Goal: Task Accomplishment & Management: Complete application form

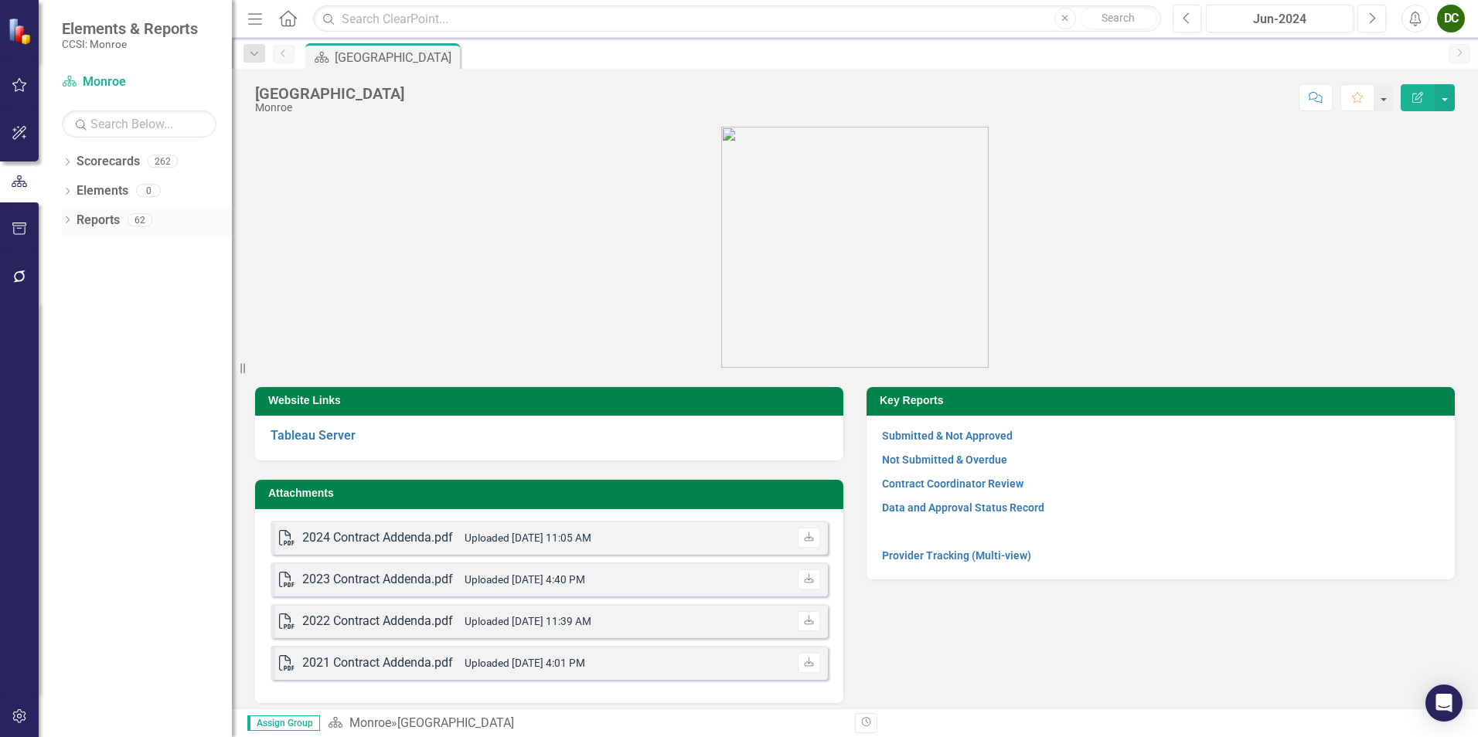
click at [63, 213] on div "Dropdown Reports 62" at bounding box center [147, 222] width 170 height 29
click at [64, 223] on icon "Dropdown" at bounding box center [67, 221] width 11 height 9
click at [74, 363] on icon "Dropdown" at bounding box center [74, 362] width 11 height 9
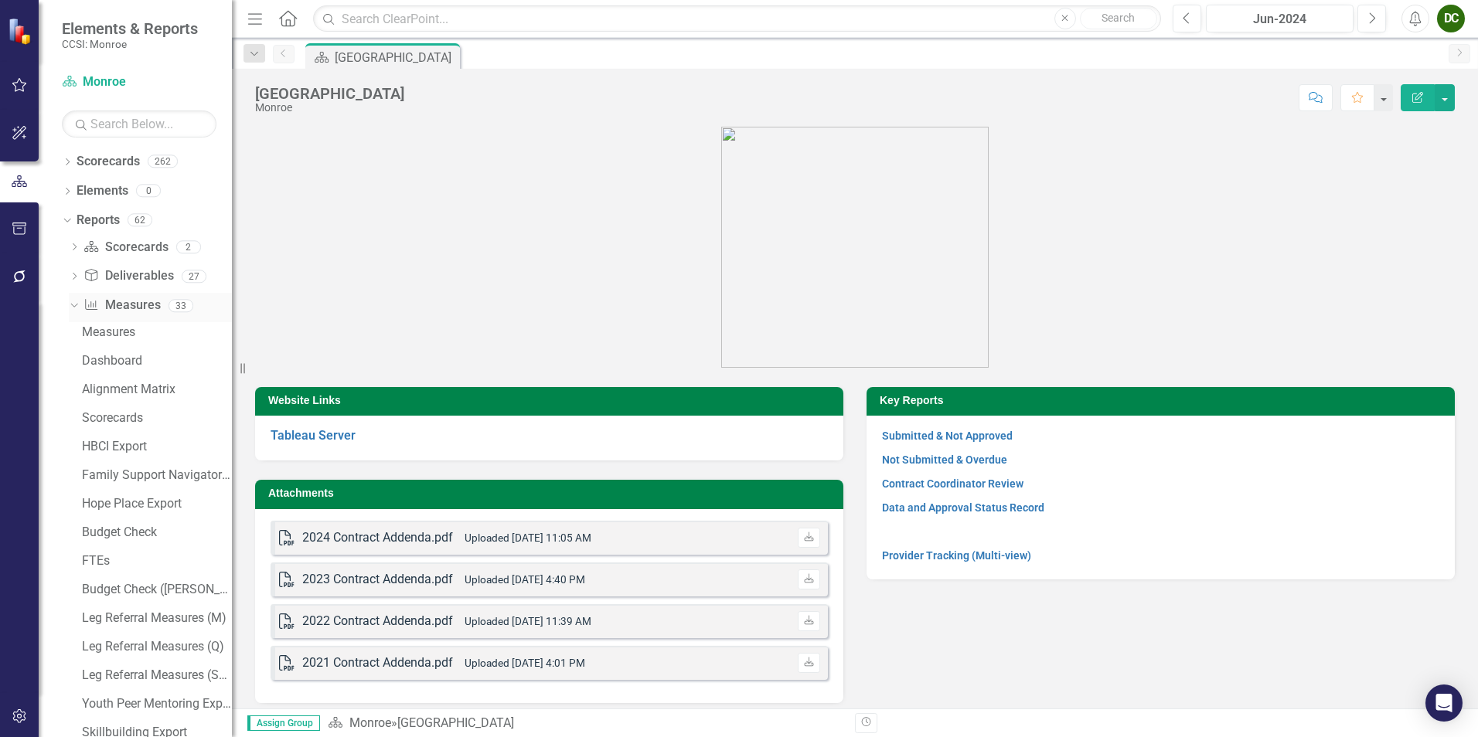
click at [73, 311] on div "Dropdown" at bounding box center [74, 308] width 11 height 8
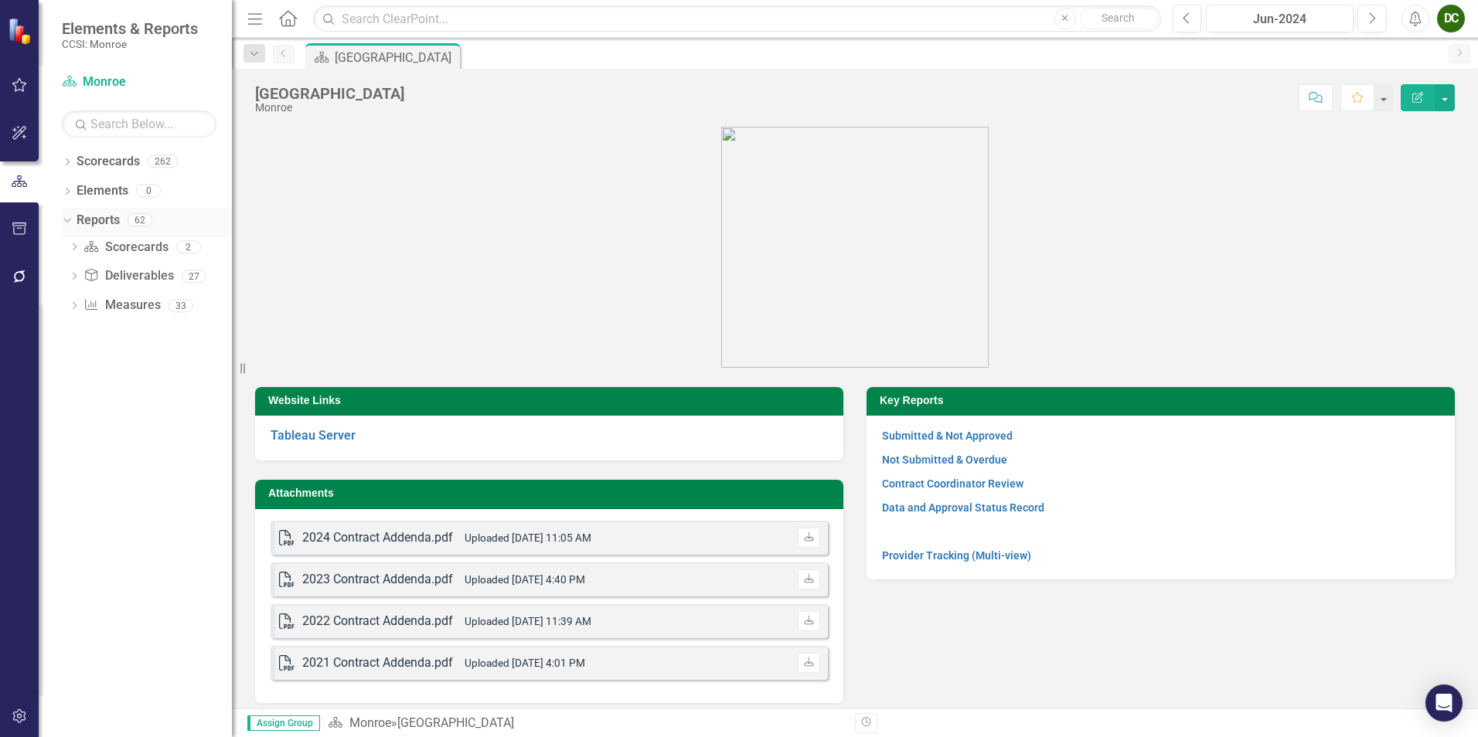
click at [64, 217] on icon "Dropdown" at bounding box center [65, 219] width 9 height 11
click at [63, 168] on div "Dropdown" at bounding box center [67, 163] width 11 height 13
click at [74, 192] on icon "Dropdown" at bounding box center [76, 189] width 12 height 9
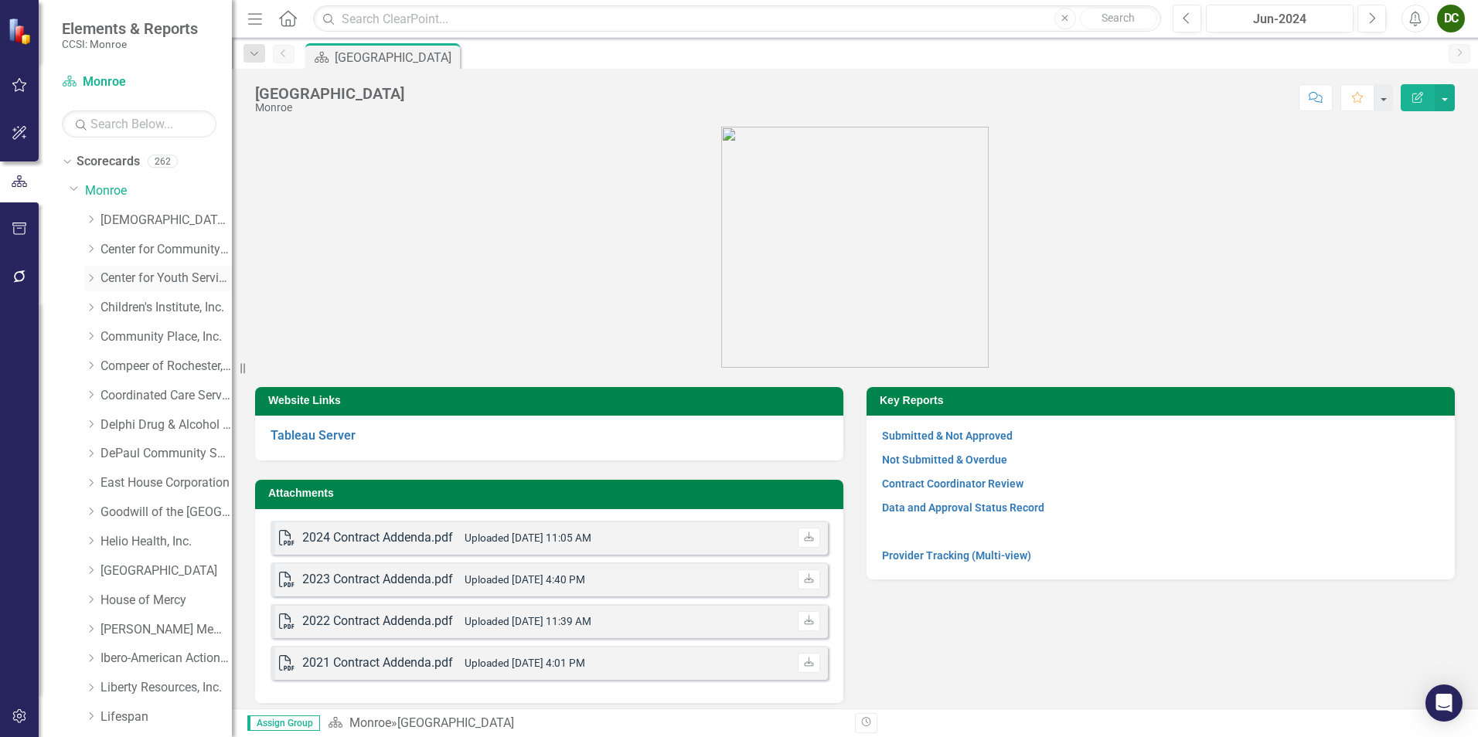
click at [87, 281] on icon "Dropdown" at bounding box center [91, 278] width 12 height 9
click at [71, 192] on icon "Dropdown" at bounding box center [74, 188] width 9 height 12
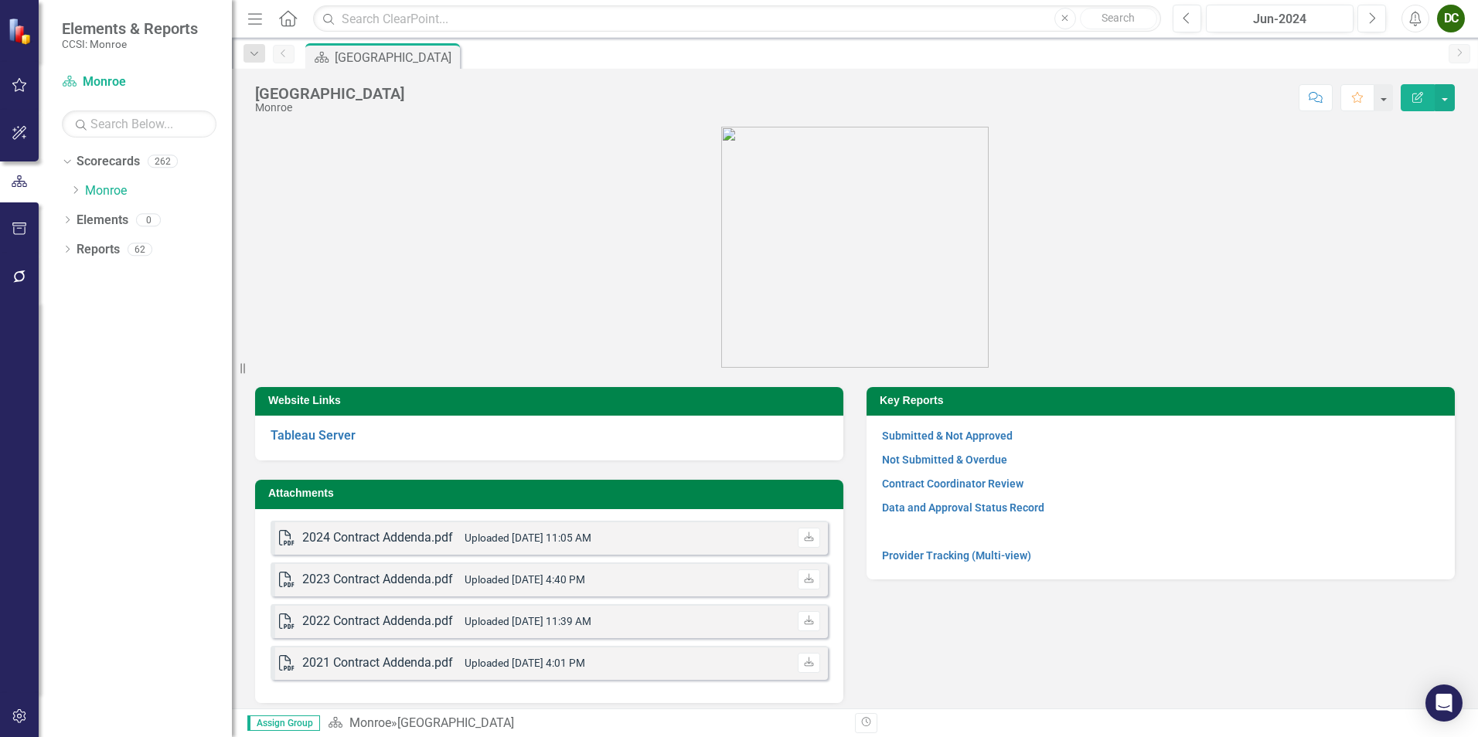
click at [60, 165] on div "Dropdown Scorecards 262 Dropdown [GEOGRAPHIC_DATA] Dropdown [DEMOGRAPHIC_DATA] …" at bounding box center [135, 443] width 193 height 588
click at [66, 162] on icon "Dropdown" at bounding box center [65, 160] width 9 height 11
click at [70, 223] on icon "Dropdown" at bounding box center [67, 221] width 11 height 9
click at [71, 301] on div "Dropdown" at bounding box center [74, 307] width 11 height 13
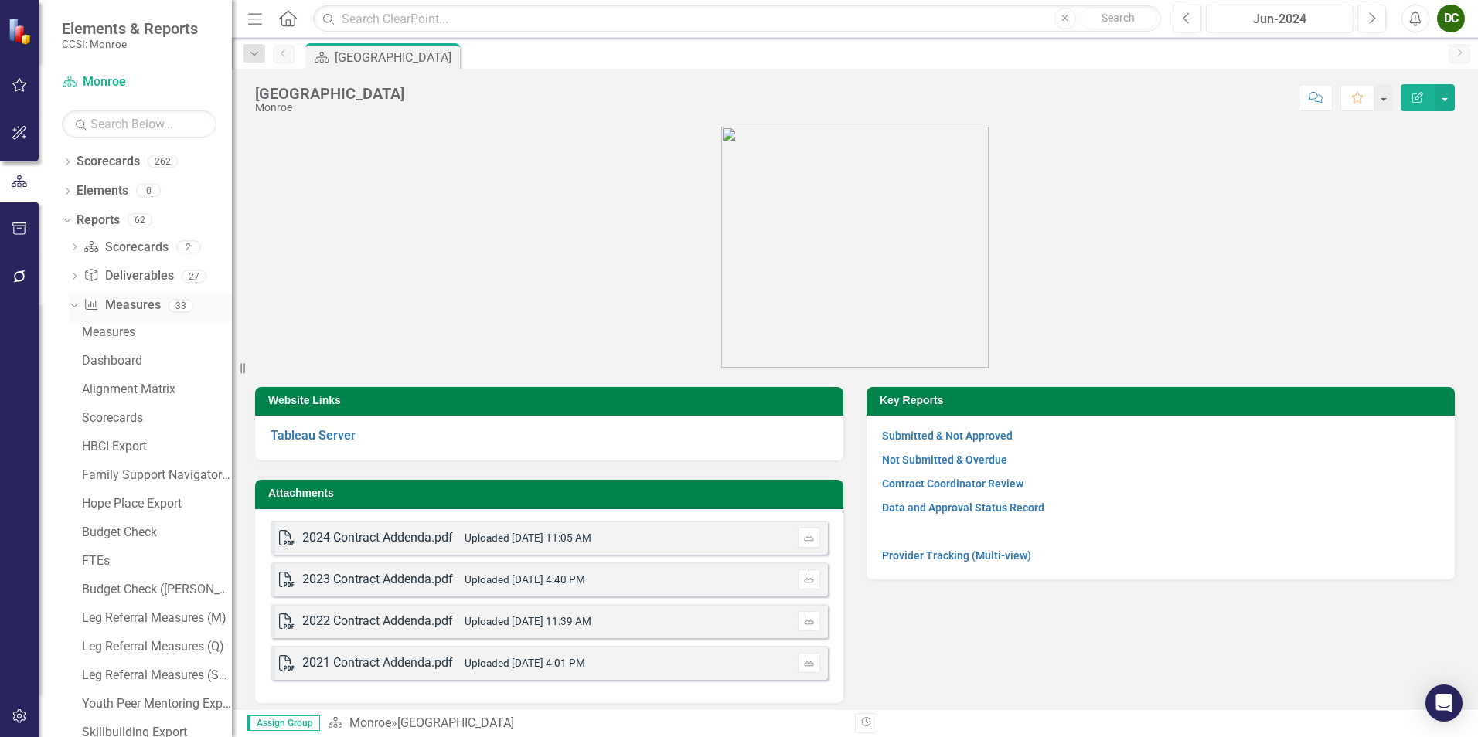
click at [71, 301] on icon "Dropdown" at bounding box center [72, 305] width 9 height 11
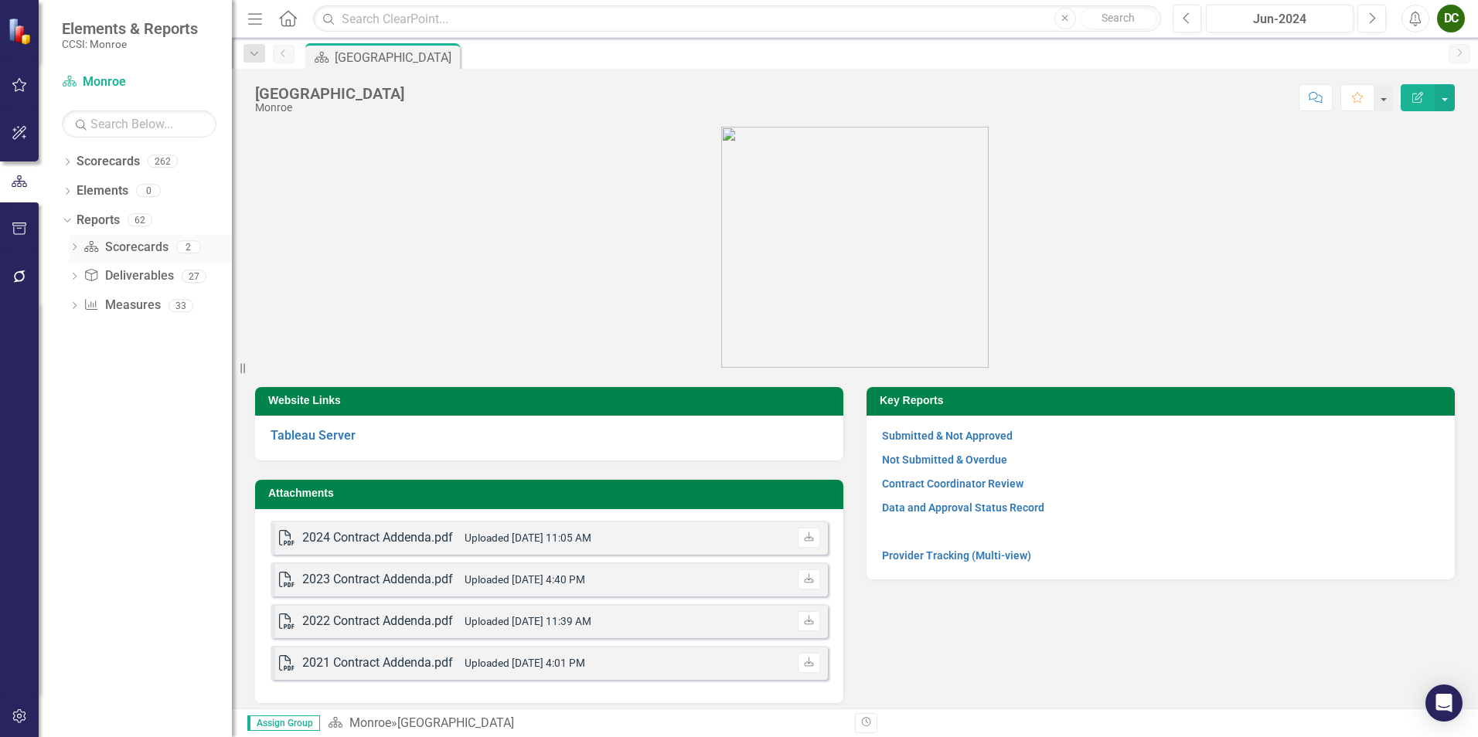
click at [71, 253] on icon "Dropdown" at bounding box center [74, 248] width 11 height 9
click at [71, 253] on div "Dropdown" at bounding box center [74, 249] width 11 height 8
click at [74, 275] on icon "Dropdown" at bounding box center [74, 278] width 11 height 9
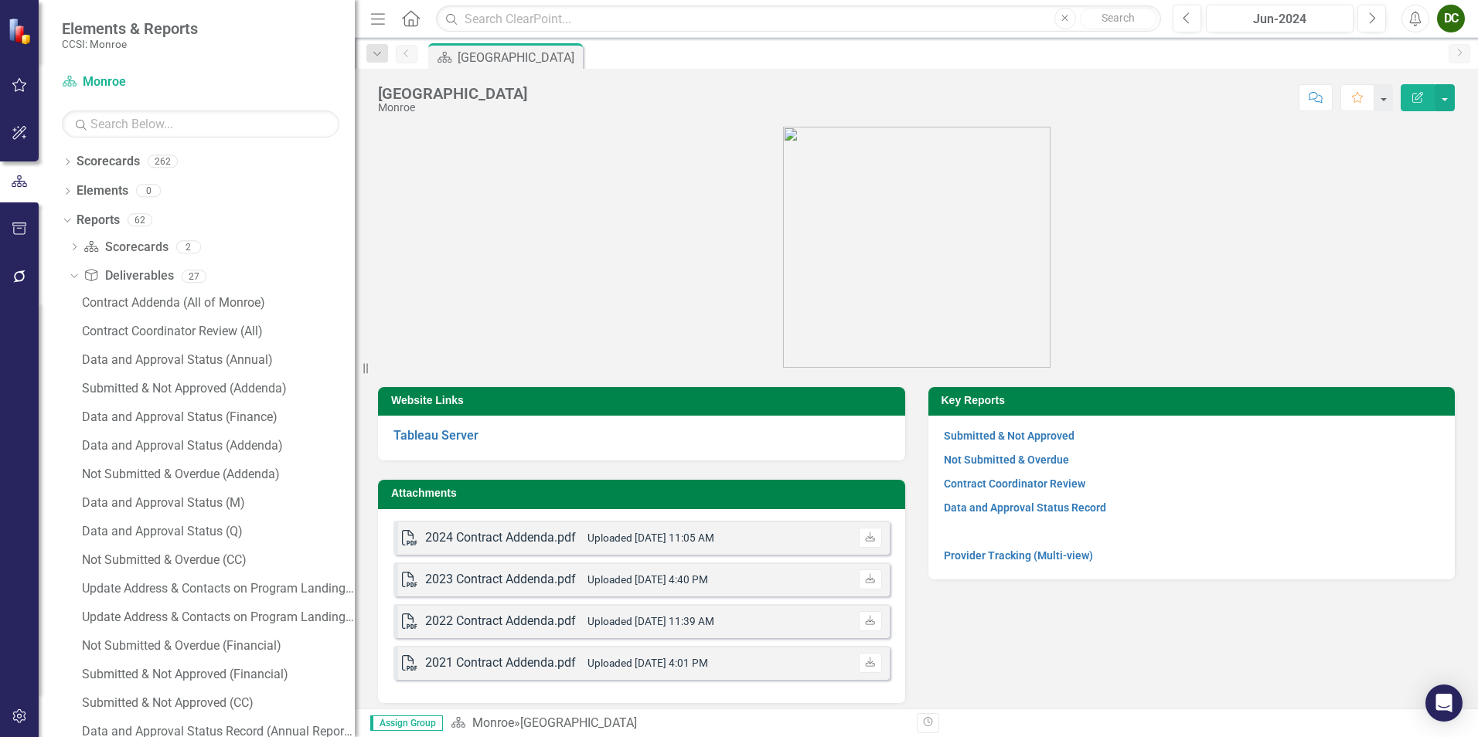
drag, startPoint x: 239, startPoint y: 370, endPoint x: 355, endPoint y: 366, distance: 116.0
click at [355, 366] on div "Resize" at bounding box center [361, 368] width 12 height 737
click at [155, 422] on div "Data and Approval Status (Finance)" at bounding box center [218, 417] width 273 height 14
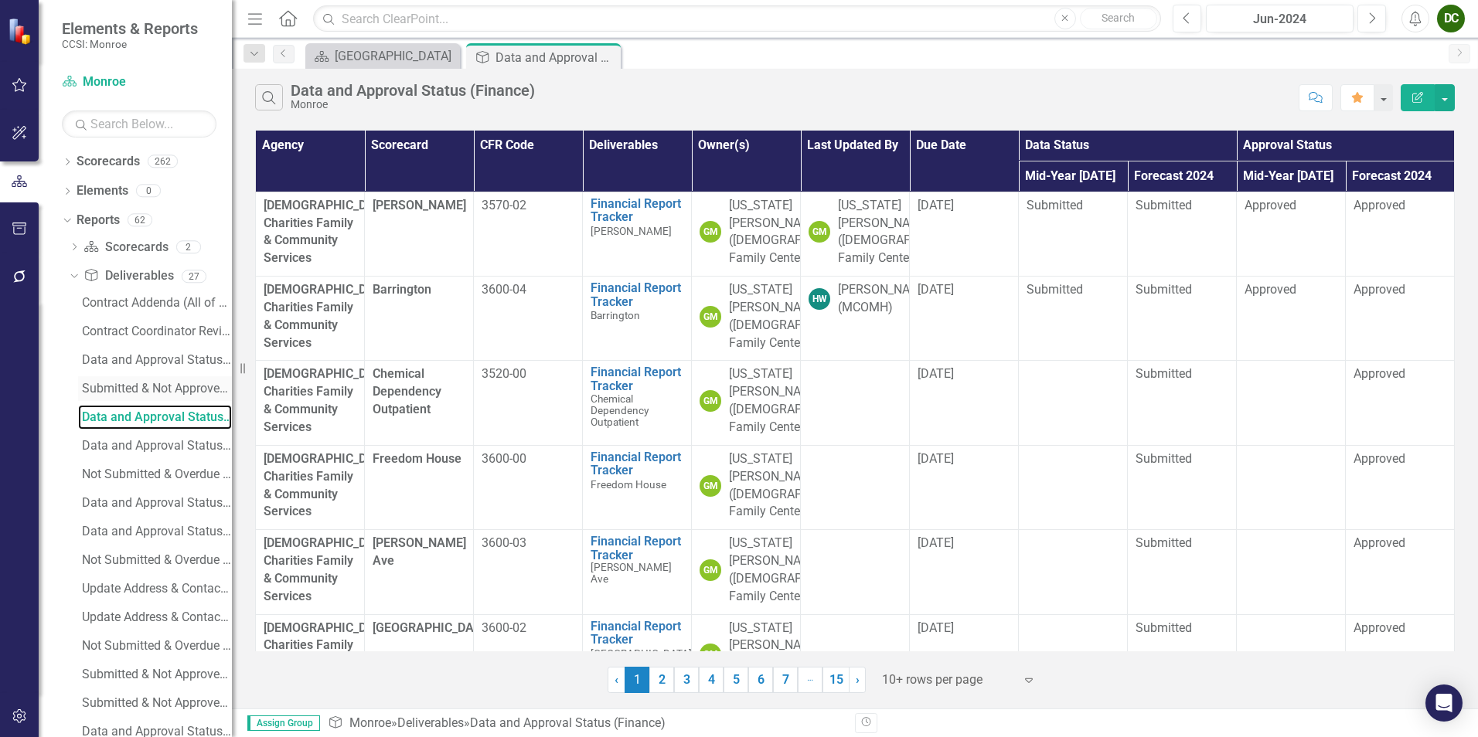
drag, startPoint x: 346, startPoint y: 376, endPoint x: 161, endPoint y: 380, distance: 185.6
click at [161, 380] on div "Elements & Reports CCSI: Monroe Scorecard Monroe Search Dropdown Scorecards 262…" at bounding box center [116, 368] width 232 height 737
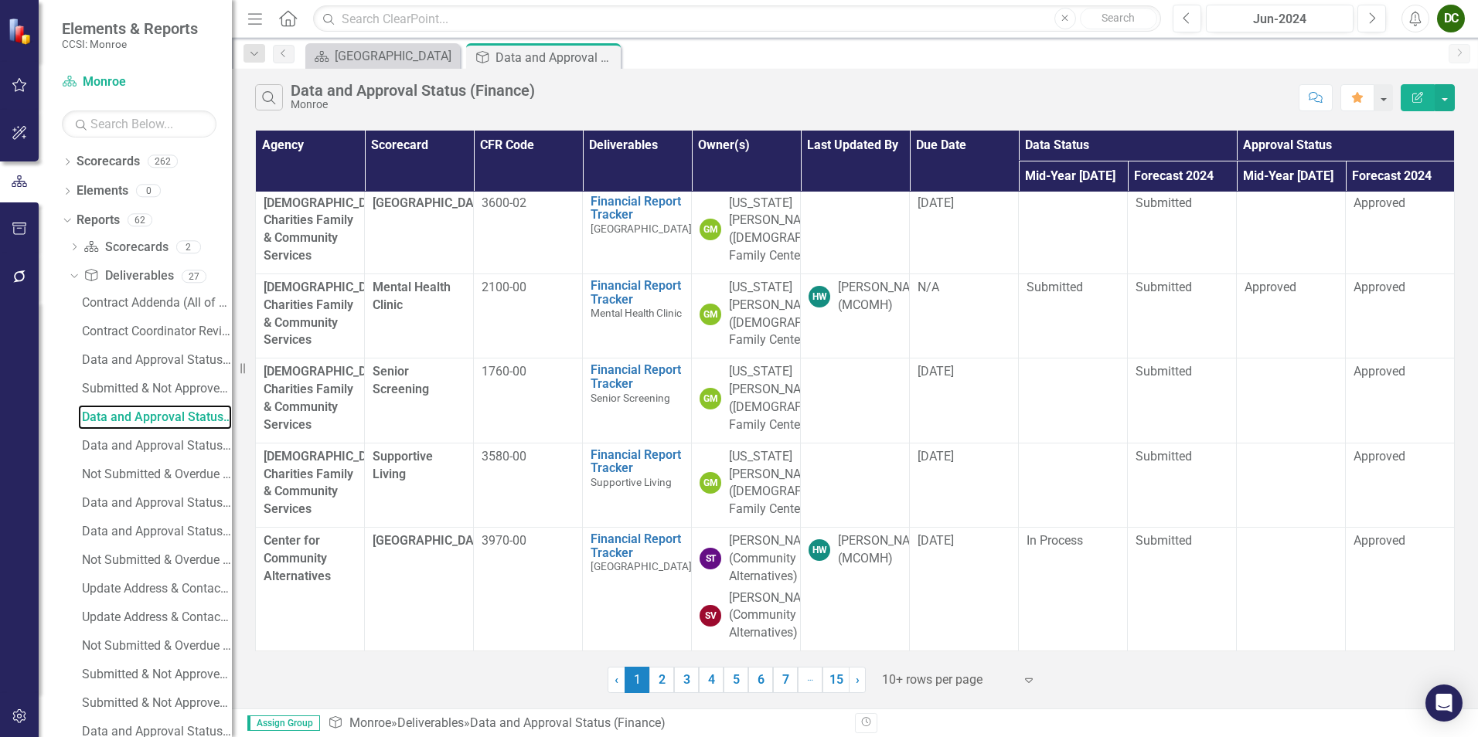
scroll to position [619, 0]
click at [667, 681] on link "2" at bounding box center [661, 680] width 25 height 26
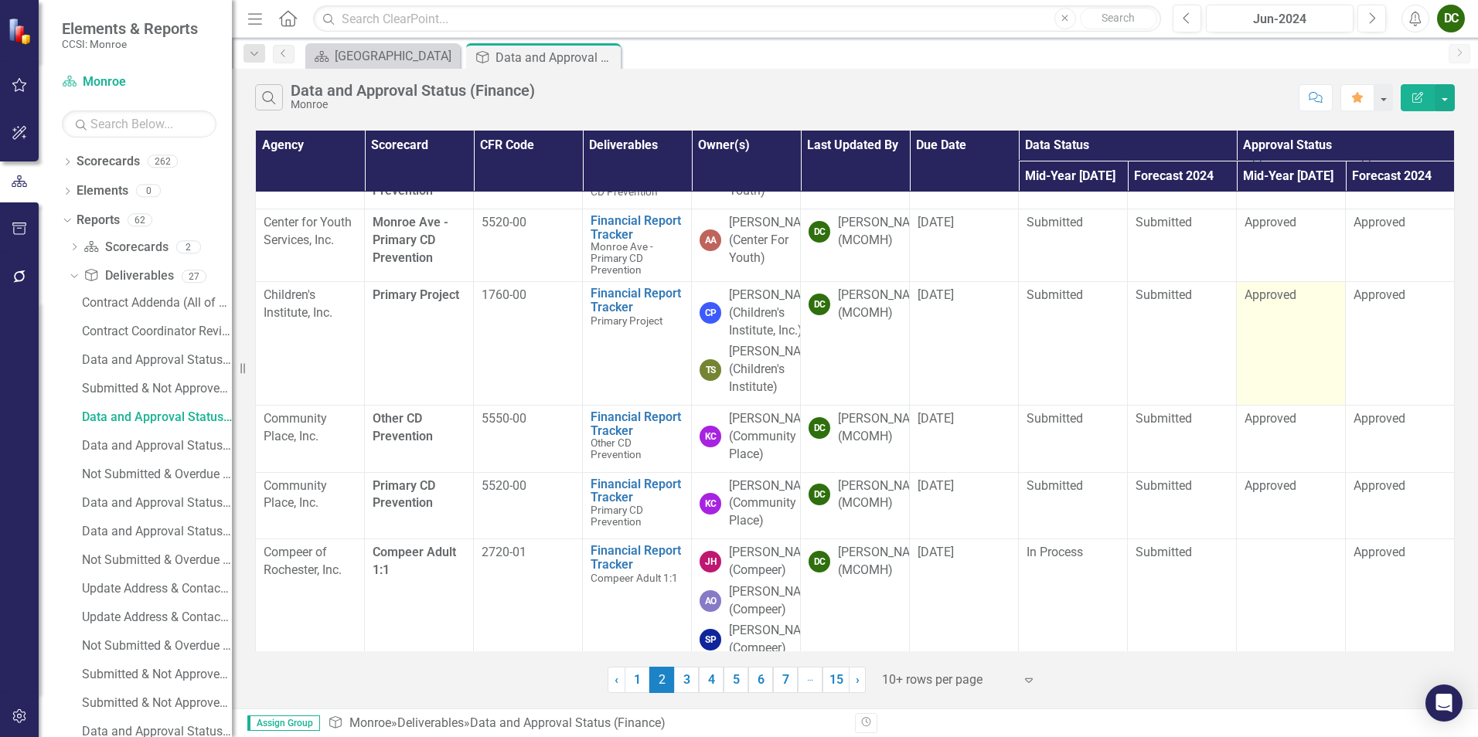
scroll to position [0, 0]
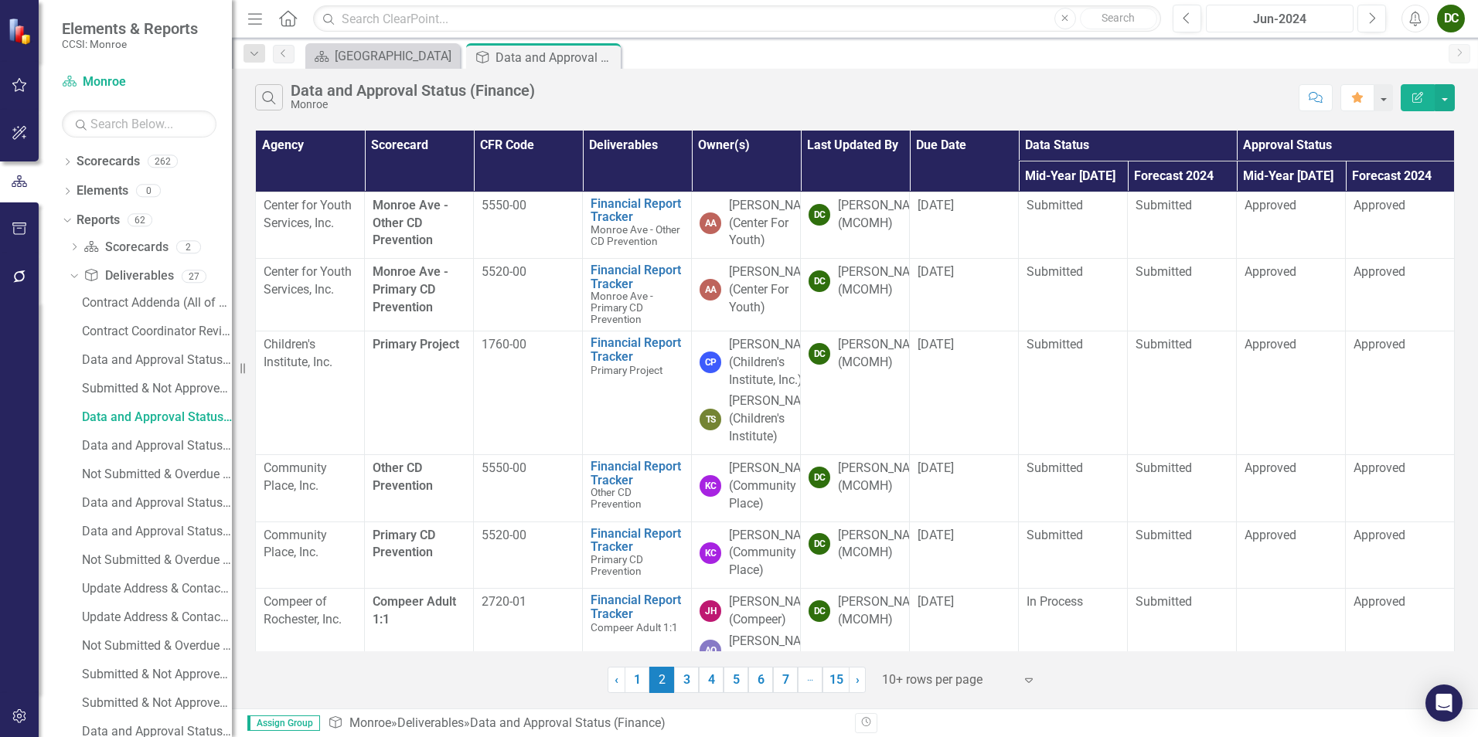
click at [1298, 23] on div "Jun-2024" at bounding box center [1279, 19] width 137 height 19
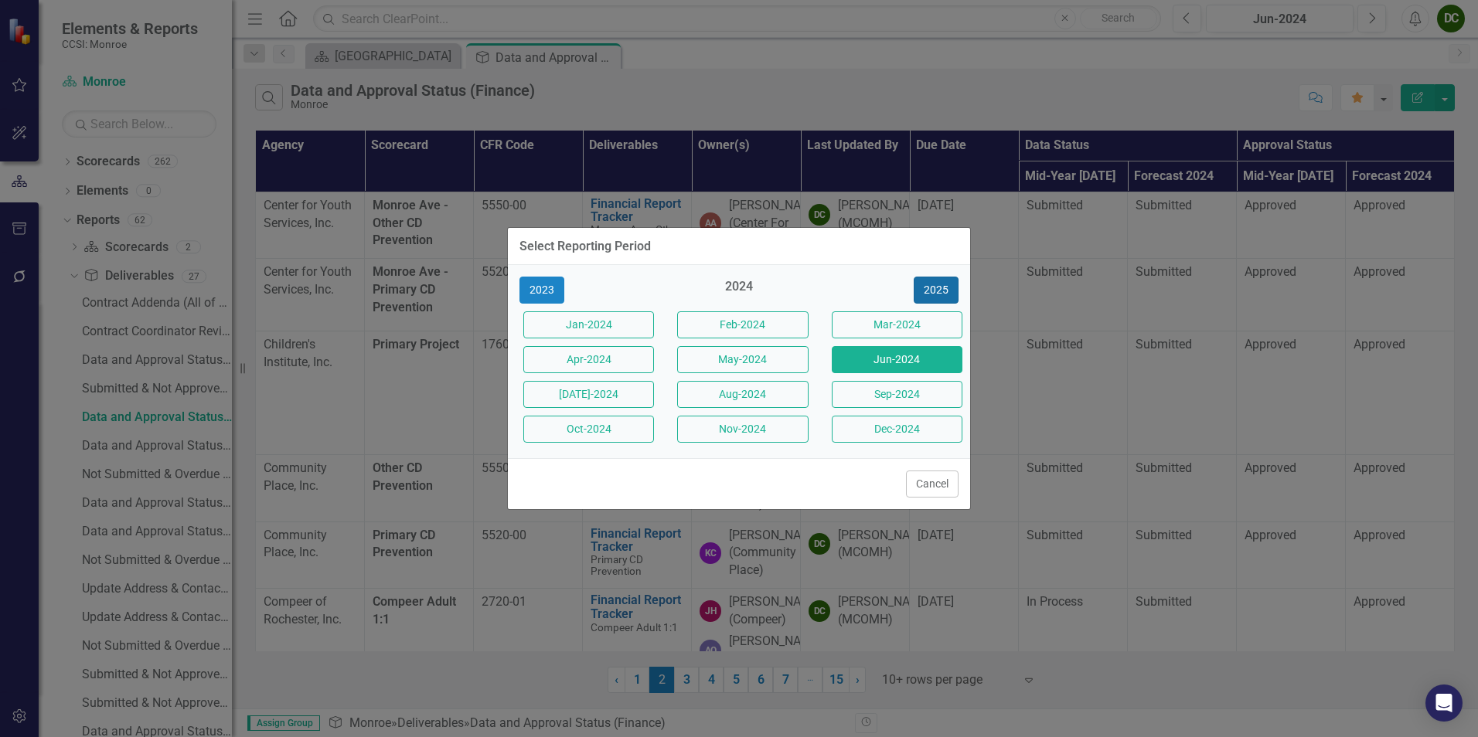
click at [938, 291] on button "2025" at bounding box center [936, 290] width 45 height 27
click at [859, 354] on button "Jun-2025" at bounding box center [897, 359] width 131 height 27
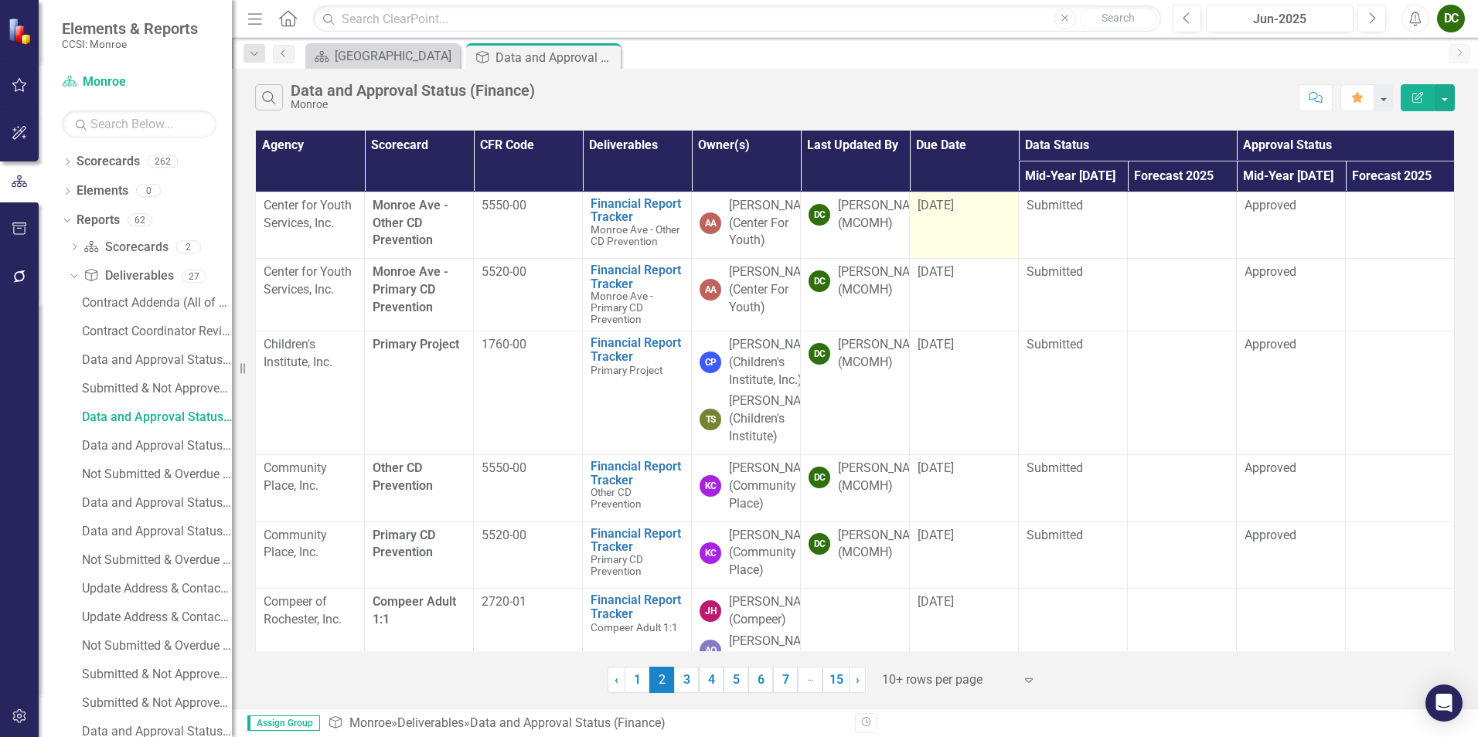
click at [948, 203] on span "[DATE]" at bounding box center [935, 205] width 36 height 15
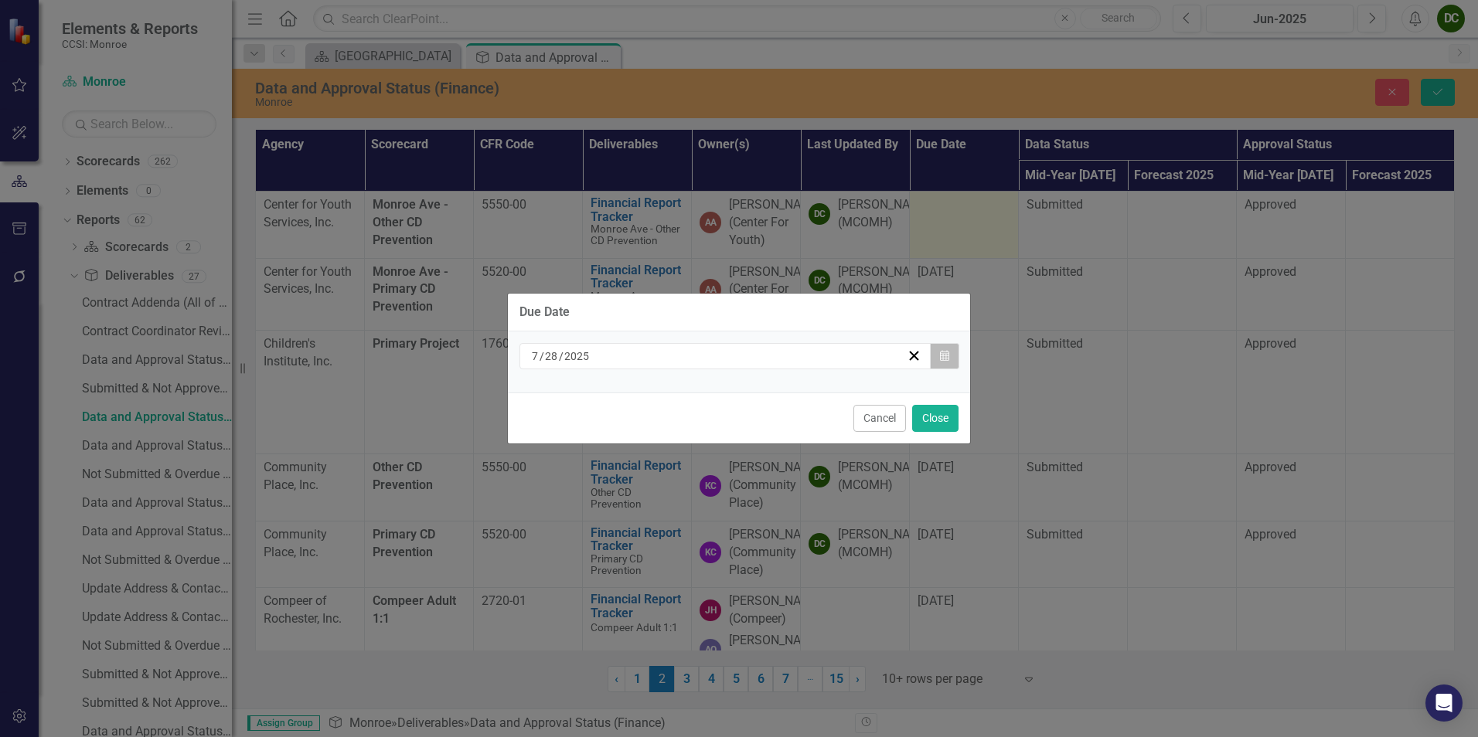
click at [951, 357] on button "Calendar" at bounding box center [944, 356] width 29 height 26
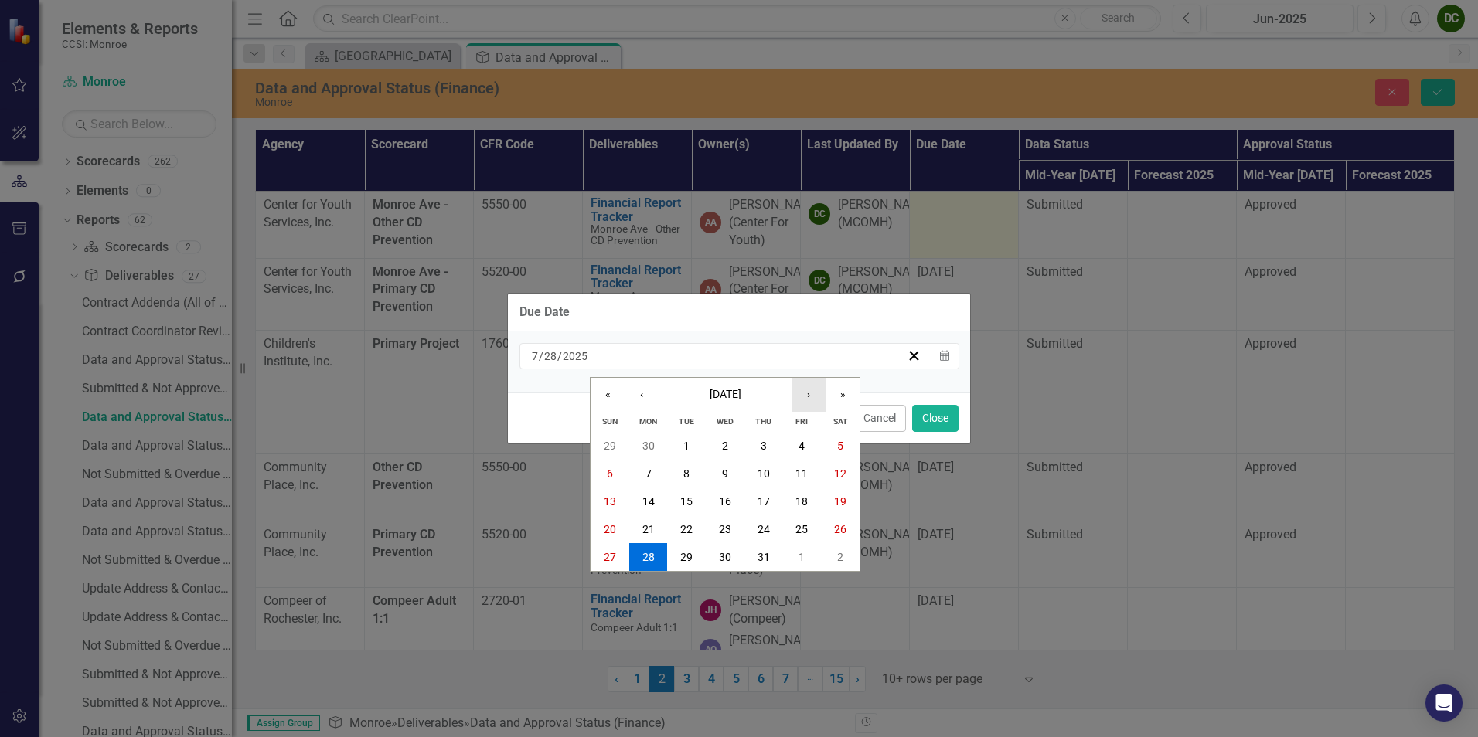
click at [811, 403] on button "›" at bounding box center [808, 395] width 34 height 34
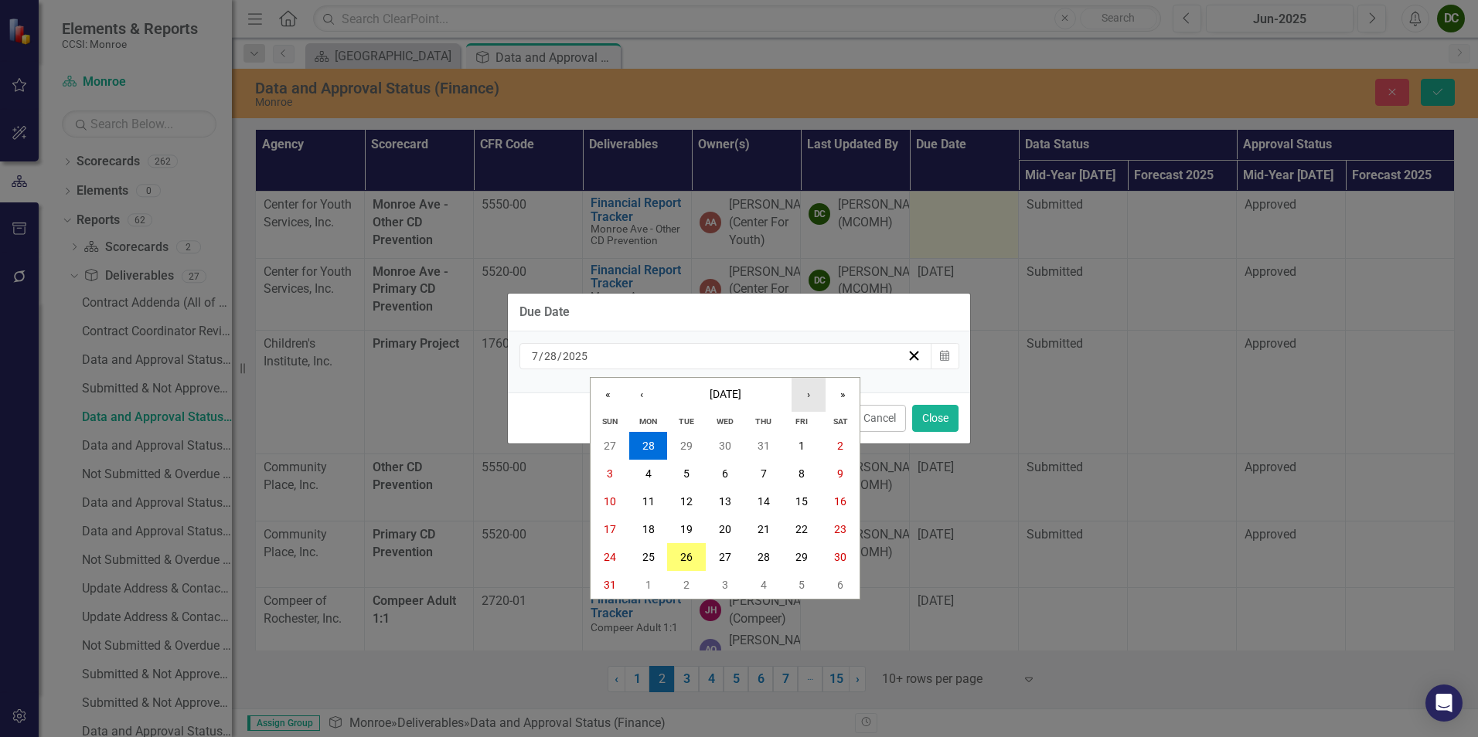
click at [811, 403] on button "›" at bounding box center [808, 395] width 34 height 34
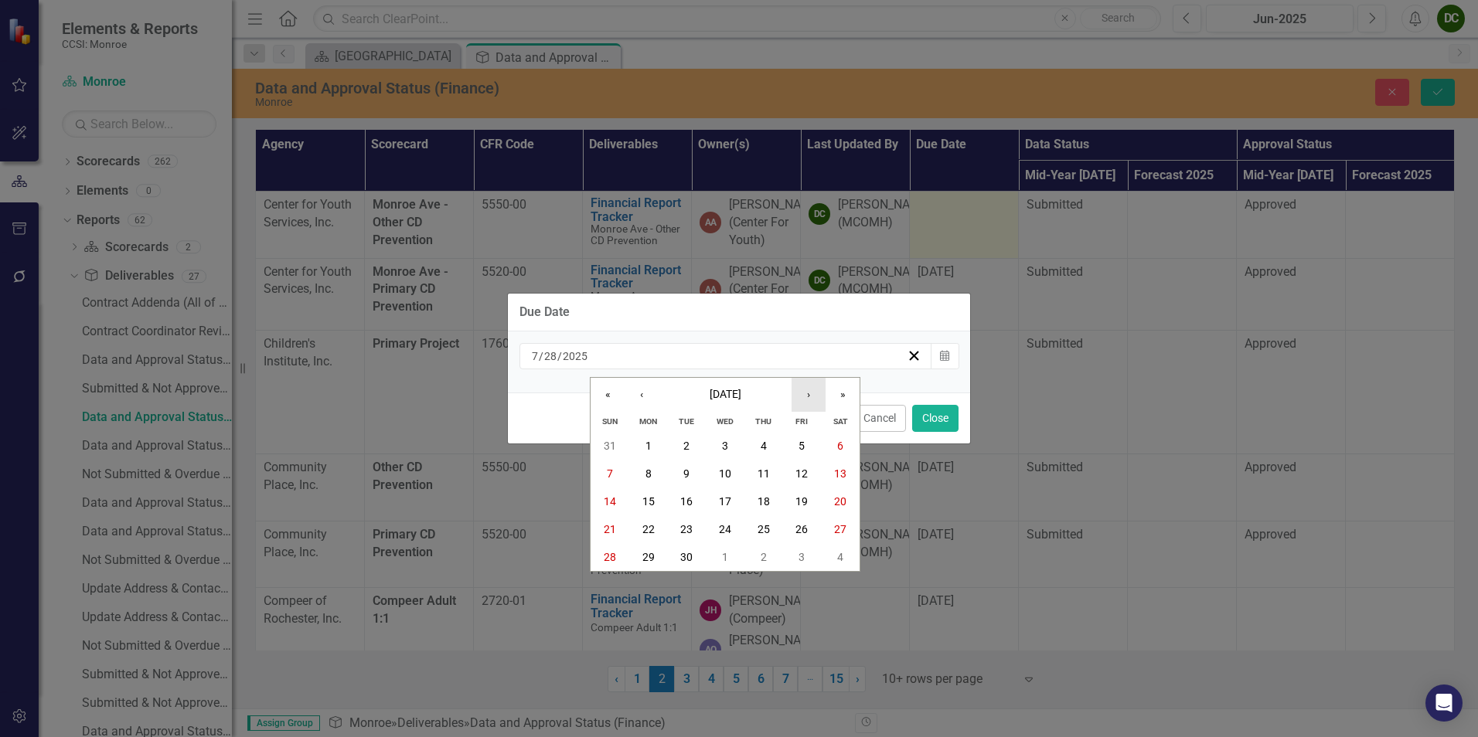
click at [811, 403] on button "›" at bounding box center [808, 395] width 34 height 34
click at [644, 476] on button "6" at bounding box center [648, 474] width 39 height 28
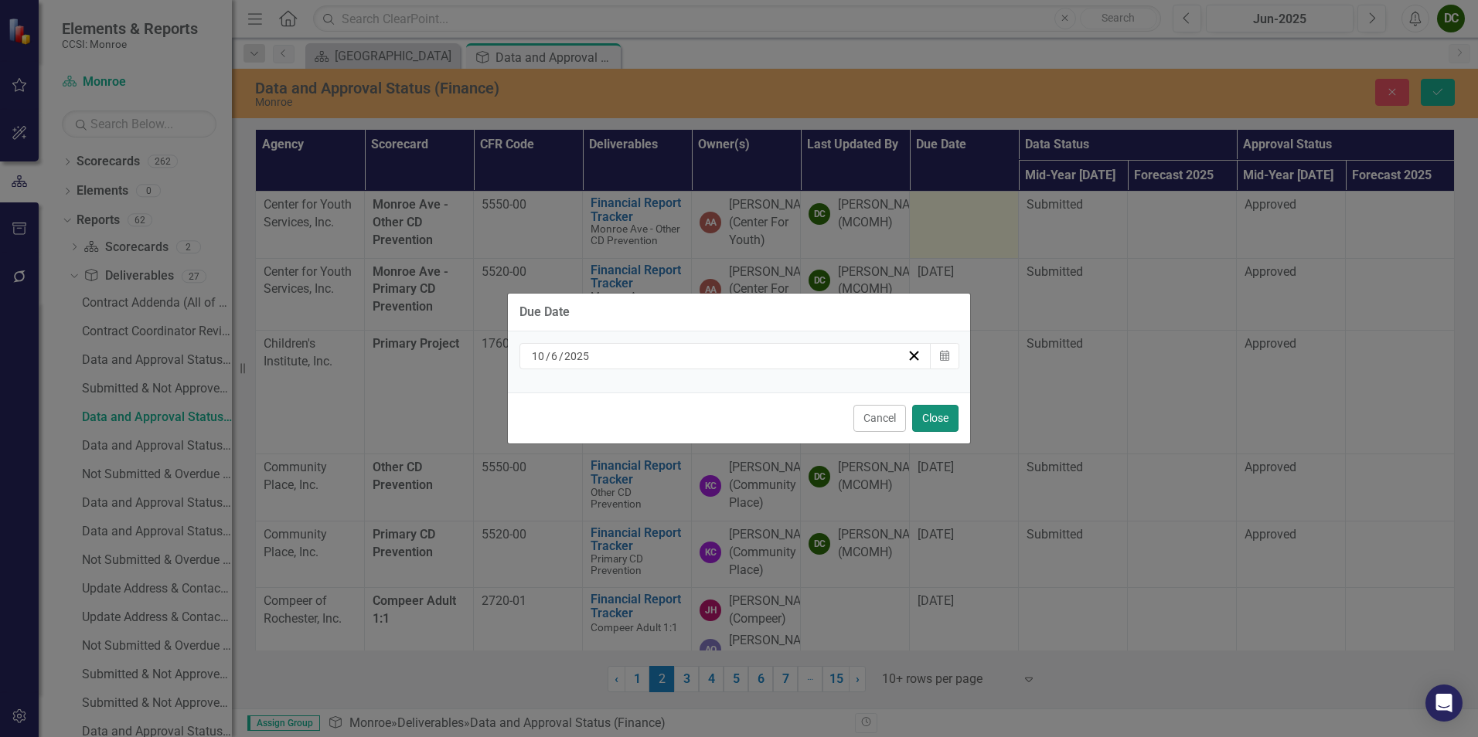
click at [933, 425] on button "Close" at bounding box center [935, 418] width 46 height 27
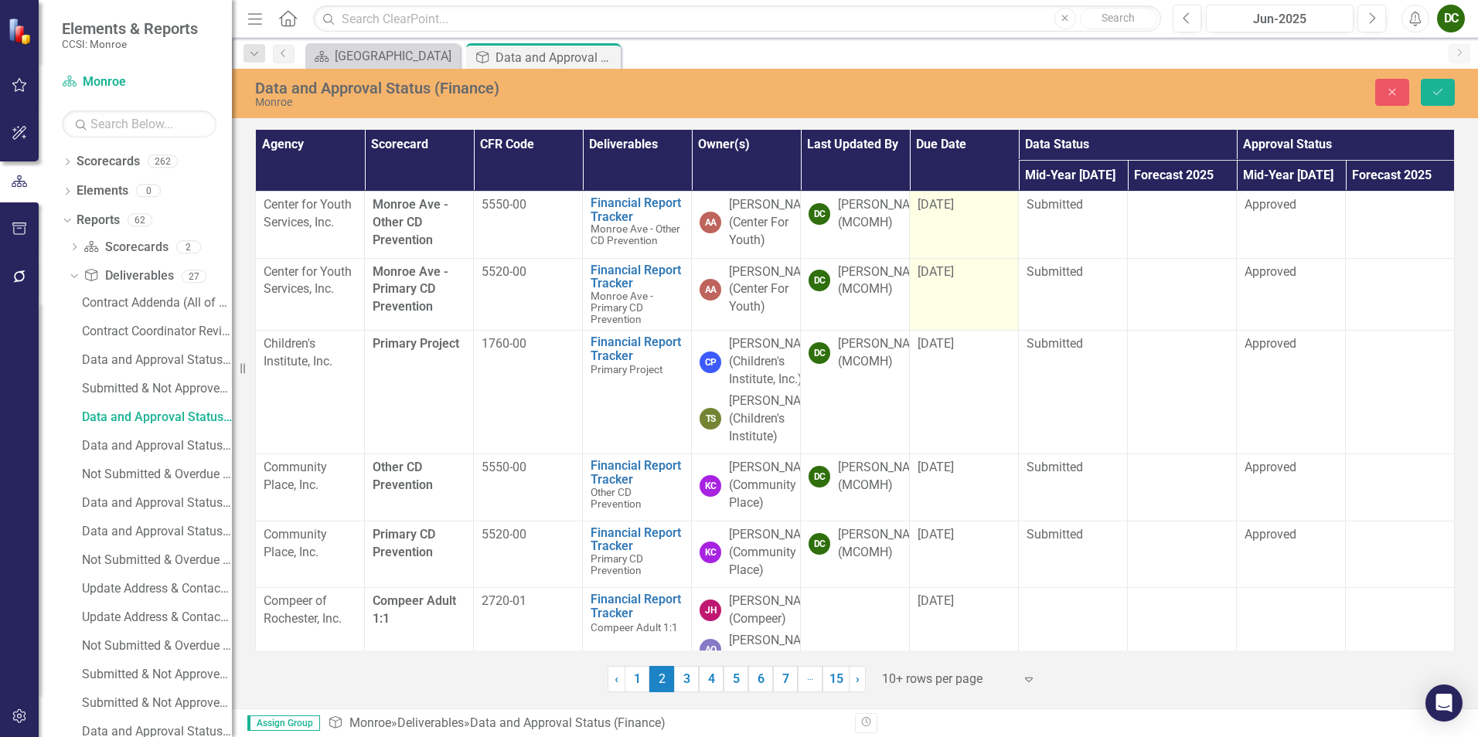
click at [942, 279] on span "[DATE]" at bounding box center [935, 271] width 36 height 15
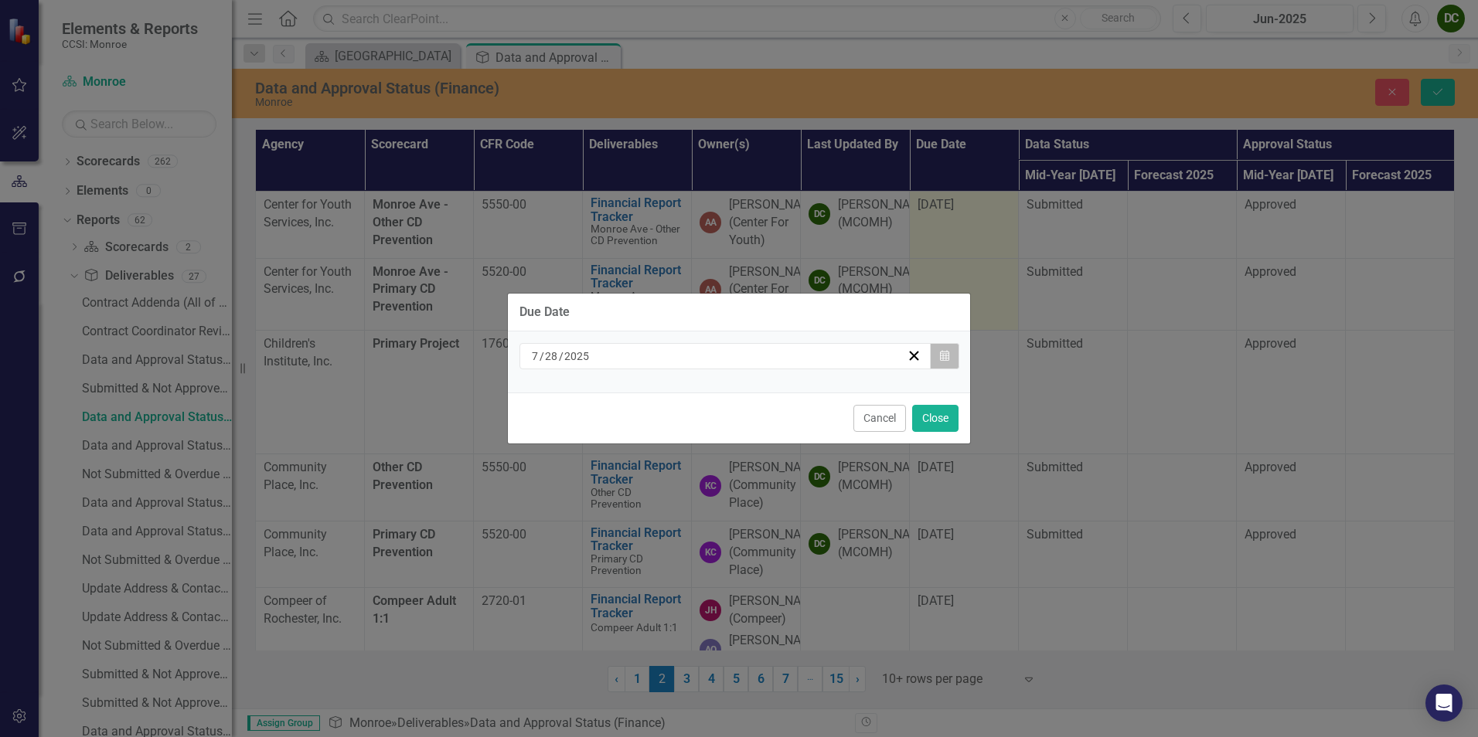
drag, startPoint x: 942, startPoint y: 290, endPoint x: 951, endPoint y: 349, distance: 59.5
click at [951, 349] on button "Calendar" at bounding box center [944, 356] width 29 height 26
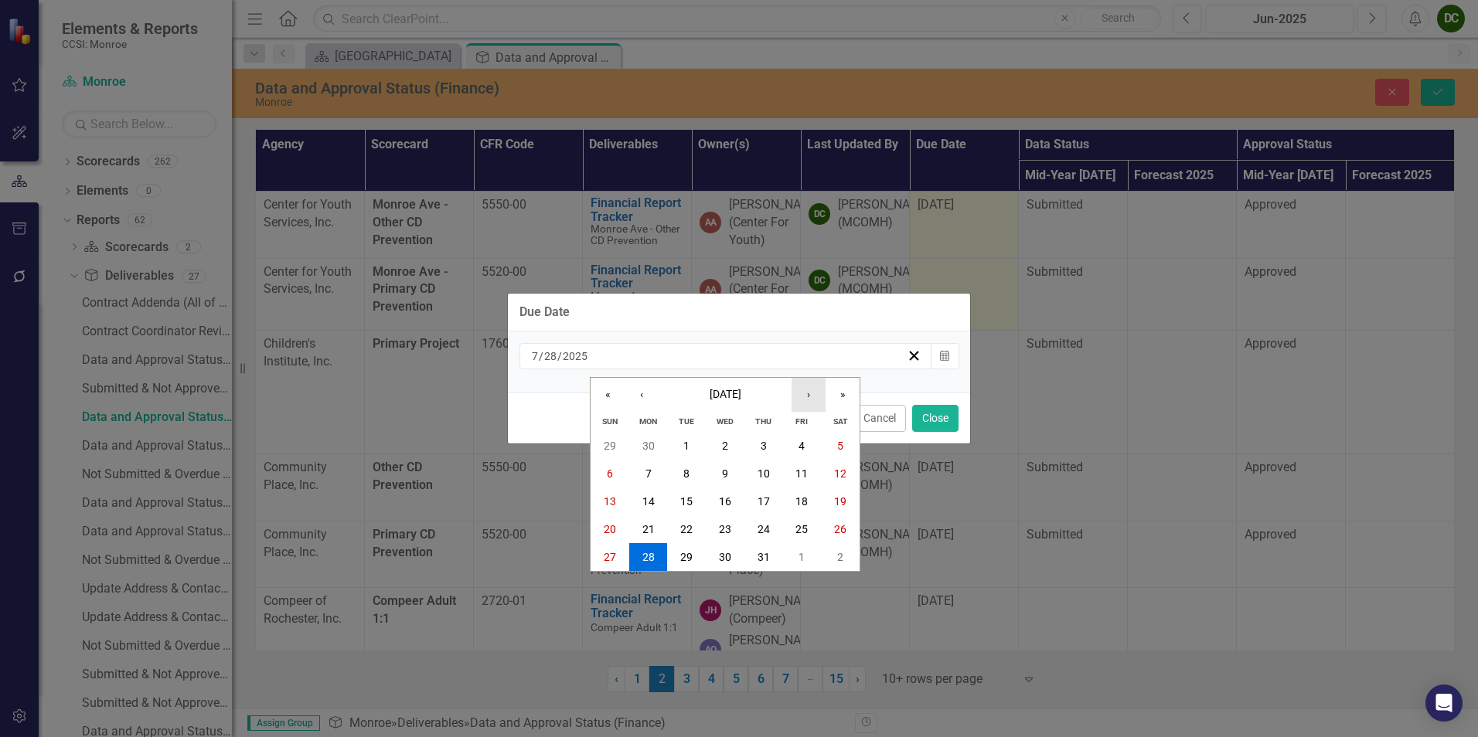
click at [805, 400] on button "›" at bounding box center [808, 395] width 34 height 34
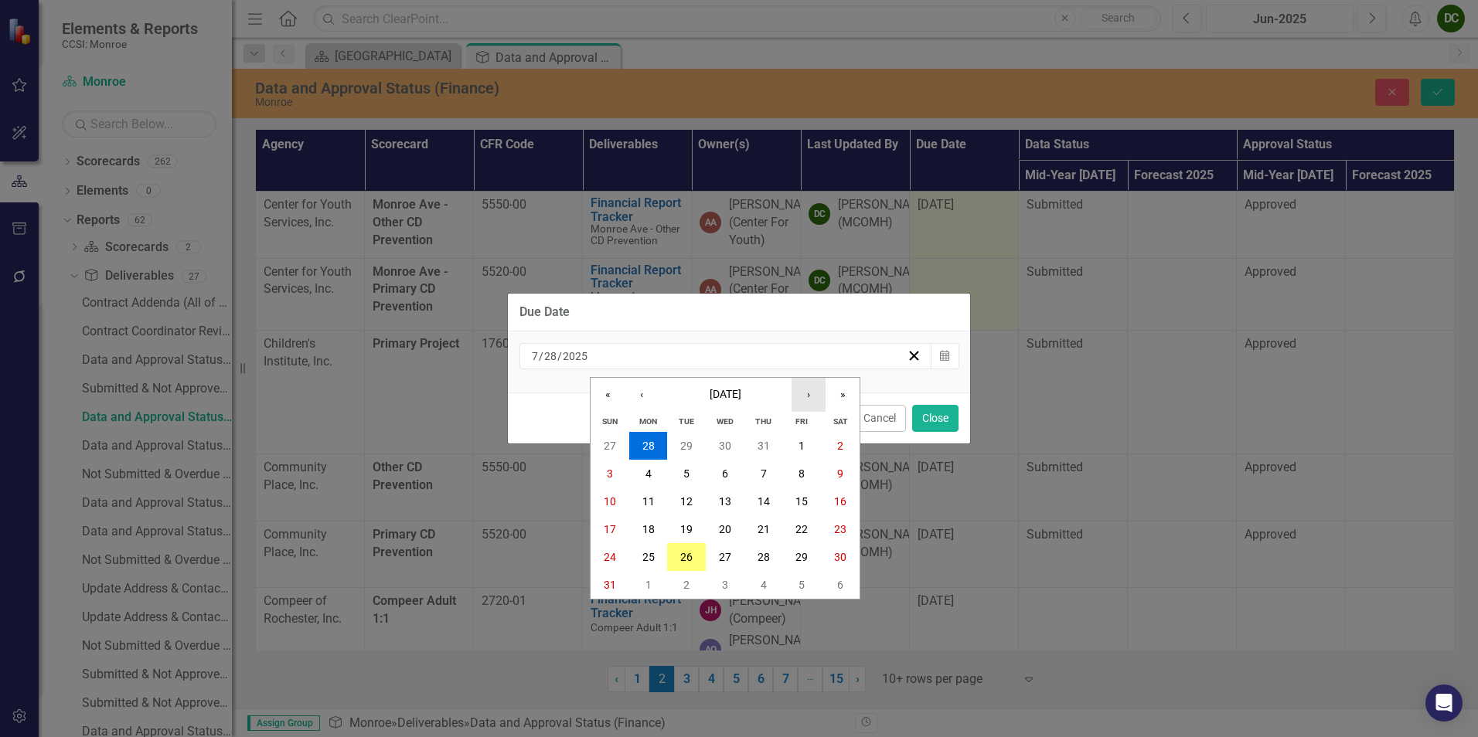
click at [805, 400] on button "›" at bounding box center [808, 395] width 34 height 34
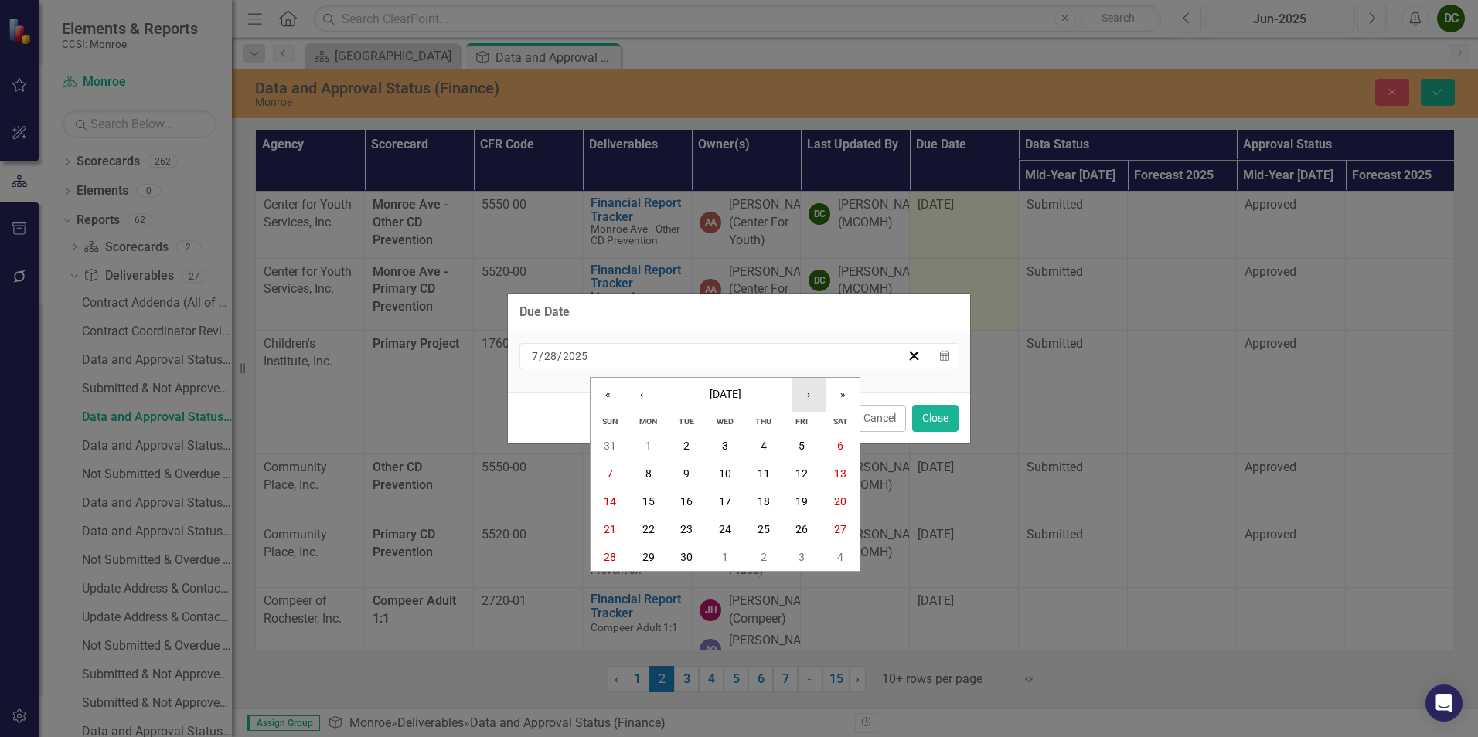
click at [805, 400] on button "›" at bounding box center [808, 395] width 34 height 34
click at [646, 468] on abbr "6" at bounding box center [648, 474] width 6 height 12
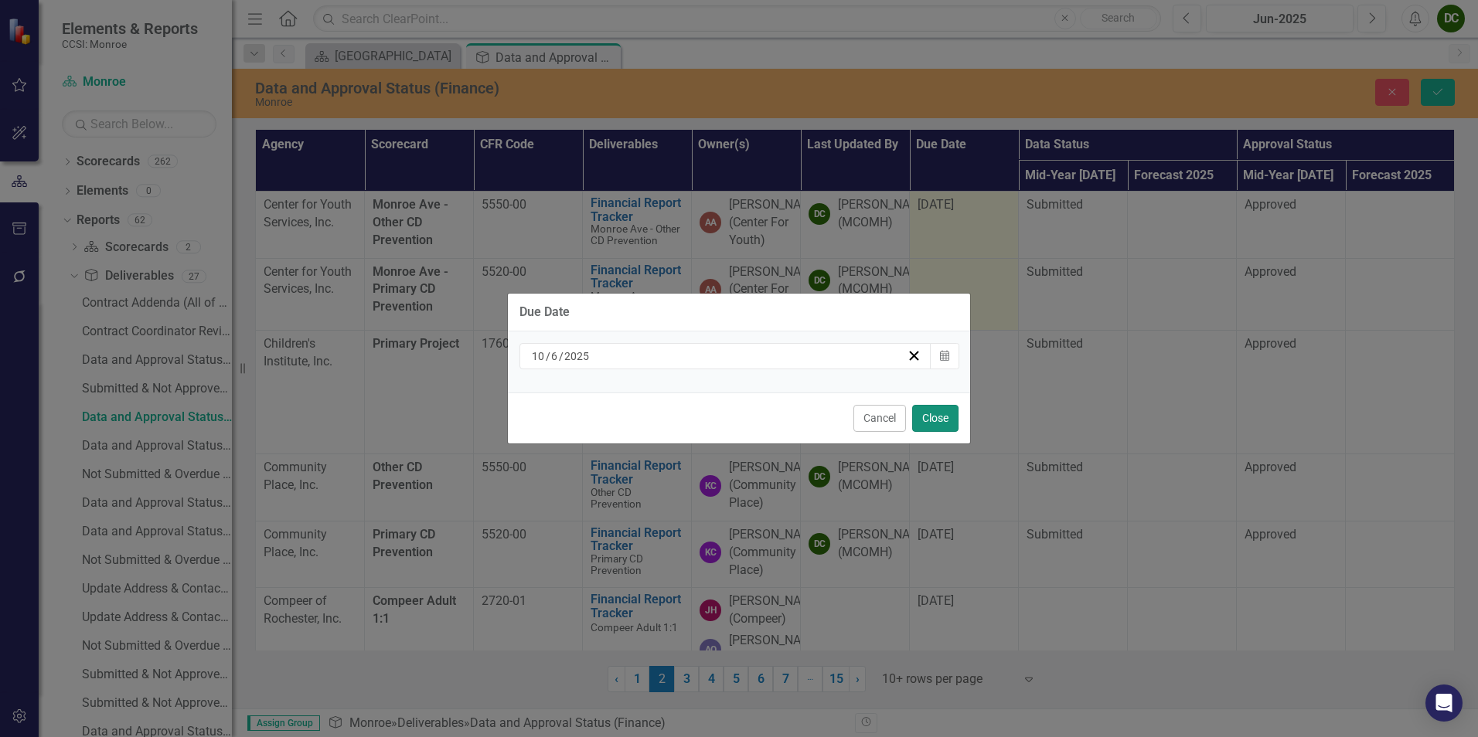
click at [943, 421] on button "Close" at bounding box center [935, 418] width 46 height 27
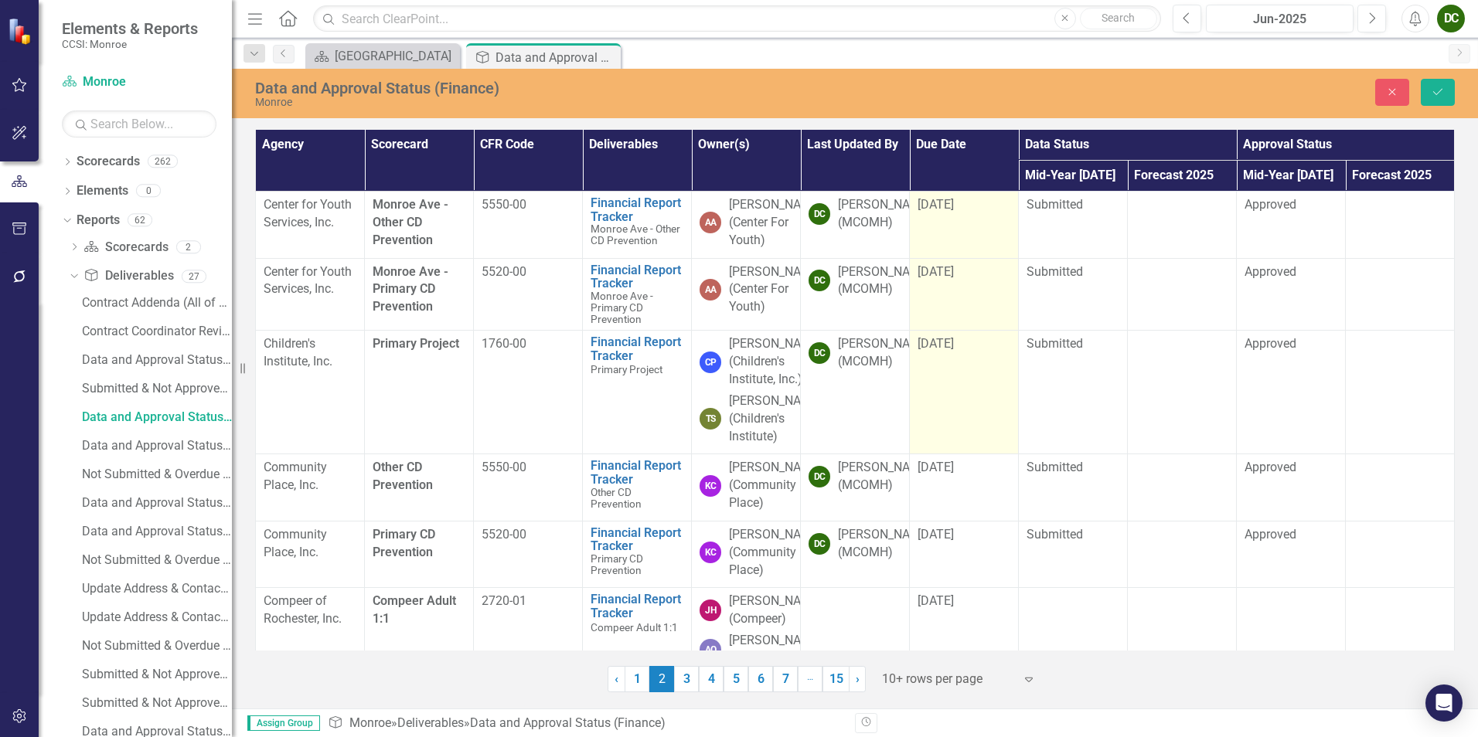
click at [951, 351] on span "[DATE]" at bounding box center [935, 343] width 36 height 15
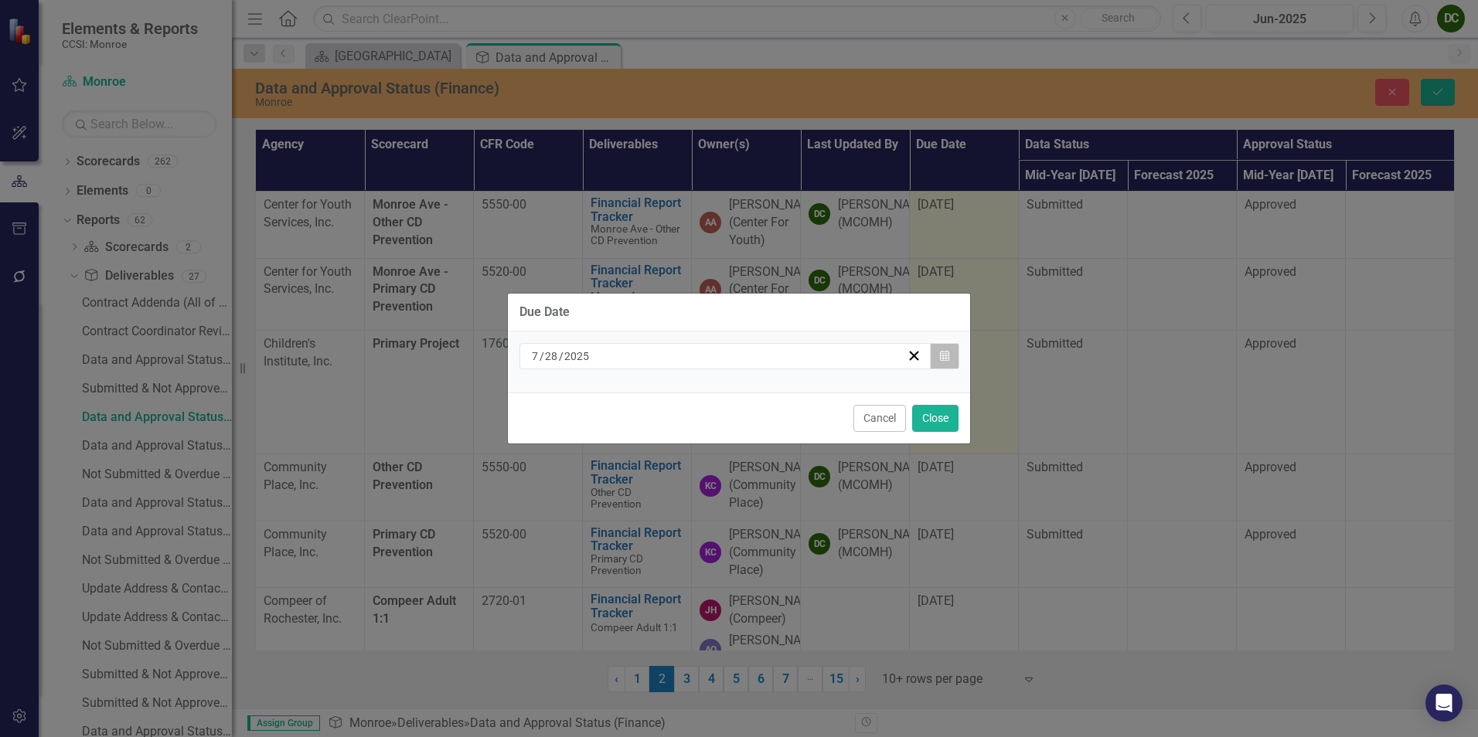
drag, startPoint x: 951, startPoint y: 375, endPoint x: 944, endPoint y: 354, distance: 22.0
click at [944, 354] on icon "button" at bounding box center [944, 355] width 9 height 11
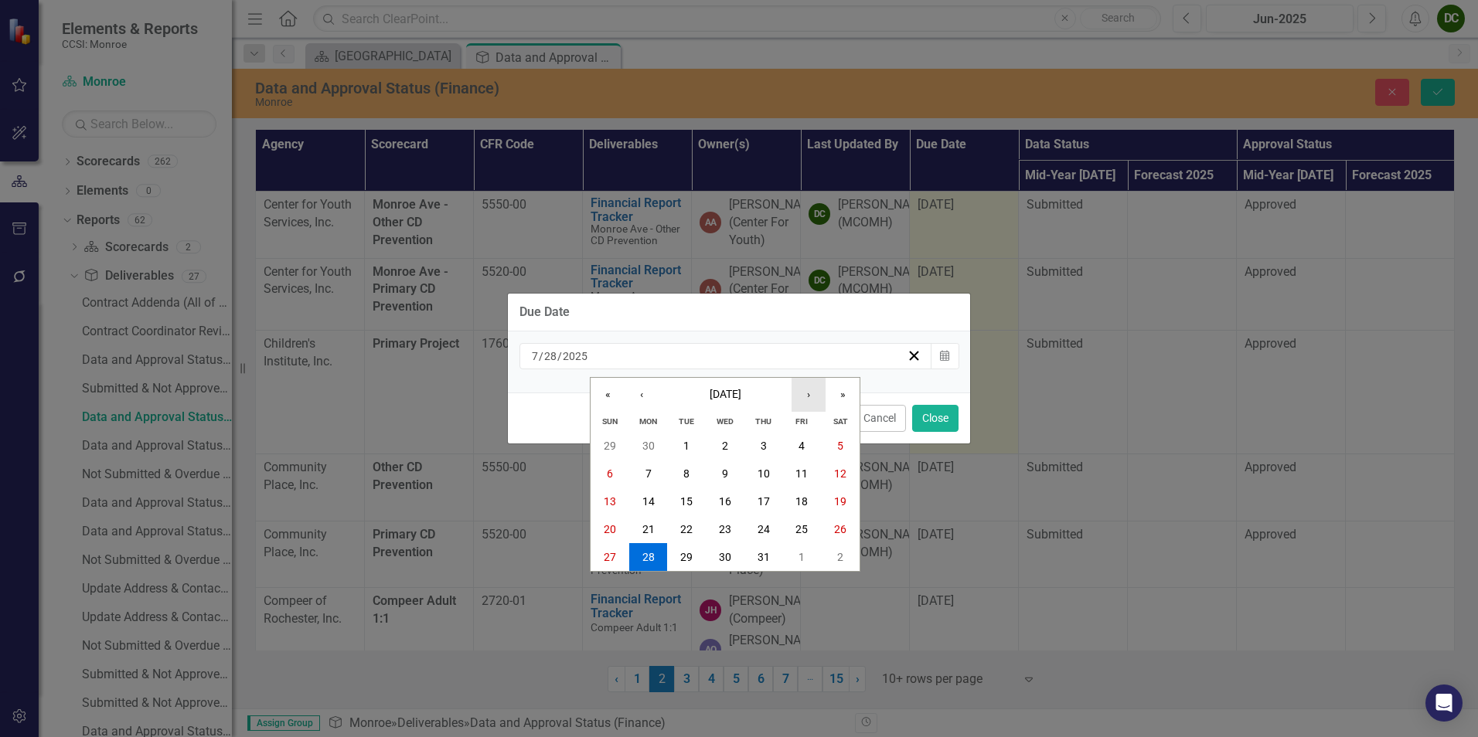
click at [804, 395] on button "›" at bounding box center [808, 395] width 34 height 34
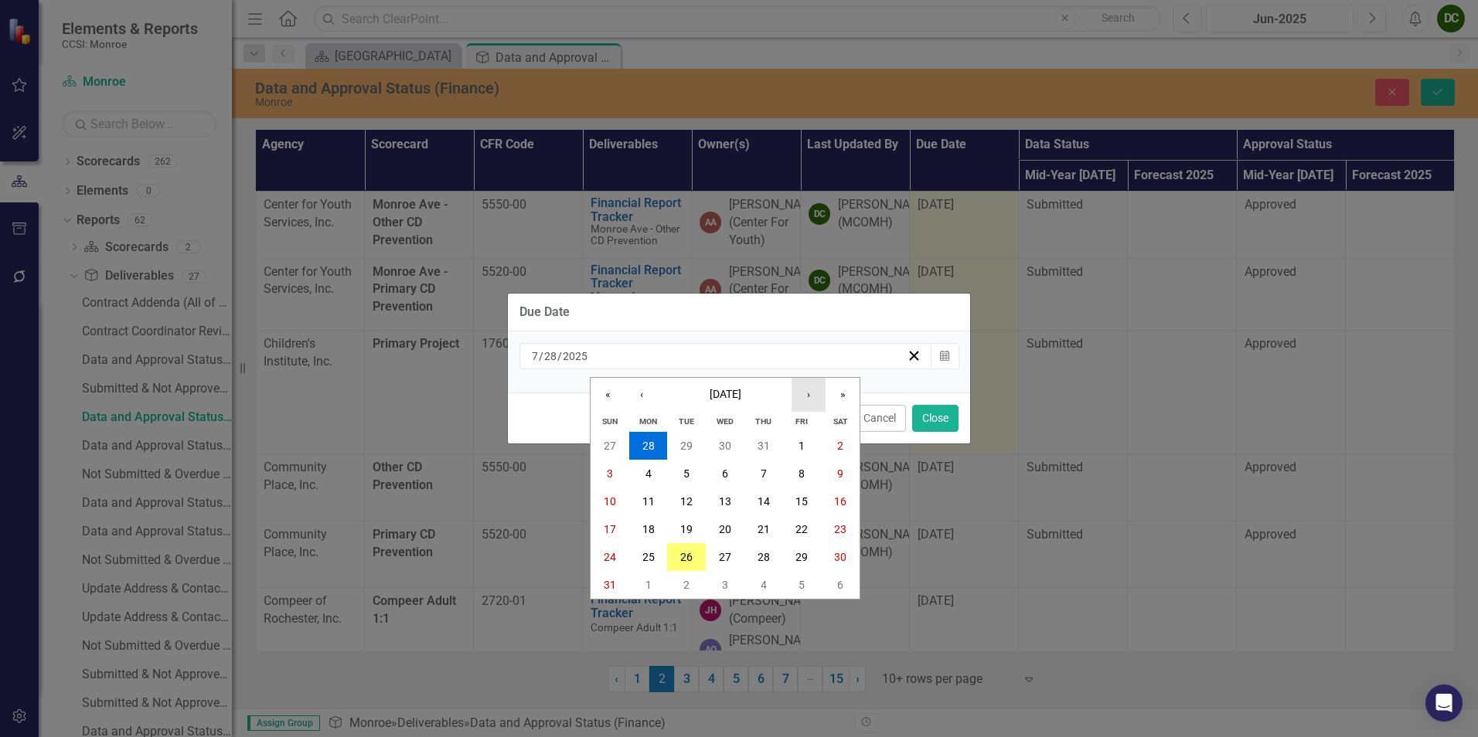
click at [804, 395] on button "›" at bounding box center [808, 395] width 34 height 34
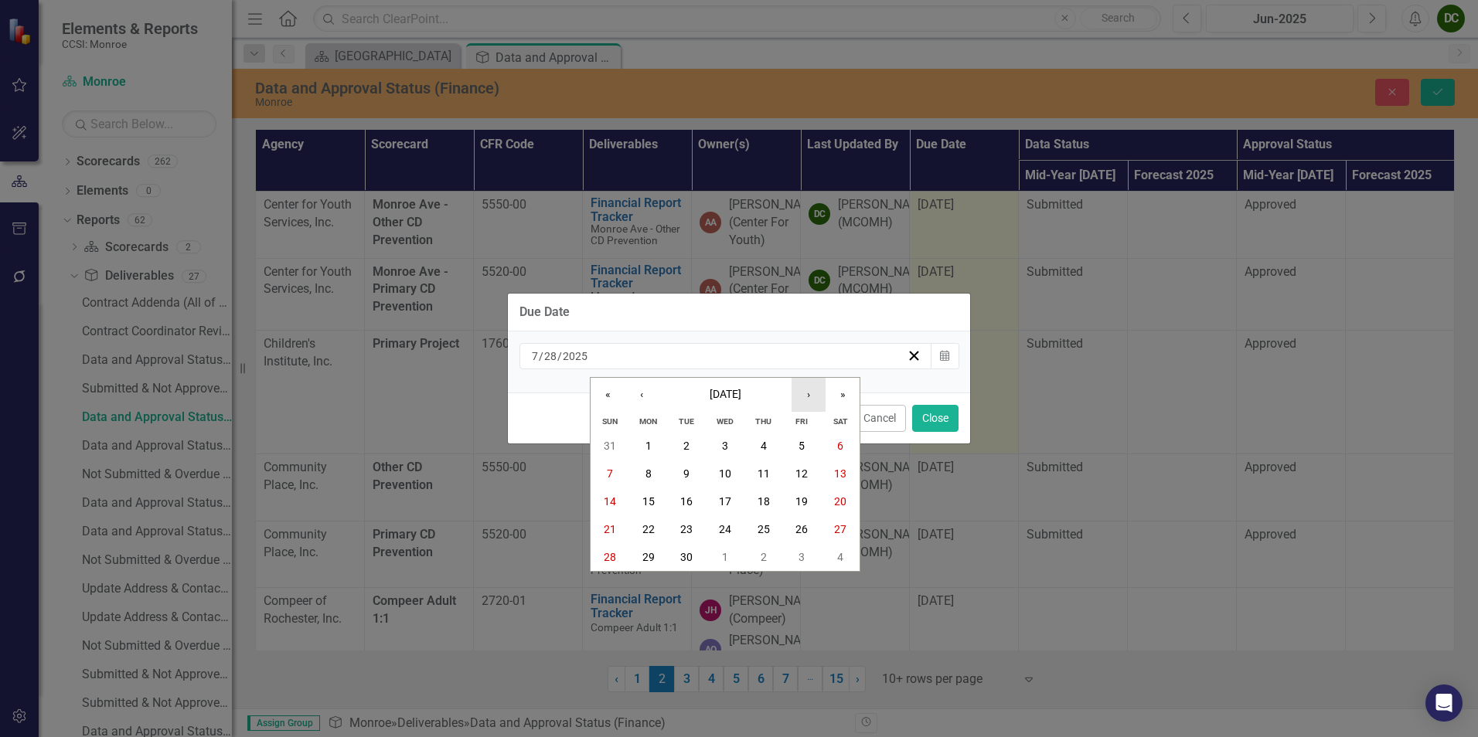
click at [804, 395] on button "›" at bounding box center [808, 395] width 34 height 34
click at [640, 465] on button "6" at bounding box center [648, 474] width 39 height 28
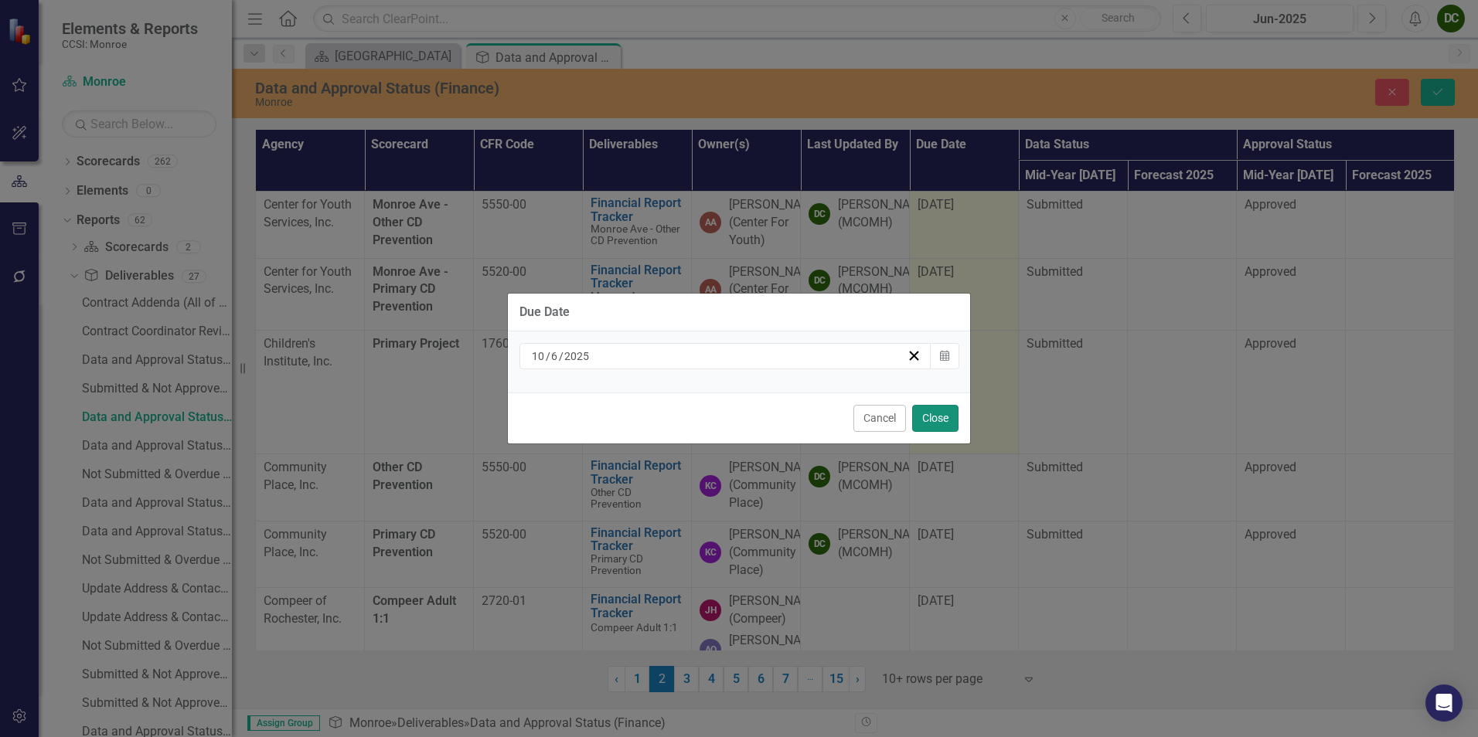
click at [938, 417] on button "Close" at bounding box center [935, 418] width 46 height 27
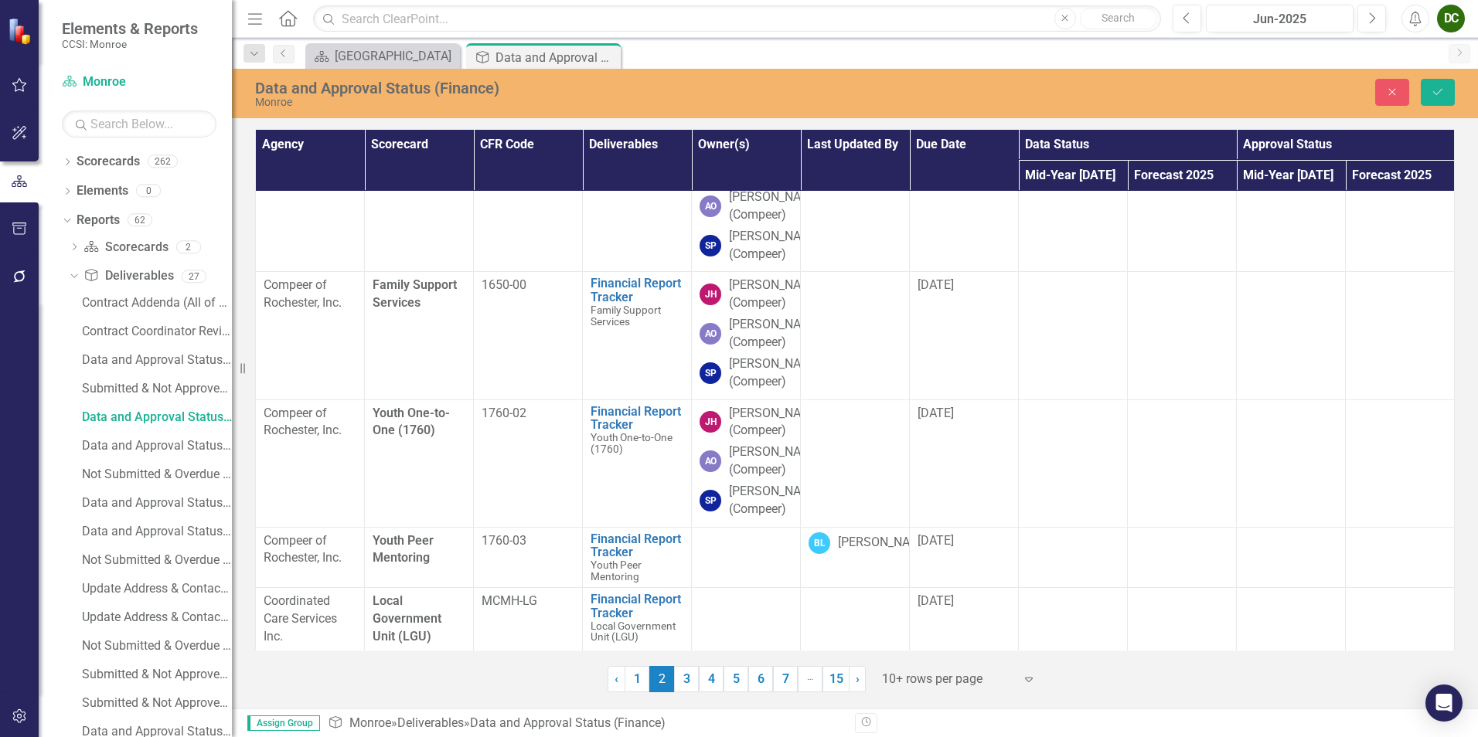
scroll to position [155, 0]
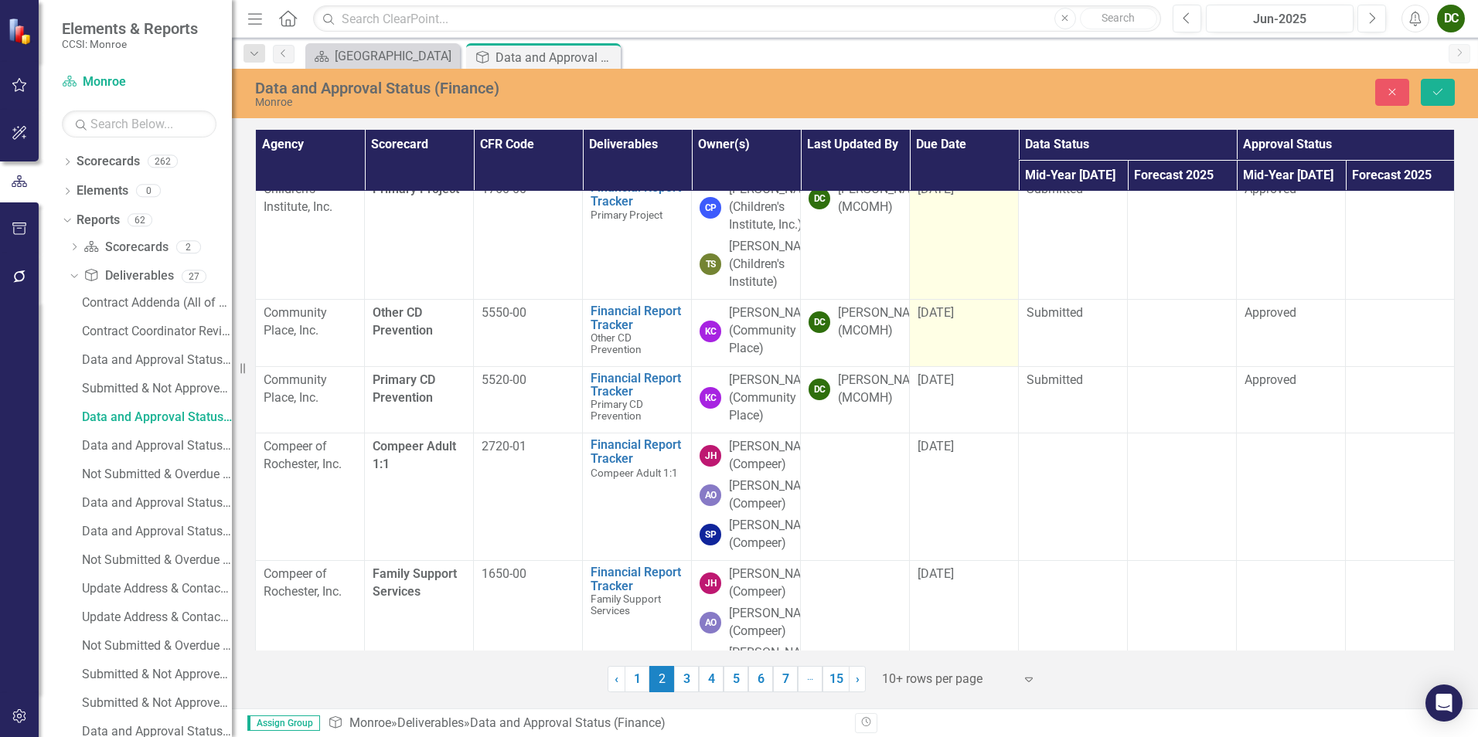
click at [939, 320] on span "[DATE]" at bounding box center [935, 312] width 36 height 15
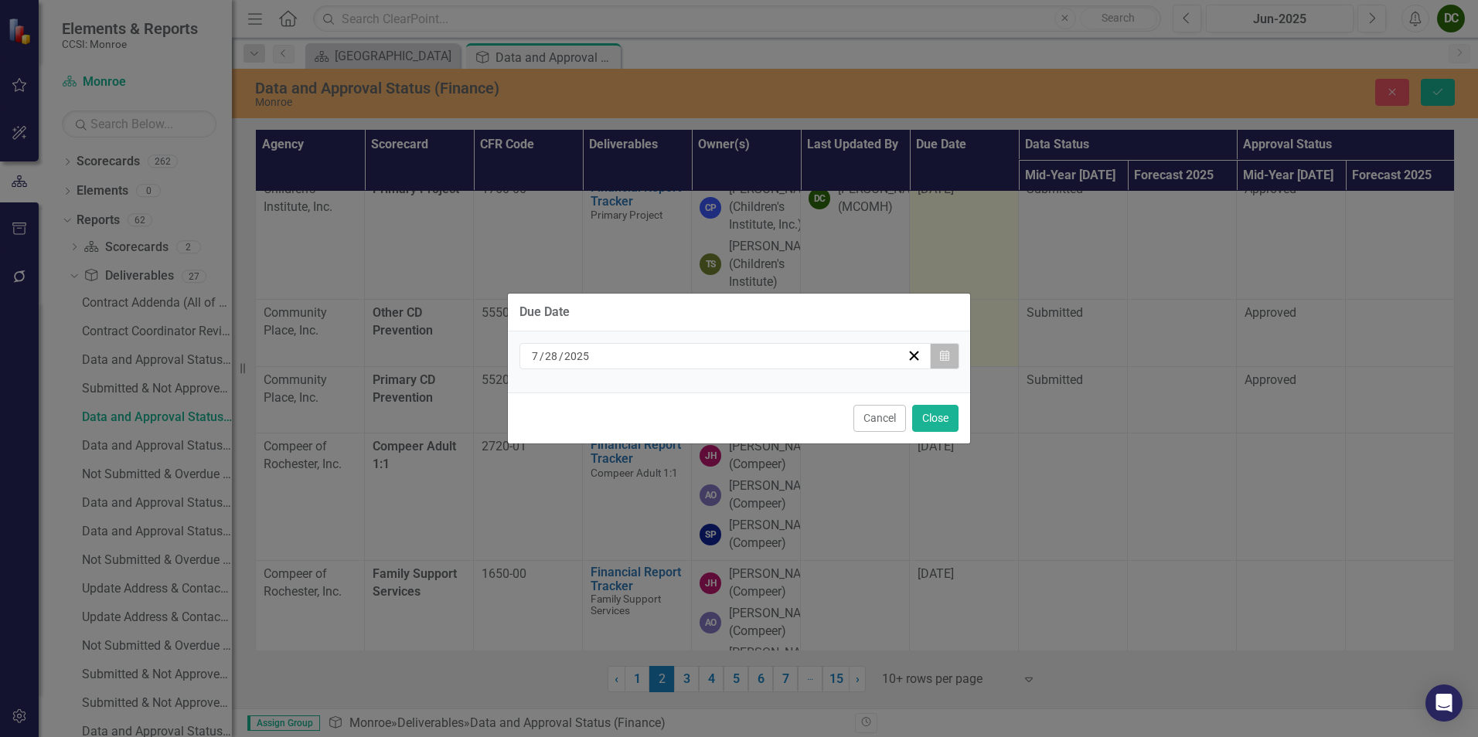
drag, startPoint x: 939, startPoint y: 390, endPoint x: 938, endPoint y: 363, distance: 26.3
click at [938, 363] on button "Calendar" at bounding box center [944, 356] width 29 height 26
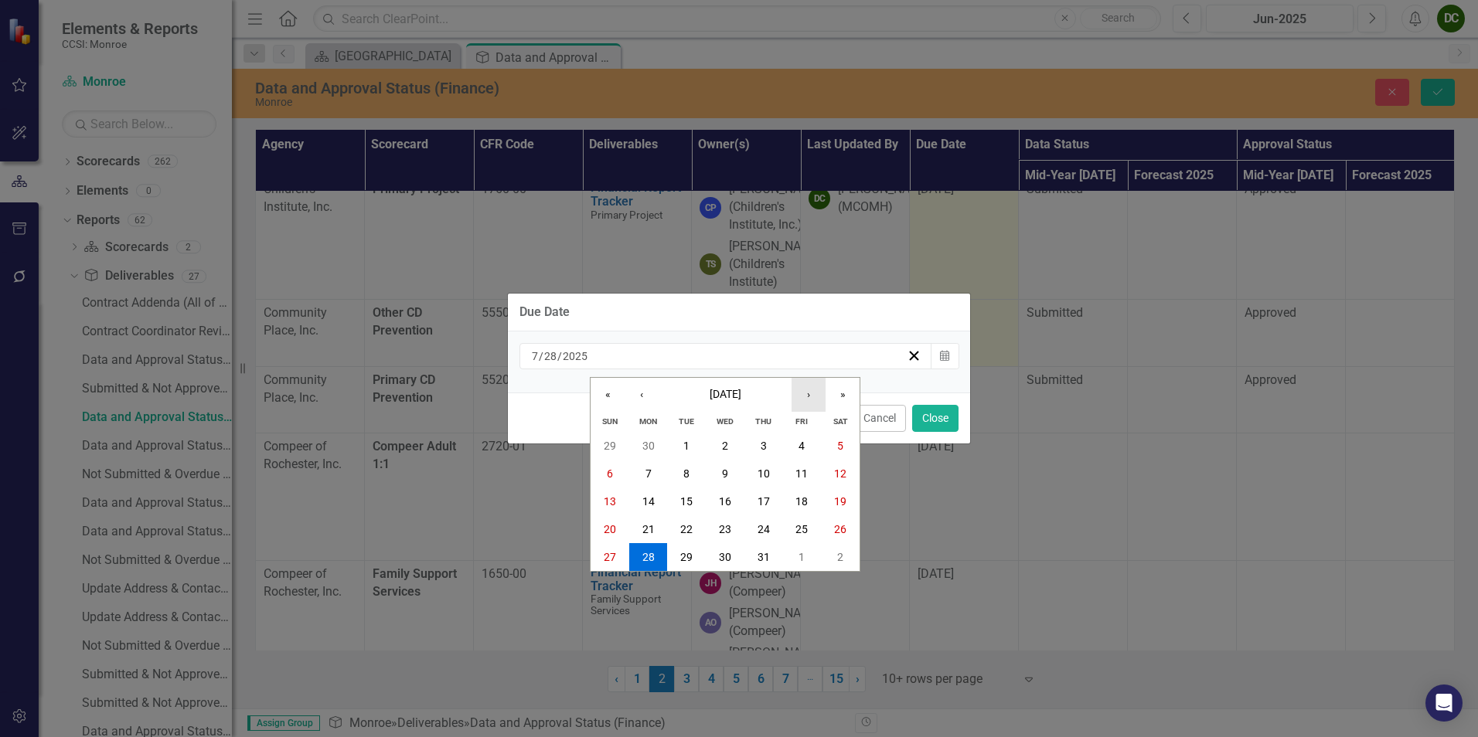
click at [815, 400] on button "›" at bounding box center [808, 395] width 34 height 34
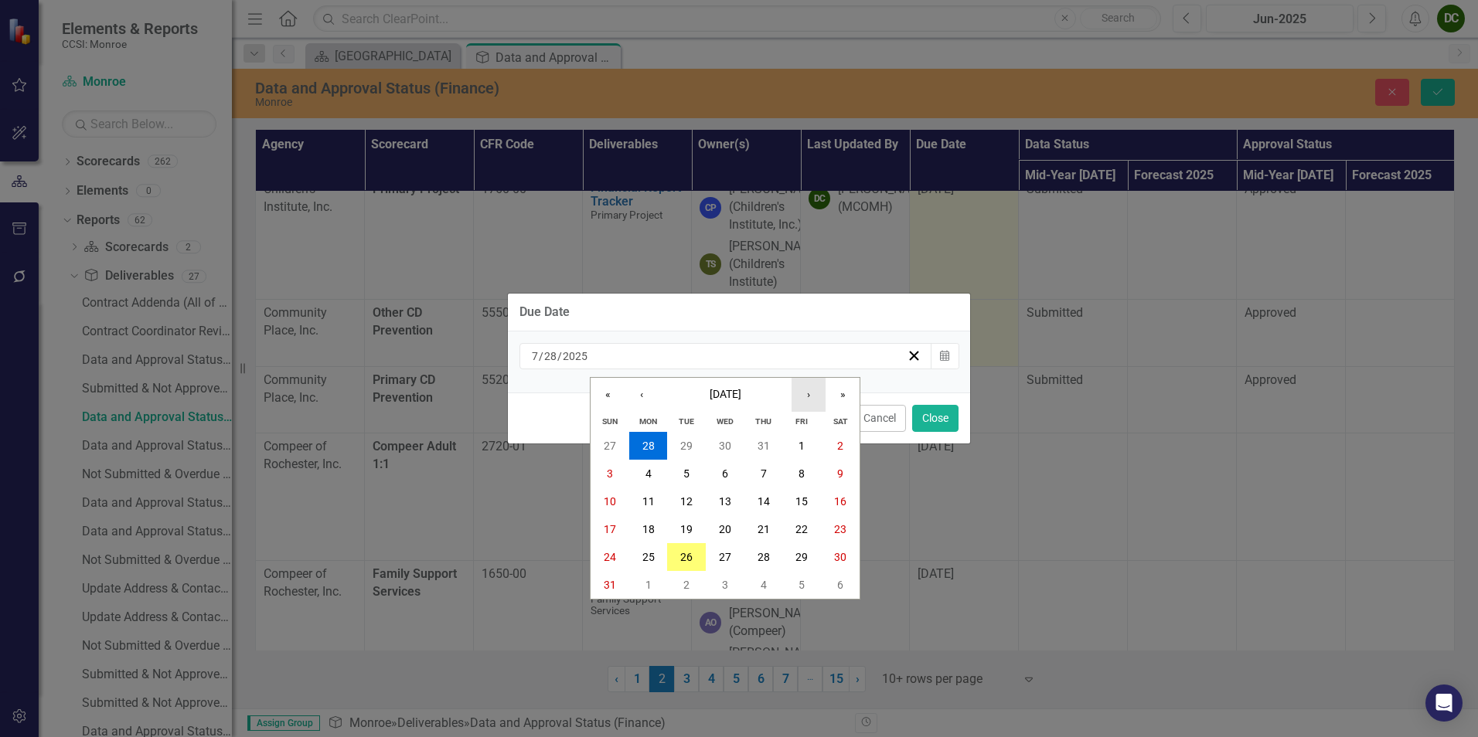
click at [815, 400] on button "›" at bounding box center [808, 395] width 34 height 34
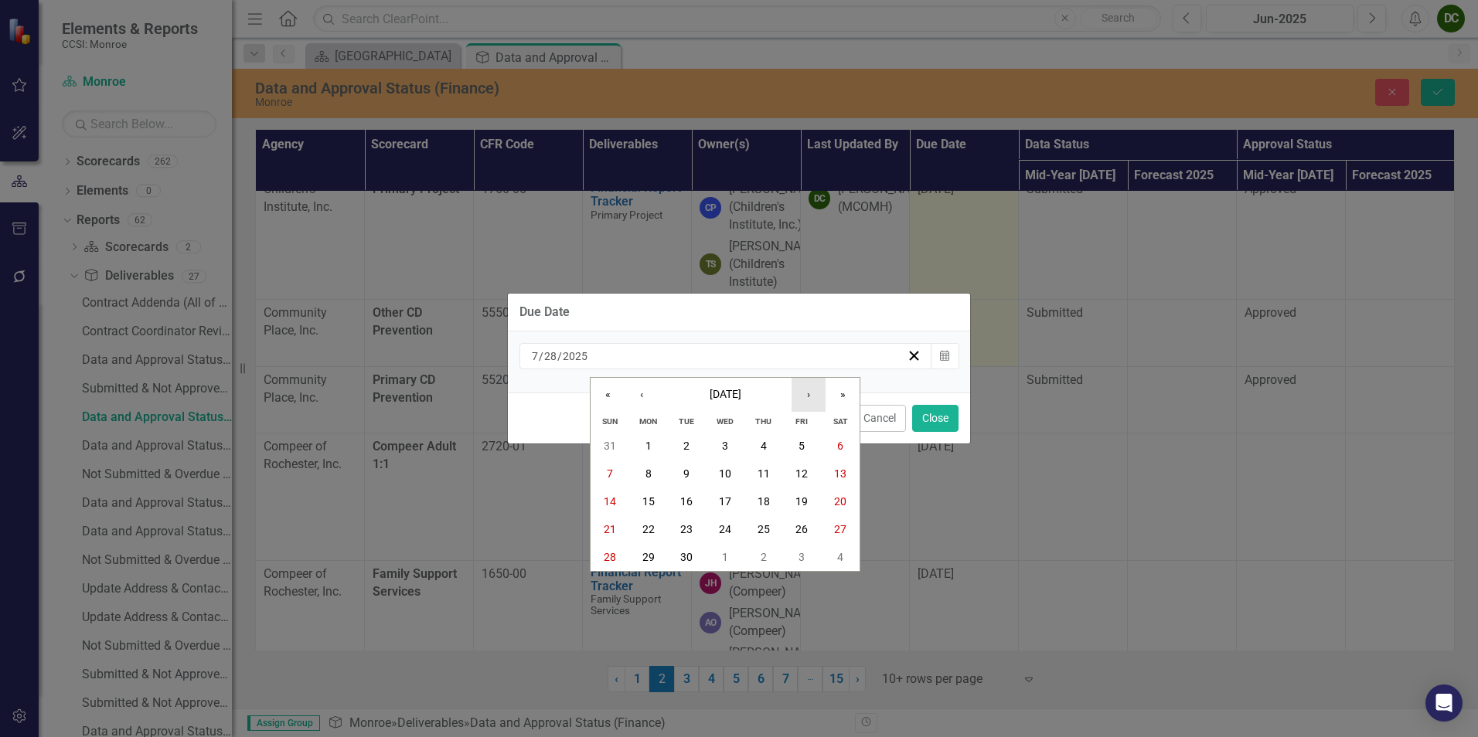
click at [815, 400] on button "›" at bounding box center [808, 395] width 34 height 34
click at [638, 474] on button "6" at bounding box center [648, 474] width 39 height 28
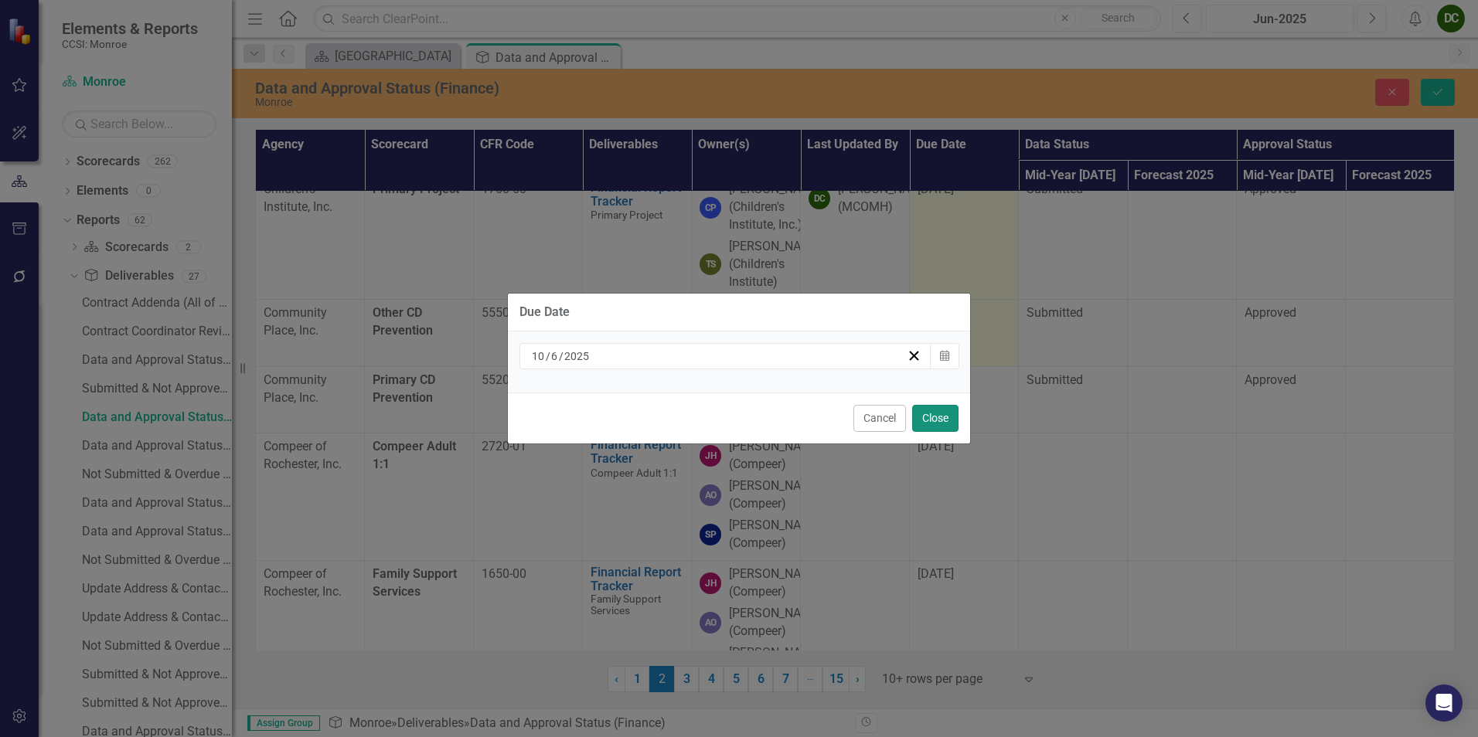
click at [924, 421] on button "Close" at bounding box center [935, 418] width 46 height 27
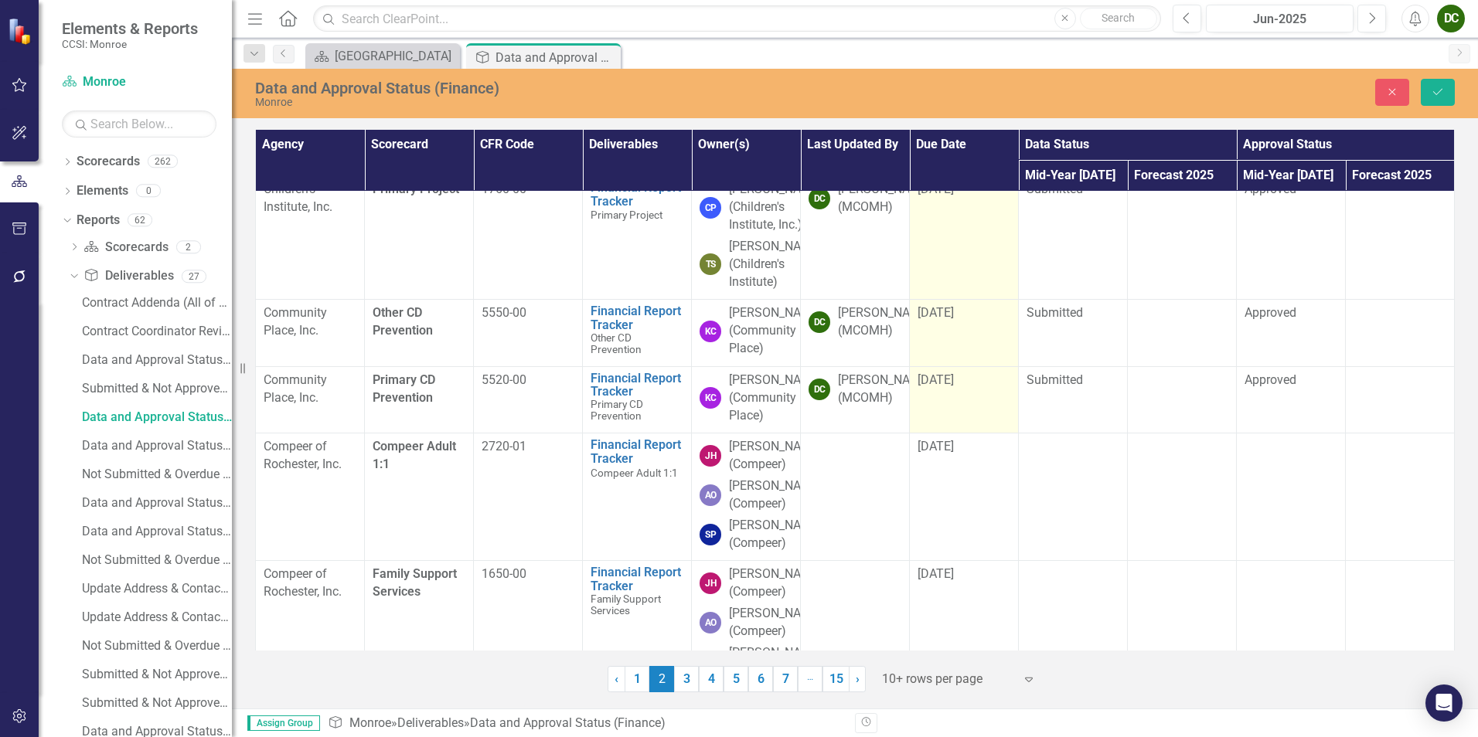
click at [935, 387] on span "[DATE]" at bounding box center [935, 380] width 36 height 15
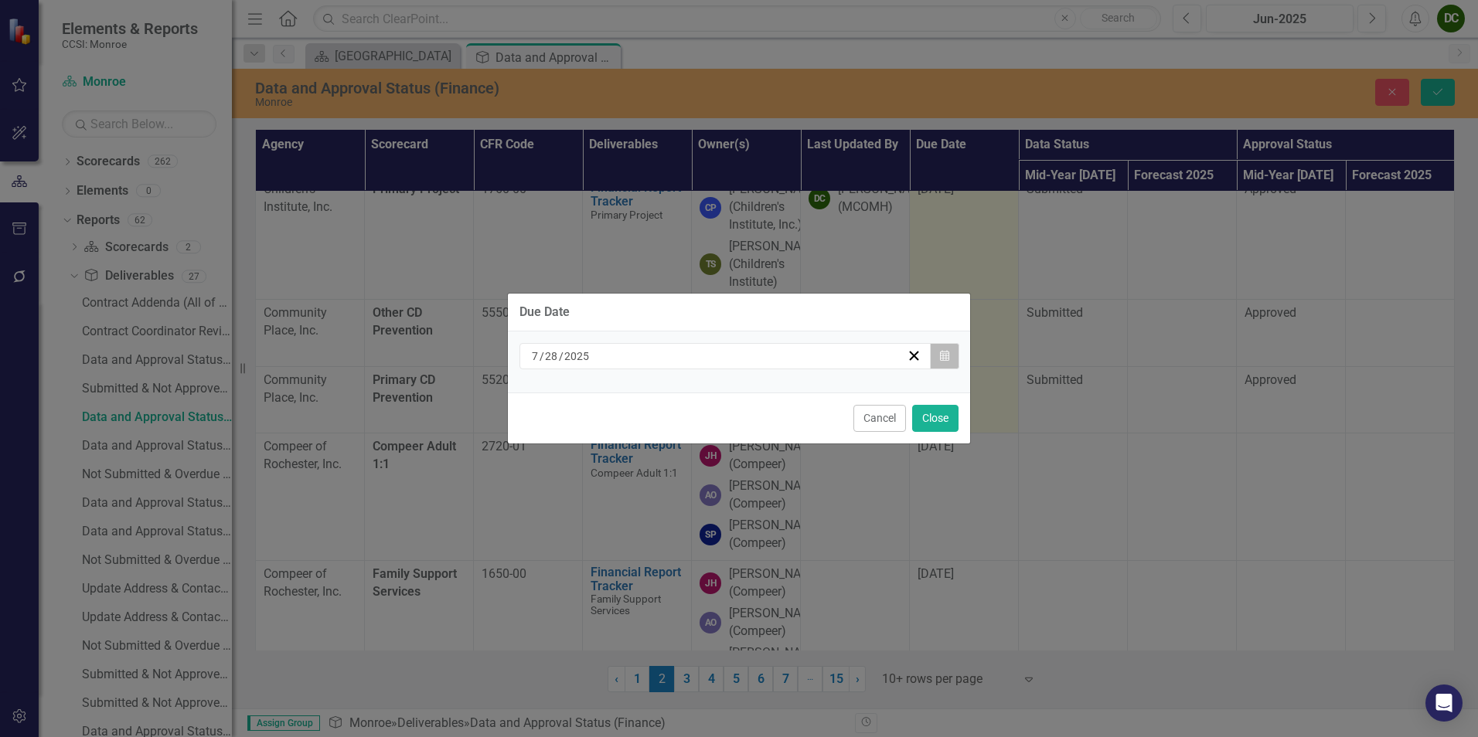
drag, startPoint x: 935, startPoint y: 483, endPoint x: 934, endPoint y: 361, distance: 122.1
click at [934, 361] on button "Calendar" at bounding box center [944, 356] width 29 height 26
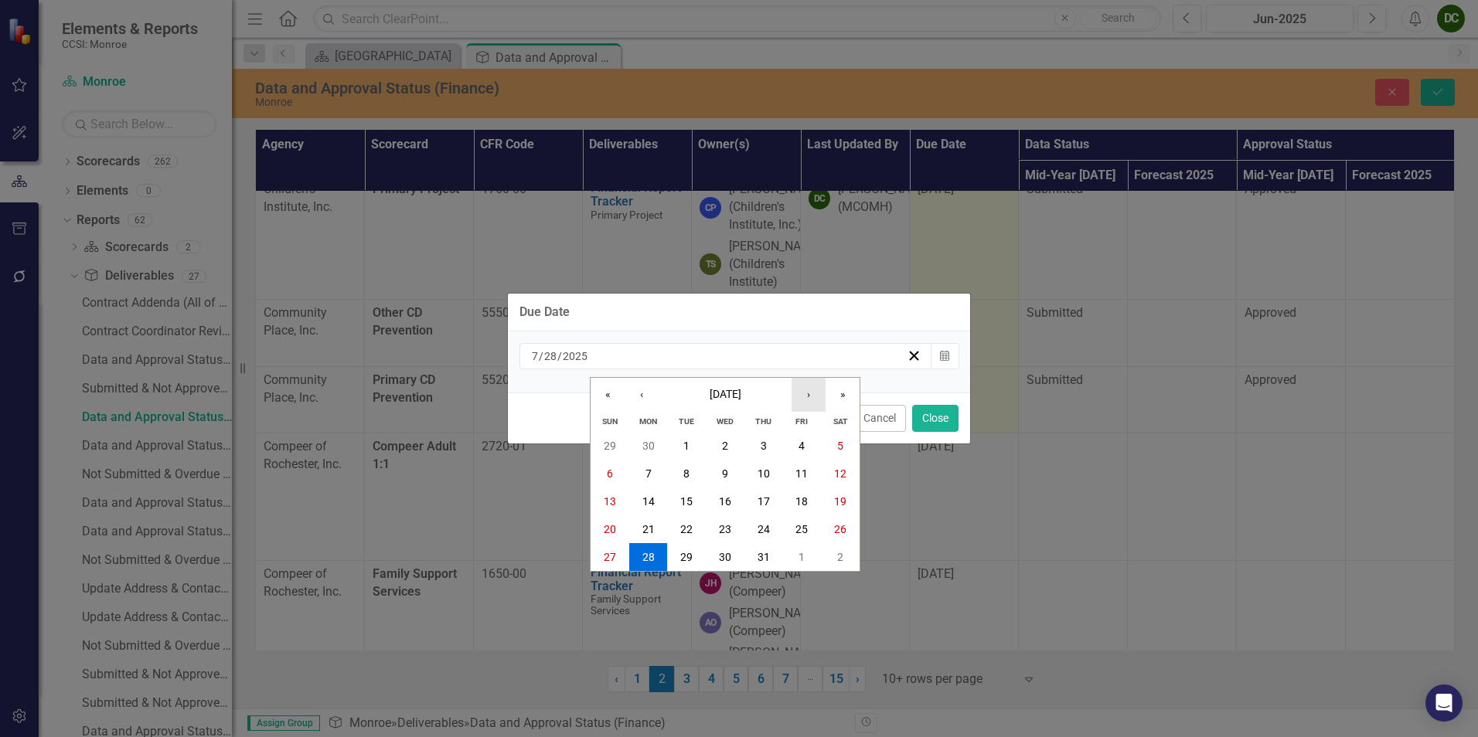
click at [804, 394] on button "›" at bounding box center [808, 395] width 34 height 34
click at [647, 465] on button "6" at bounding box center [648, 474] width 39 height 28
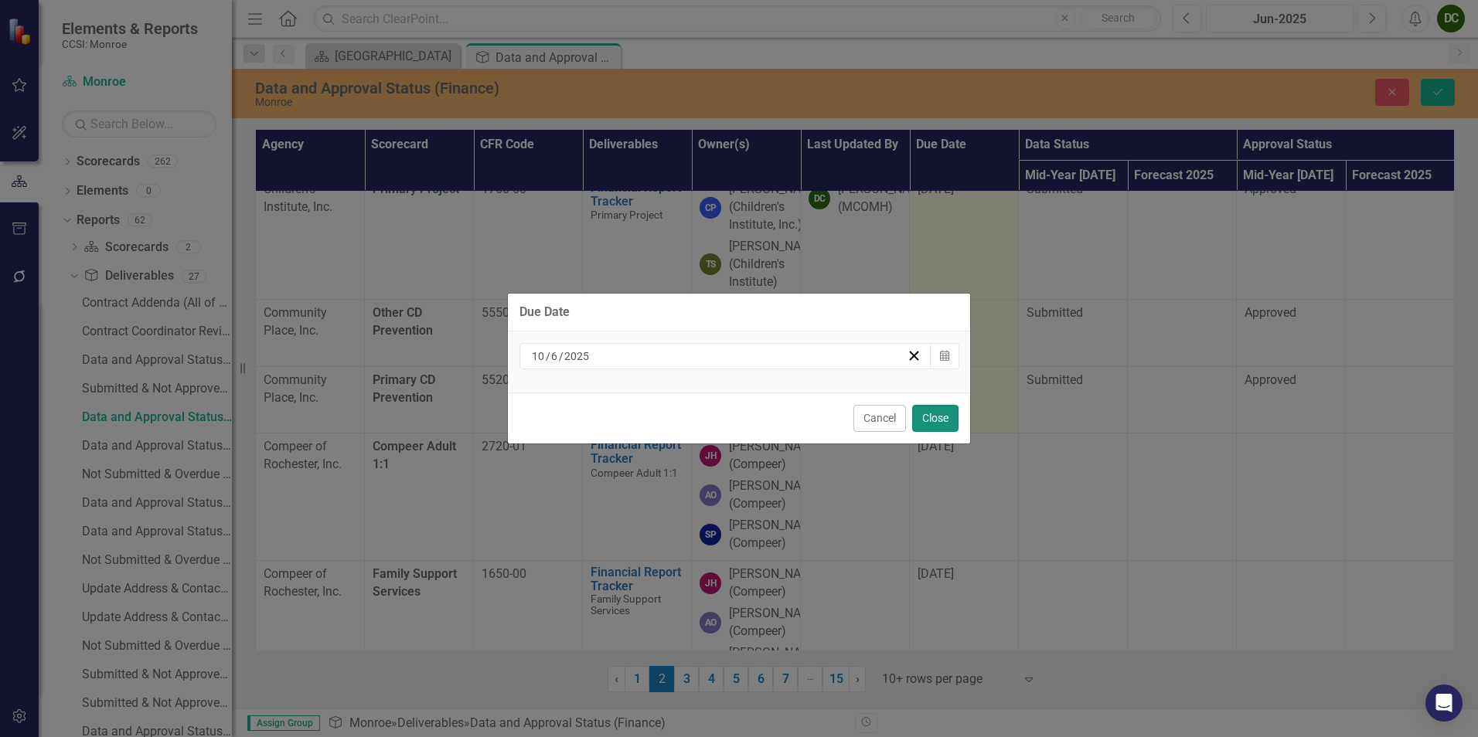
click at [926, 418] on button "Close" at bounding box center [935, 418] width 46 height 27
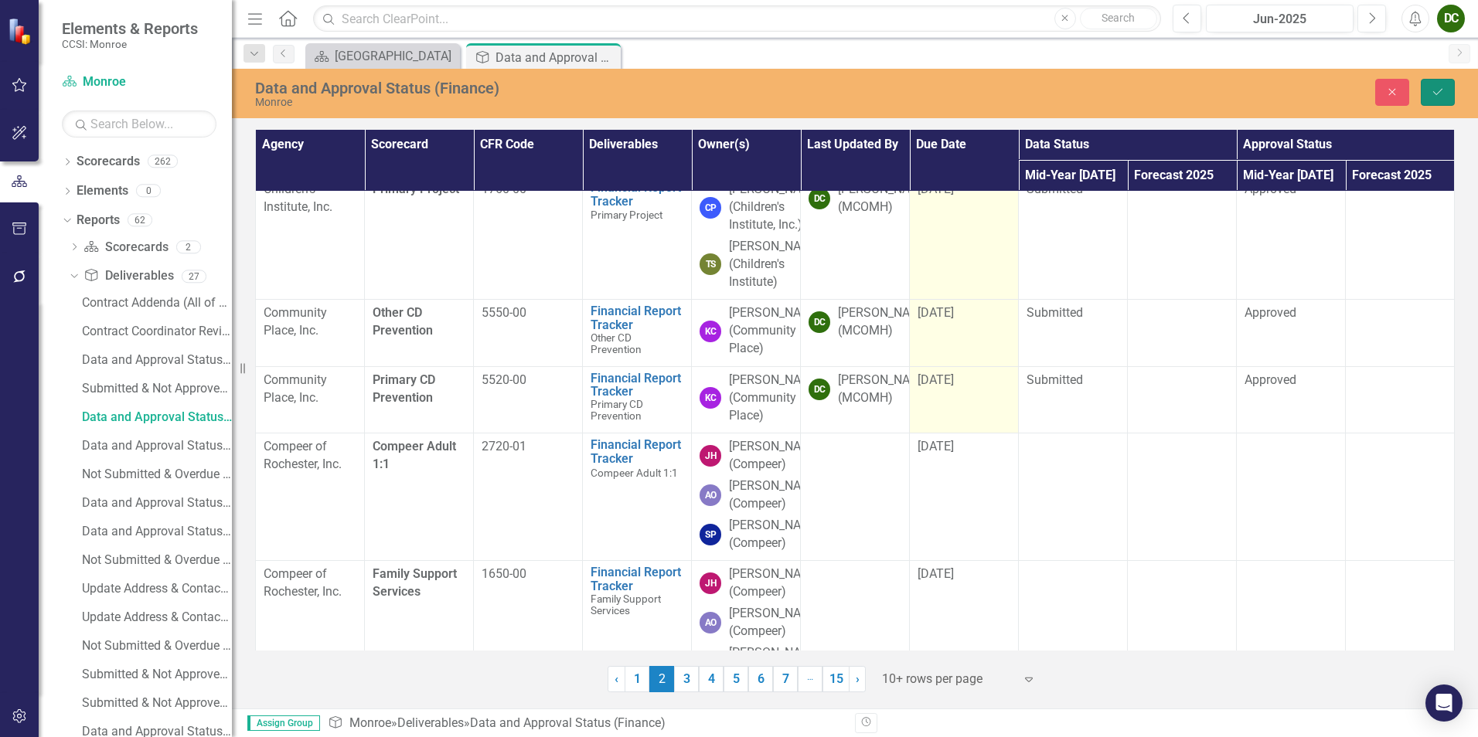
click at [1440, 91] on icon "submit" at bounding box center [1437, 92] width 9 height 6
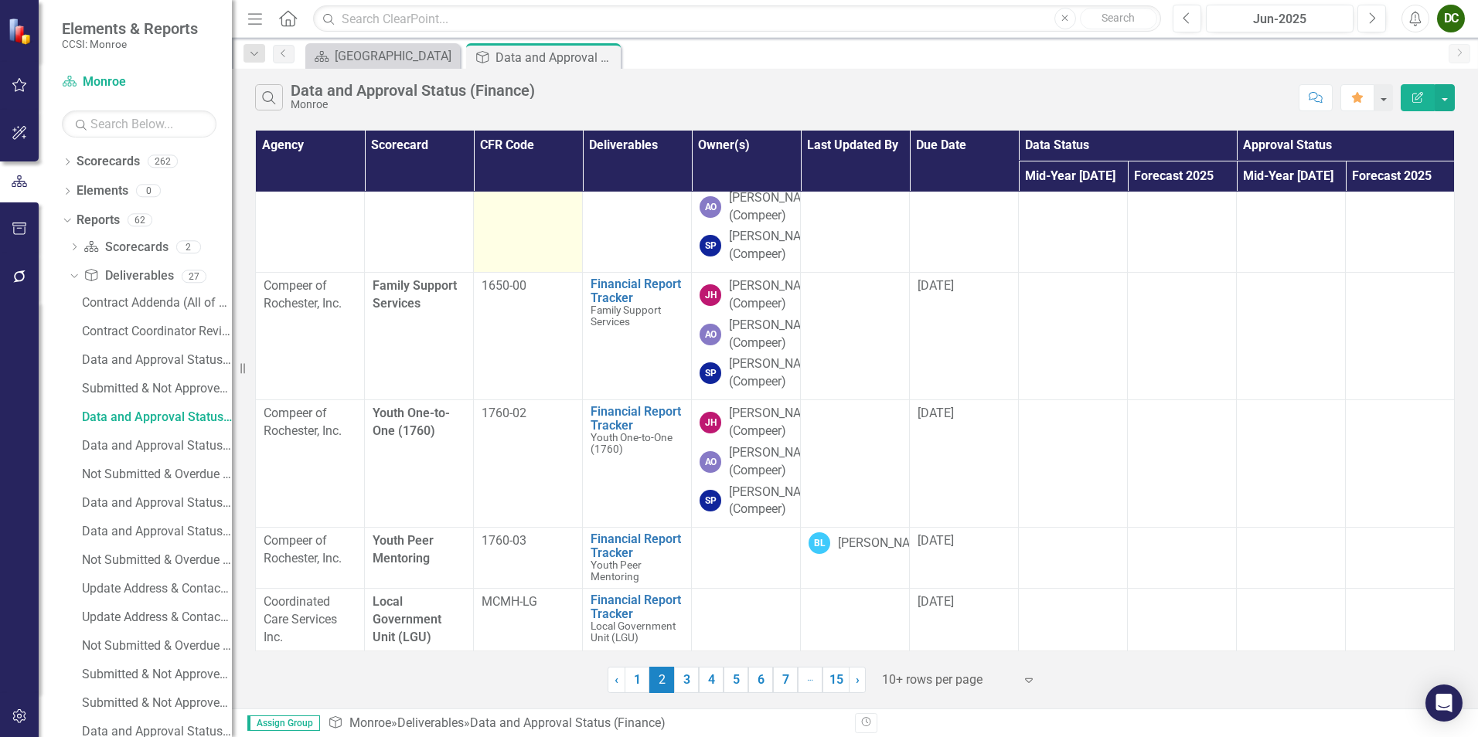
scroll to position [721, 0]
click at [677, 684] on link "3" at bounding box center [686, 680] width 25 height 26
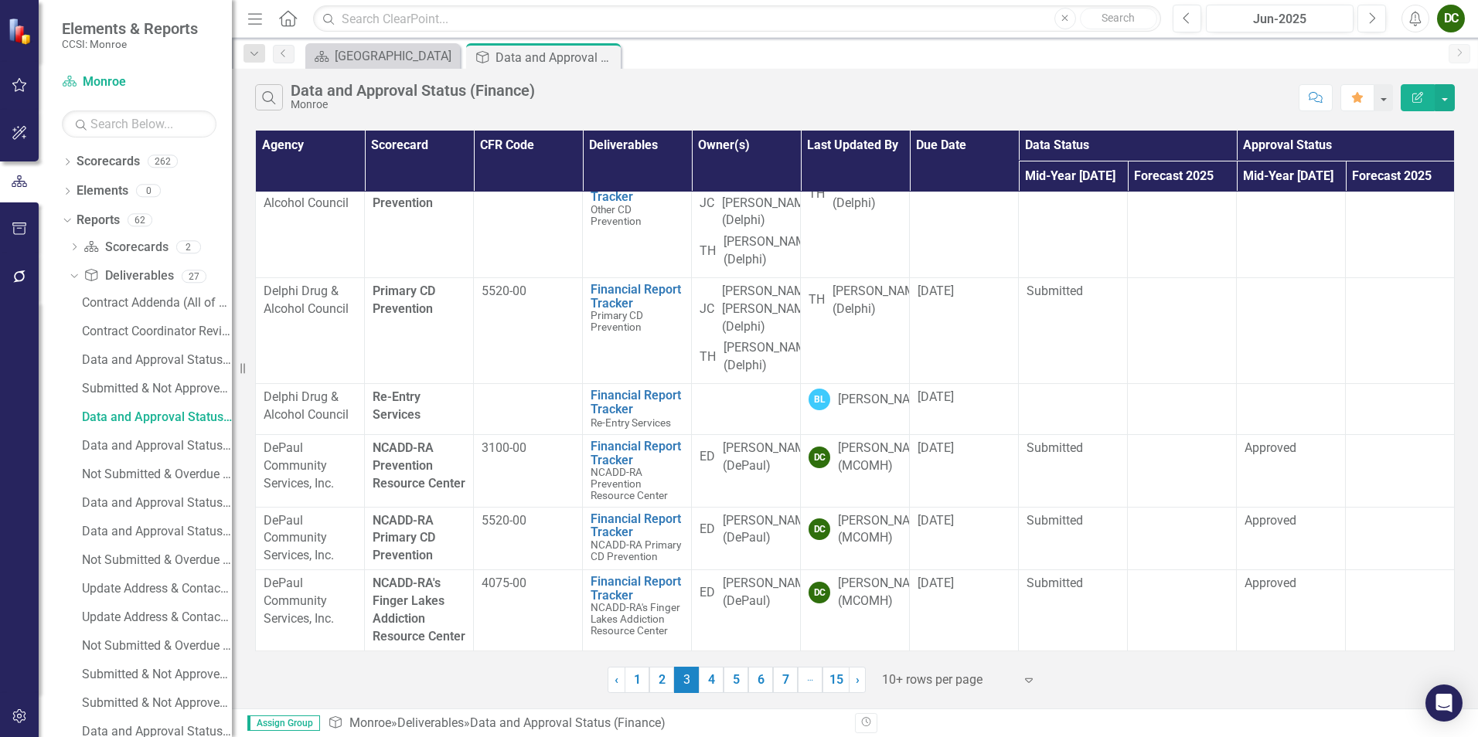
scroll to position [342, 0]
click at [941, 441] on span "[DATE]" at bounding box center [935, 448] width 36 height 15
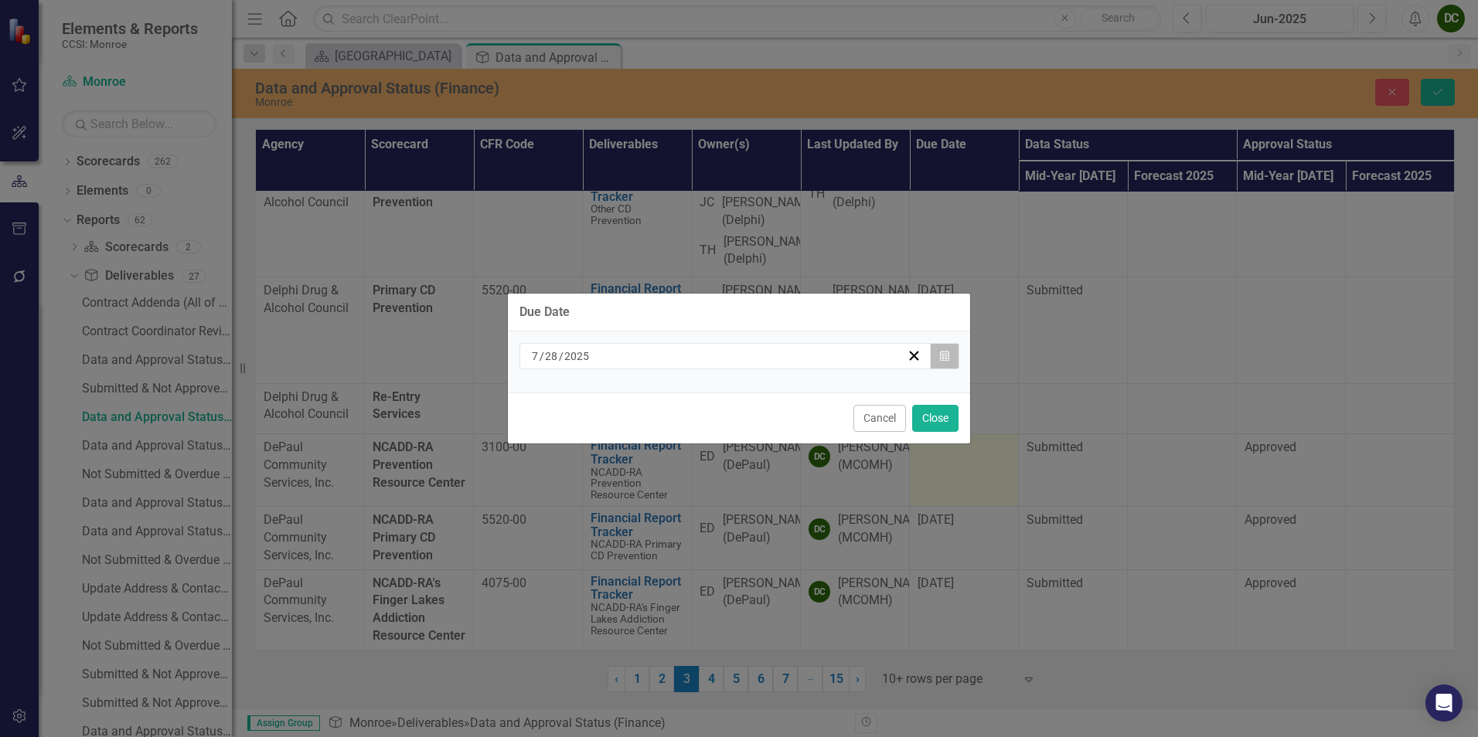
drag, startPoint x: 941, startPoint y: 420, endPoint x: 935, endPoint y: 359, distance: 60.5
click at [935, 359] on button "Calendar" at bounding box center [944, 356] width 29 height 26
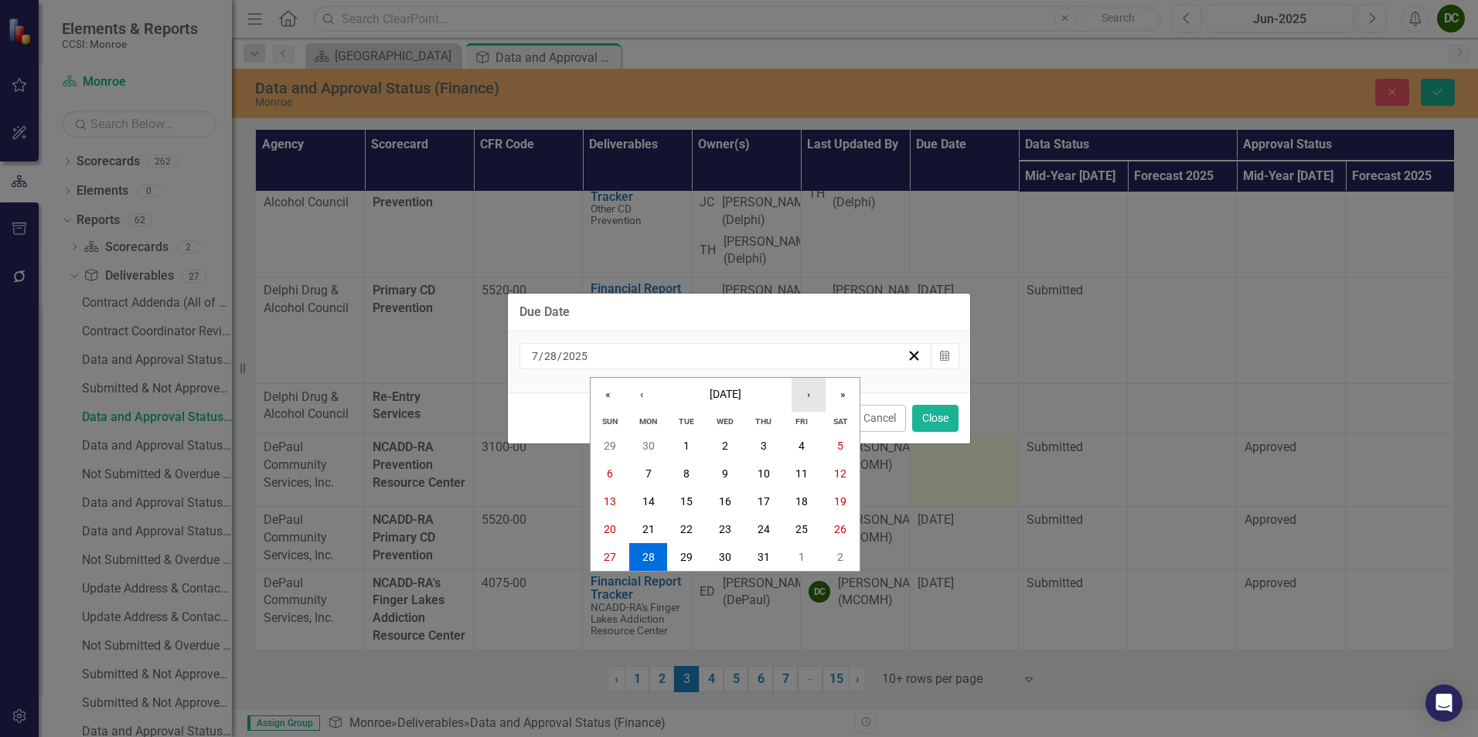
click at [821, 403] on button "›" at bounding box center [808, 395] width 34 height 34
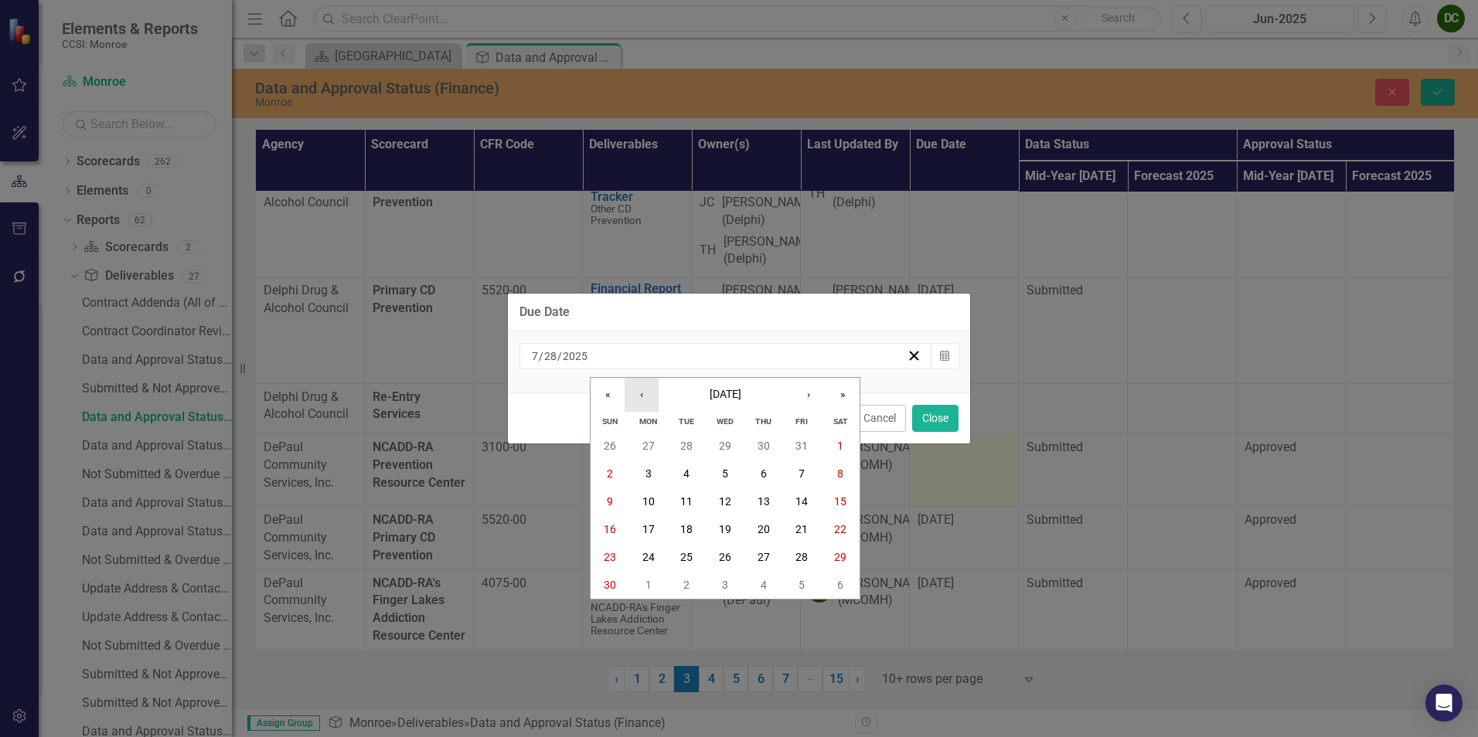
click at [628, 397] on button "‹" at bounding box center [642, 395] width 34 height 34
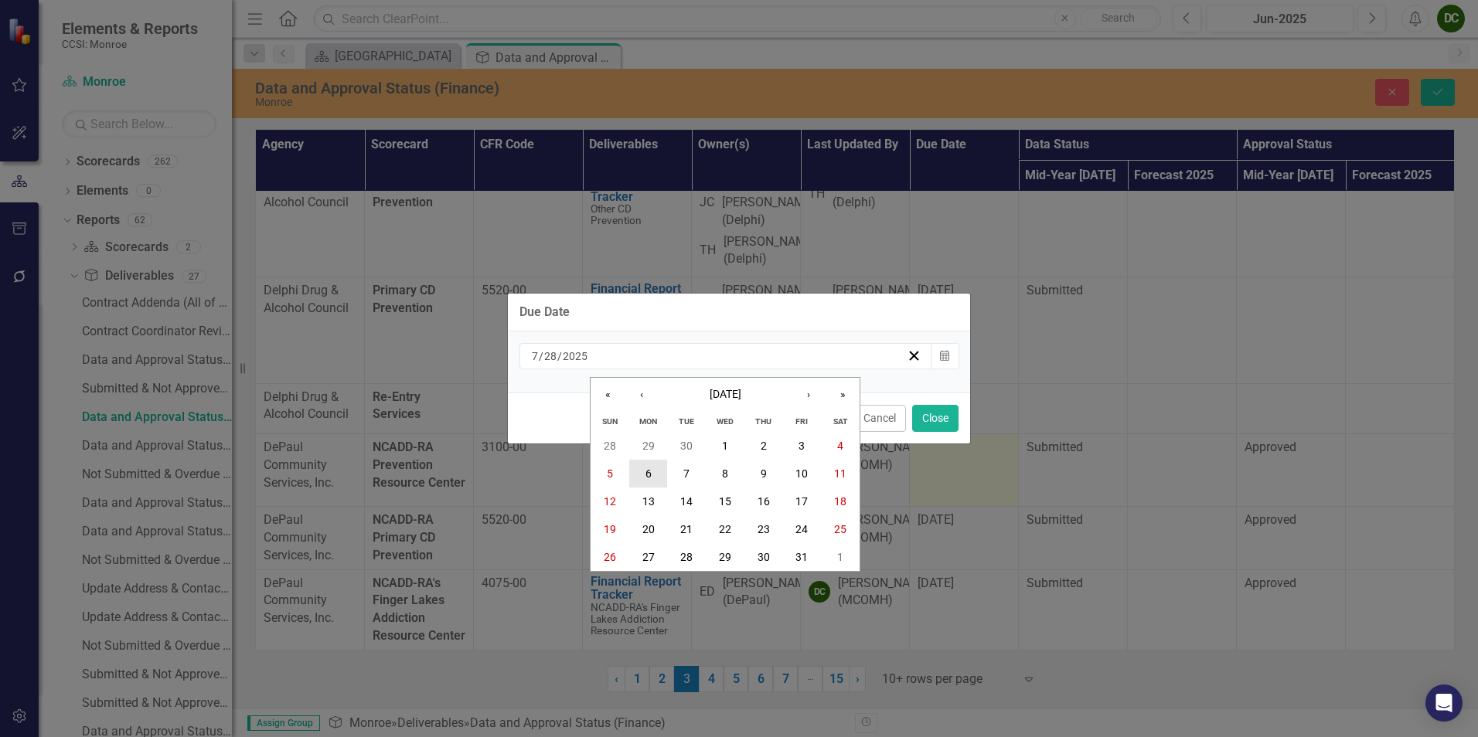
click at [640, 468] on button "6" at bounding box center [648, 474] width 39 height 28
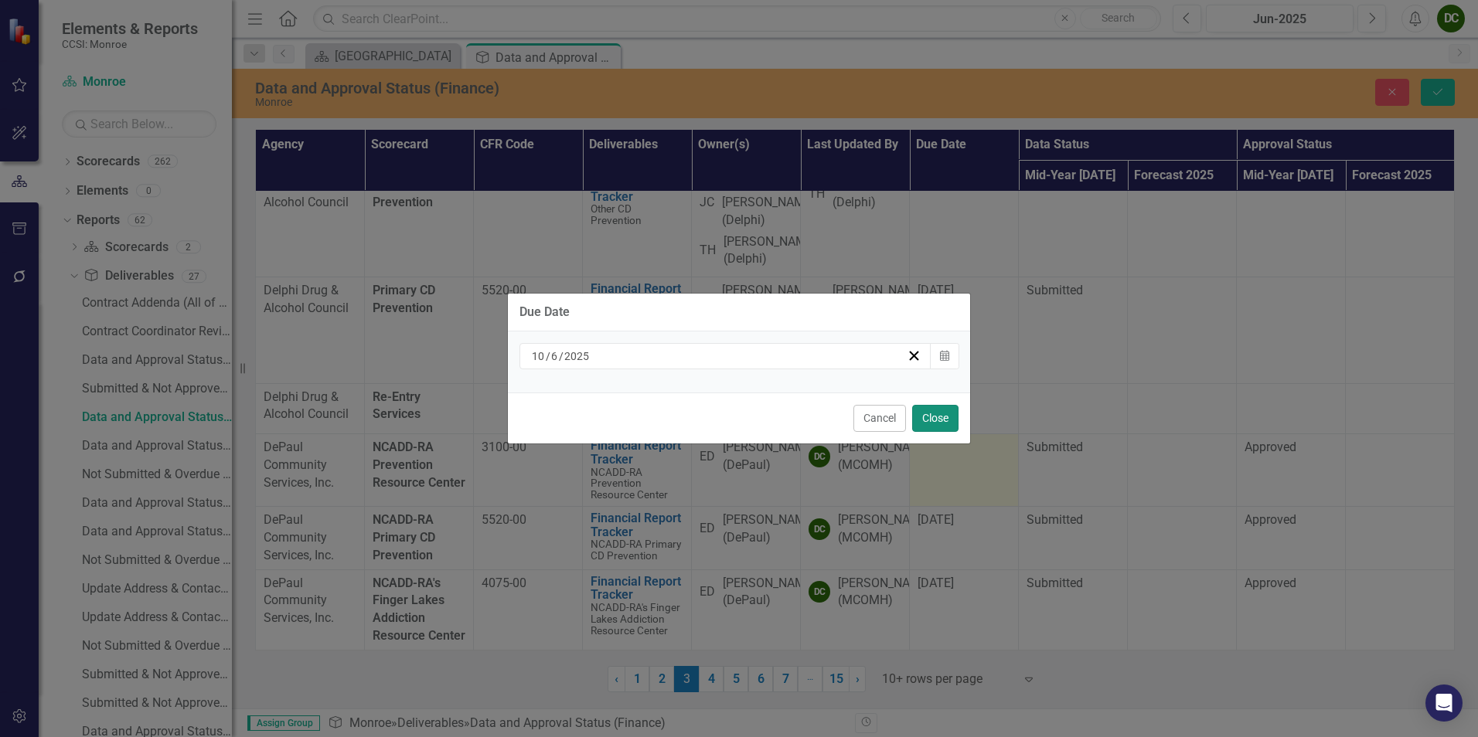
click at [936, 417] on button "Close" at bounding box center [935, 418] width 46 height 27
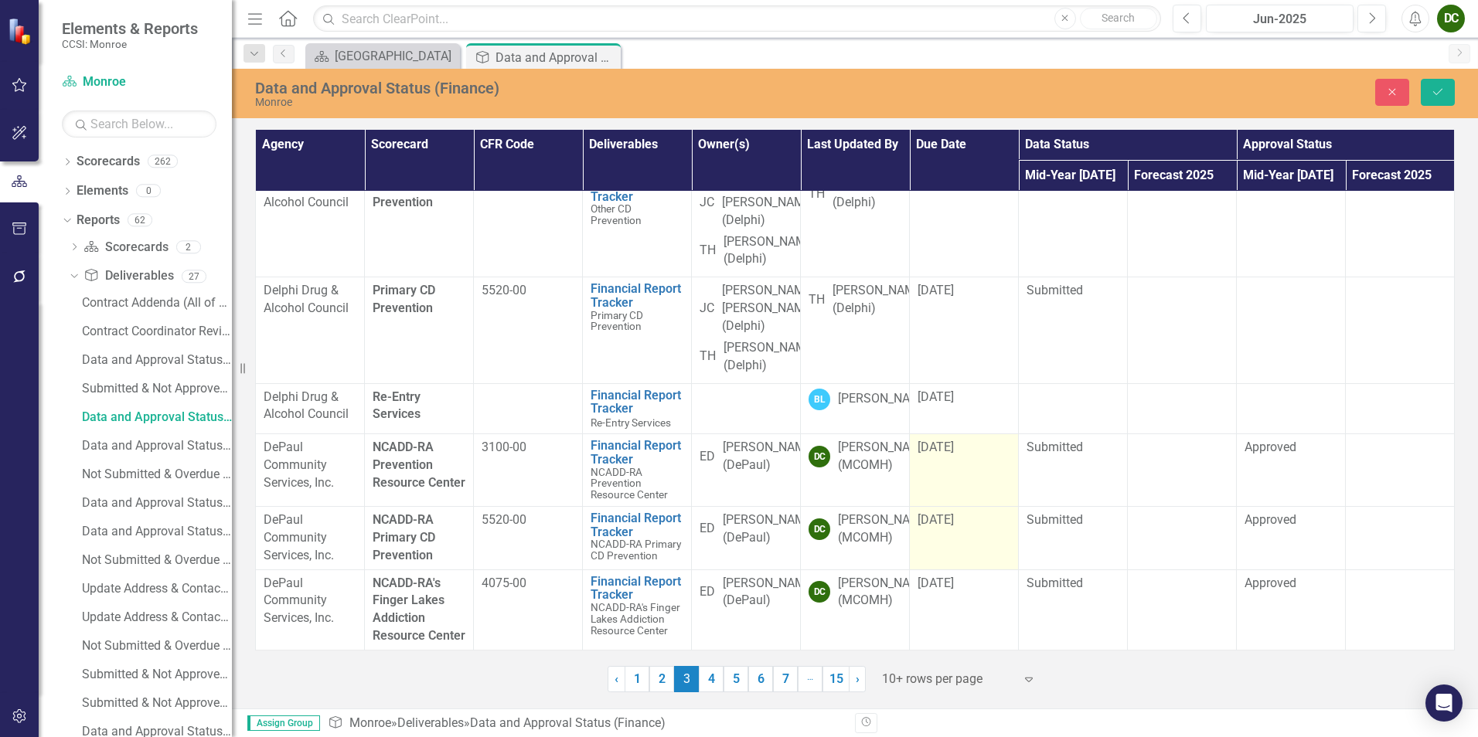
click at [936, 512] on span "[DATE]" at bounding box center [935, 519] width 36 height 15
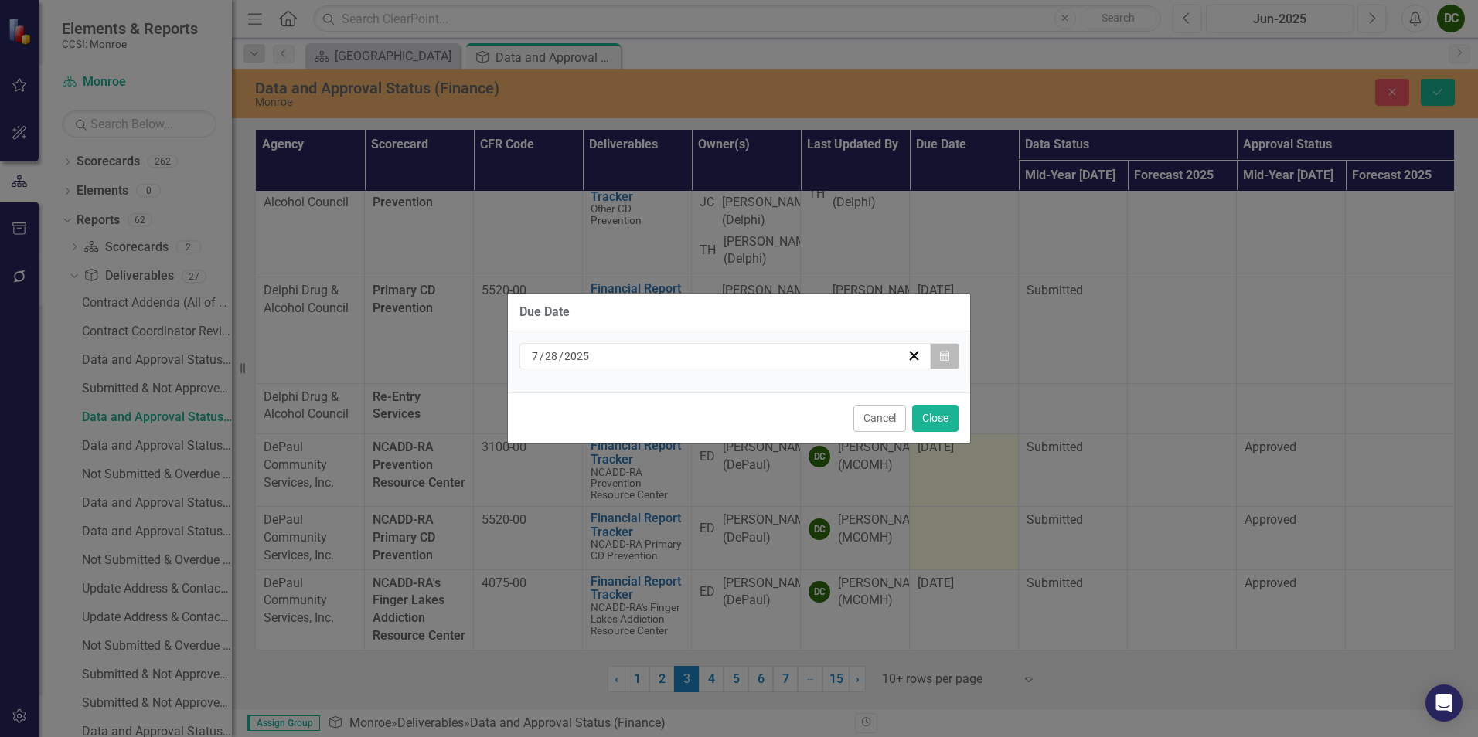
drag, startPoint x: 936, startPoint y: 499, endPoint x: 938, endPoint y: 359, distance: 140.7
click at [938, 359] on button "Calendar" at bounding box center [944, 356] width 29 height 26
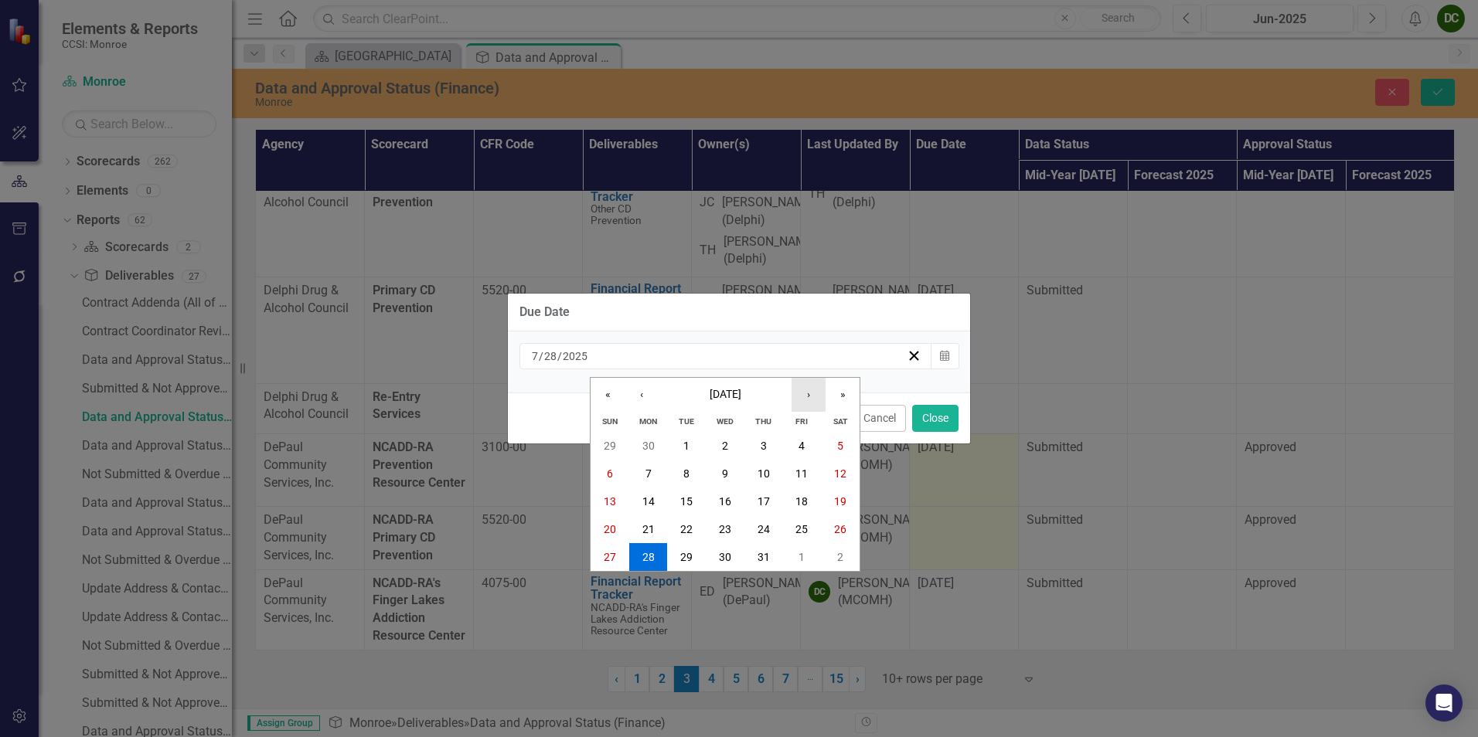
click at [812, 403] on button "›" at bounding box center [808, 395] width 34 height 34
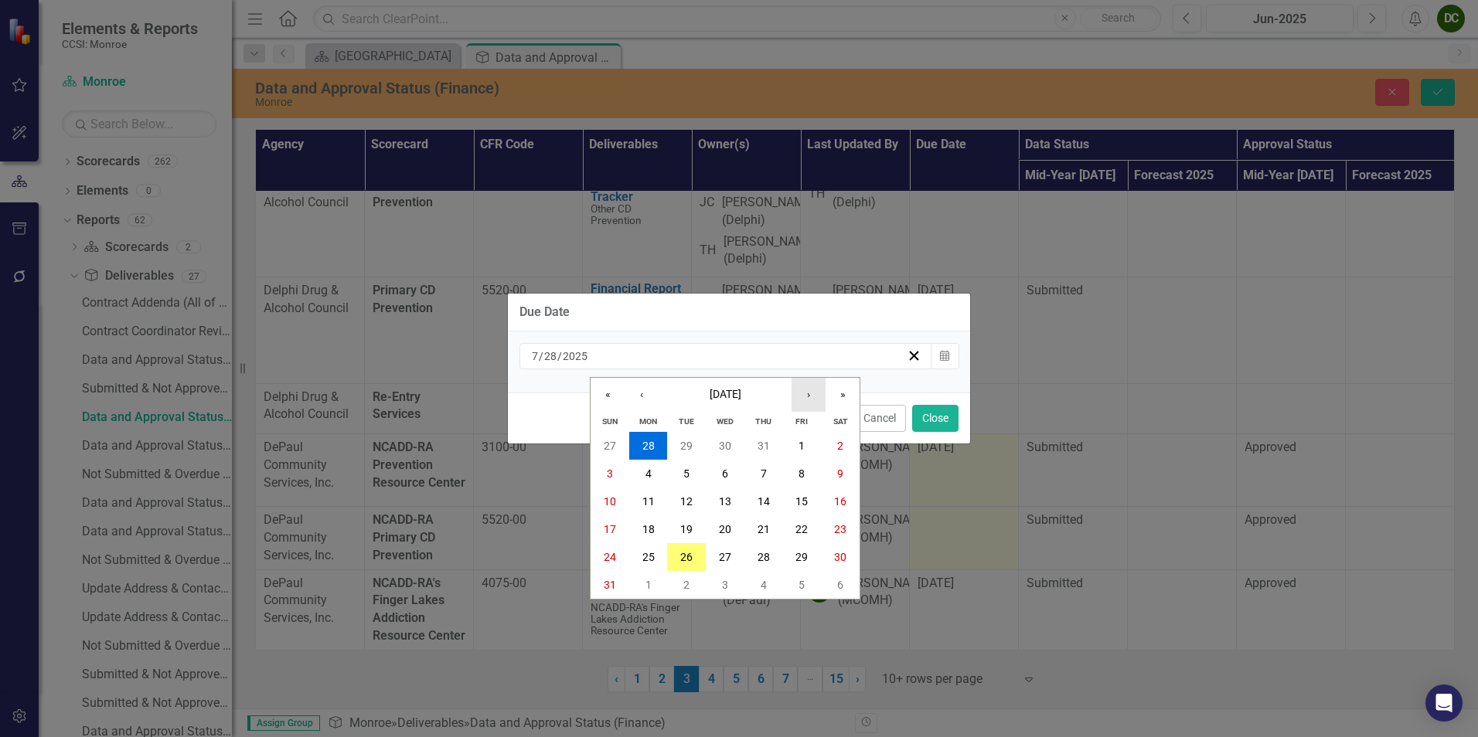
click at [812, 403] on button "›" at bounding box center [808, 395] width 34 height 34
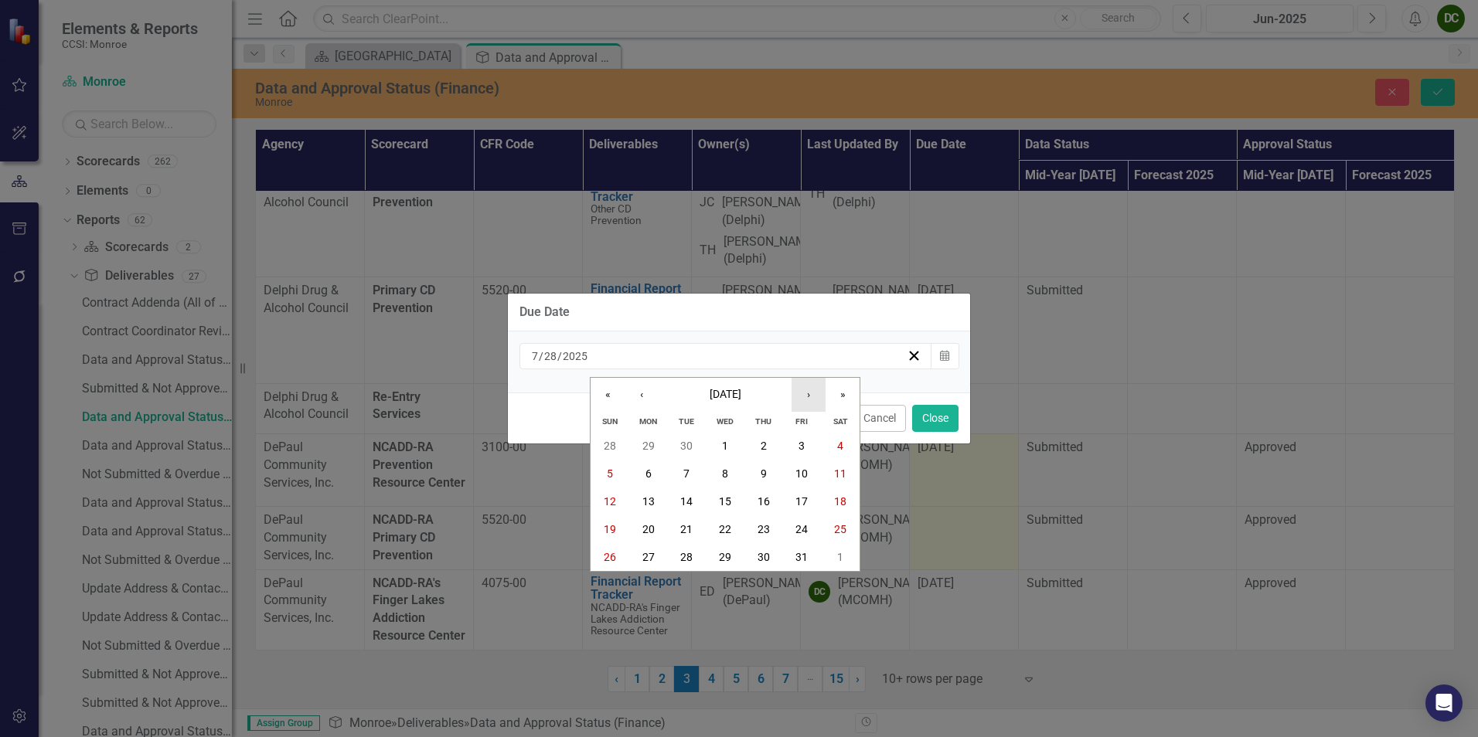
click at [812, 403] on button "›" at bounding box center [808, 395] width 34 height 34
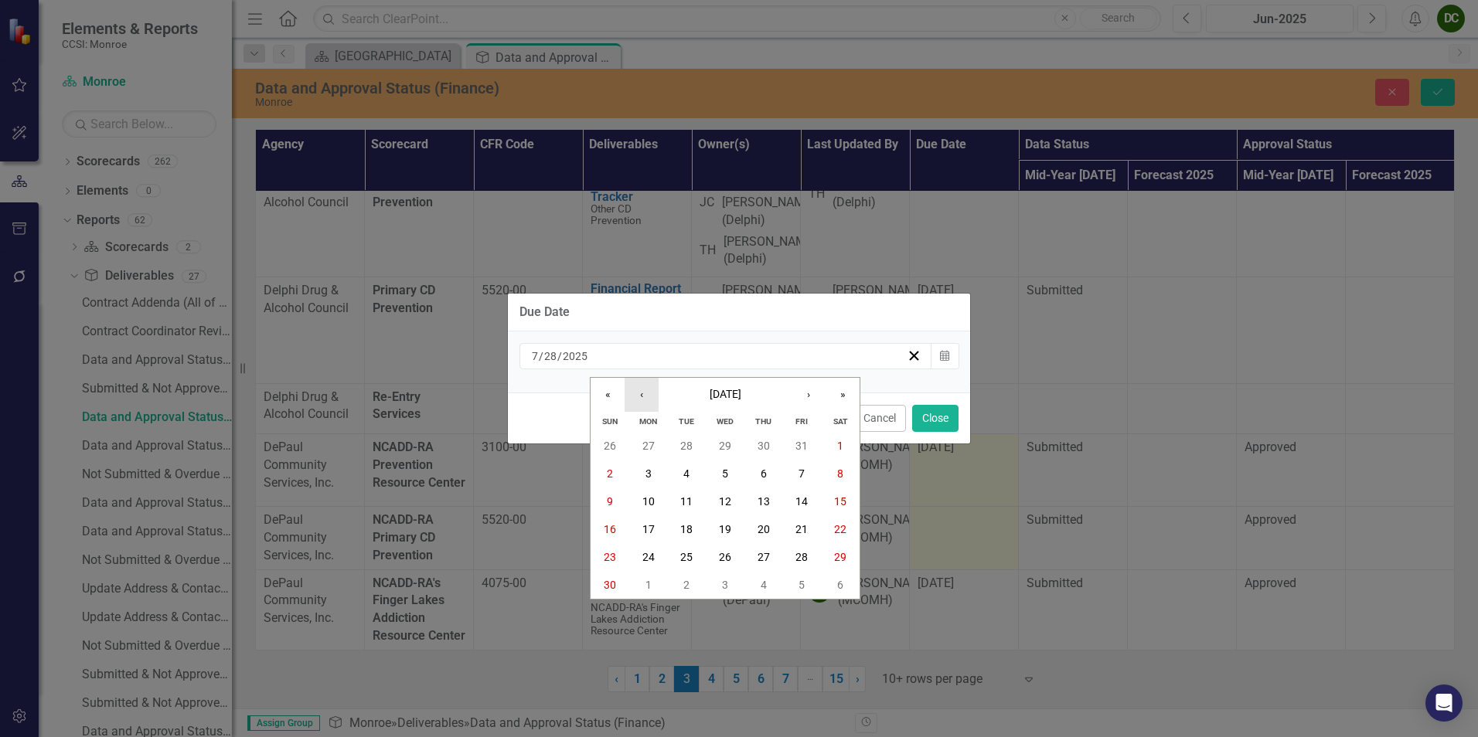
click at [629, 393] on button "‹" at bounding box center [642, 395] width 34 height 34
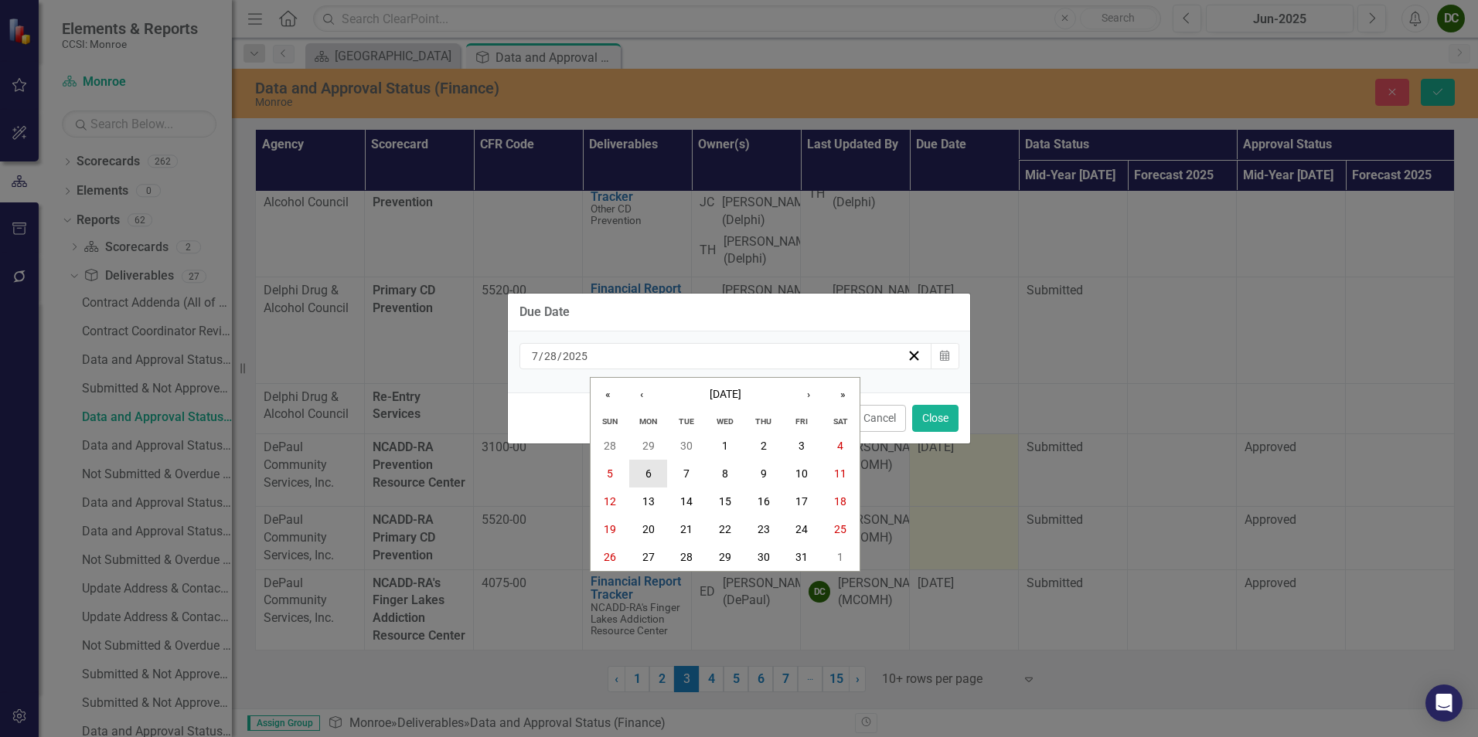
click at [649, 466] on button "6" at bounding box center [648, 474] width 39 height 28
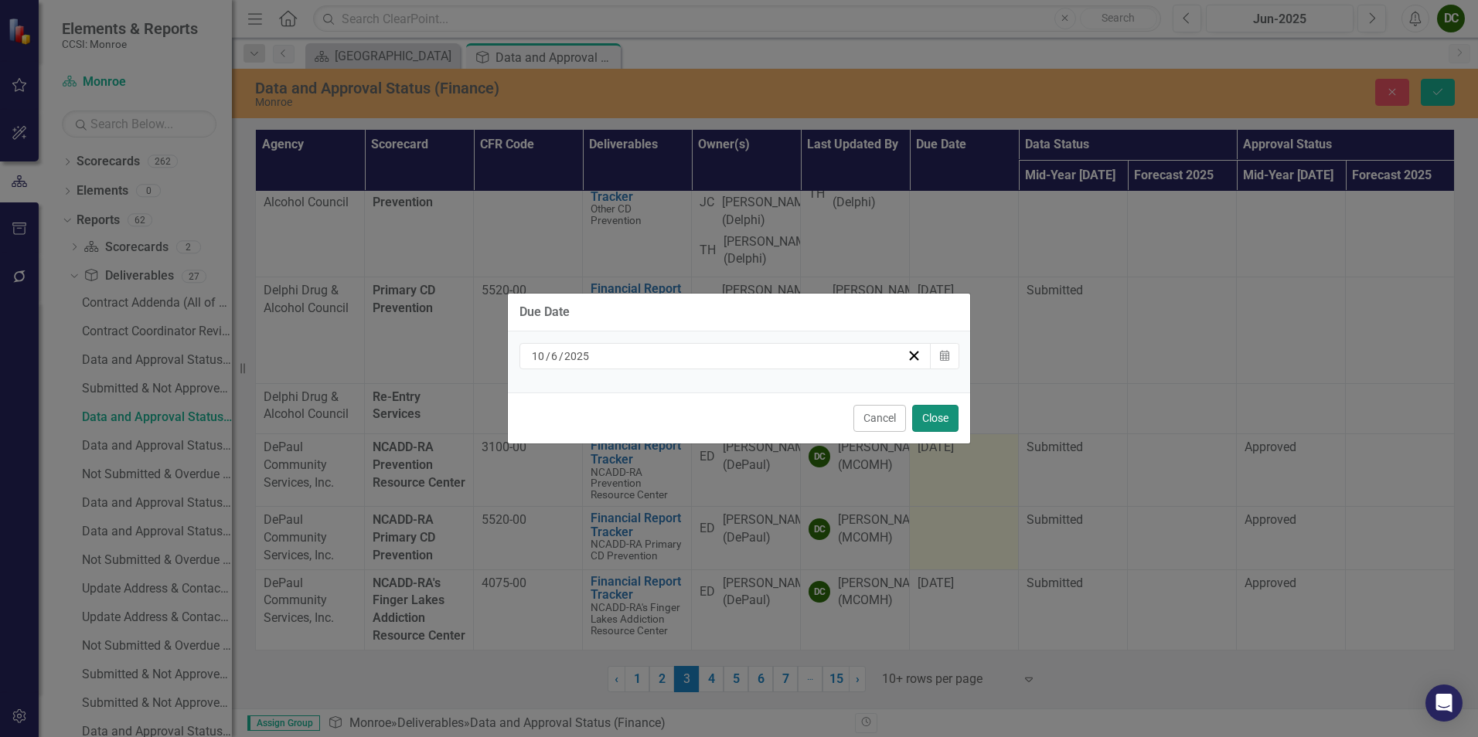
click at [917, 424] on button "Close" at bounding box center [935, 418] width 46 height 27
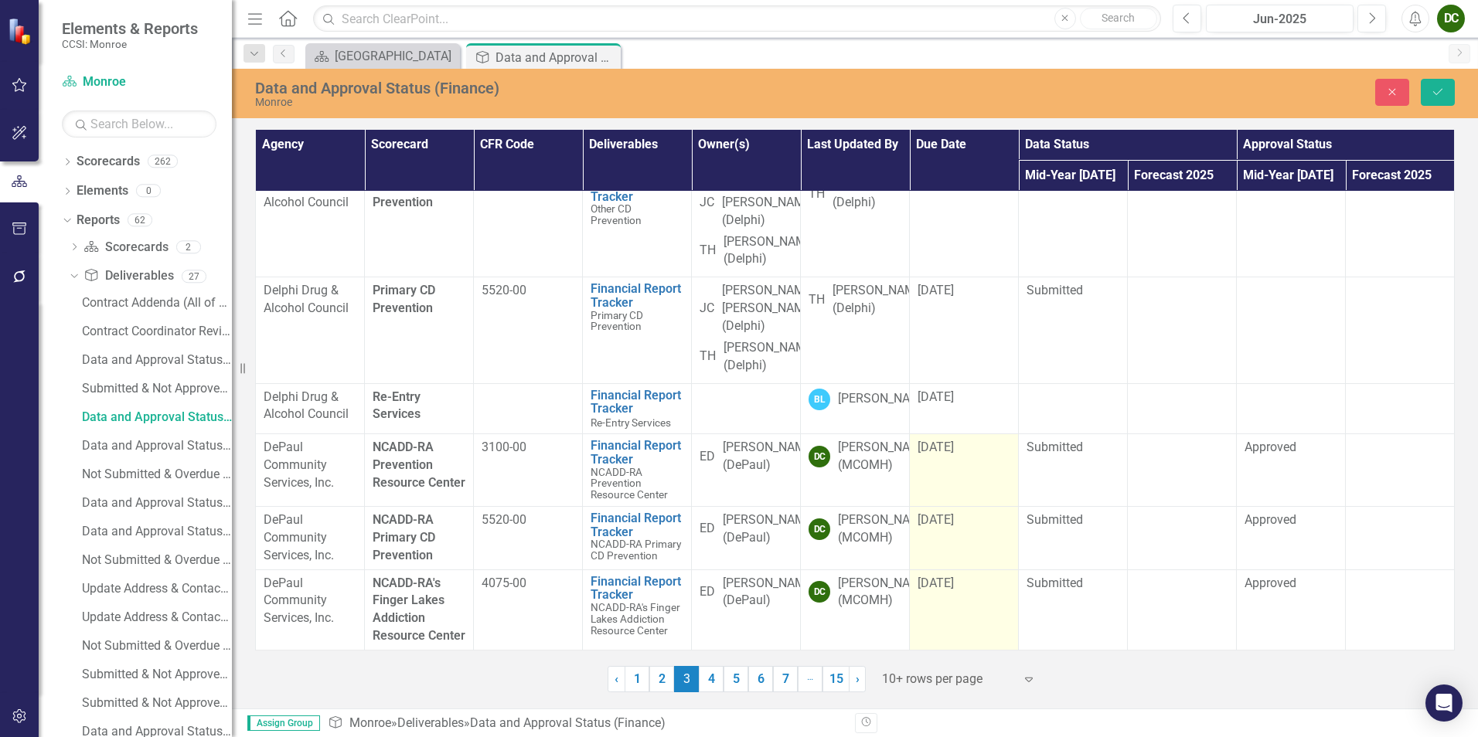
click at [944, 576] on span "[DATE]" at bounding box center [935, 583] width 36 height 15
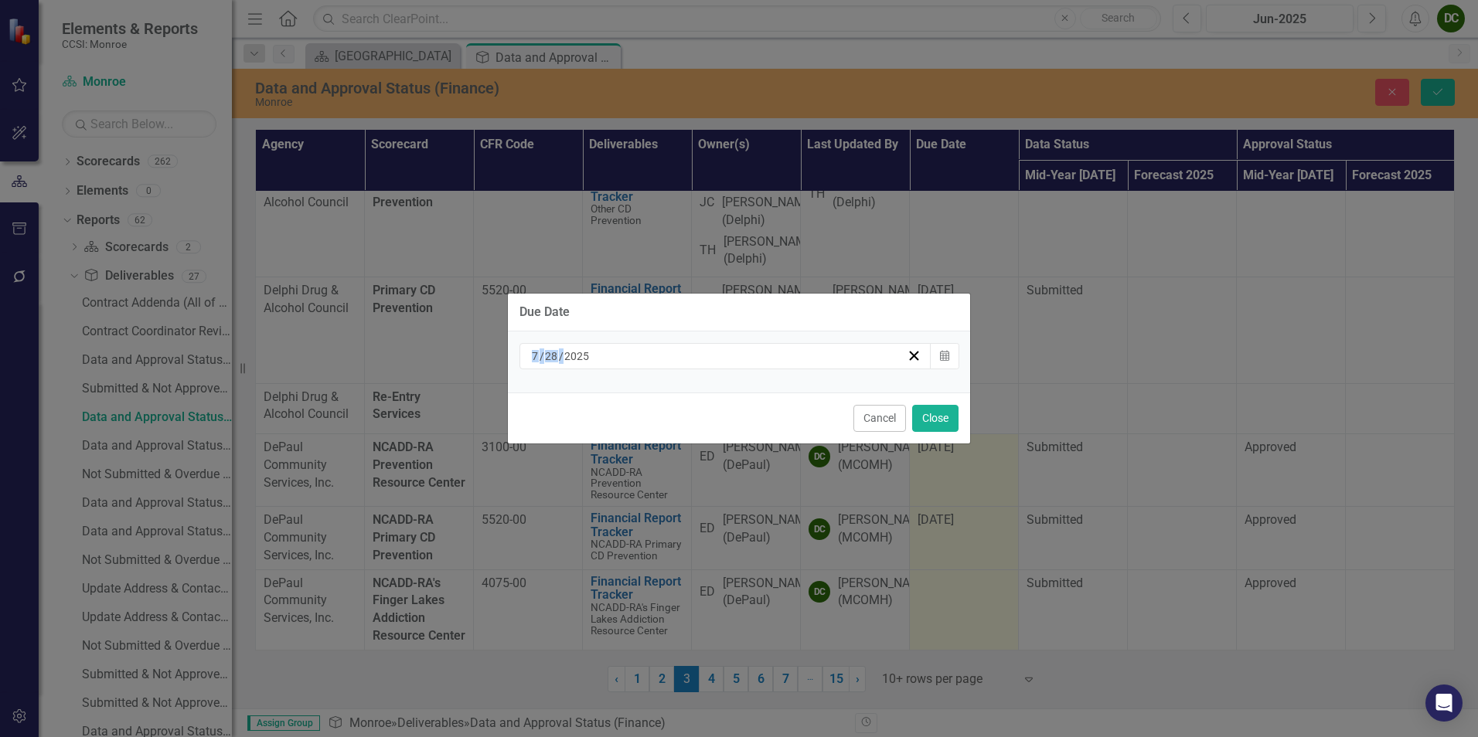
click at [944, 567] on div "Due Date [DATE] Calendar Cancel Close" at bounding box center [739, 368] width 464 height 737
drag, startPoint x: 944, startPoint y: 567, endPoint x: 941, endPoint y: 359, distance: 207.9
click at [941, 359] on icon "Calendar" at bounding box center [944, 356] width 9 height 11
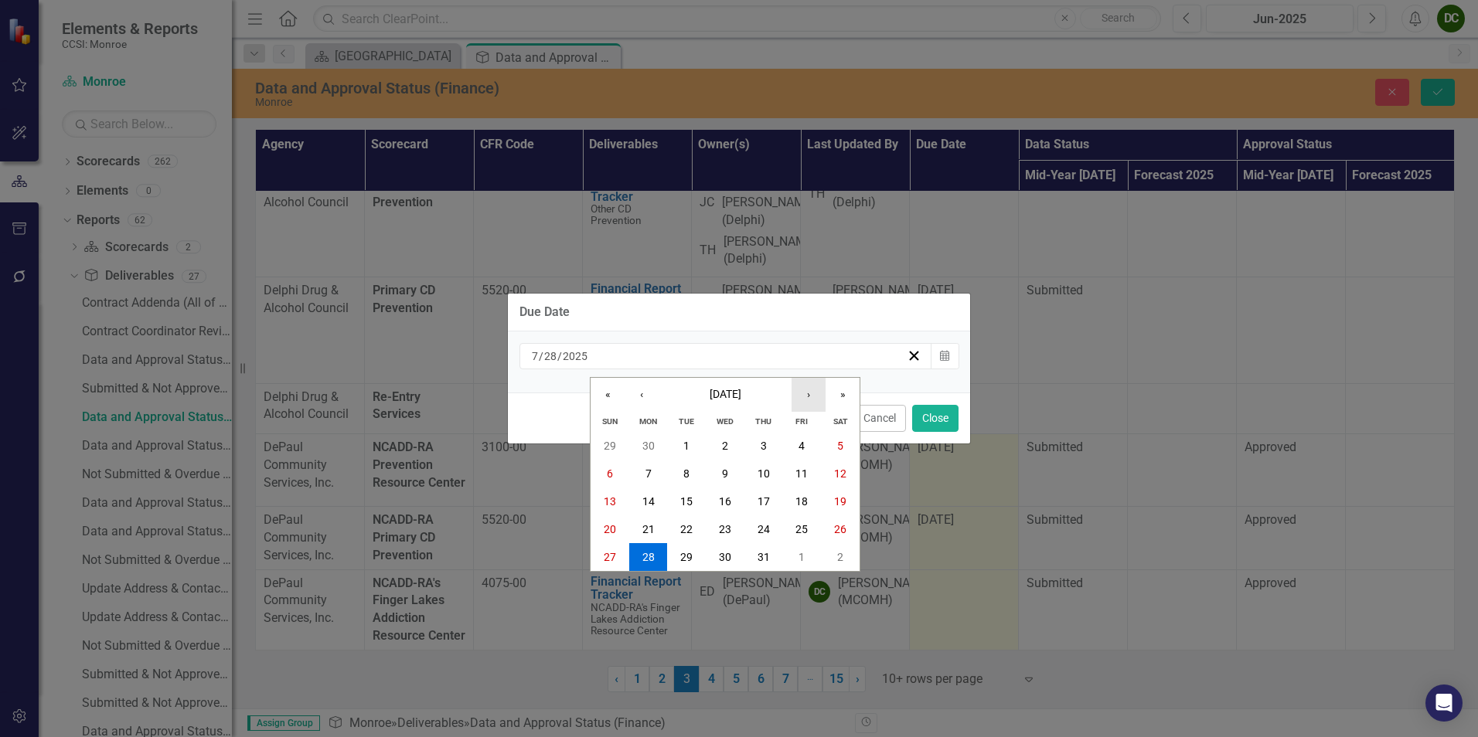
click at [806, 401] on button "›" at bounding box center [808, 395] width 34 height 34
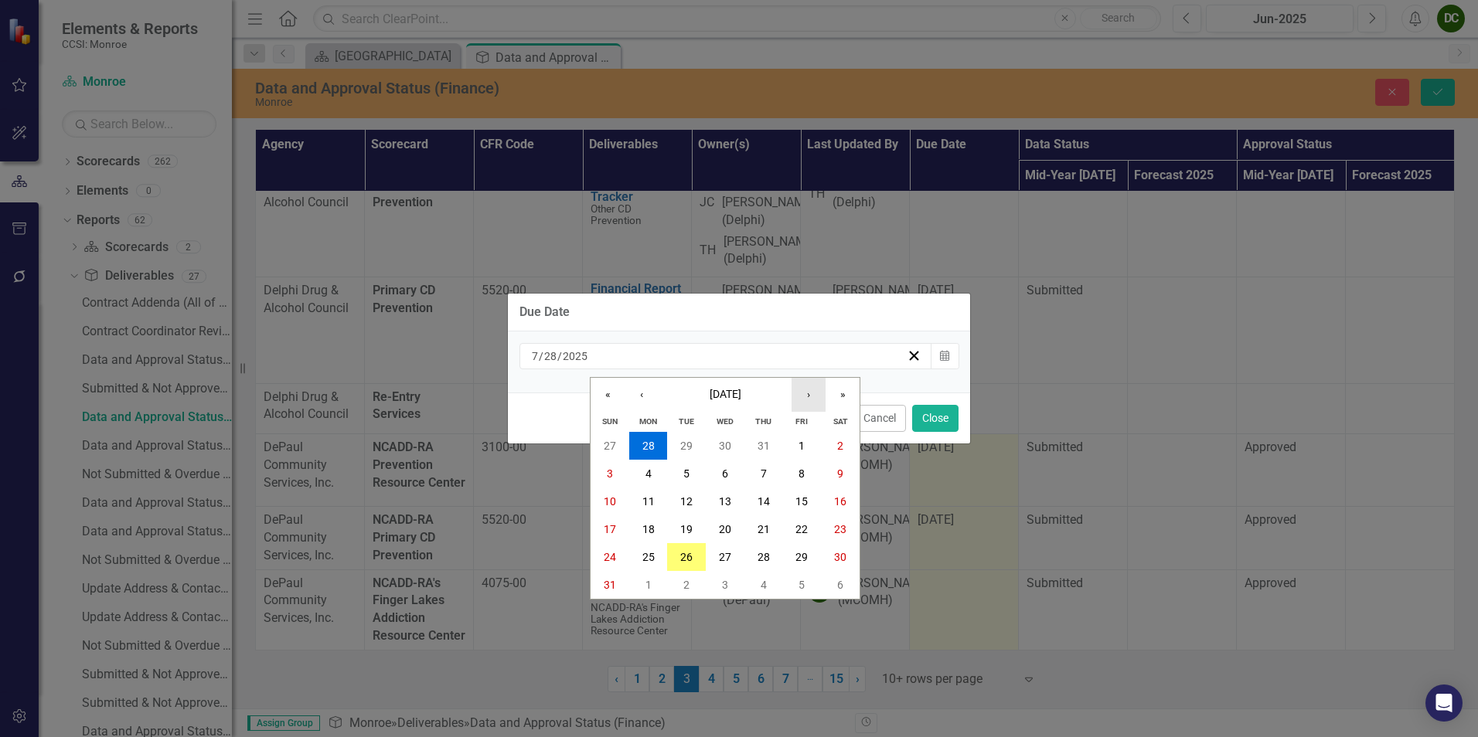
click at [806, 401] on button "›" at bounding box center [808, 395] width 34 height 34
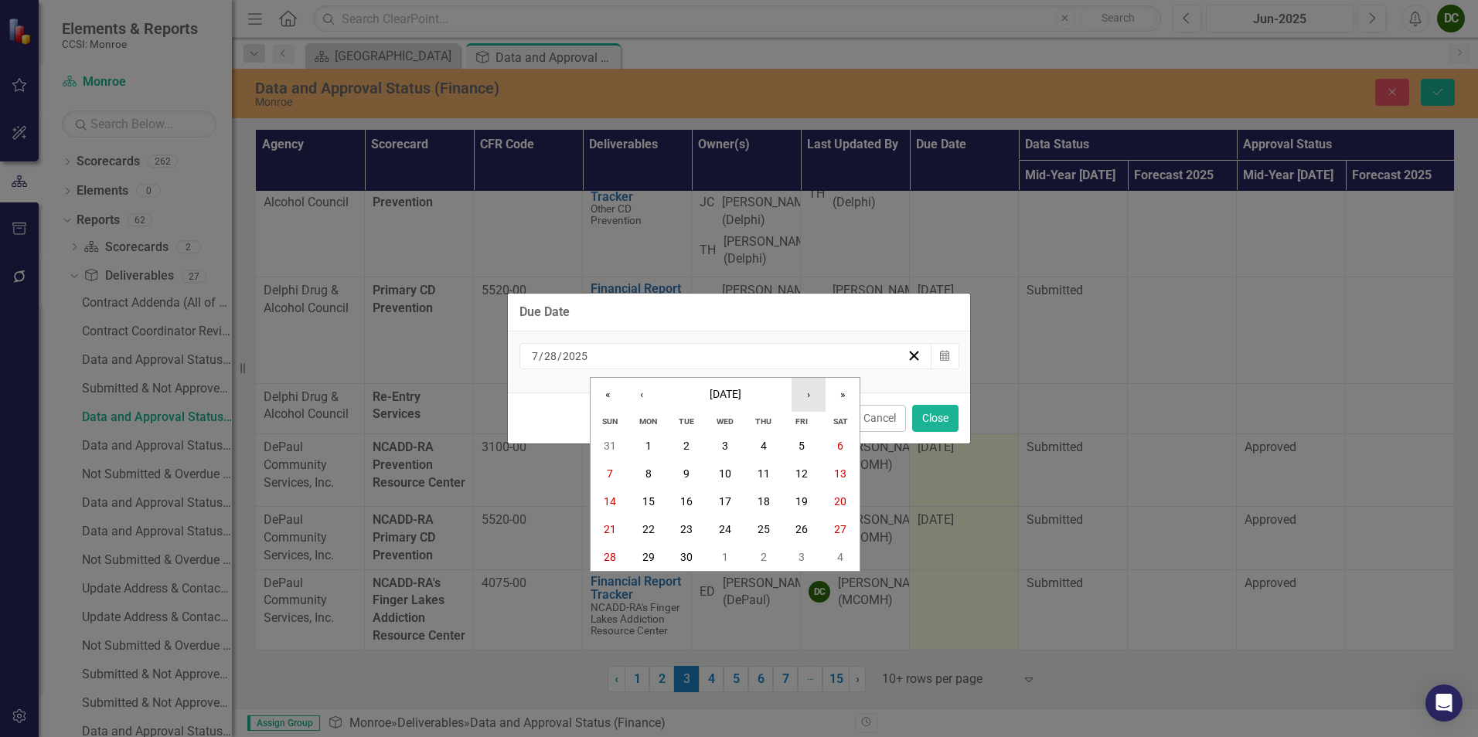
click at [806, 401] on button "›" at bounding box center [808, 395] width 34 height 34
click at [653, 475] on button "6" at bounding box center [648, 474] width 39 height 28
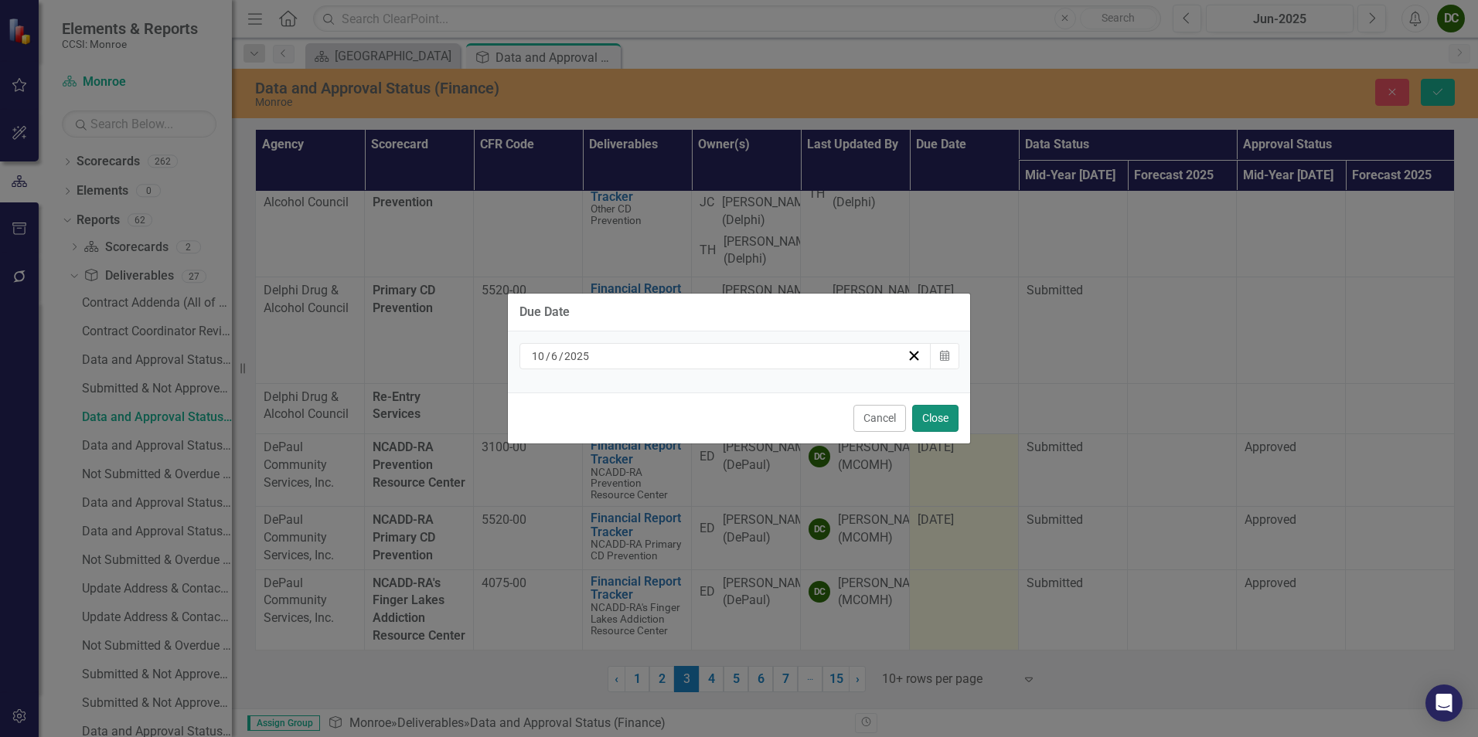
click at [940, 416] on button "Close" at bounding box center [935, 418] width 46 height 27
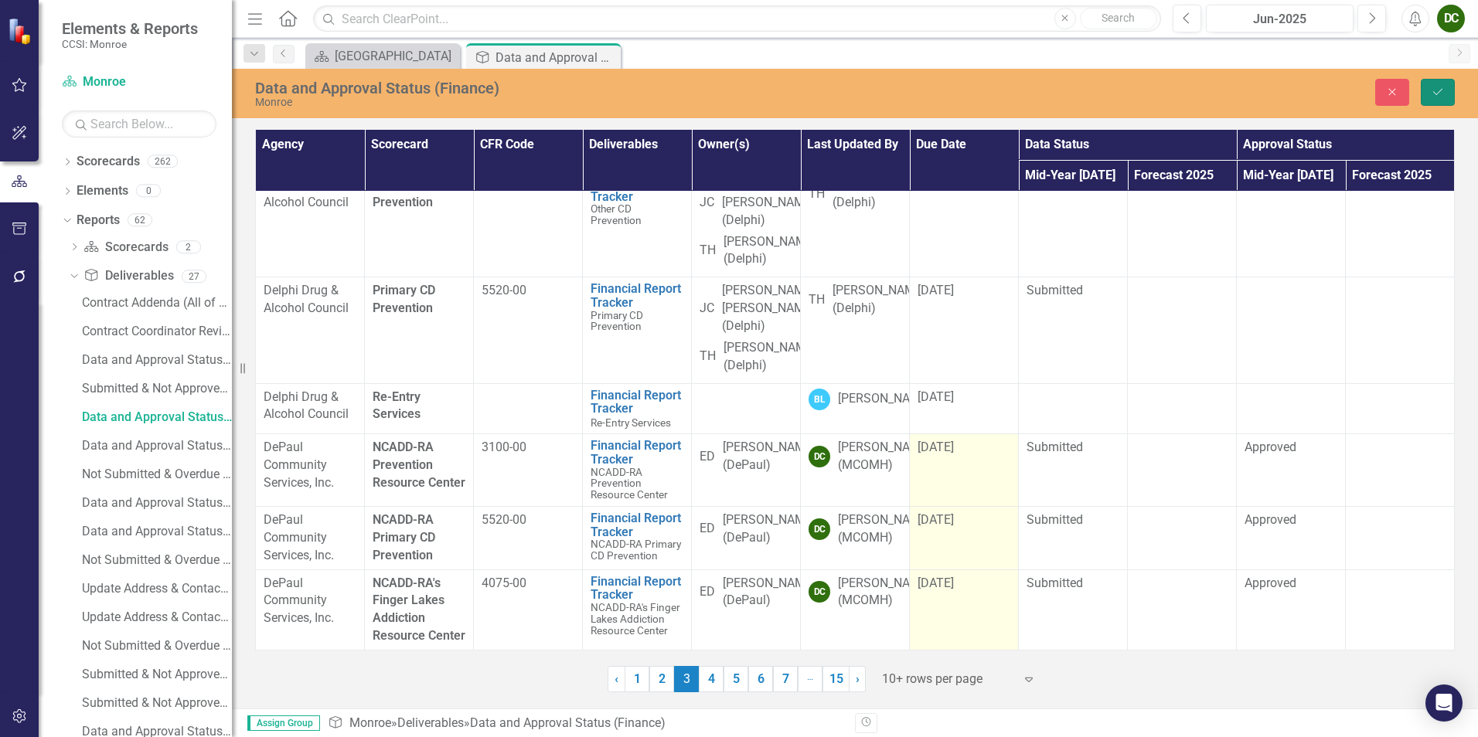
click at [1428, 94] on button "Save" at bounding box center [1438, 92] width 34 height 27
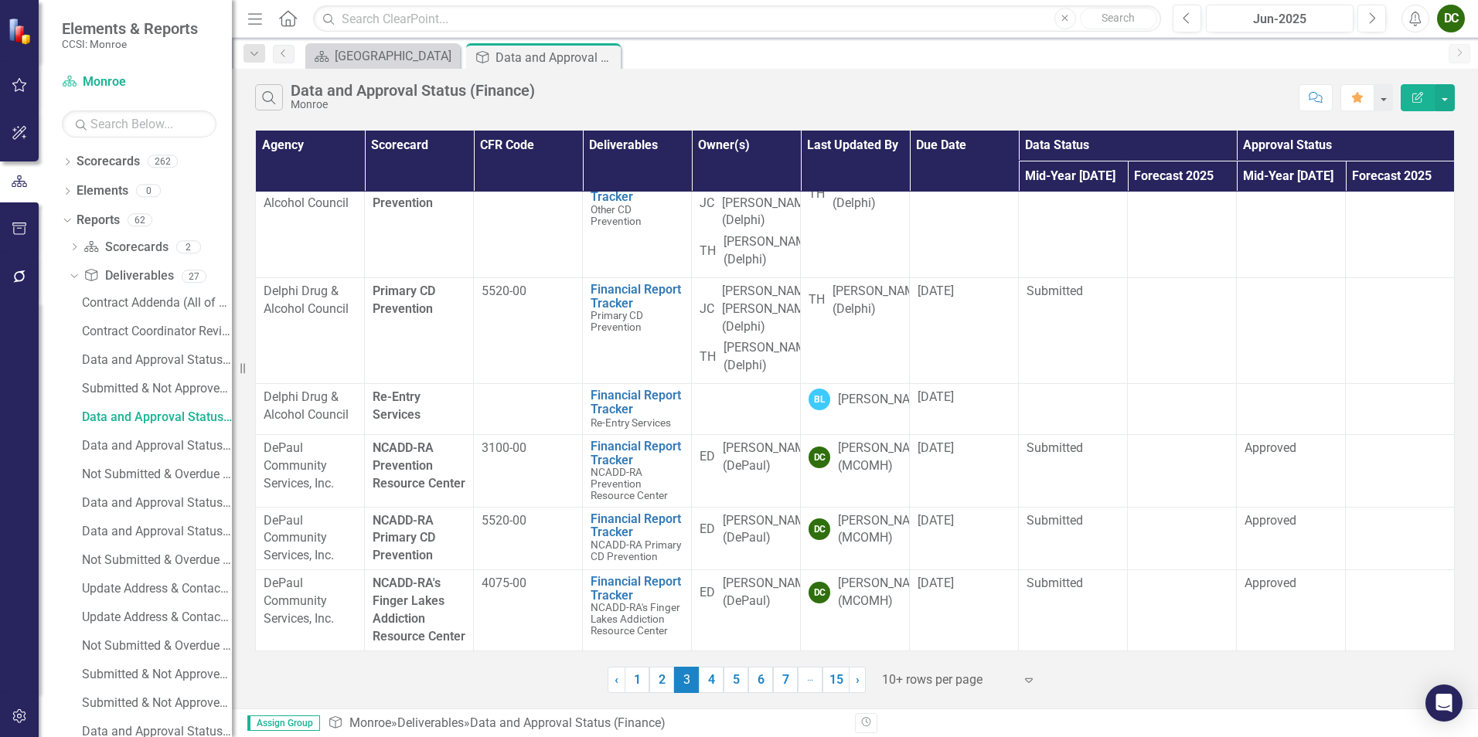
click at [1019, 680] on div "10+ rows per page" at bounding box center [947, 680] width 147 height 27
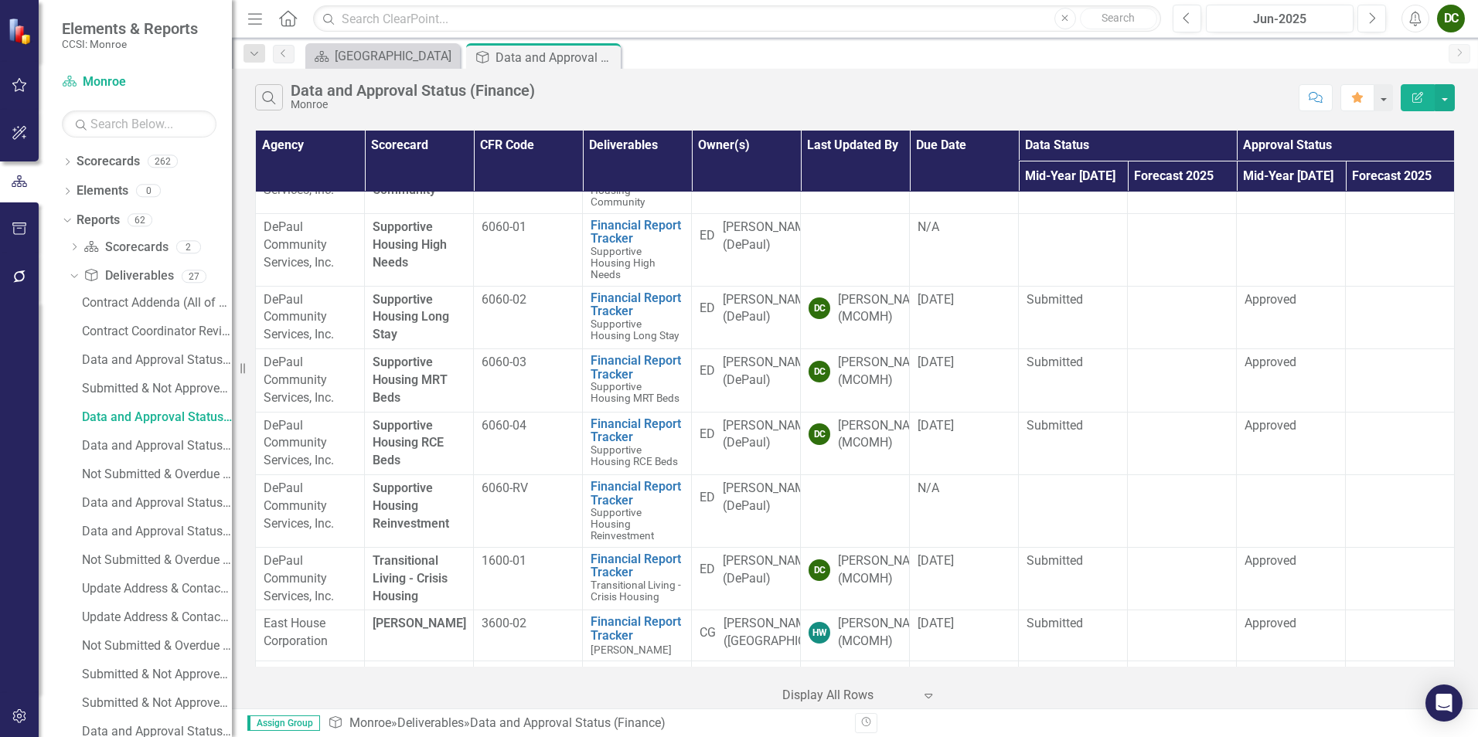
scroll to position [3060, 0]
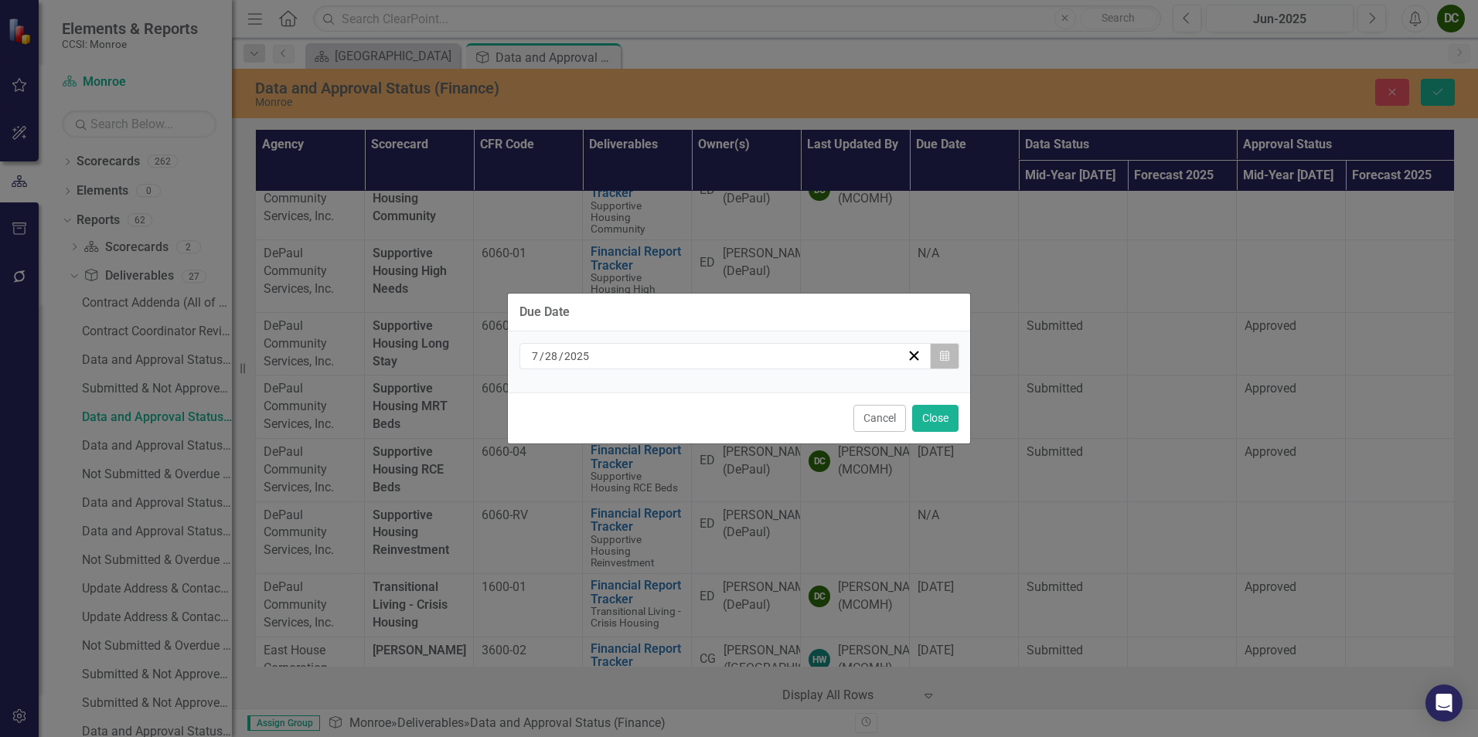
click at [948, 356] on icon "Calendar" at bounding box center [944, 356] width 9 height 11
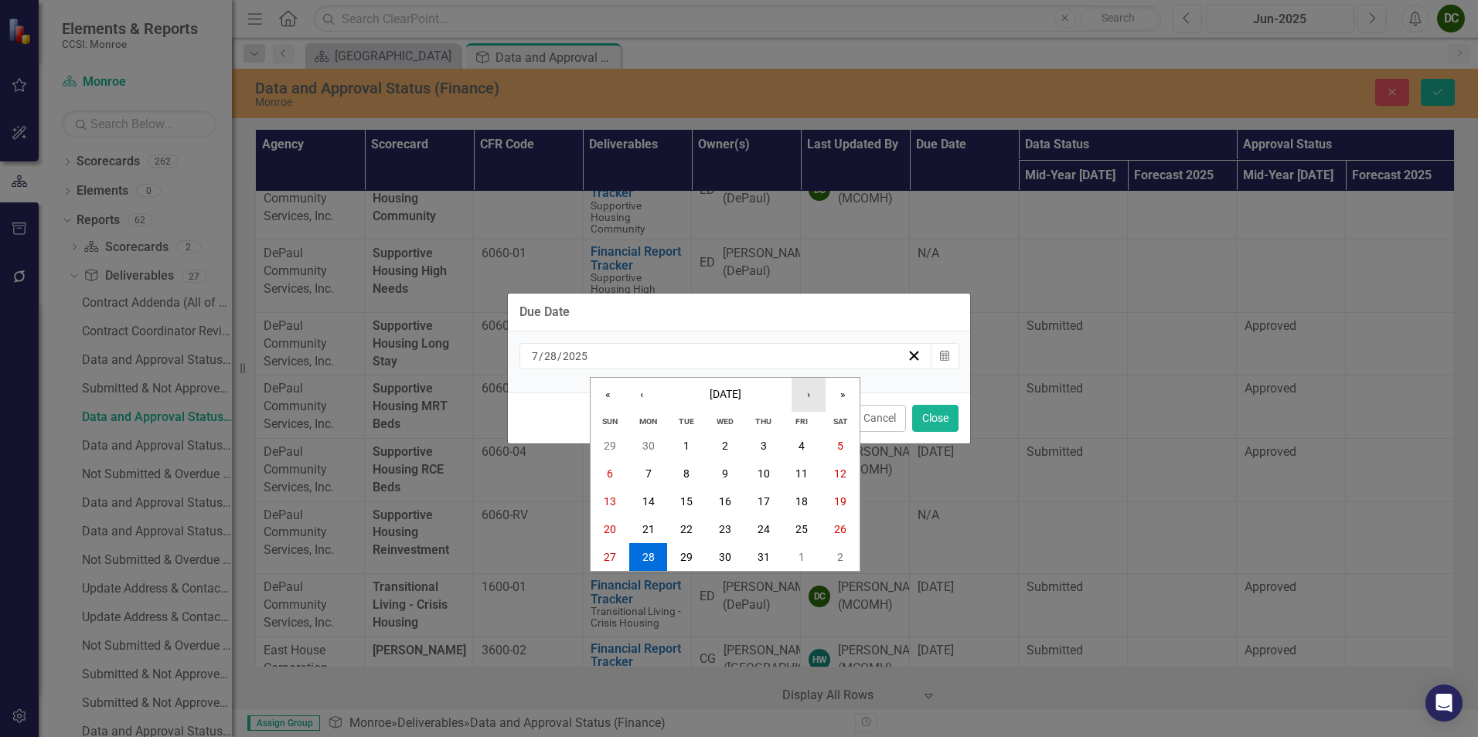
click at [805, 397] on button "›" at bounding box center [808, 395] width 34 height 34
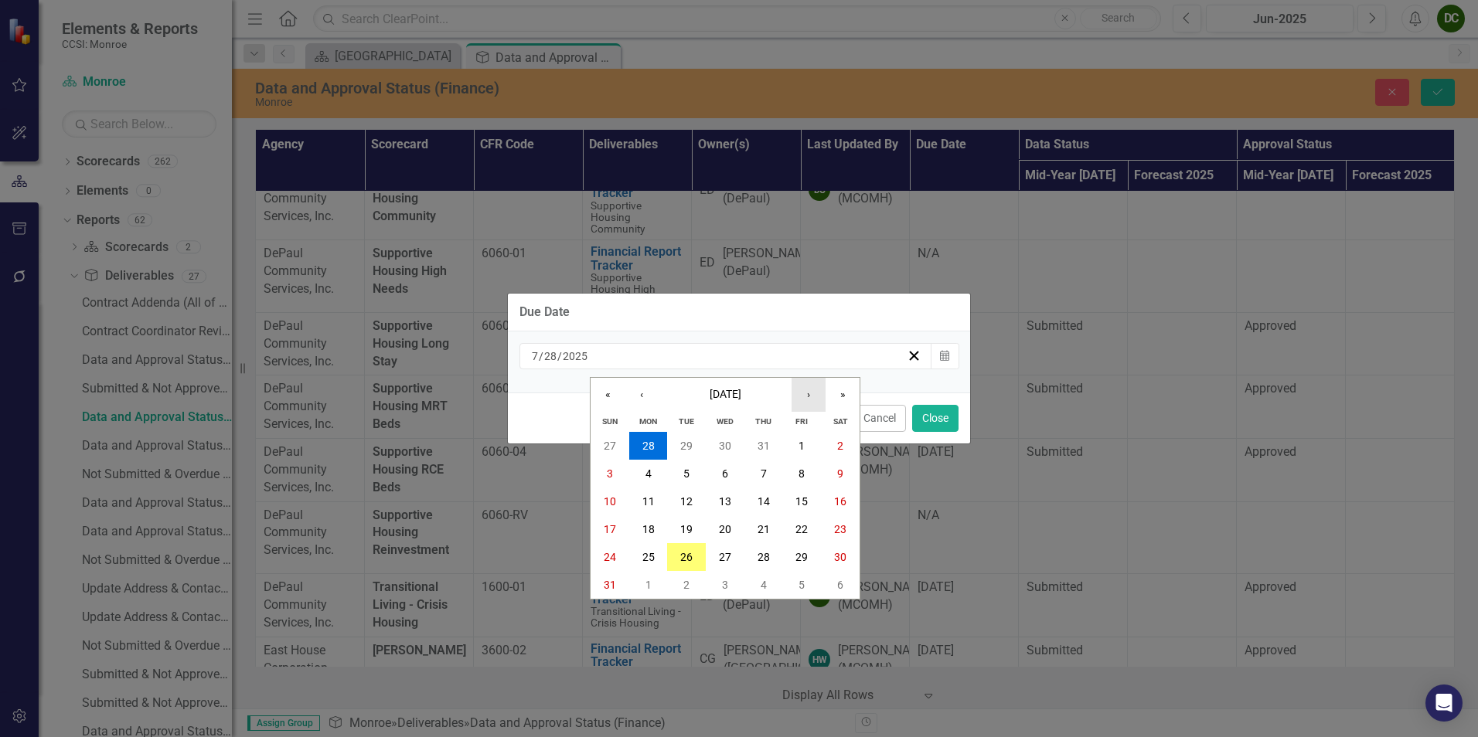
click at [805, 397] on button "›" at bounding box center [808, 395] width 34 height 34
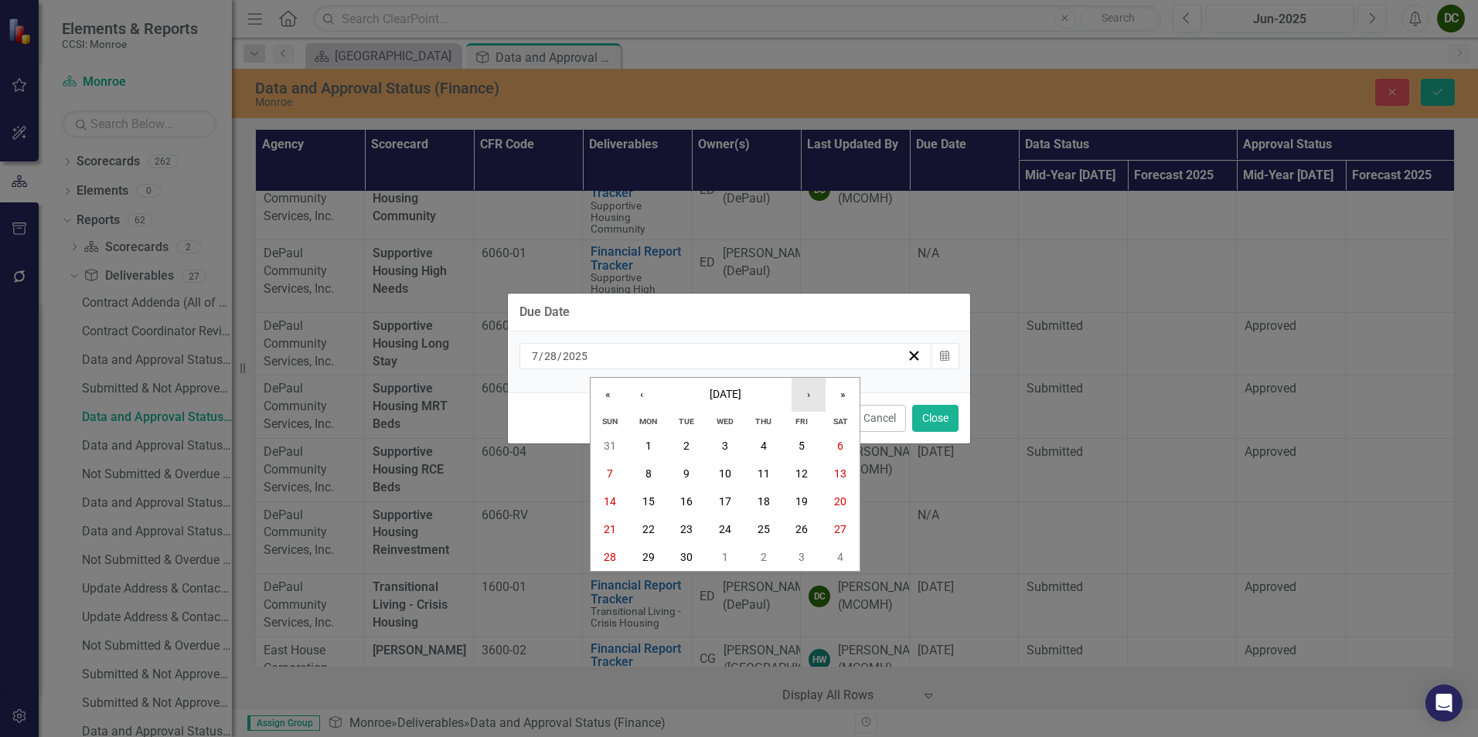
click at [805, 397] on button "›" at bounding box center [808, 395] width 34 height 34
click at [645, 477] on abbr "6" at bounding box center [648, 474] width 6 height 12
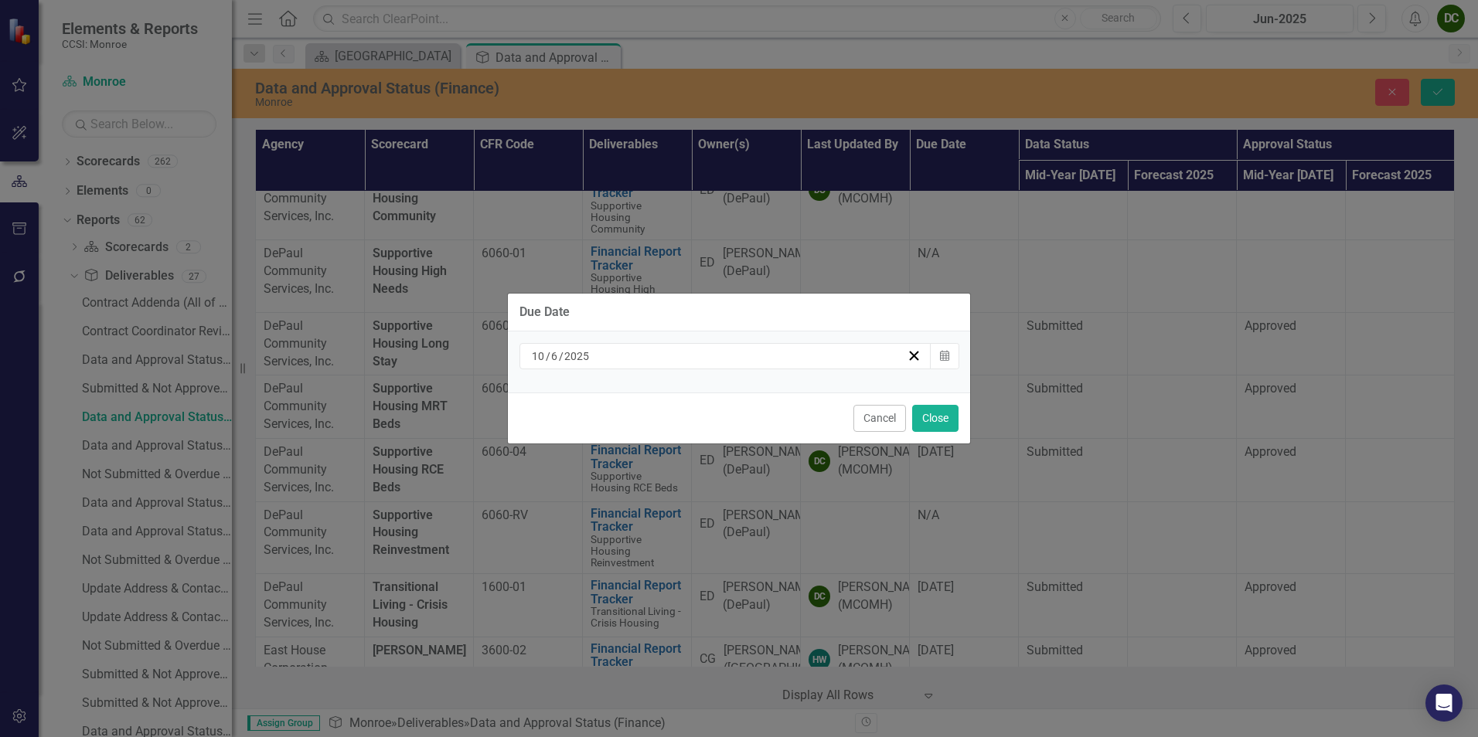
click at [948, 424] on div "Cancel Close" at bounding box center [739, 418] width 462 height 51
click at [946, 425] on button "Close" at bounding box center [935, 418] width 46 height 27
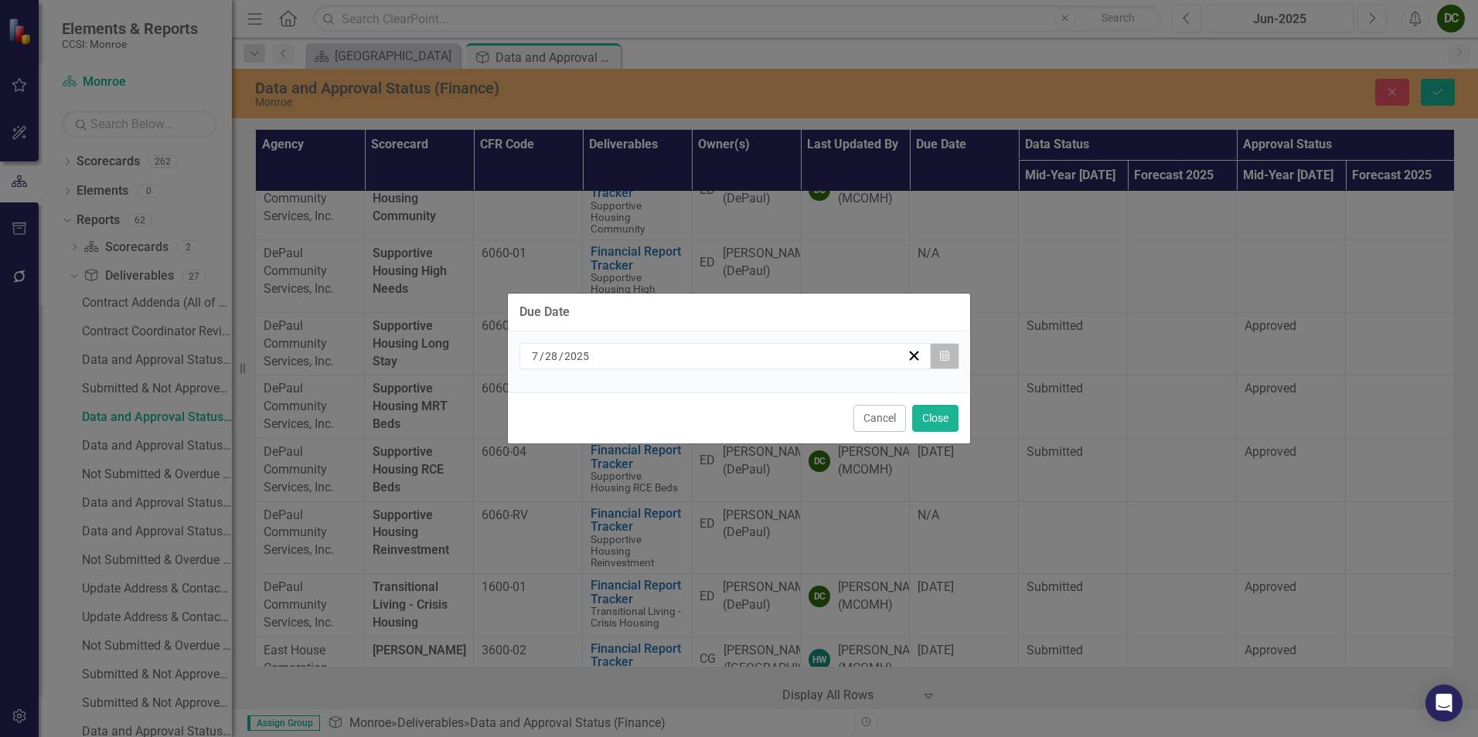
drag, startPoint x: 928, startPoint y: 305, endPoint x: 930, endPoint y: 356, distance: 51.0
click at [930, 356] on button "Calendar" at bounding box center [944, 356] width 29 height 26
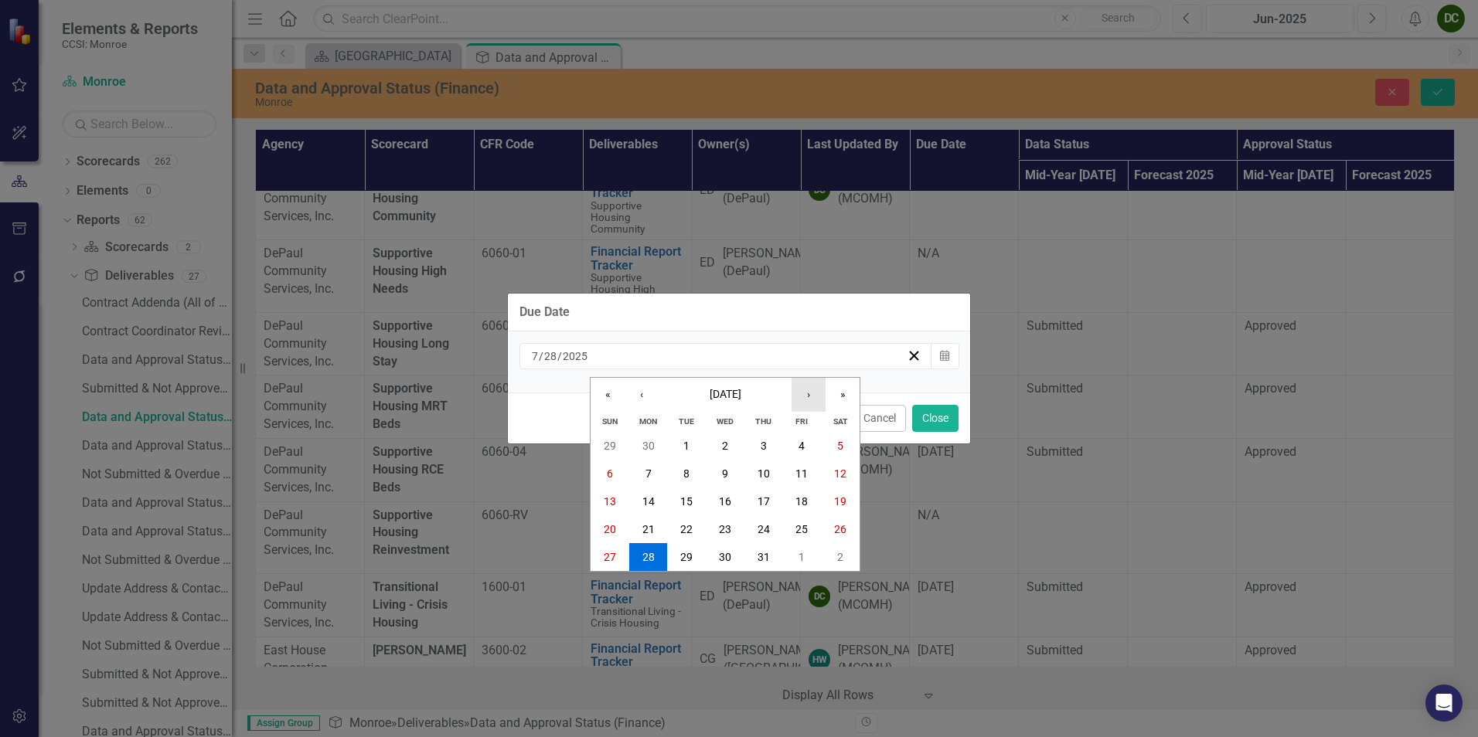
click at [811, 393] on button "›" at bounding box center [808, 395] width 34 height 34
click at [653, 465] on button "6" at bounding box center [648, 474] width 39 height 28
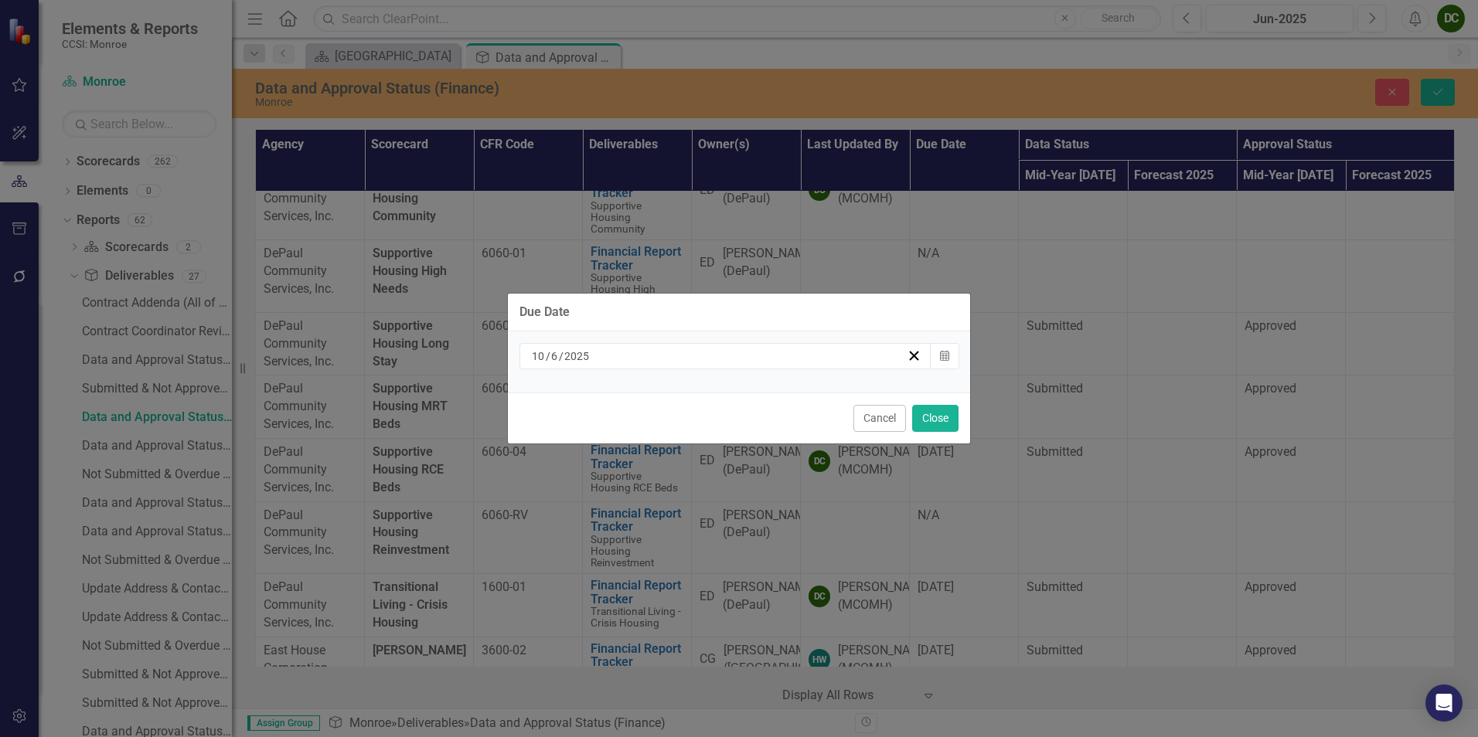
click at [919, 417] on div "Due Date [DATE] Calendar Cancel Close" at bounding box center [739, 368] width 464 height 737
click at [926, 422] on button "Close" at bounding box center [935, 418] width 46 height 27
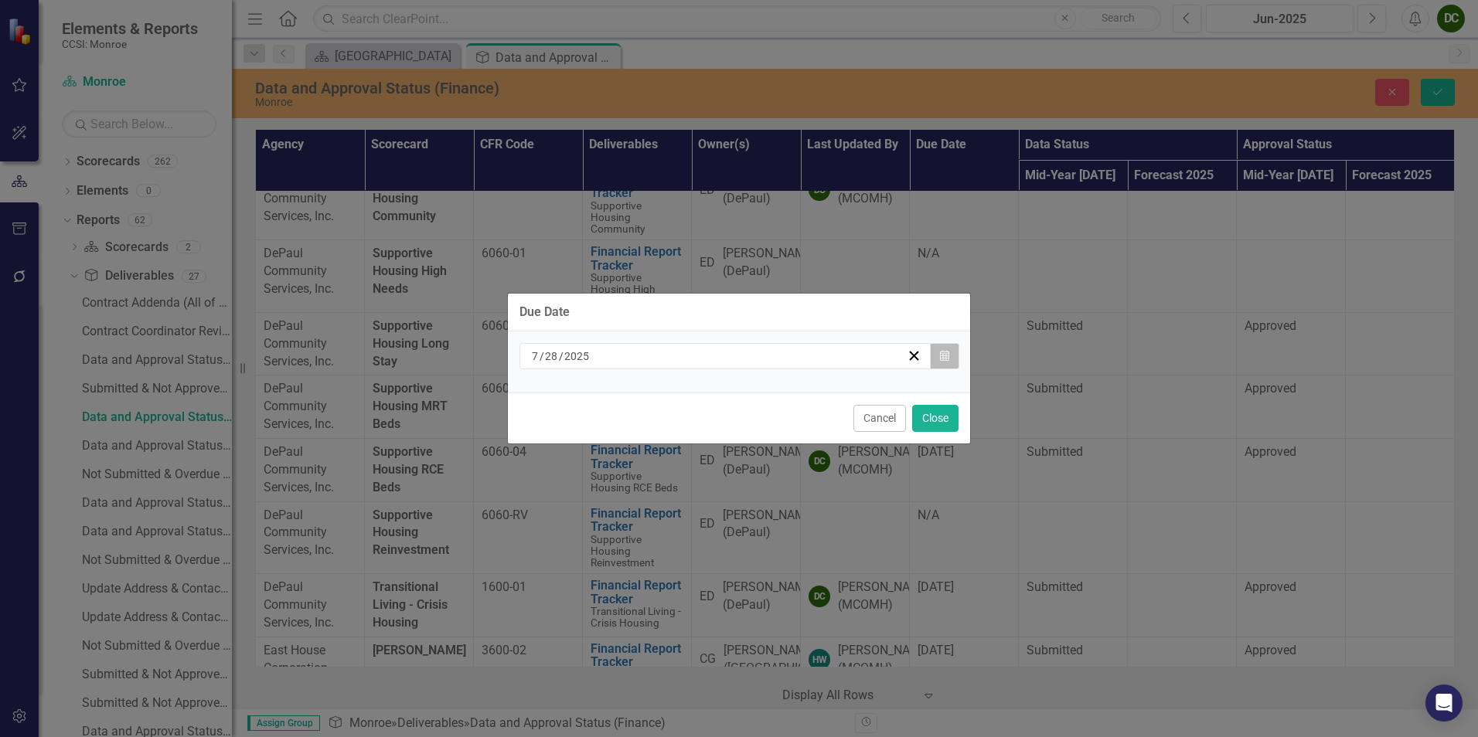
drag, startPoint x: 941, startPoint y: 368, endPoint x: 935, endPoint y: 360, distance: 9.4
click at [935, 360] on button "Calendar" at bounding box center [944, 356] width 29 height 26
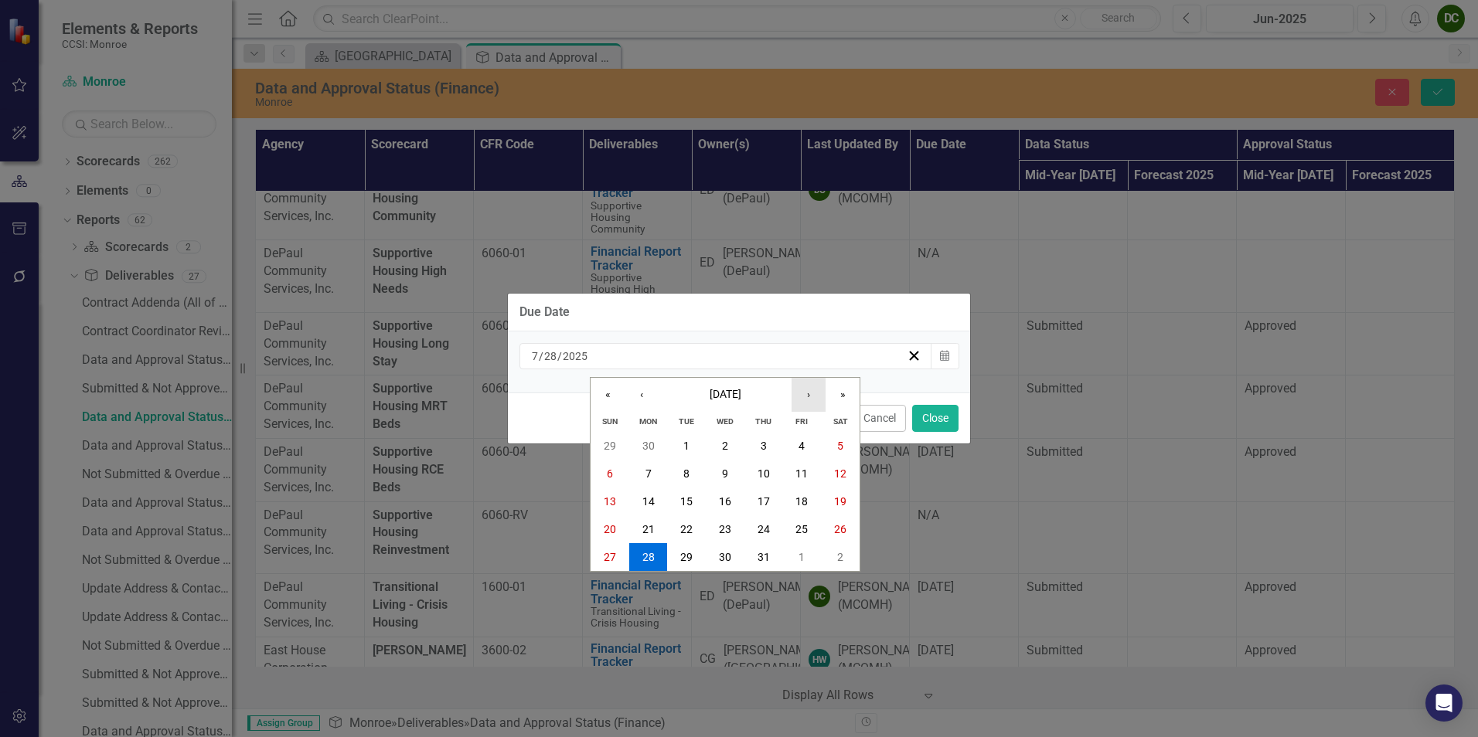
click at [810, 400] on button "›" at bounding box center [808, 395] width 34 height 34
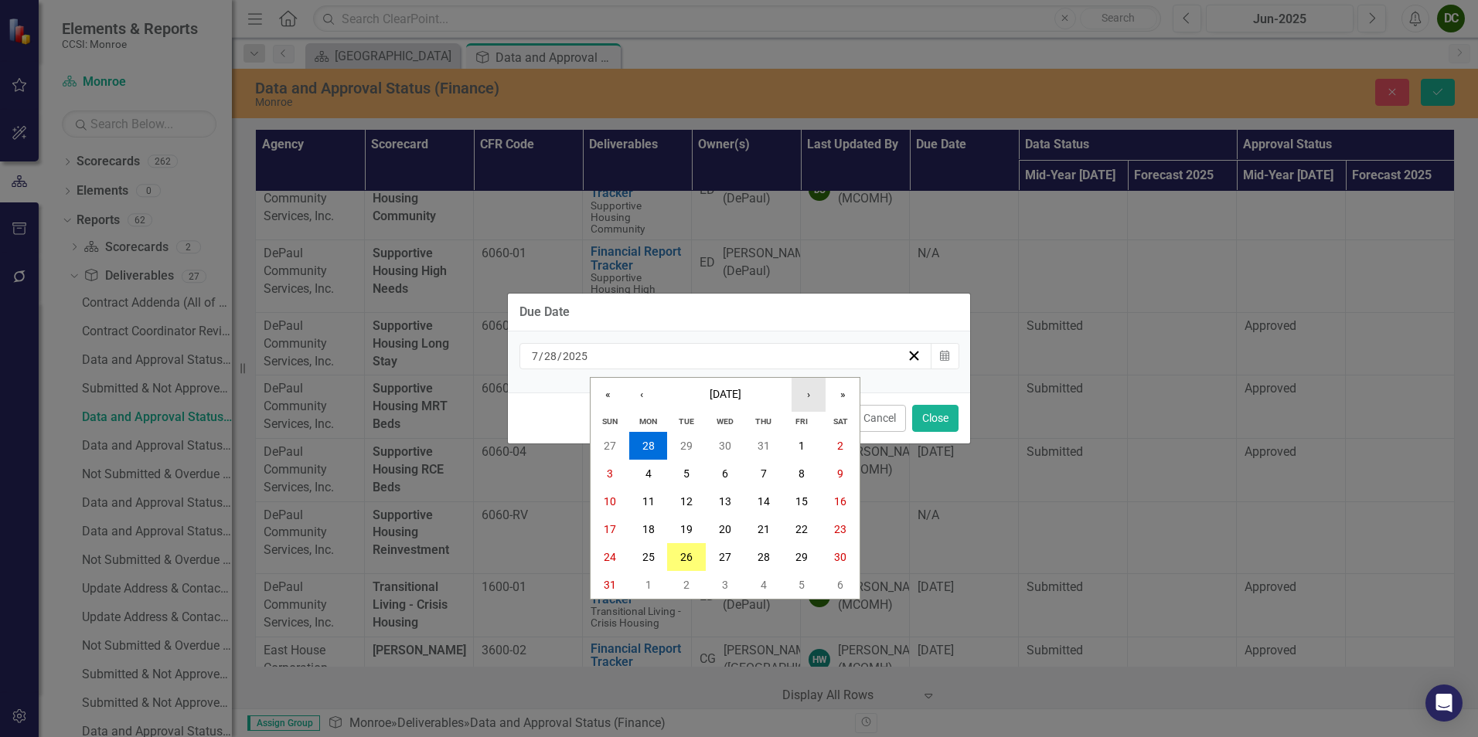
click at [810, 400] on button "›" at bounding box center [808, 395] width 34 height 34
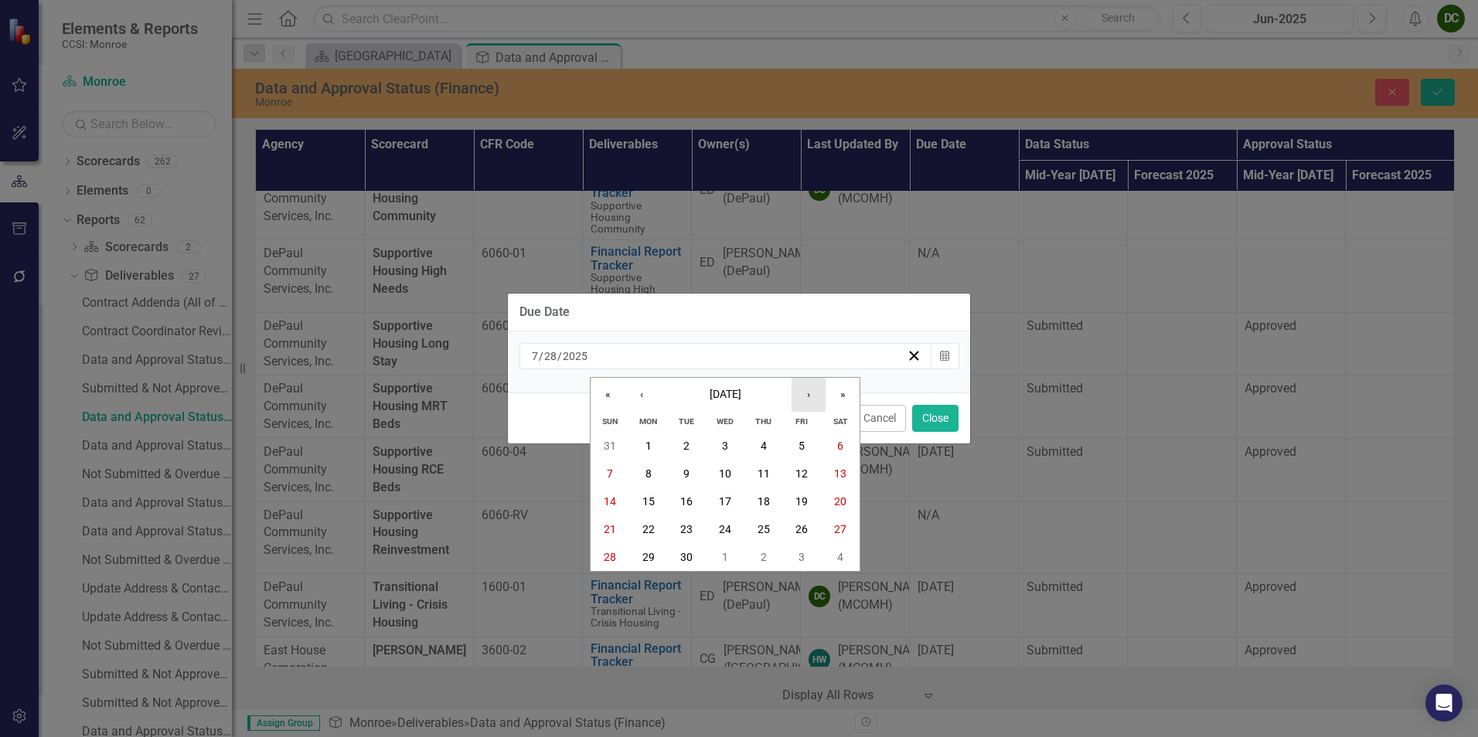
click at [810, 400] on button "›" at bounding box center [808, 395] width 34 height 34
click at [659, 468] on button "6" at bounding box center [648, 474] width 39 height 28
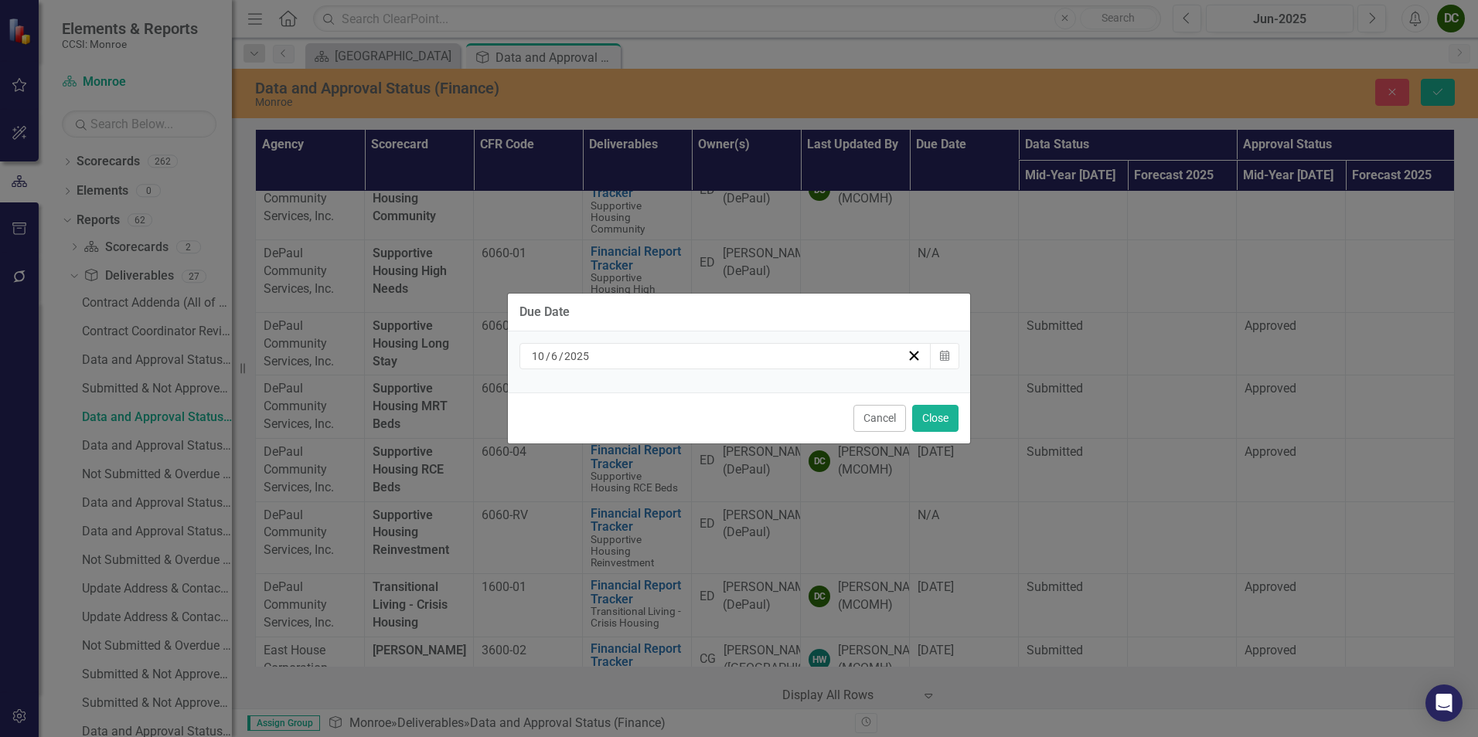
click at [950, 417] on div "Due Date [DATE] Calendar Cancel Close" at bounding box center [739, 368] width 464 height 737
click at [943, 417] on button "Close" at bounding box center [935, 418] width 46 height 27
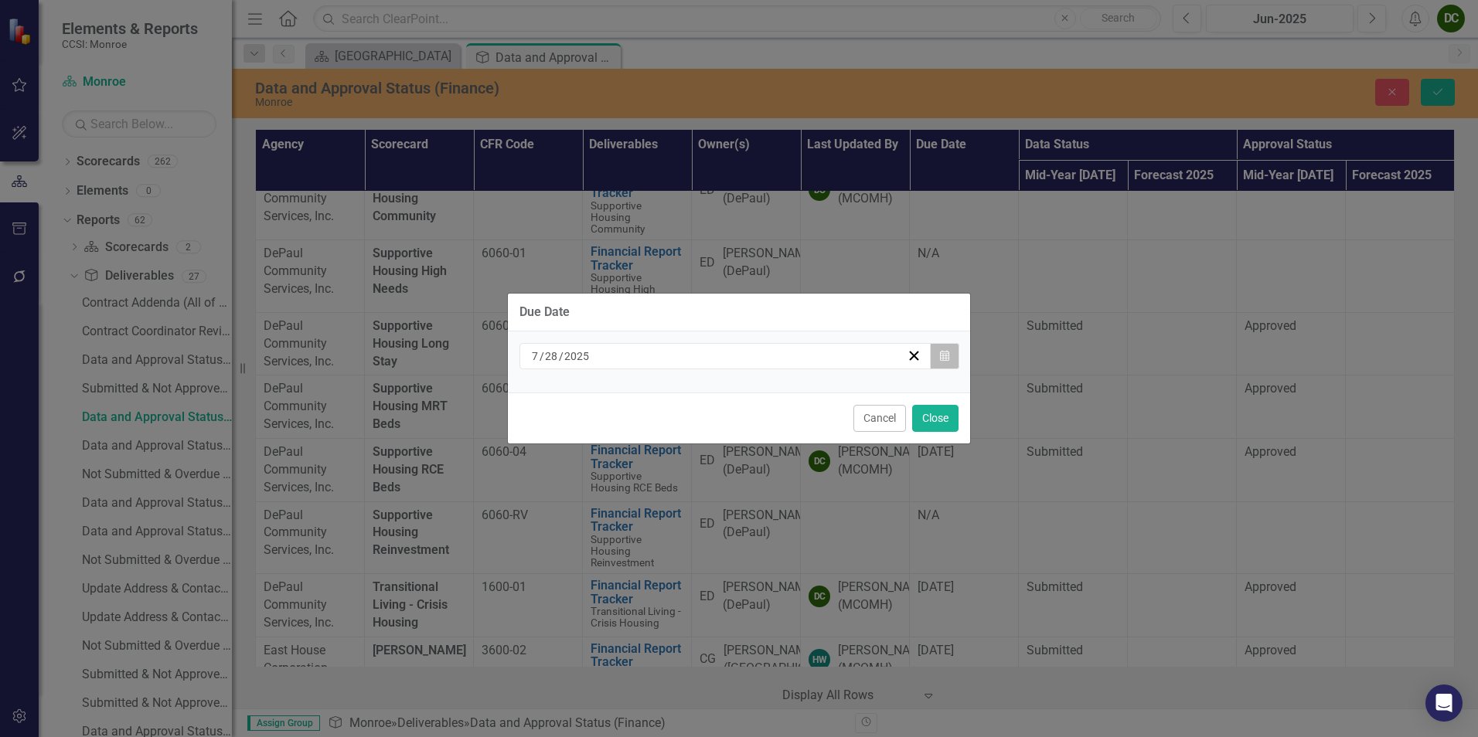
drag, startPoint x: 938, startPoint y: 437, endPoint x: 934, endPoint y: 361, distance: 76.7
click at [934, 361] on button "Calendar" at bounding box center [944, 356] width 29 height 26
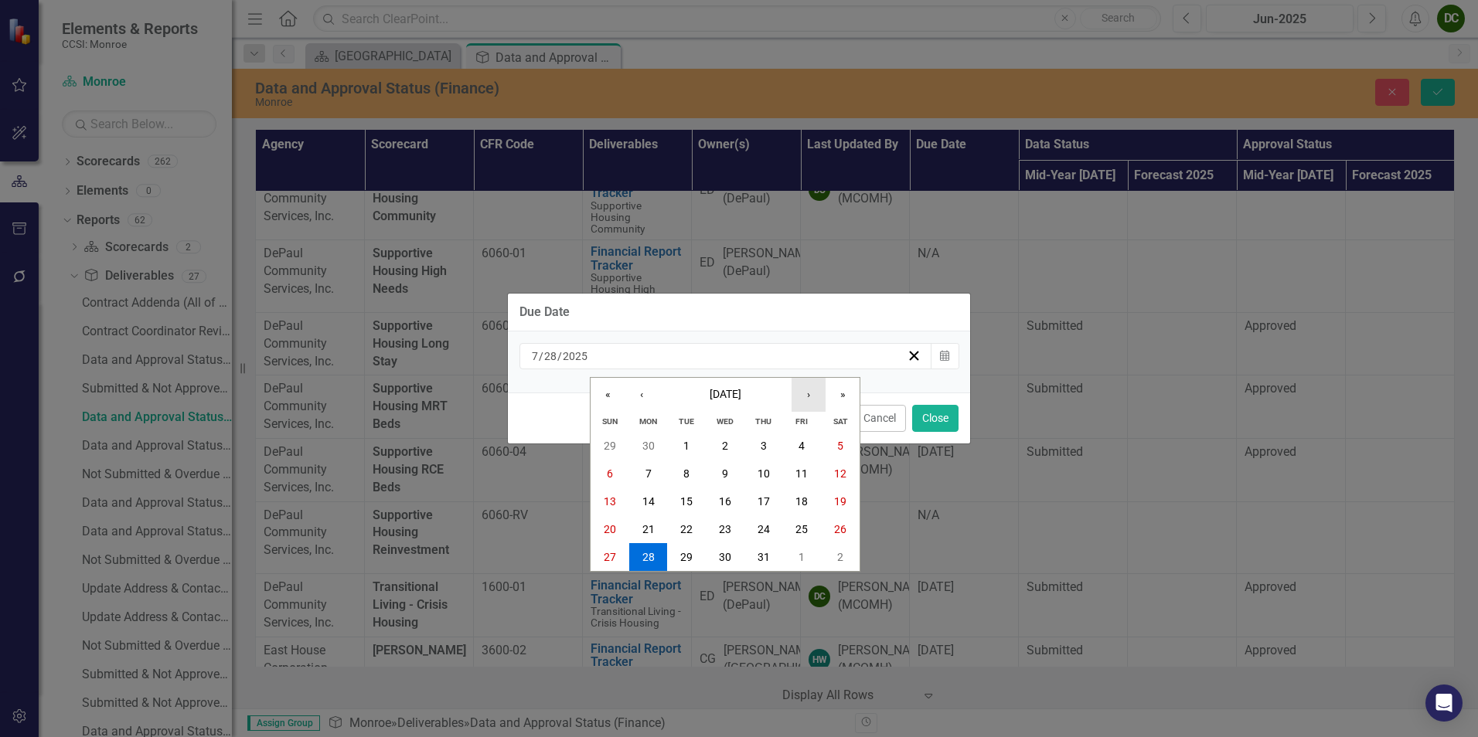
click at [799, 398] on button "›" at bounding box center [808, 395] width 34 height 34
click at [646, 471] on abbr "6" at bounding box center [648, 474] width 6 height 12
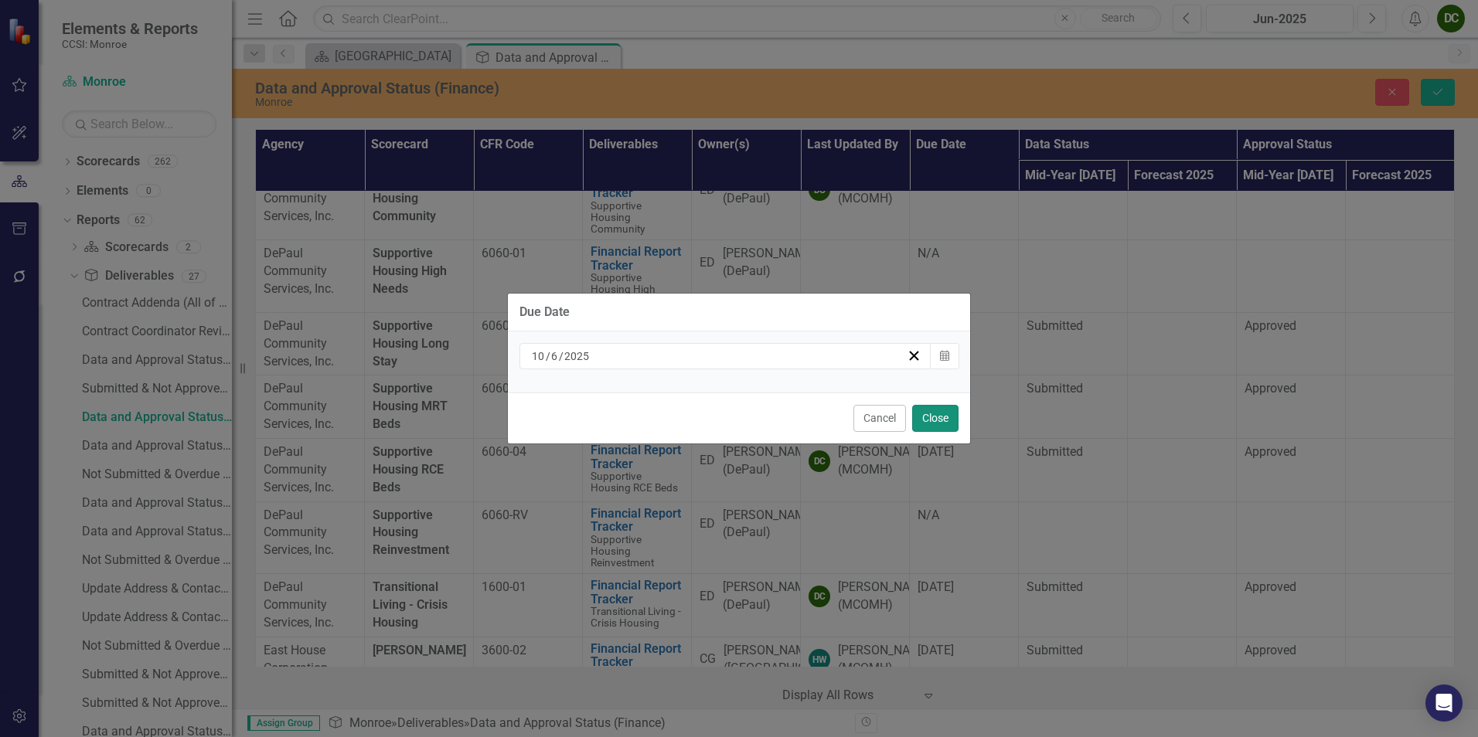
click at [912, 420] on button "Close" at bounding box center [935, 418] width 46 height 27
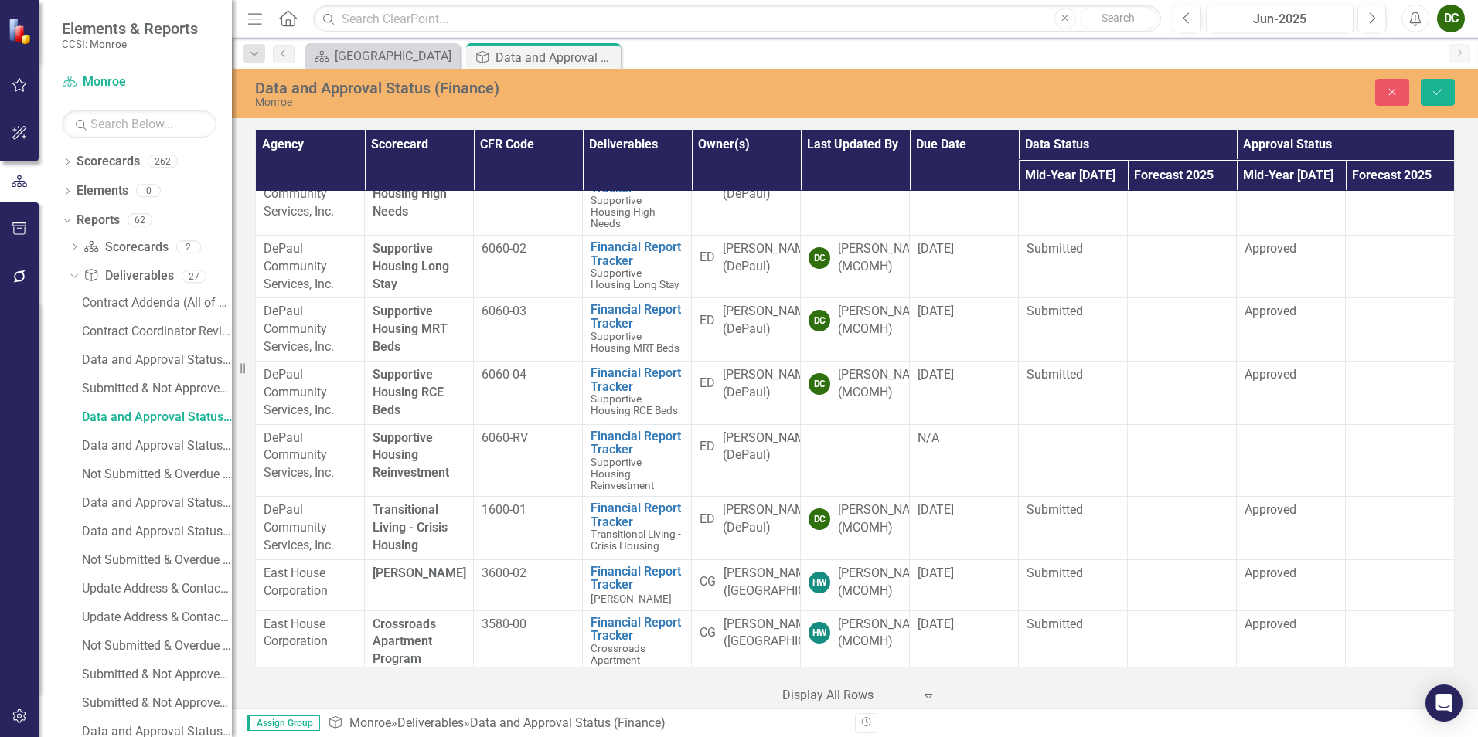
scroll to position [3215, 0]
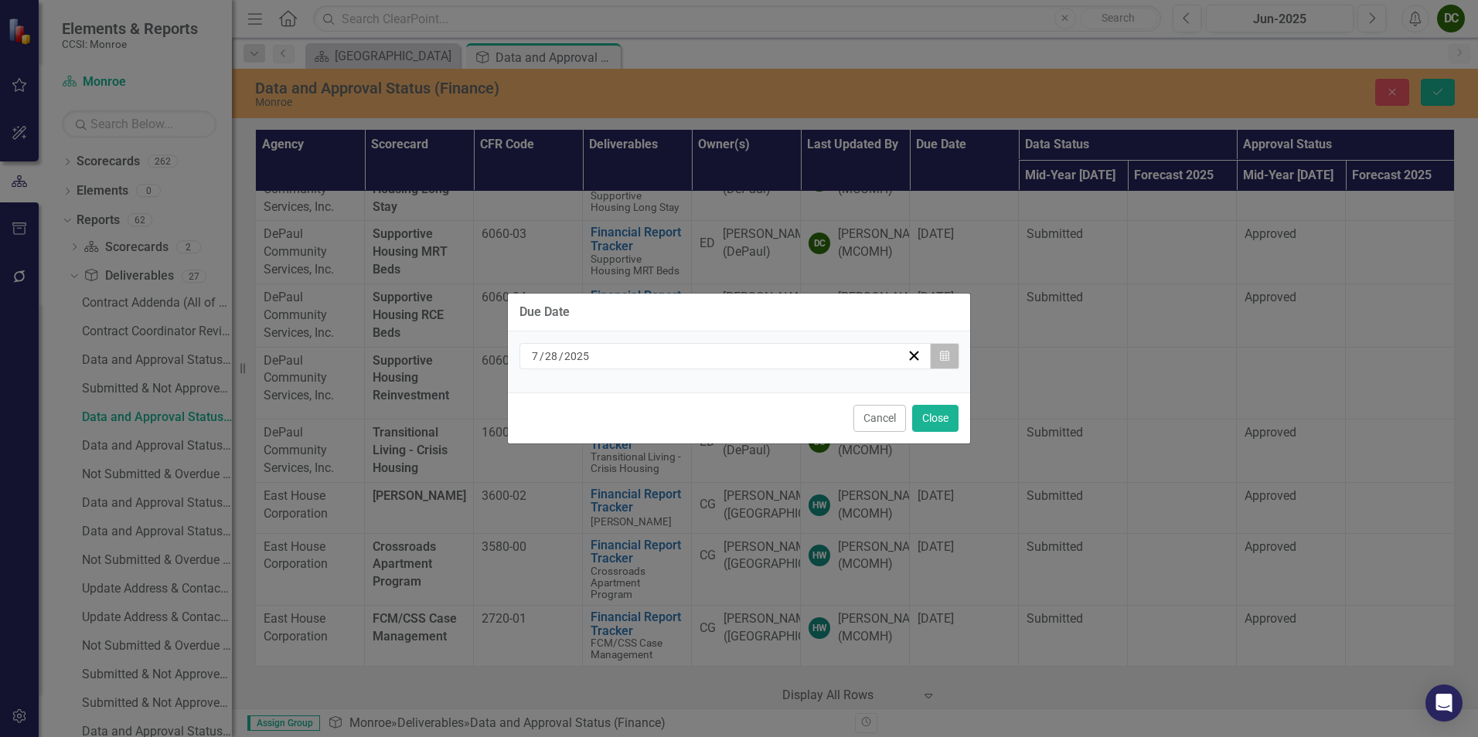
click at [941, 349] on button "Calendar" at bounding box center [944, 356] width 29 height 26
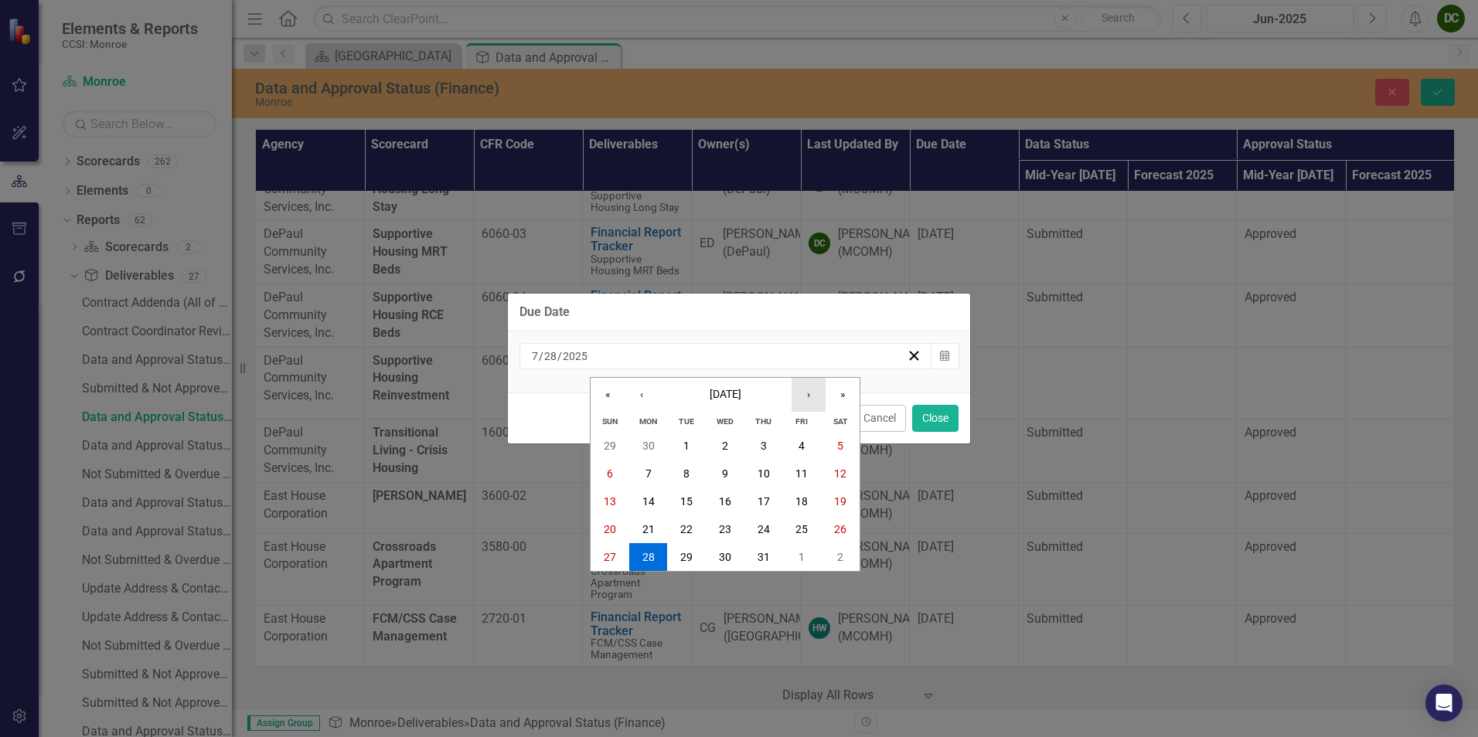
click at [819, 397] on button "›" at bounding box center [808, 395] width 34 height 34
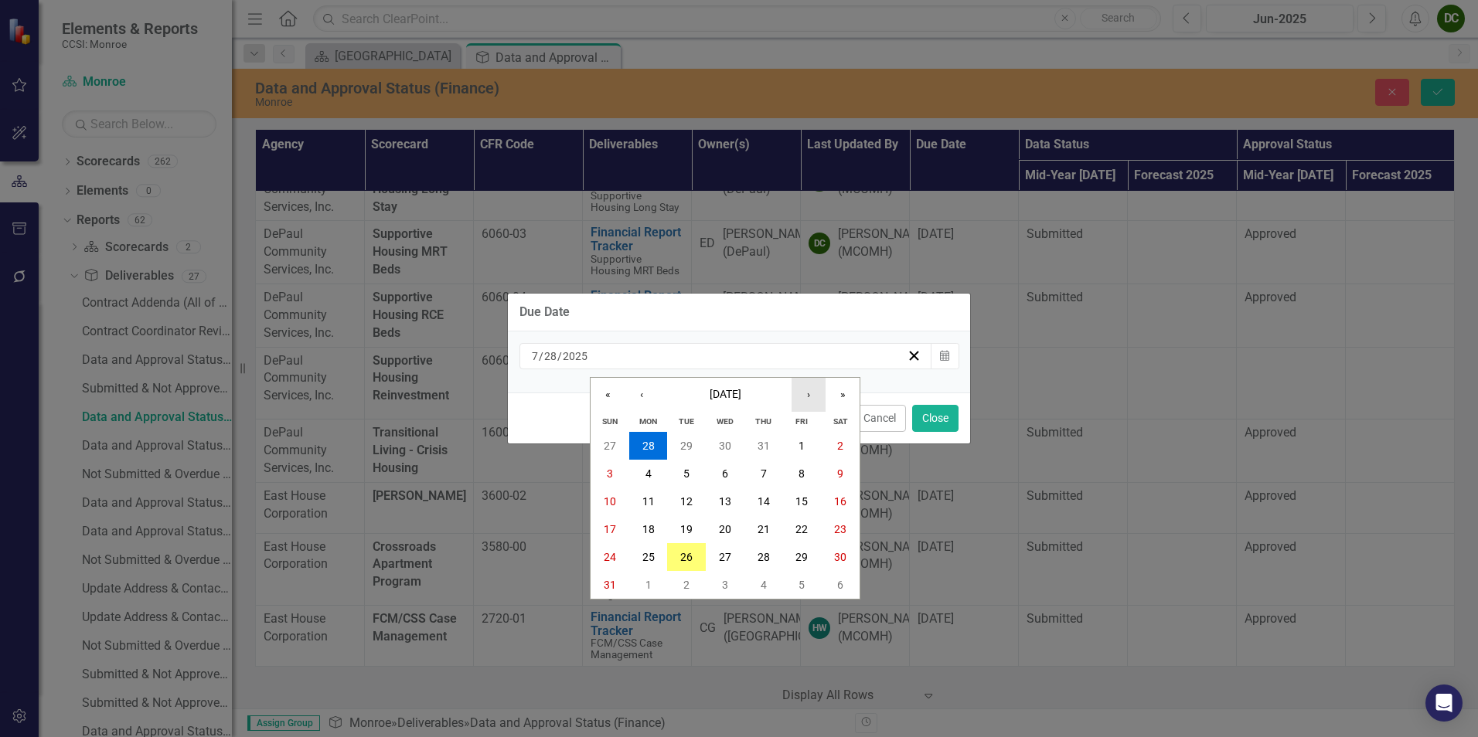
click at [819, 397] on button "›" at bounding box center [808, 395] width 34 height 34
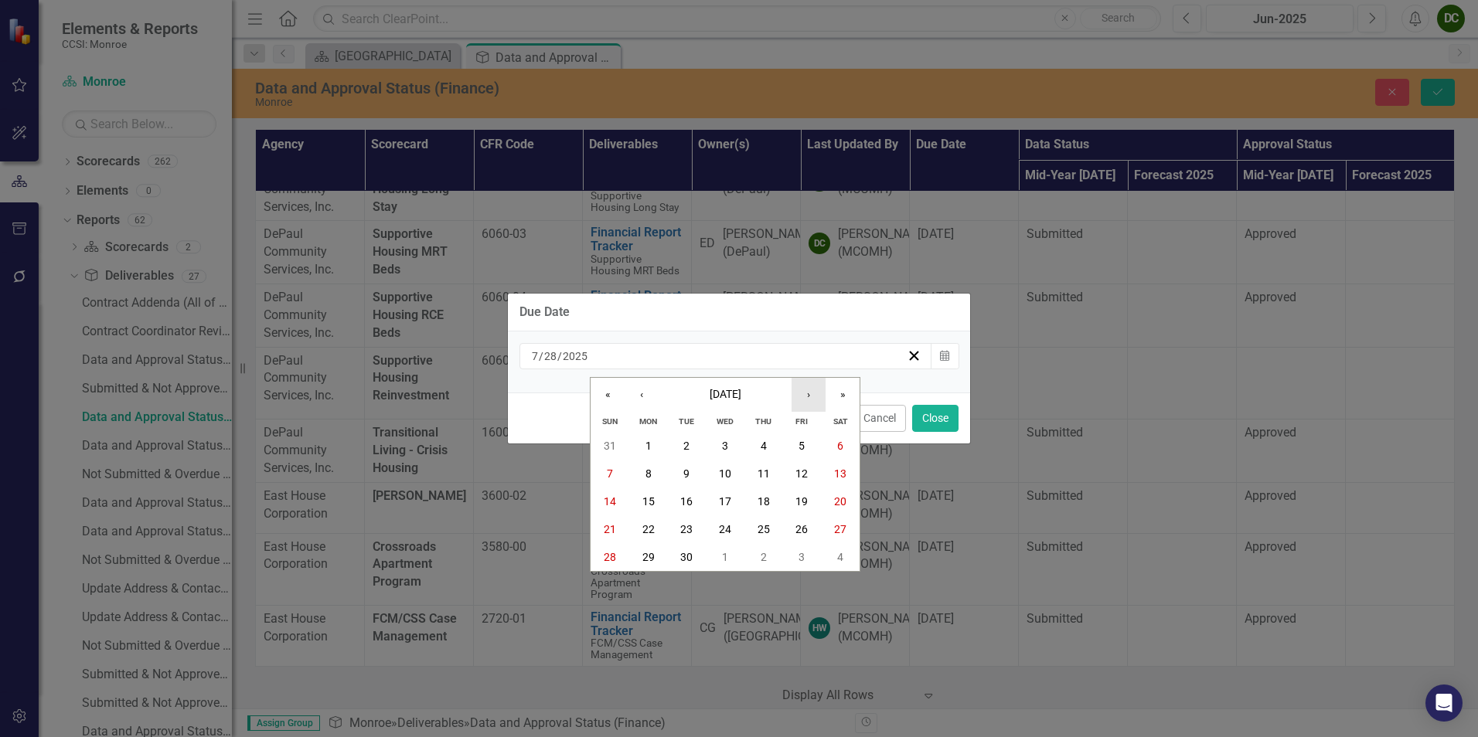
click at [819, 397] on button "›" at bounding box center [808, 395] width 34 height 34
click at [658, 479] on button "6" at bounding box center [648, 474] width 39 height 28
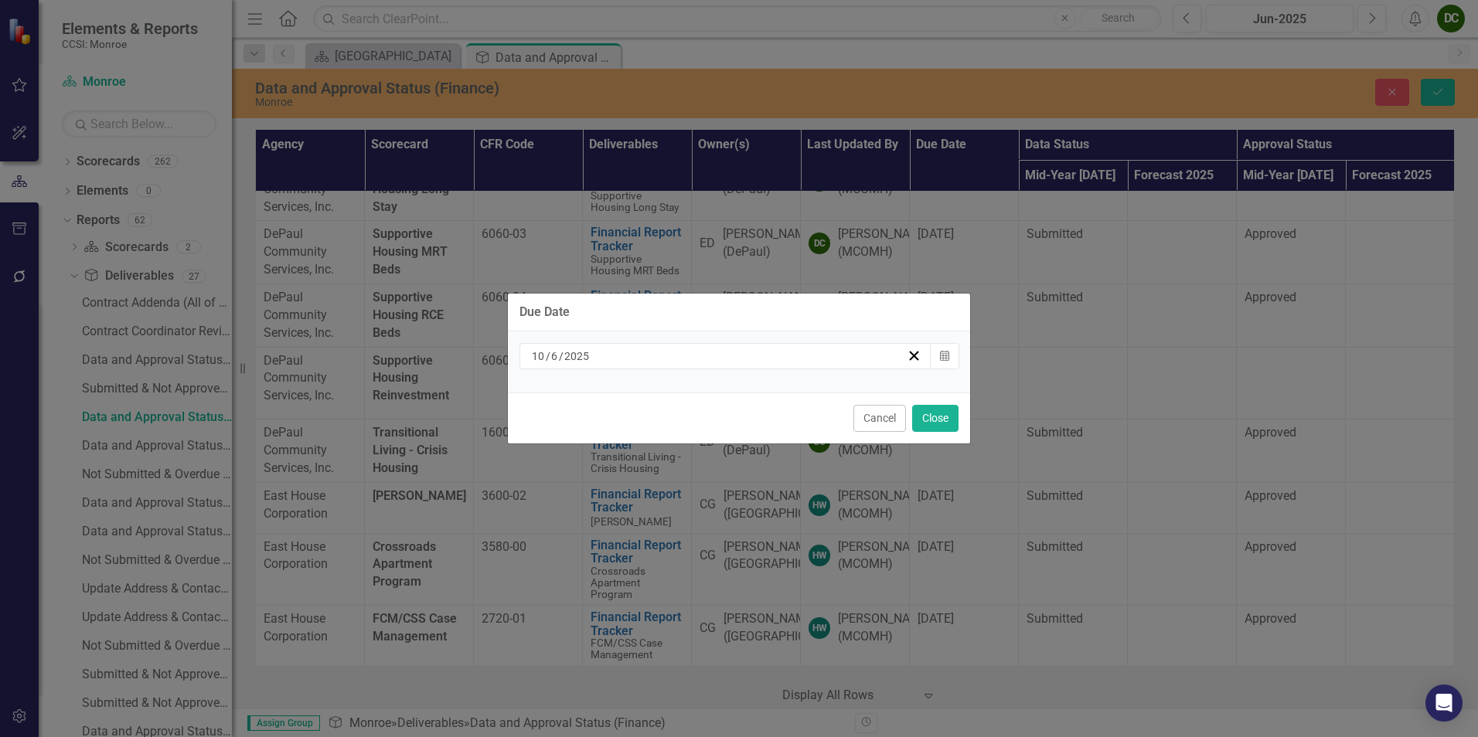
click at [930, 426] on div "Due Date [DATE] Calendar Cancel Close" at bounding box center [739, 368] width 464 height 737
click at [938, 421] on button "Close" at bounding box center [935, 418] width 46 height 27
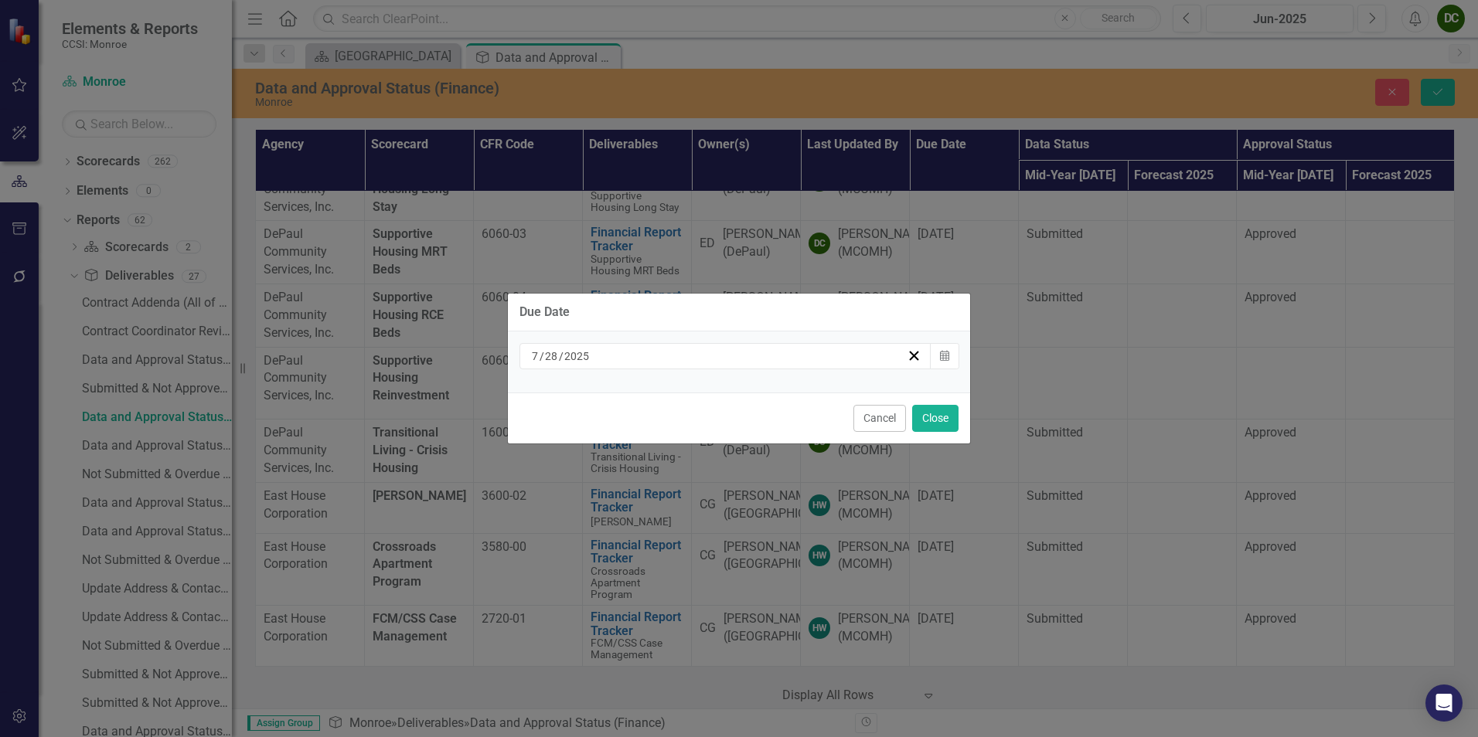
copy span "28"
click at [944, 359] on icon "Calendar" at bounding box center [944, 356] width 9 height 11
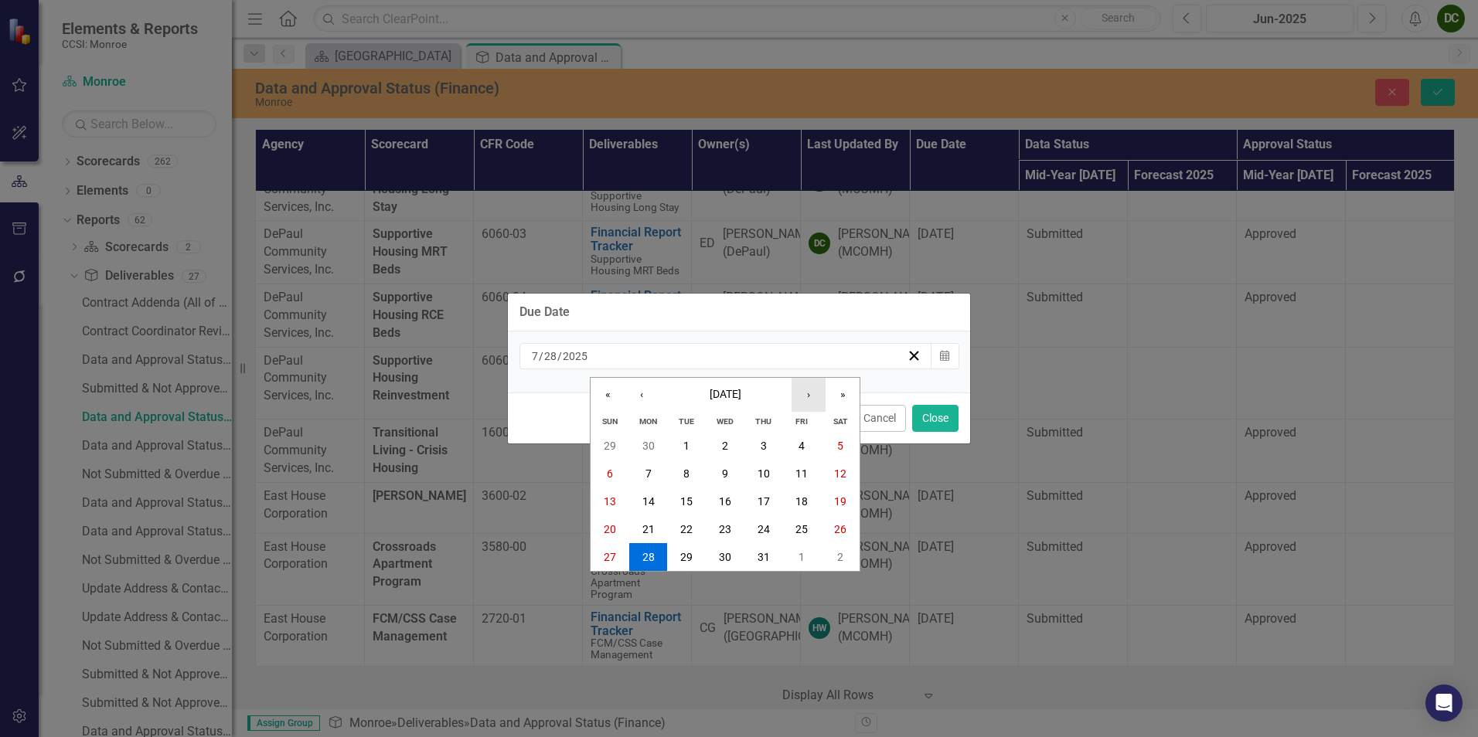
click at [808, 397] on button "›" at bounding box center [808, 395] width 34 height 34
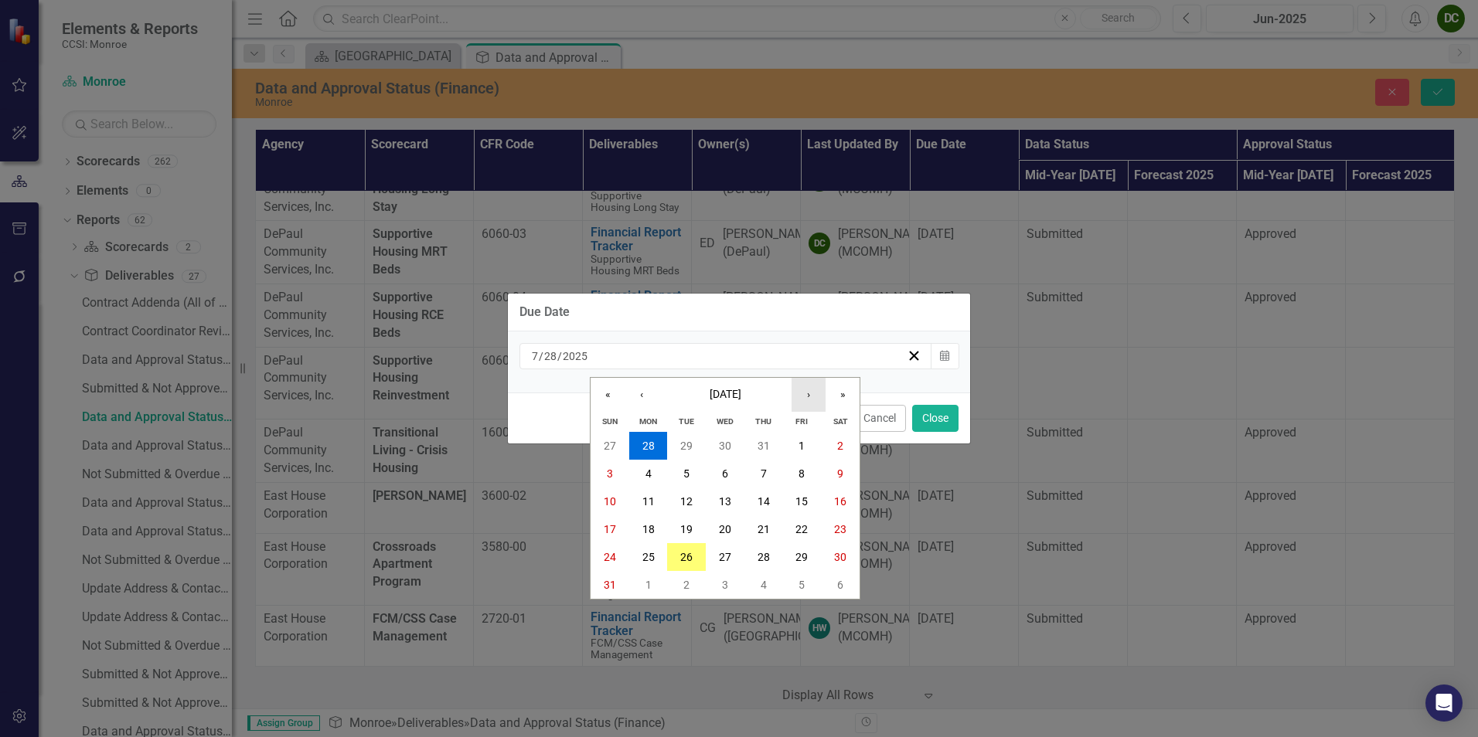
click at [808, 397] on button "›" at bounding box center [808, 395] width 34 height 34
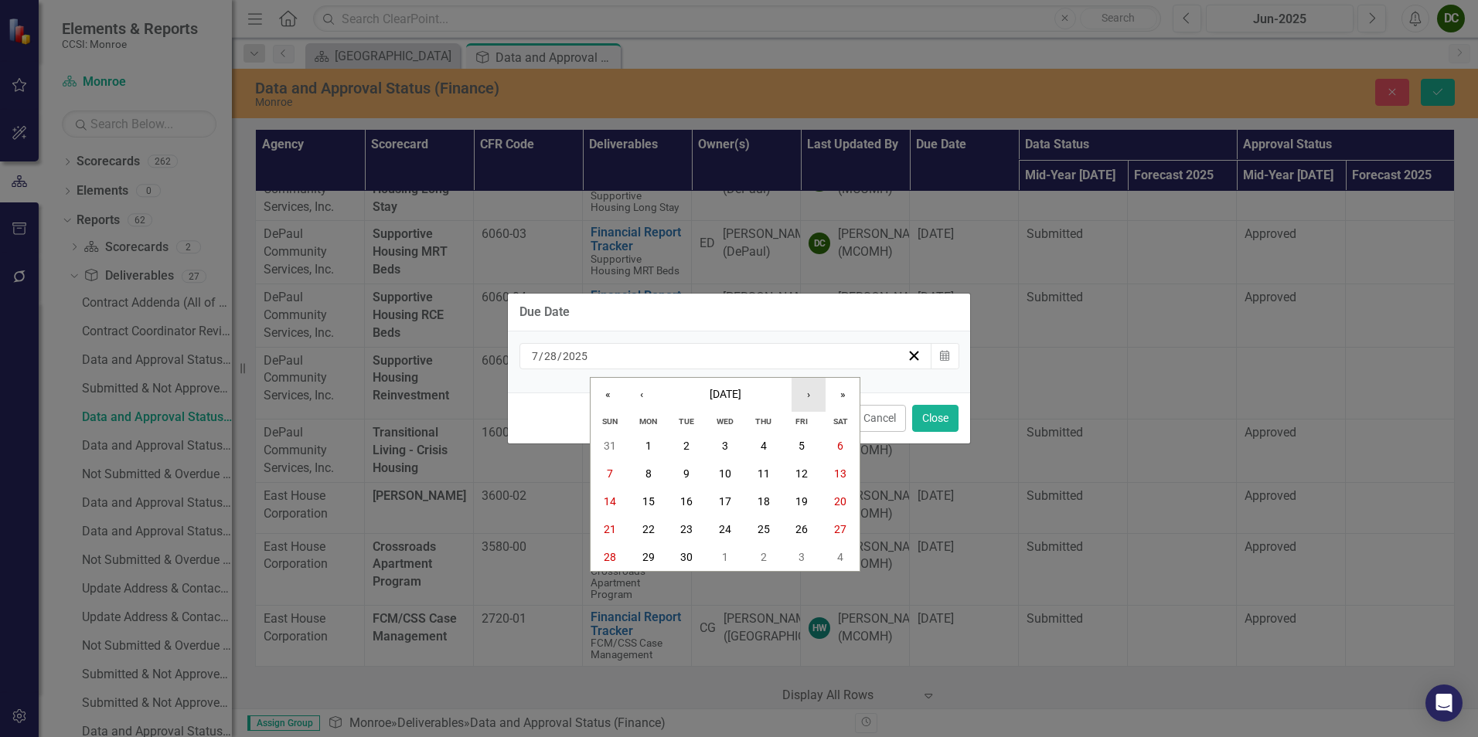
click at [808, 397] on button "›" at bounding box center [808, 395] width 34 height 34
click at [652, 470] on button "6" at bounding box center [648, 474] width 39 height 28
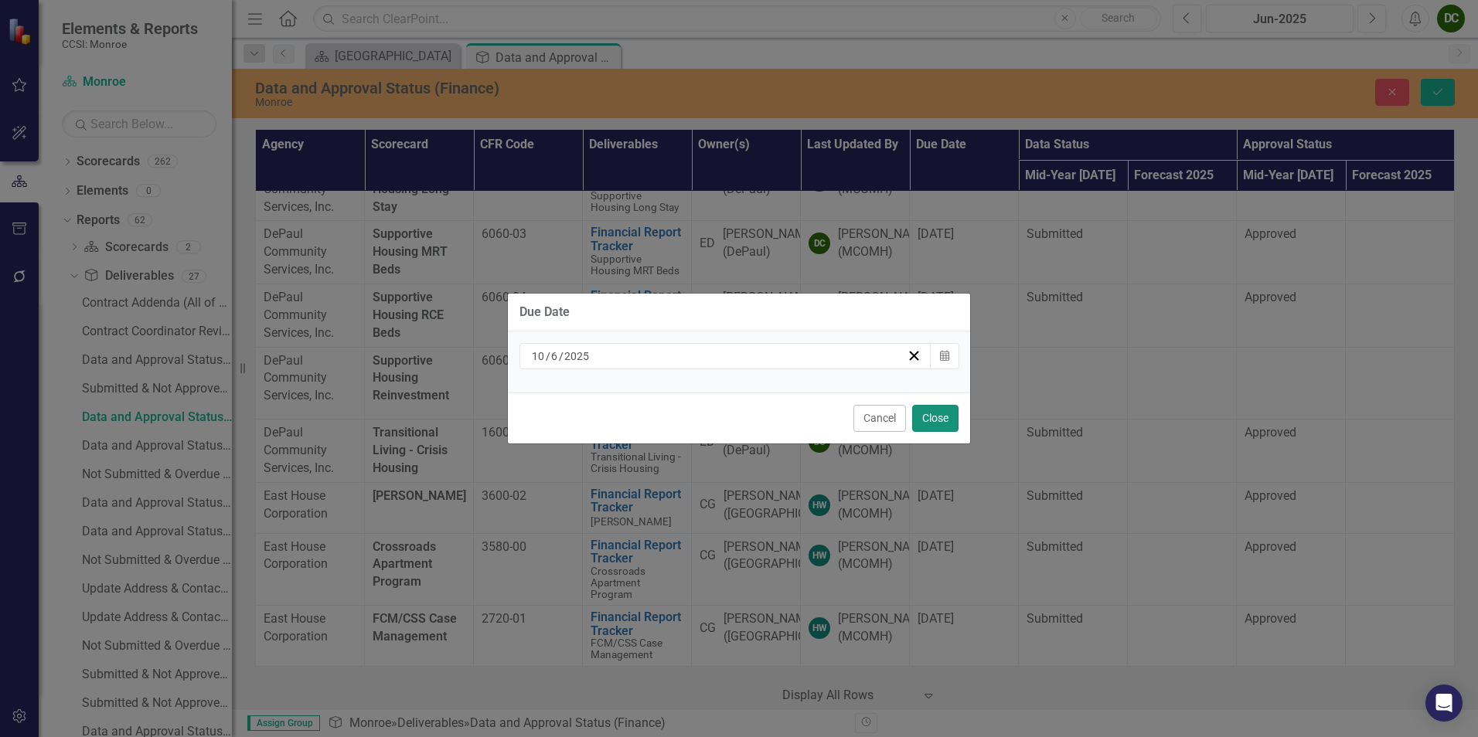
click at [929, 414] on button "Close" at bounding box center [935, 418] width 46 height 27
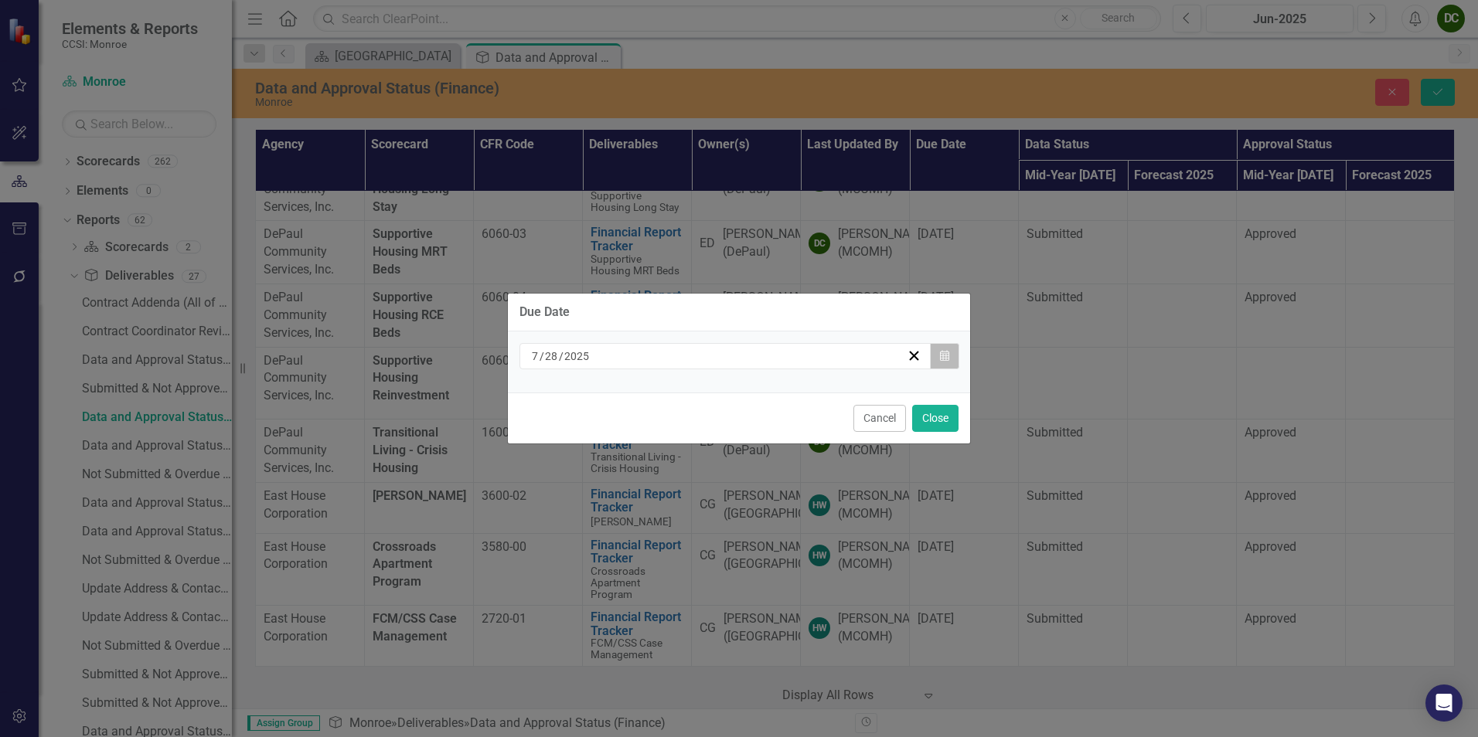
drag, startPoint x: 927, startPoint y: 482, endPoint x: 934, endPoint y: 359, distance: 123.1
click at [934, 359] on button "Calendar" at bounding box center [944, 356] width 29 height 26
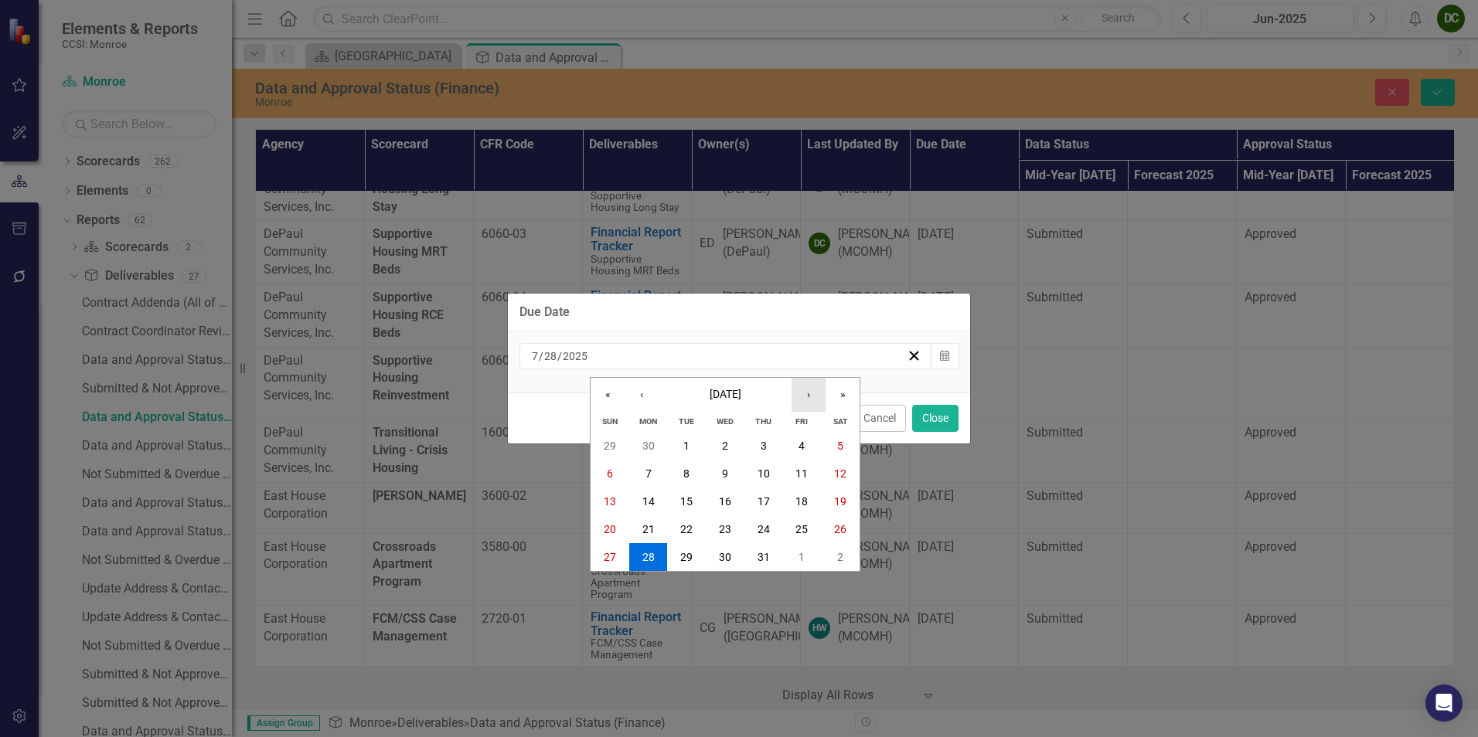
click at [799, 399] on button "›" at bounding box center [808, 395] width 34 height 34
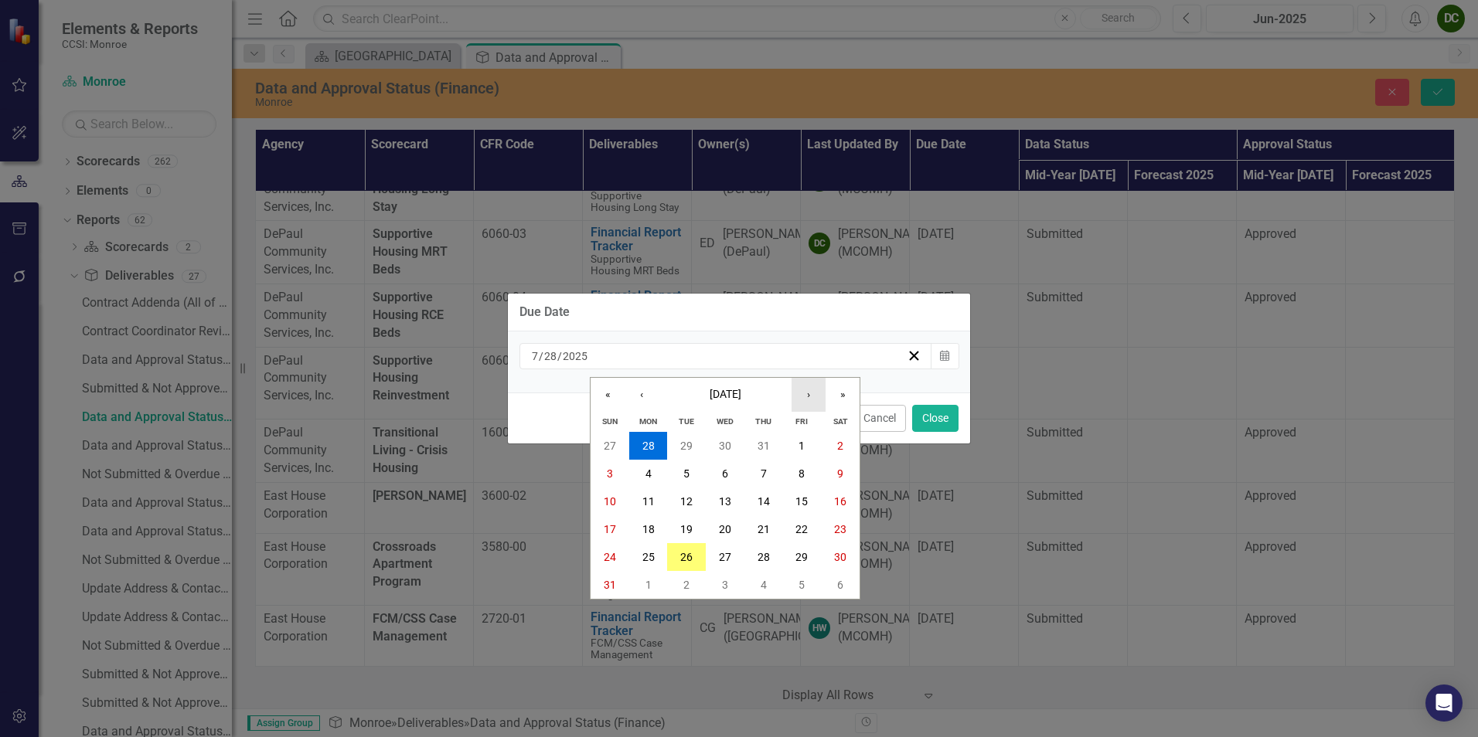
click at [799, 399] on button "›" at bounding box center [808, 395] width 34 height 34
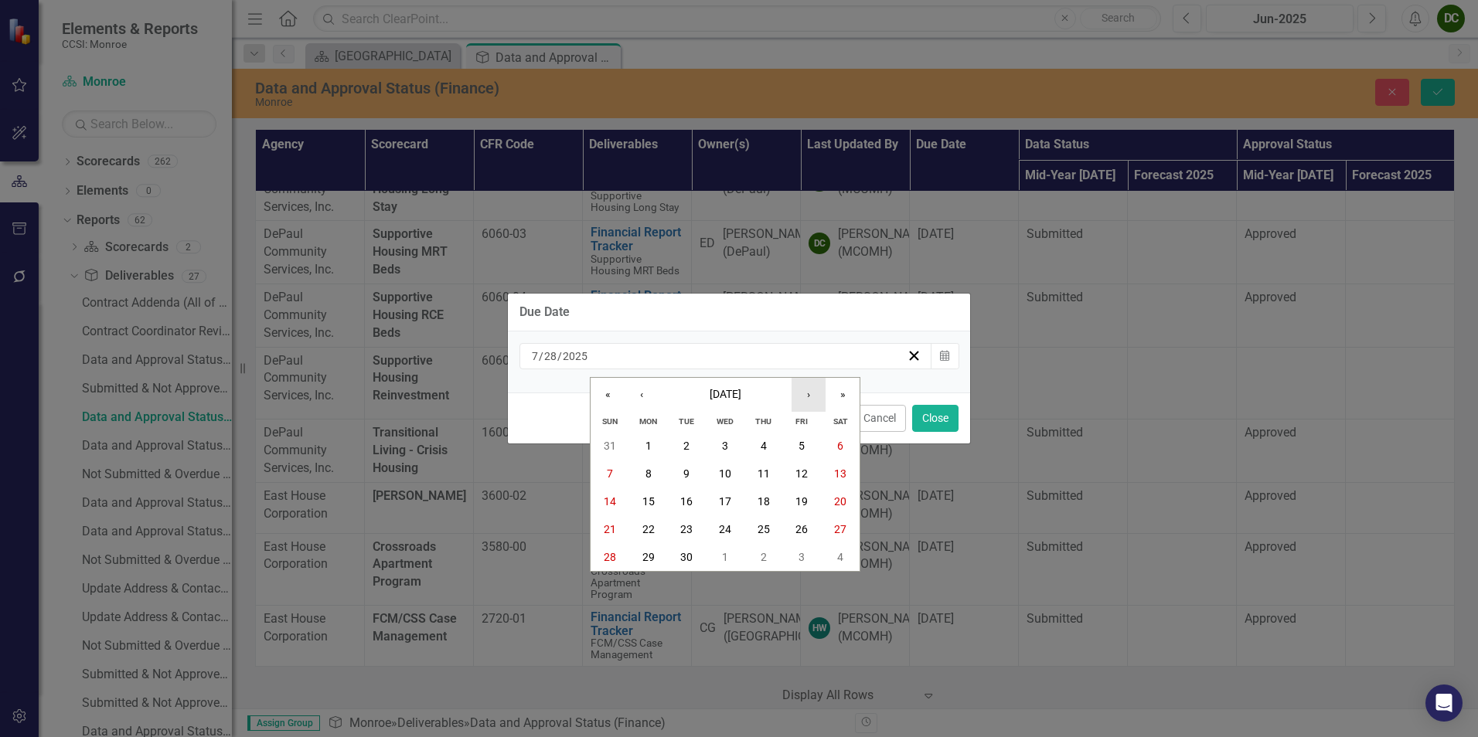
click at [799, 399] on button "›" at bounding box center [808, 395] width 34 height 34
click at [653, 471] on button "6" at bounding box center [648, 474] width 39 height 28
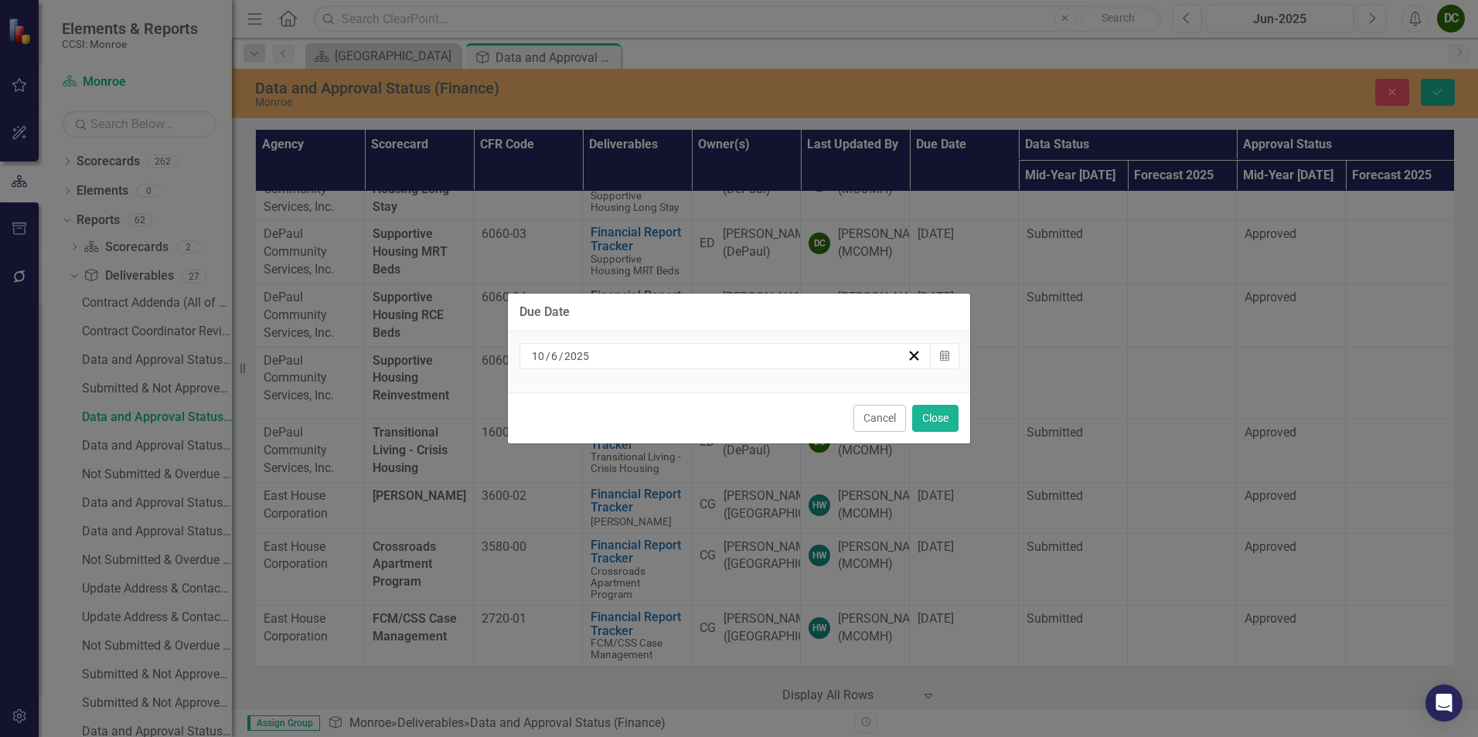
click at [916, 425] on div "Due Date [DATE] Calendar Cancel Close" at bounding box center [739, 368] width 464 height 737
click at [927, 421] on button "Close" at bounding box center [935, 418] width 46 height 27
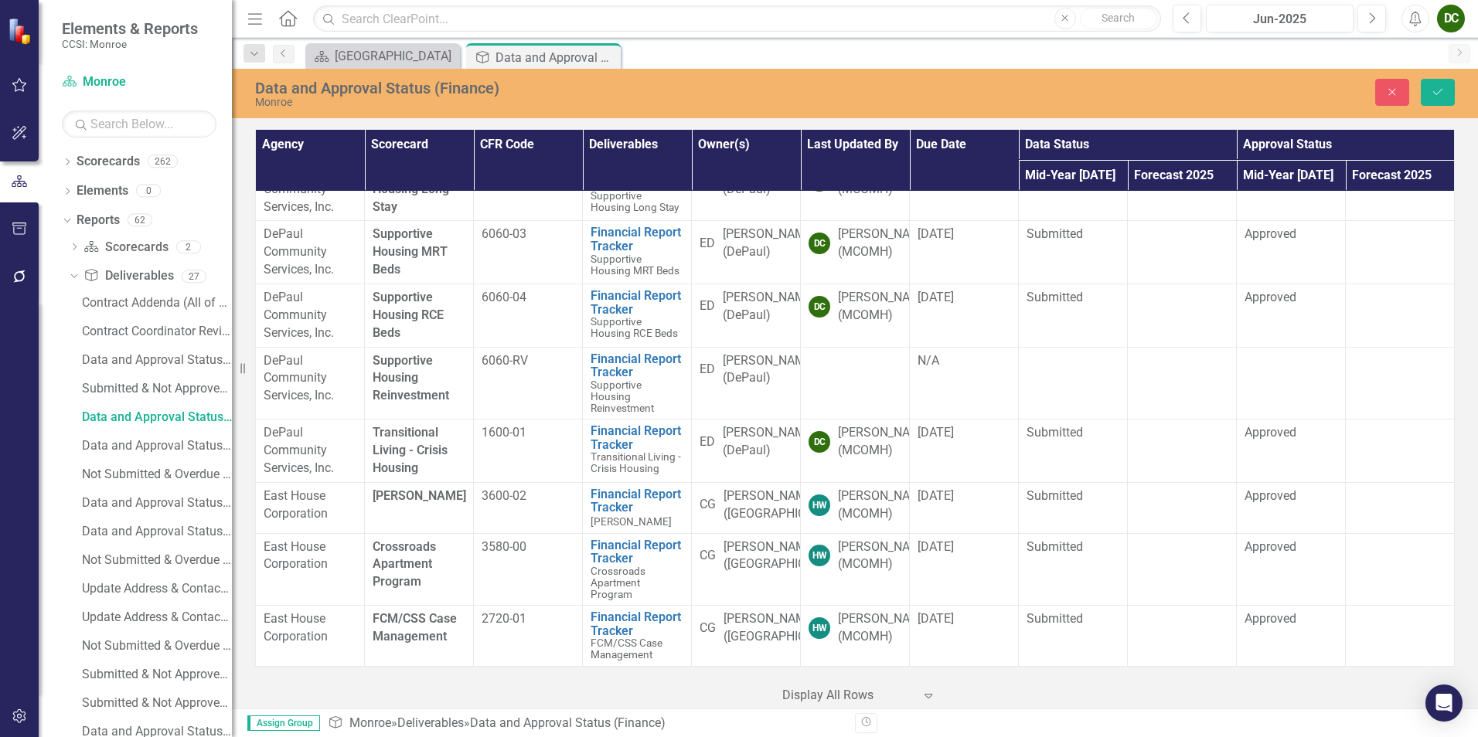
click at [924, 34] on span "[DATE]" at bounding box center [935, 26] width 36 height 15
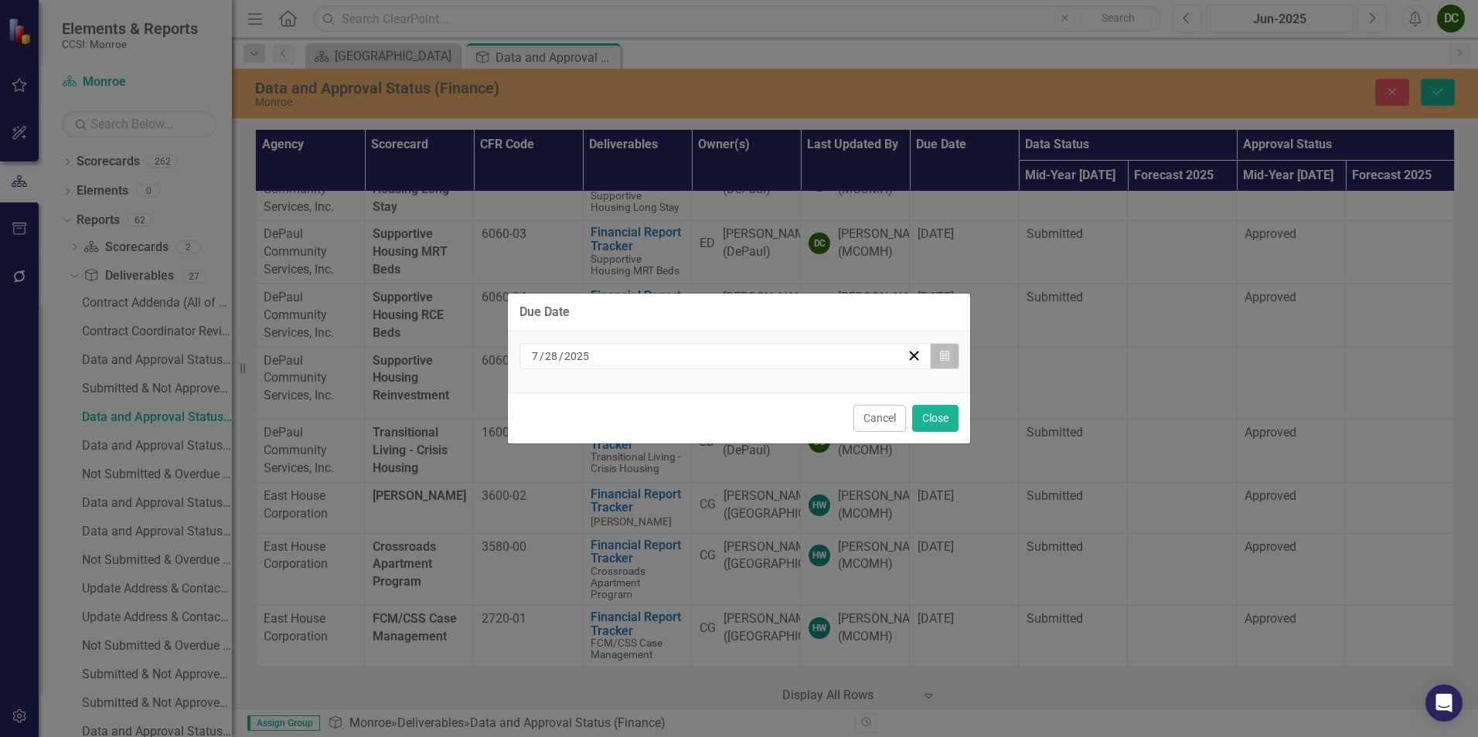
drag, startPoint x: 924, startPoint y: 555, endPoint x: 949, endPoint y: 365, distance: 191.8
click at [949, 365] on button "Calendar" at bounding box center [944, 356] width 29 height 26
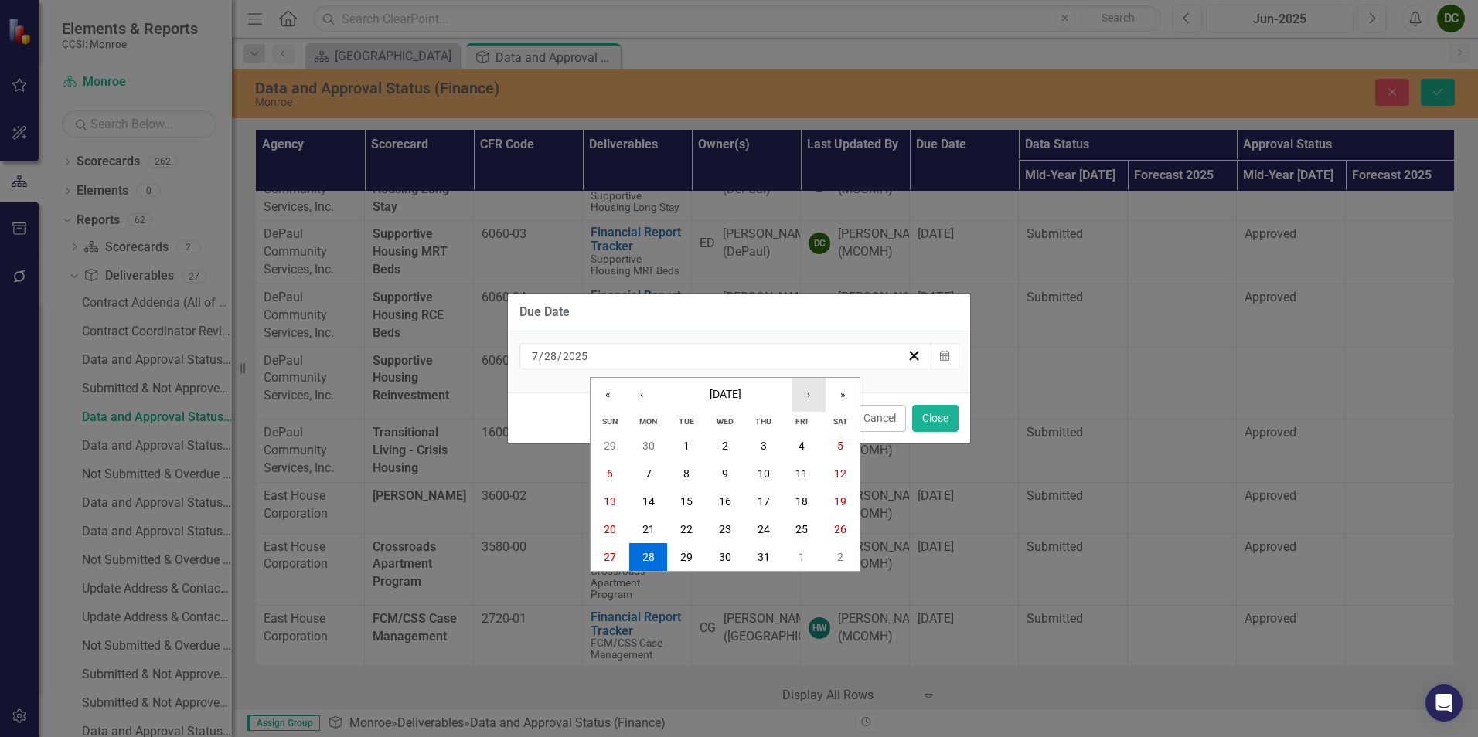
click at [807, 391] on button "›" at bounding box center [808, 395] width 34 height 34
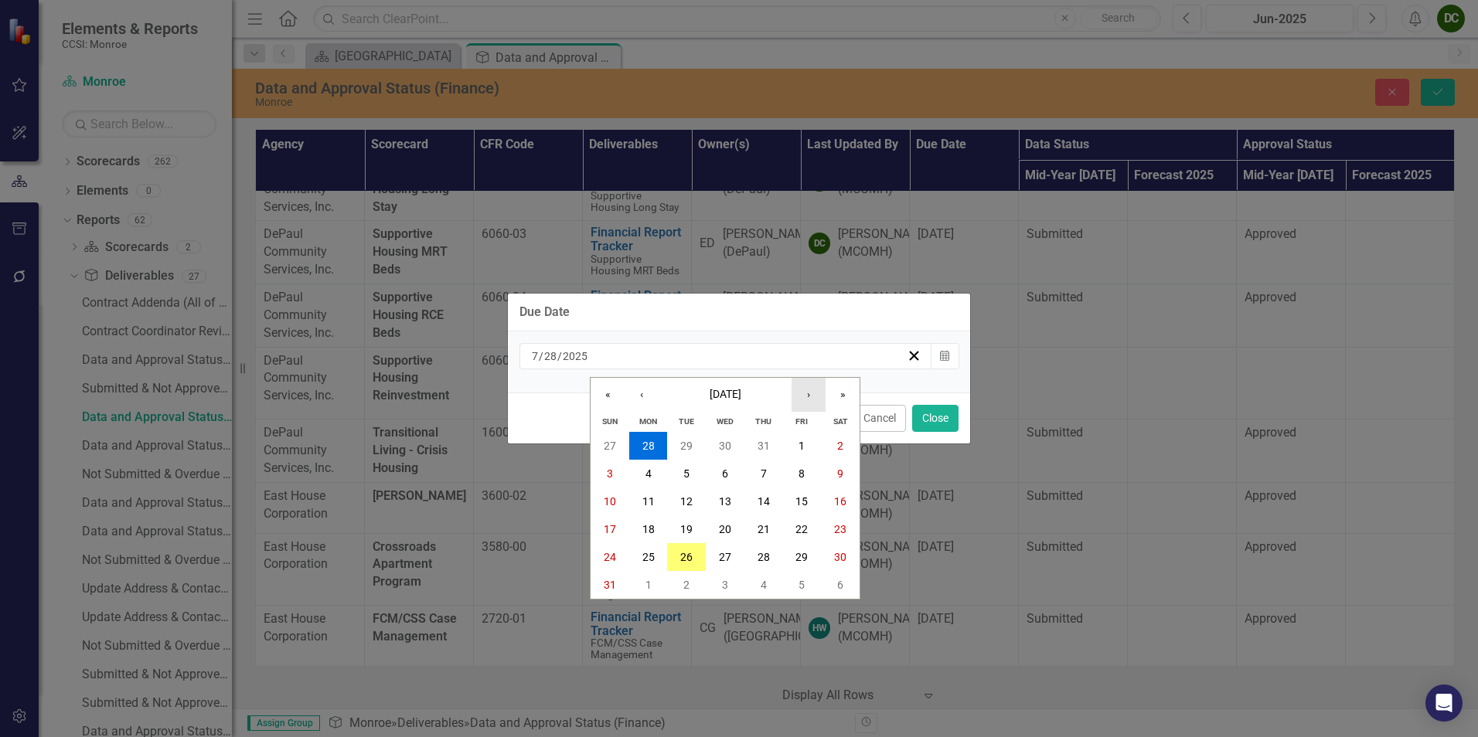
click at [807, 391] on button "›" at bounding box center [808, 395] width 34 height 34
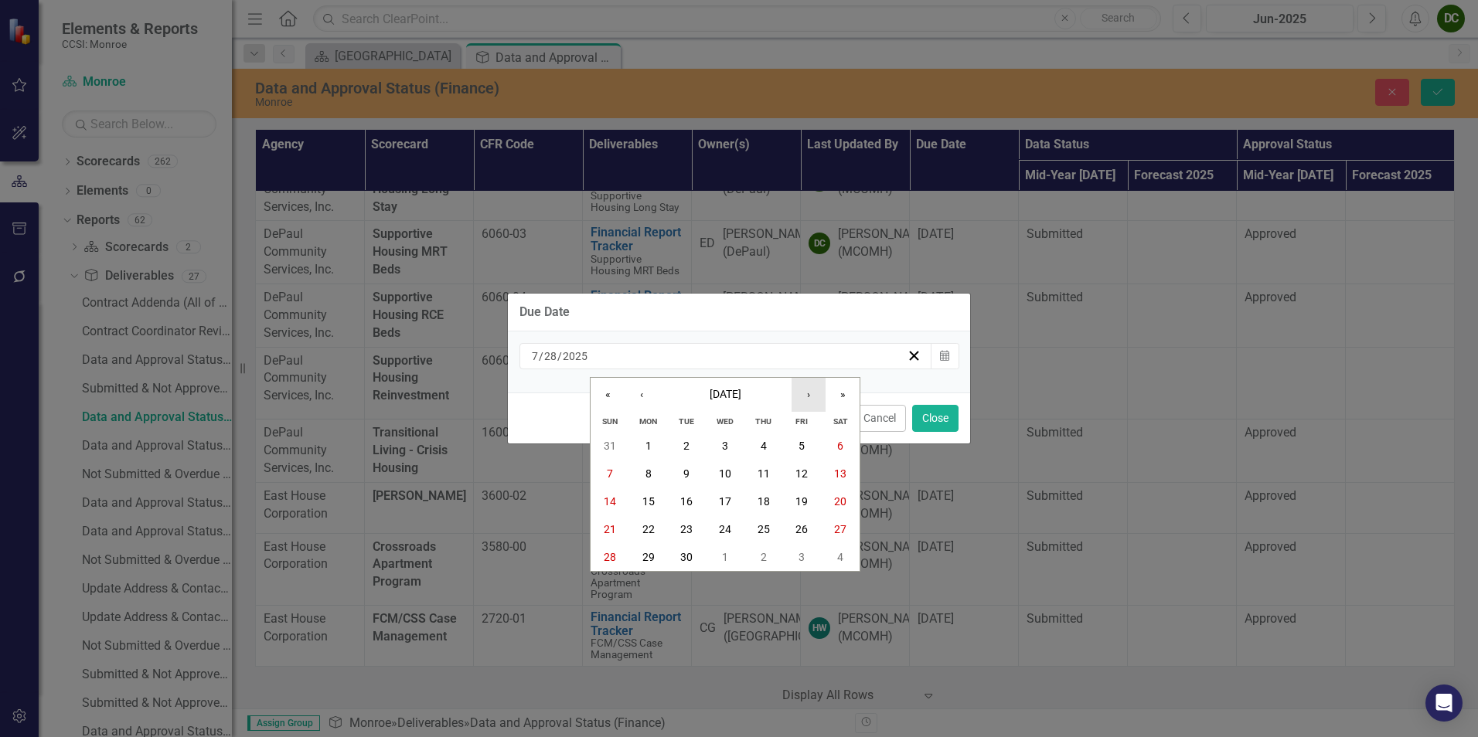
click at [807, 391] on button "›" at bounding box center [808, 395] width 34 height 34
click at [648, 469] on abbr "6" at bounding box center [648, 474] width 6 height 12
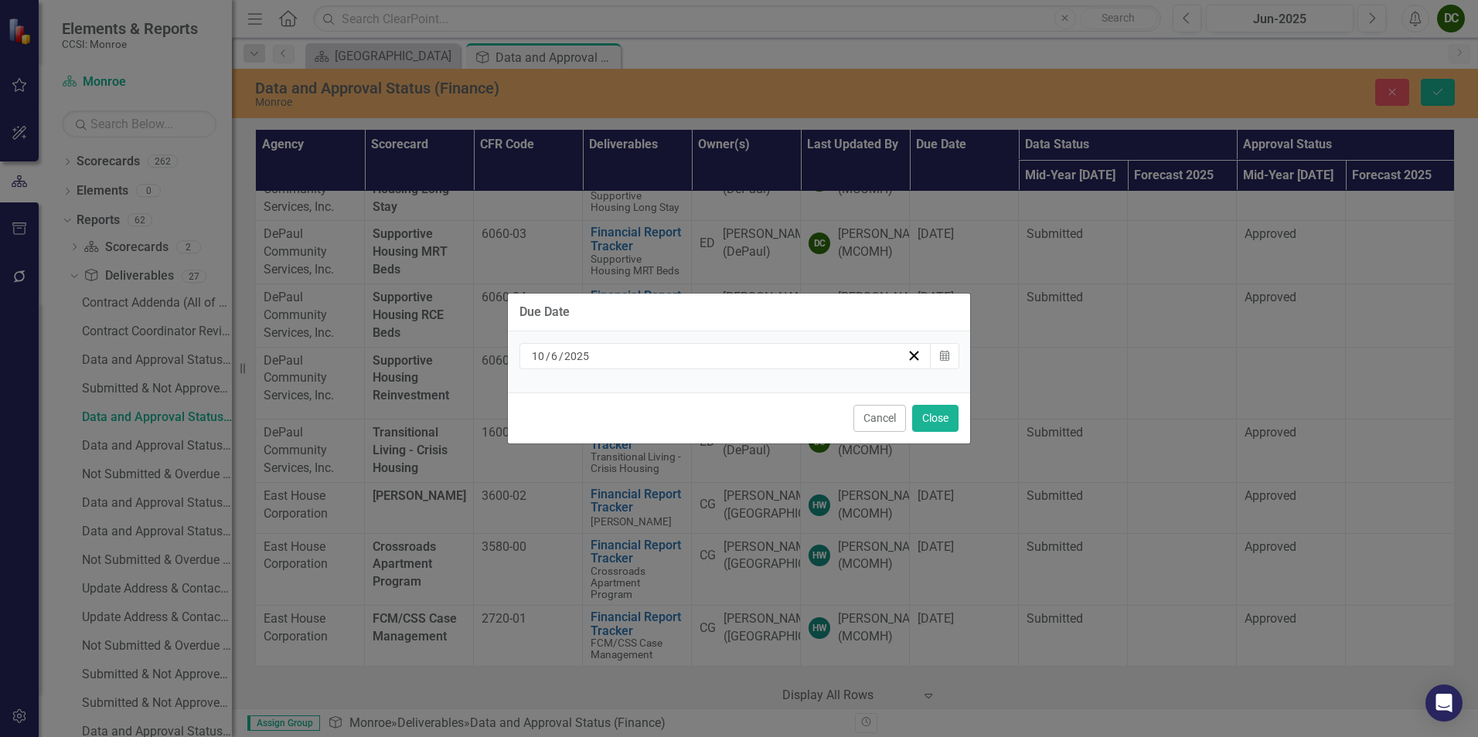
click at [914, 427] on div "Due Date [DATE] Calendar Cancel Close" at bounding box center [739, 368] width 464 height 737
click at [940, 419] on button "Close" at bounding box center [935, 418] width 46 height 27
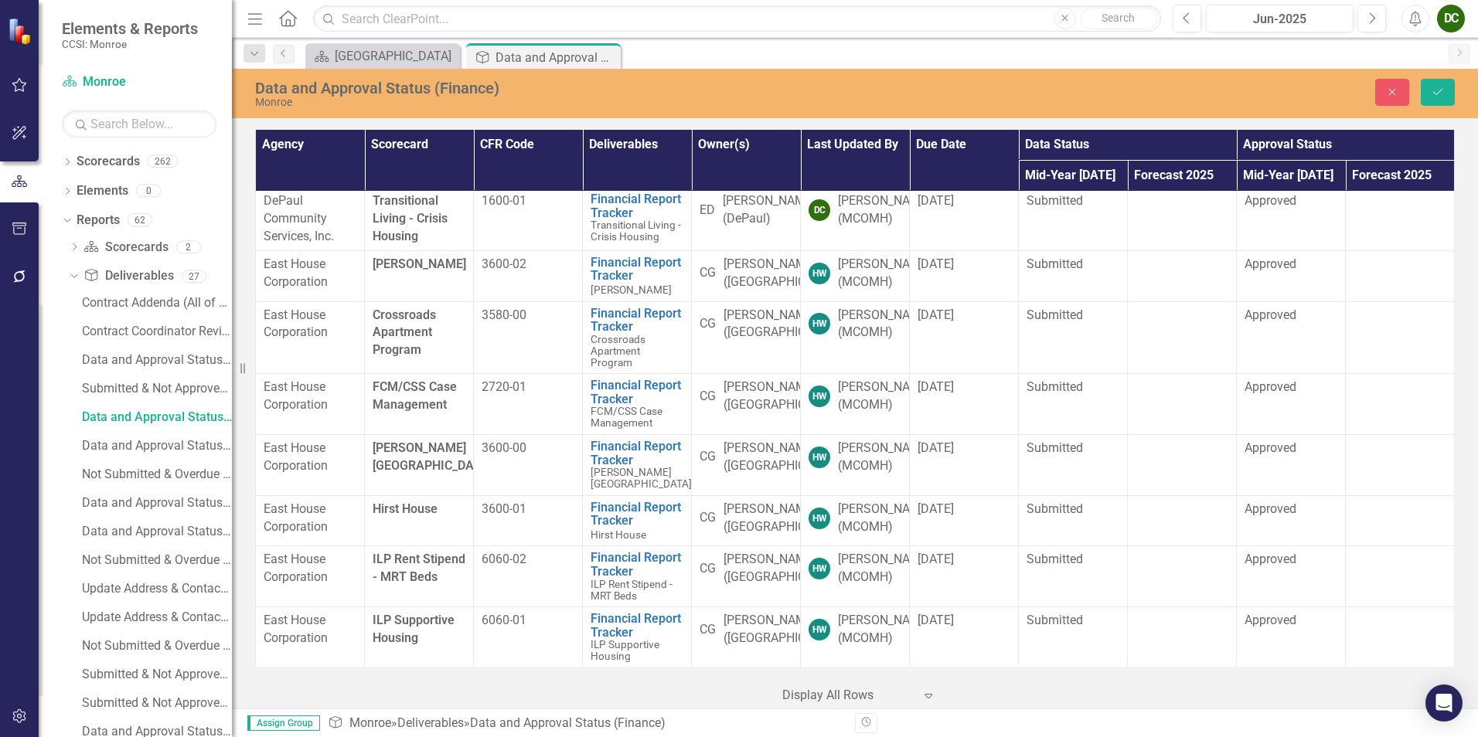
scroll to position [3601, 0]
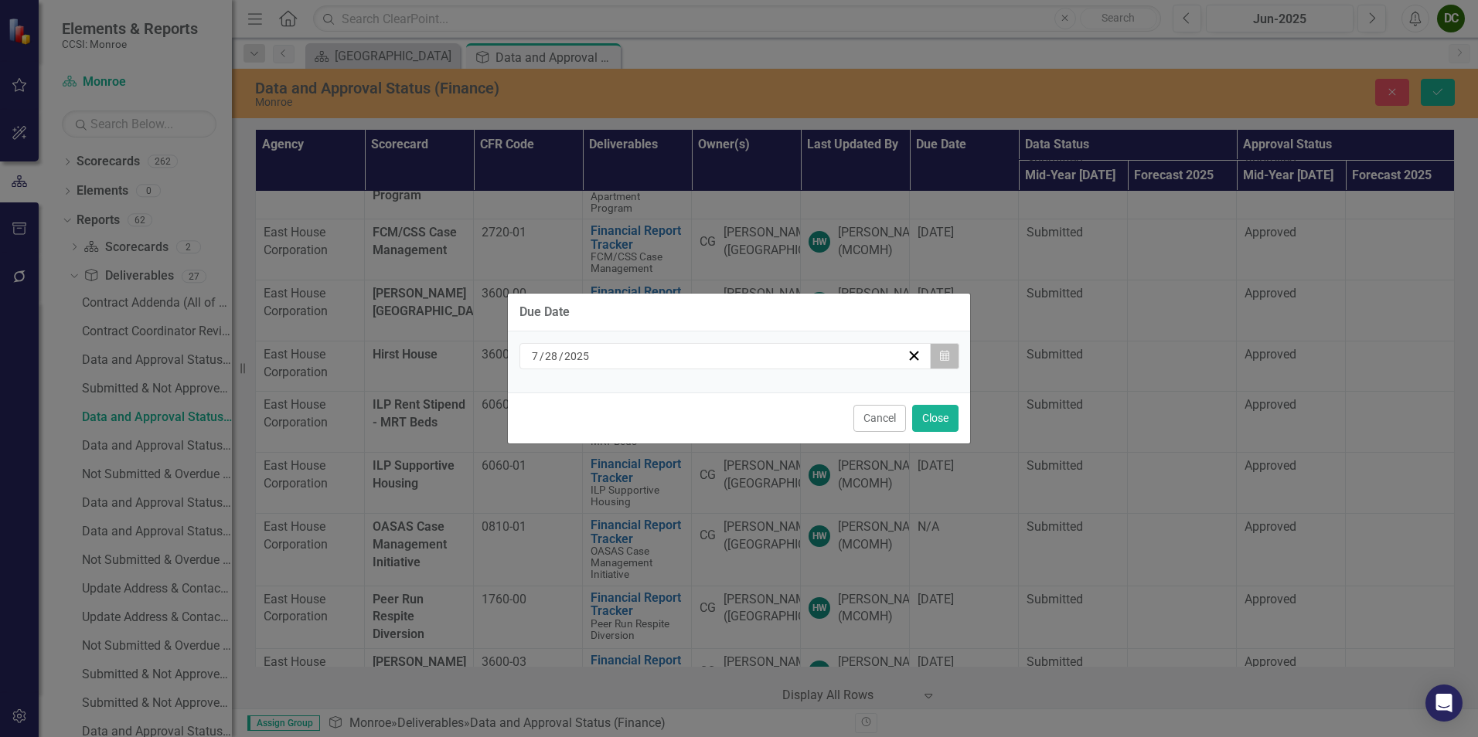
drag, startPoint x: 924, startPoint y: 311, endPoint x: 938, endPoint y: 349, distance: 40.3
click at [938, 349] on button "Calendar" at bounding box center [944, 356] width 29 height 26
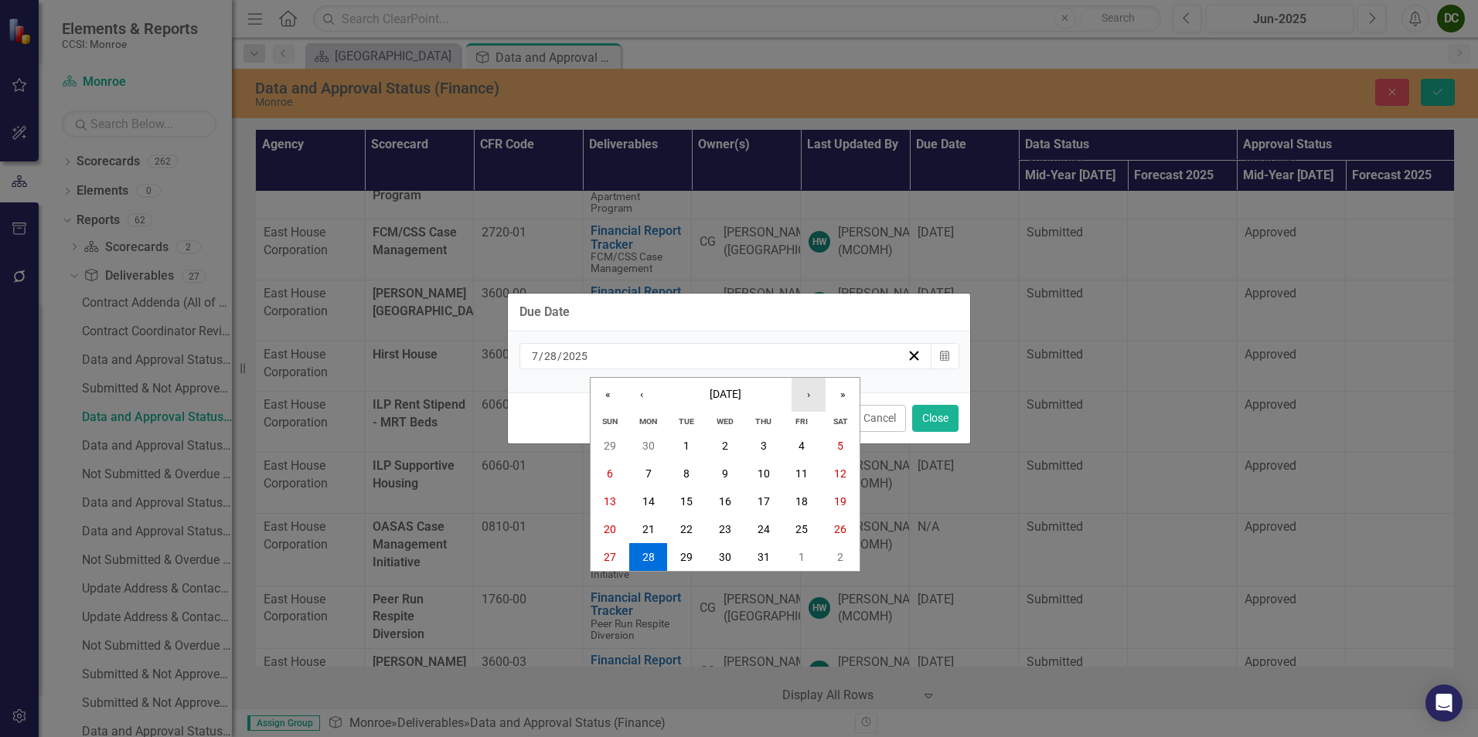
click at [815, 390] on button "›" at bounding box center [808, 395] width 34 height 34
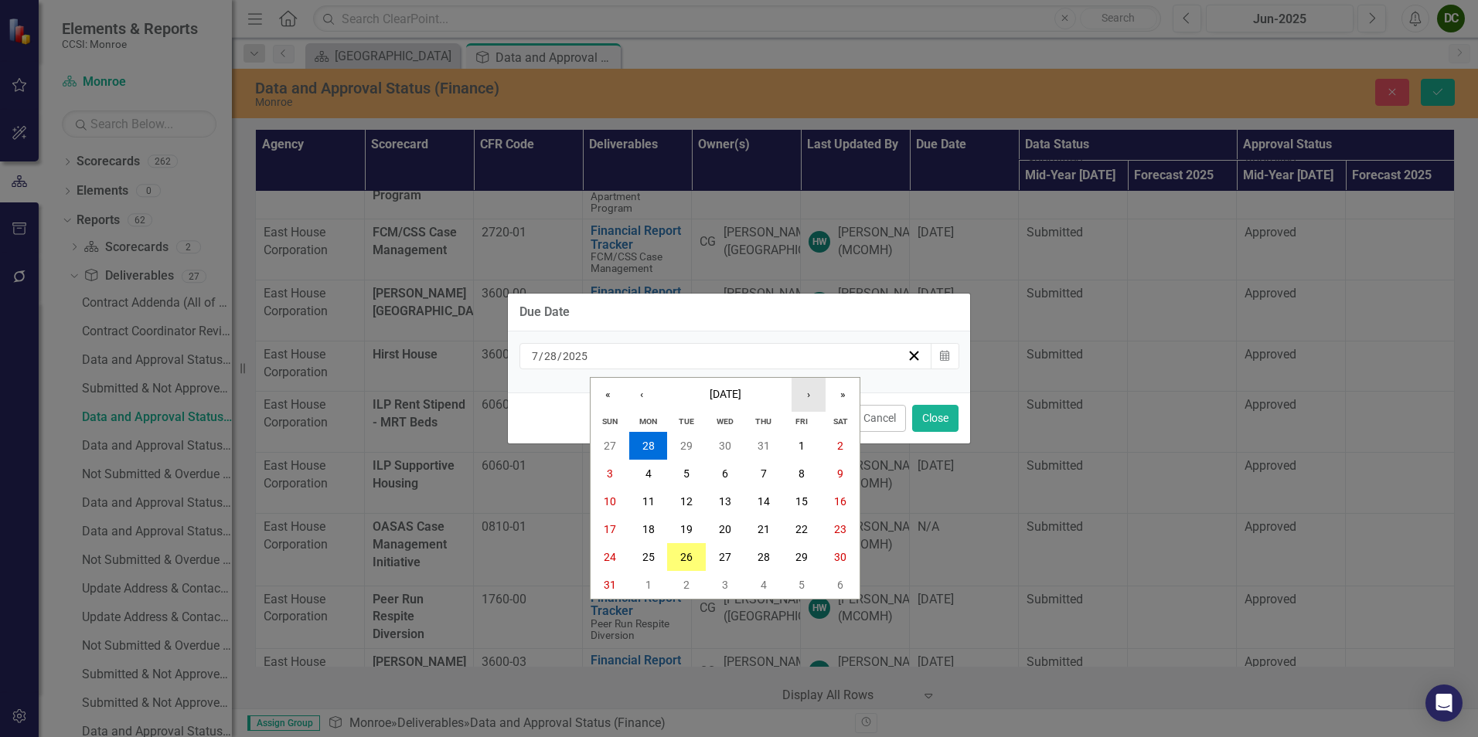
click at [814, 390] on button "›" at bounding box center [808, 395] width 34 height 34
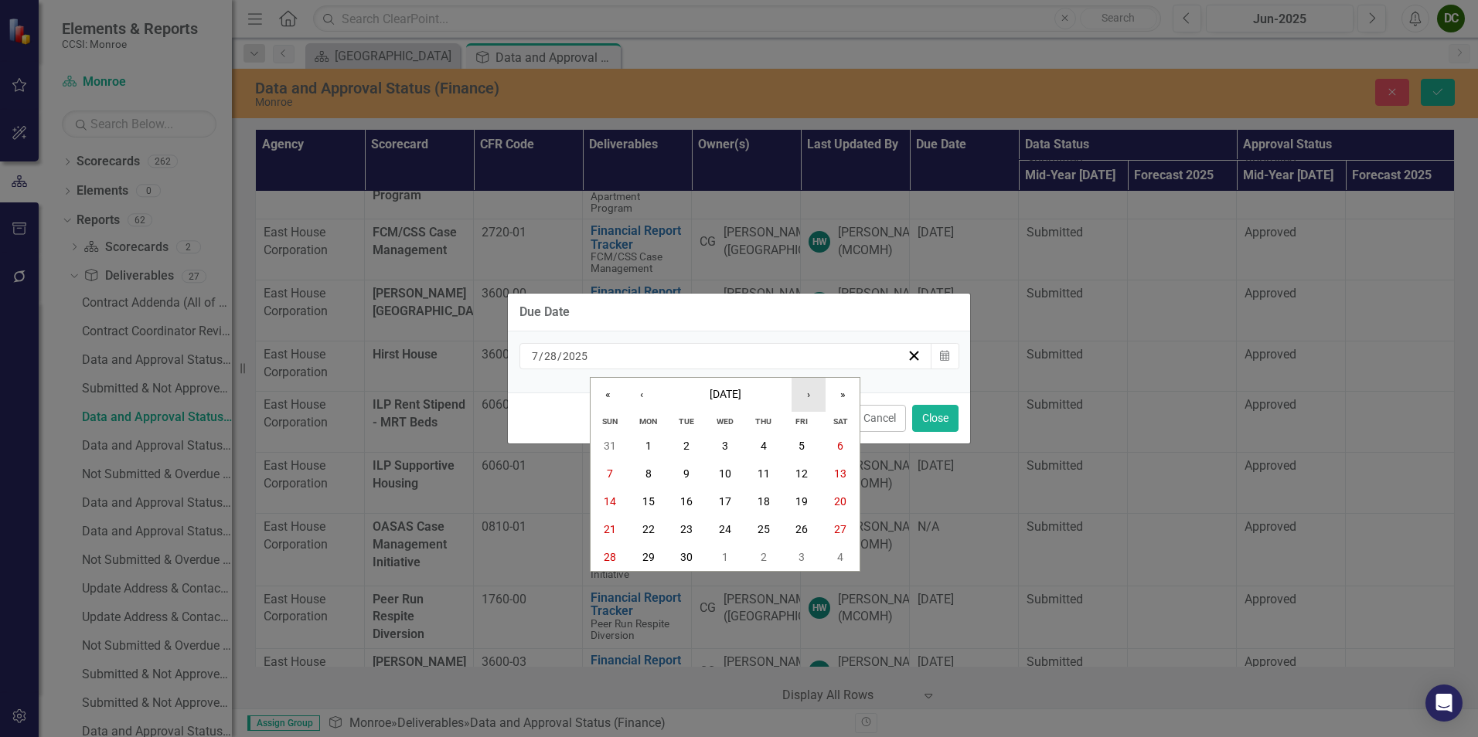
click at [814, 390] on button "›" at bounding box center [808, 395] width 34 height 34
click at [647, 476] on abbr "6" at bounding box center [648, 474] width 6 height 12
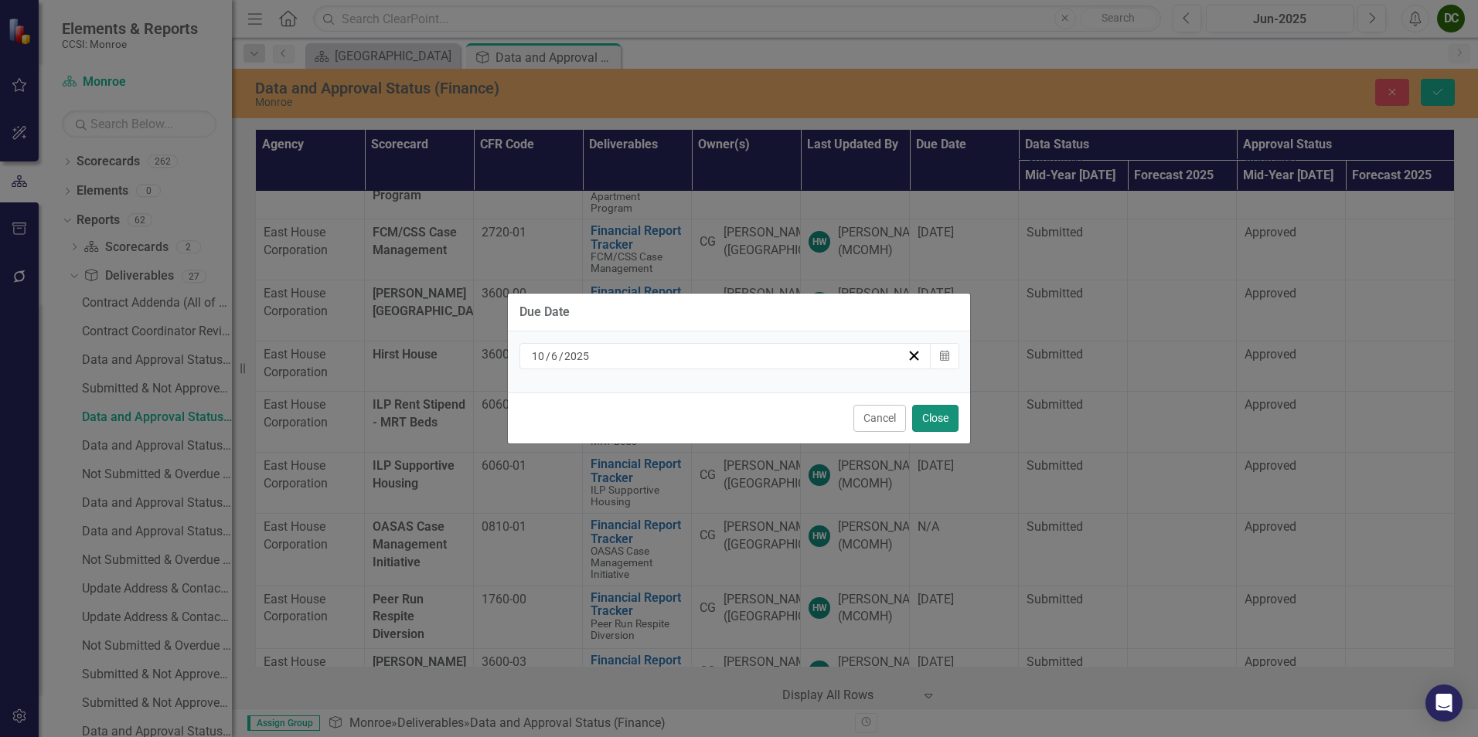
click at [927, 417] on button "Close" at bounding box center [935, 418] width 46 height 27
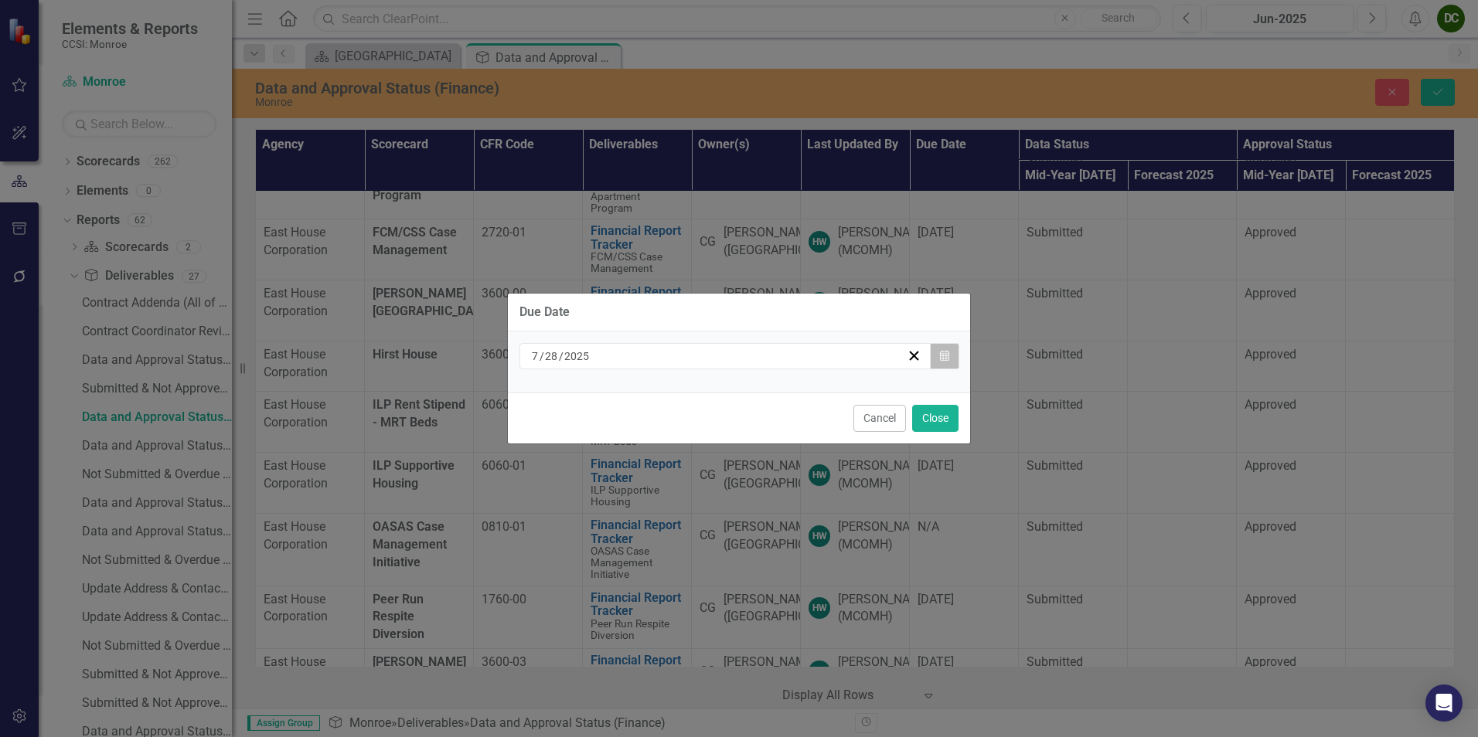
drag, startPoint x: 936, startPoint y: 372, endPoint x: 935, endPoint y: 362, distance: 9.3
click at [935, 362] on button "Calendar" at bounding box center [944, 356] width 29 height 26
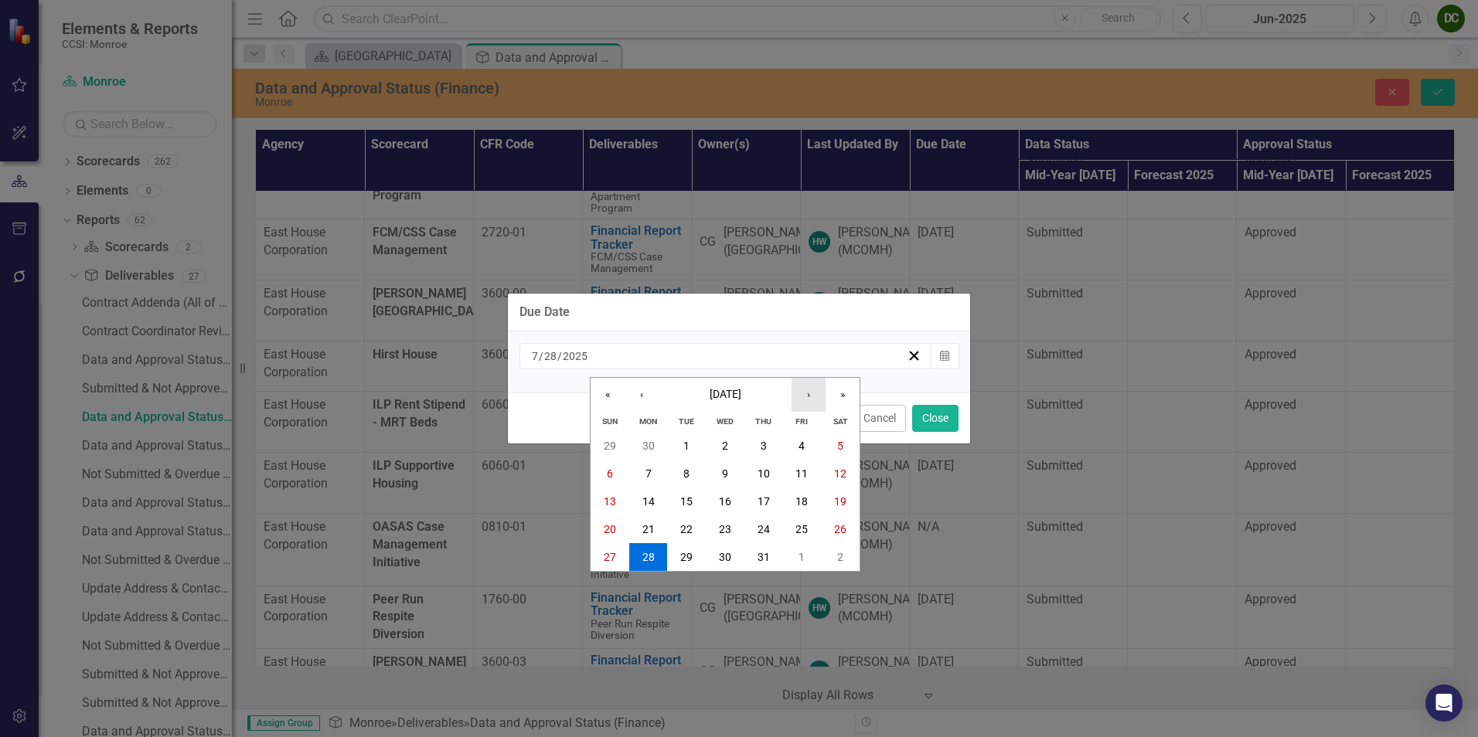
click at [820, 390] on button "›" at bounding box center [808, 395] width 34 height 34
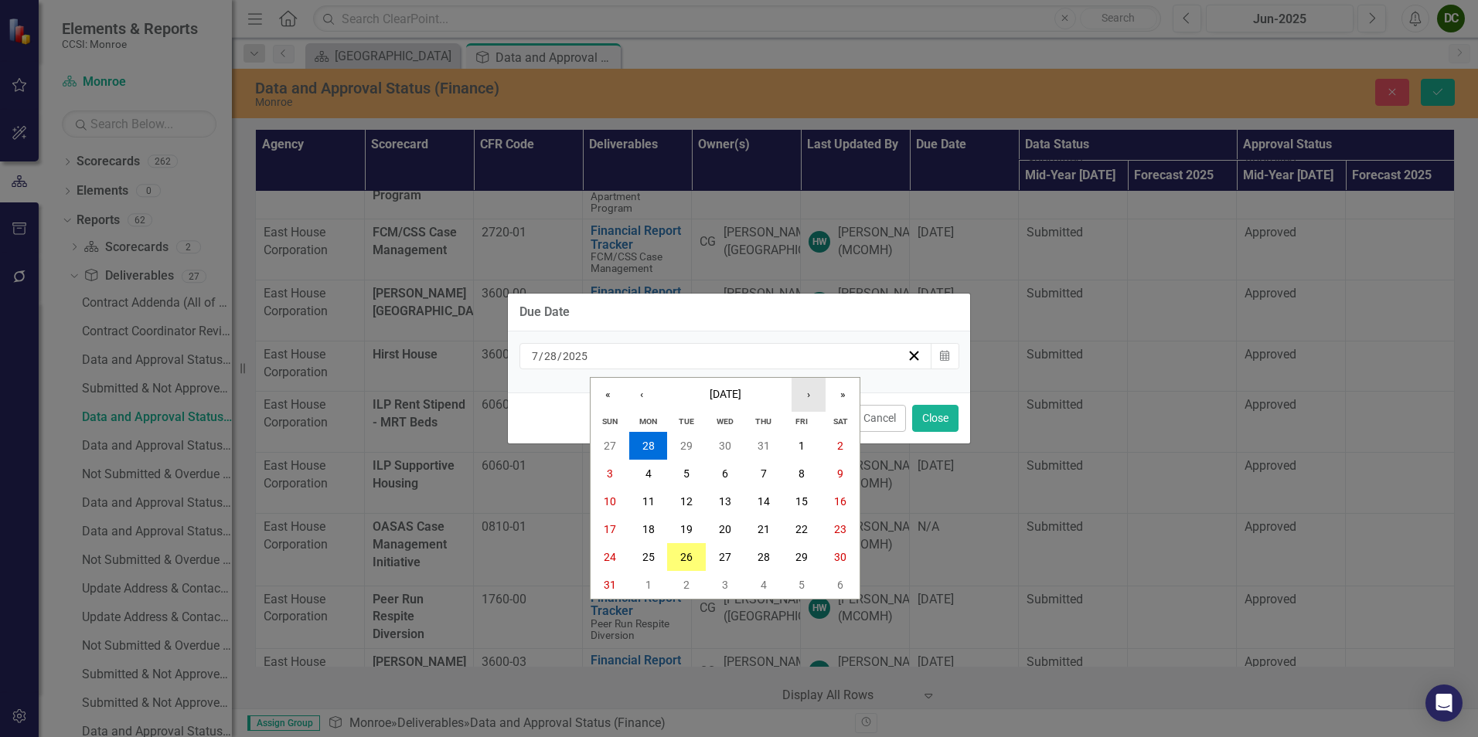
click at [819, 391] on button "›" at bounding box center [808, 395] width 34 height 34
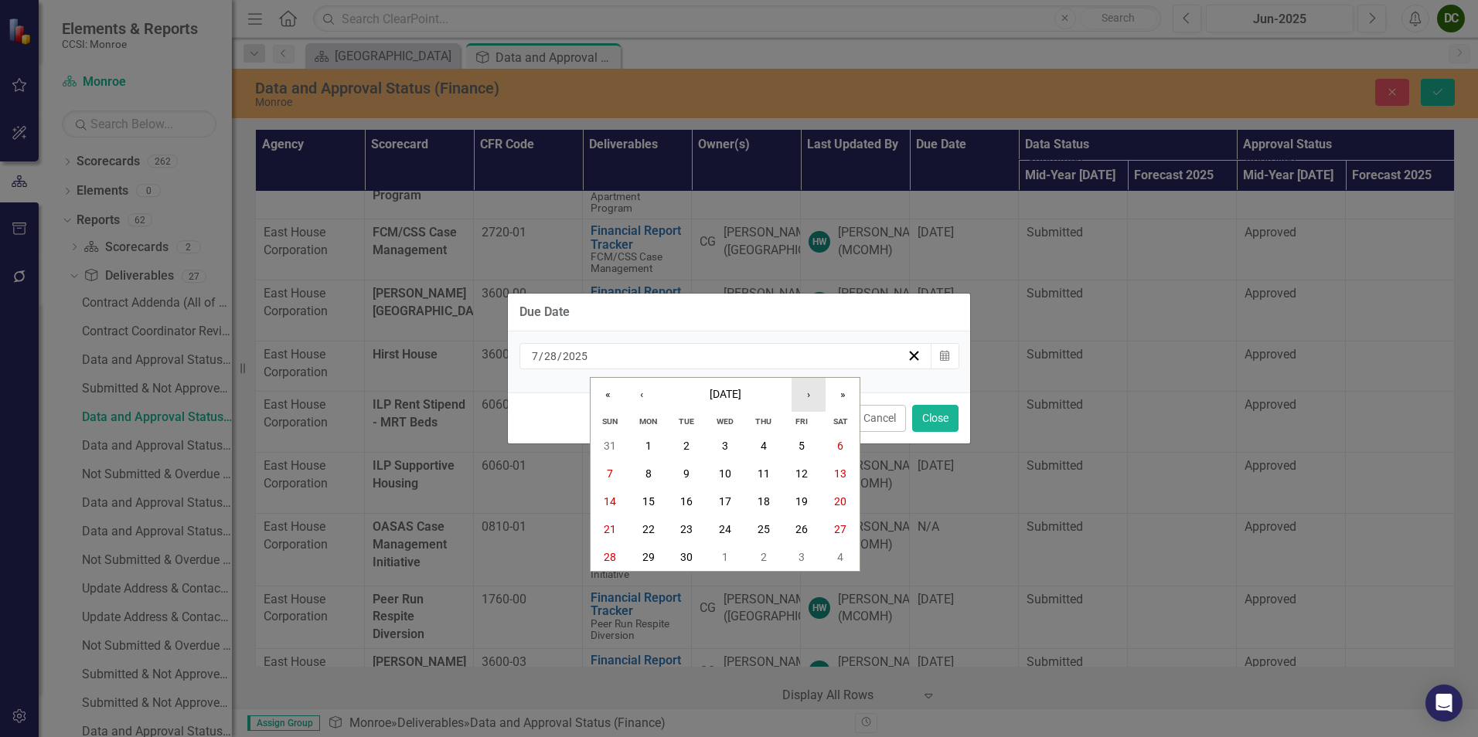
click at [819, 391] on button "›" at bounding box center [808, 395] width 34 height 34
click at [659, 470] on button "6" at bounding box center [648, 474] width 39 height 28
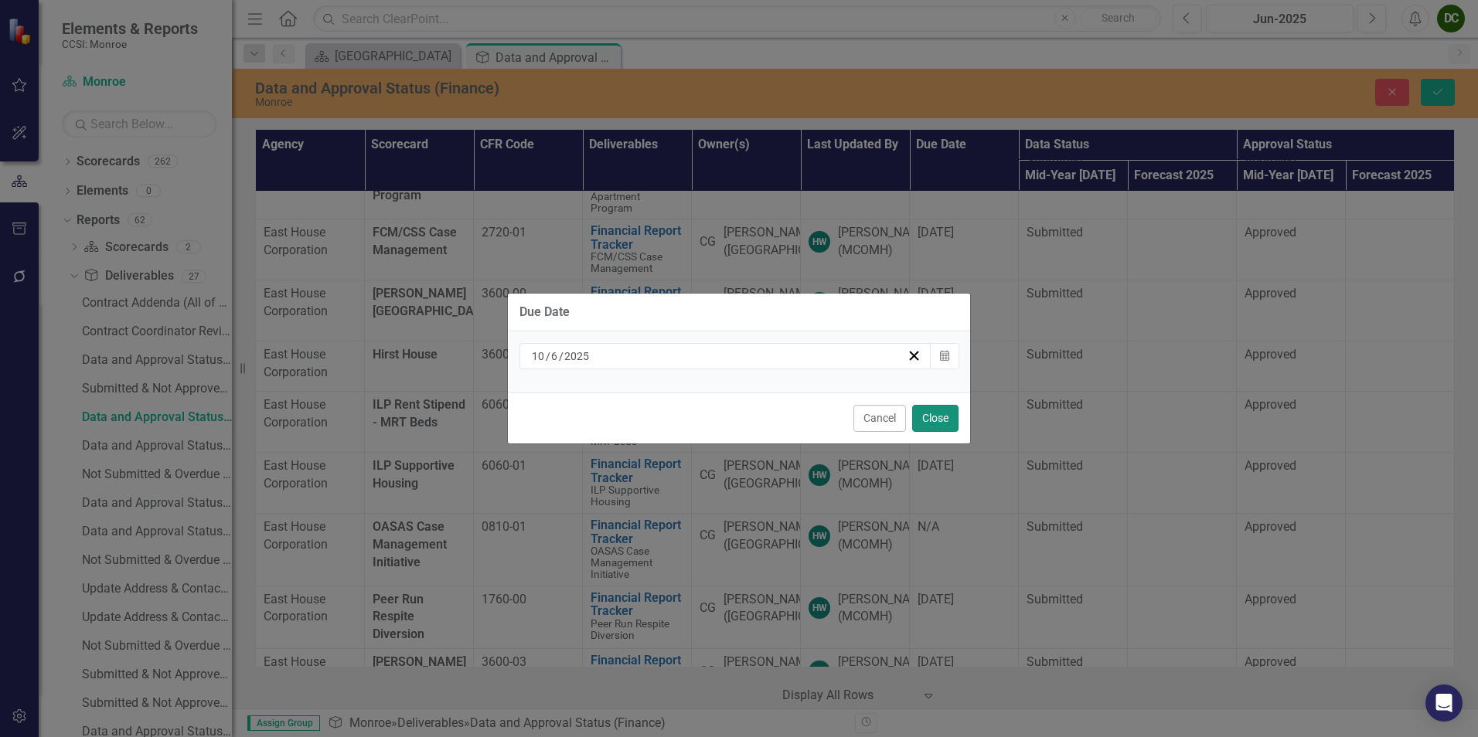
click at [926, 422] on button "Close" at bounding box center [935, 418] width 46 height 27
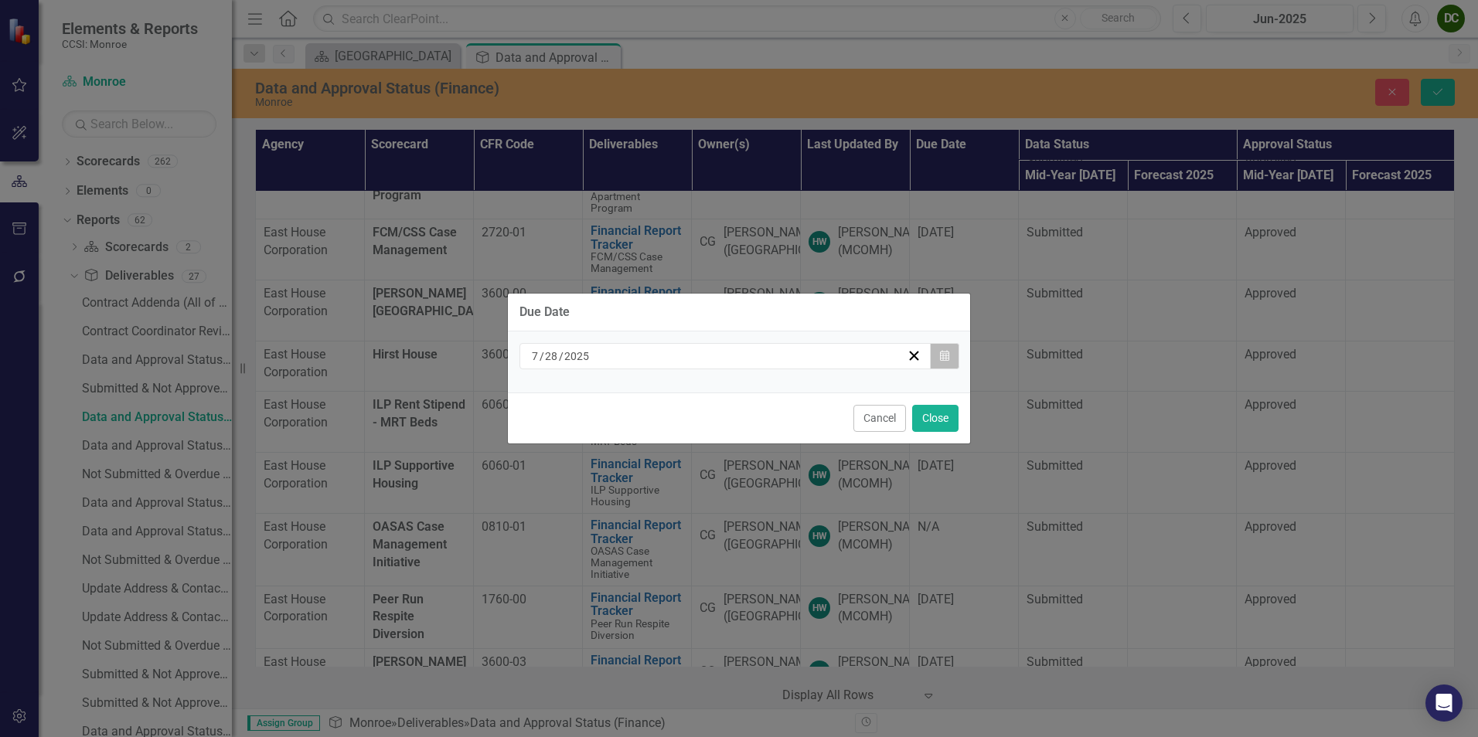
drag, startPoint x: 938, startPoint y: 442, endPoint x: 935, endPoint y: 362, distance: 79.6
click at [935, 362] on button "Calendar" at bounding box center [944, 356] width 29 height 26
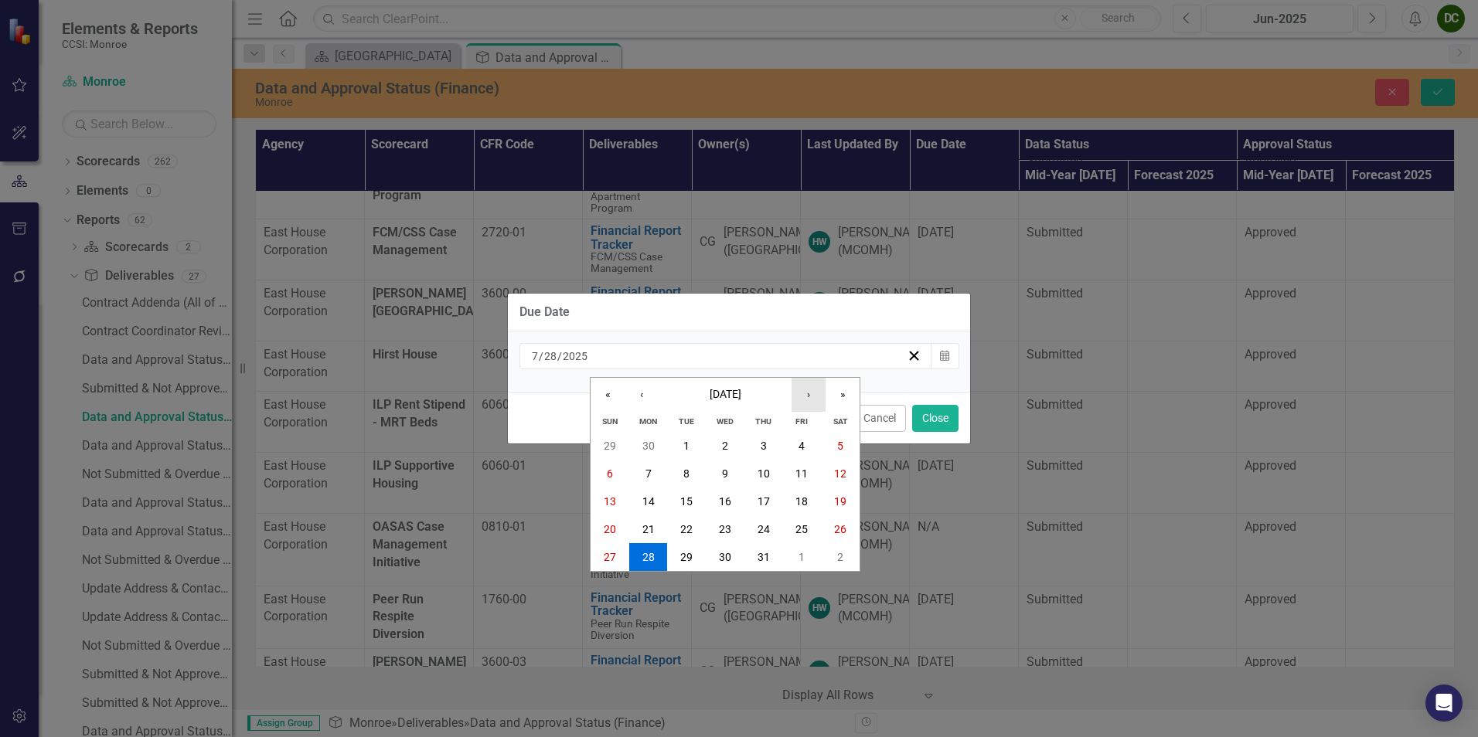
click at [814, 399] on button "›" at bounding box center [808, 395] width 34 height 34
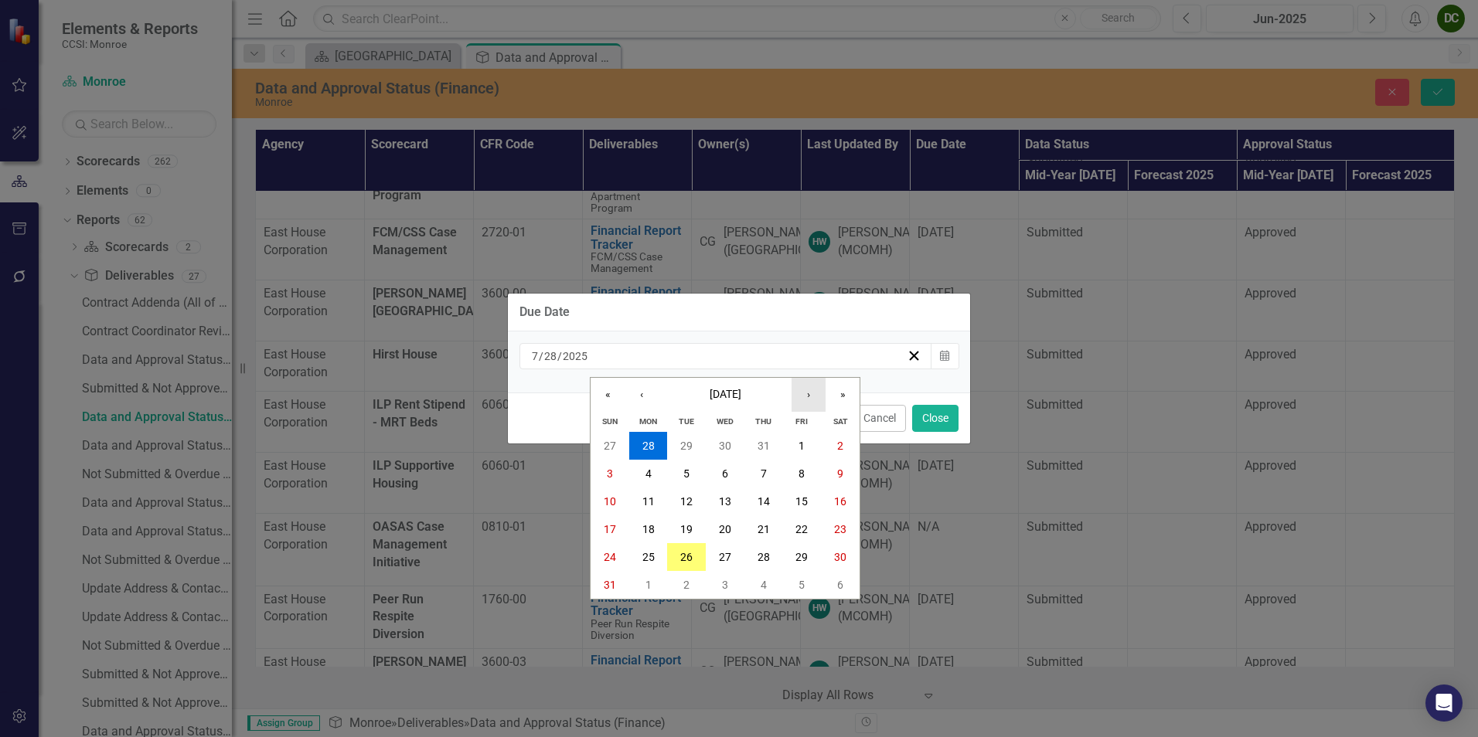
click at [814, 399] on button "›" at bounding box center [808, 395] width 34 height 34
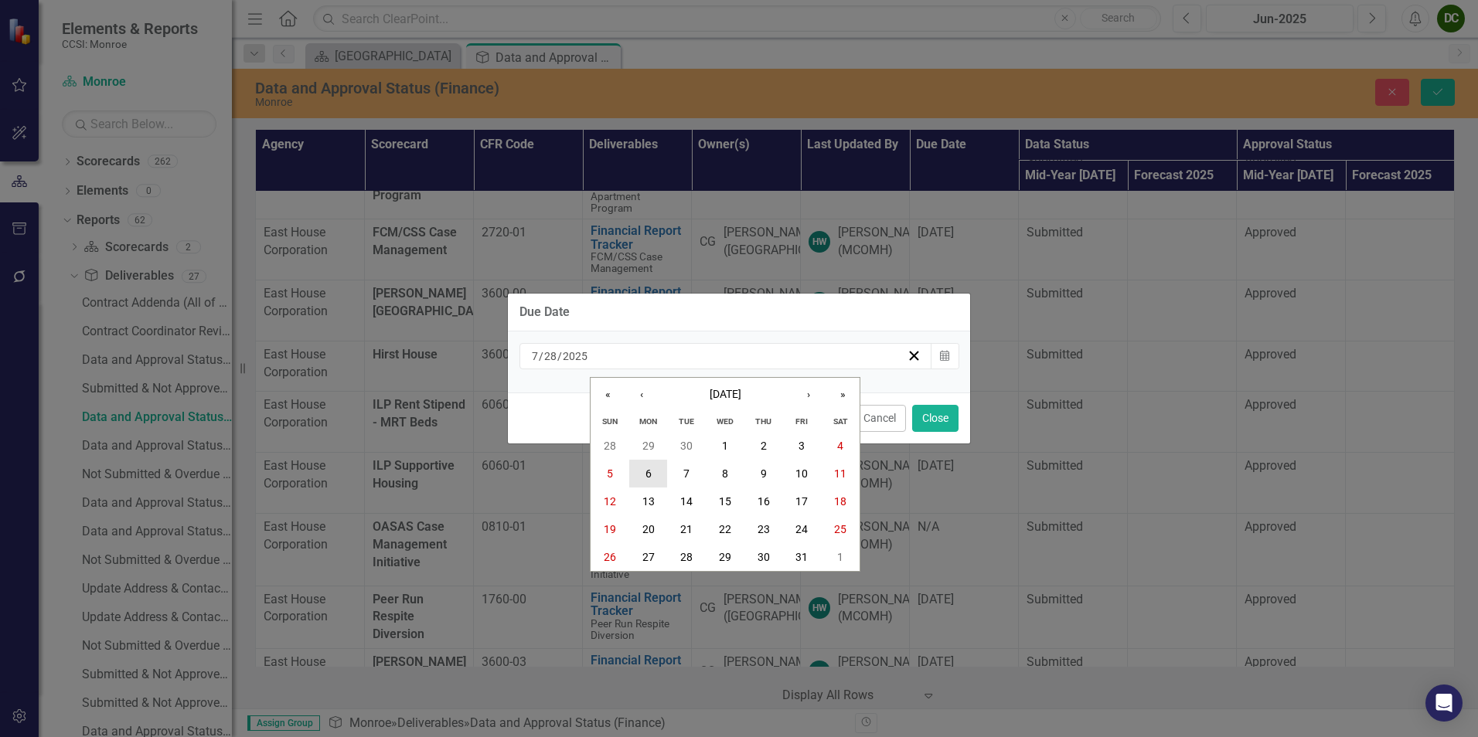
click at [657, 474] on button "6" at bounding box center [648, 474] width 39 height 28
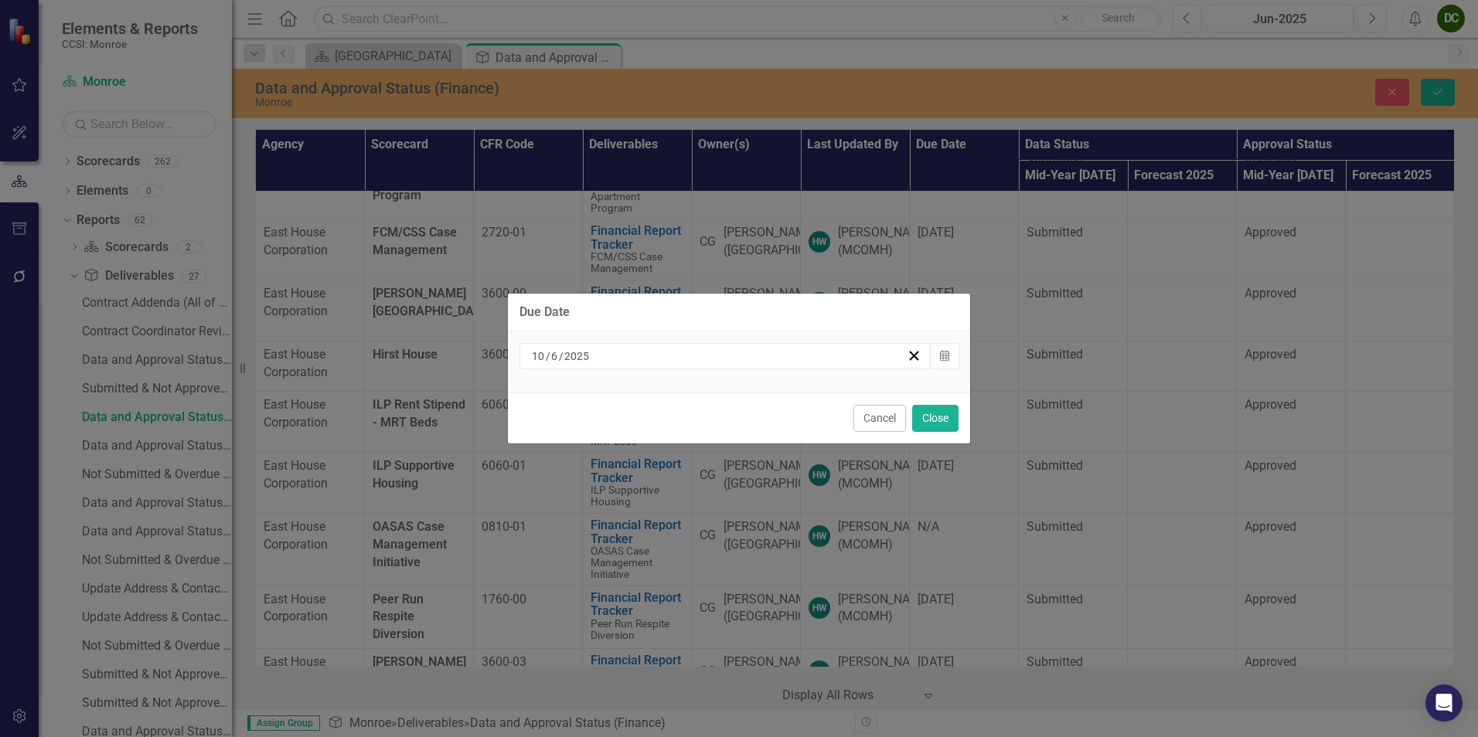
click at [929, 417] on div "Due Date [DATE] Calendar Cancel Close" at bounding box center [739, 368] width 464 height 737
click at [929, 419] on button "Close" at bounding box center [935, 418] width 46 height 27
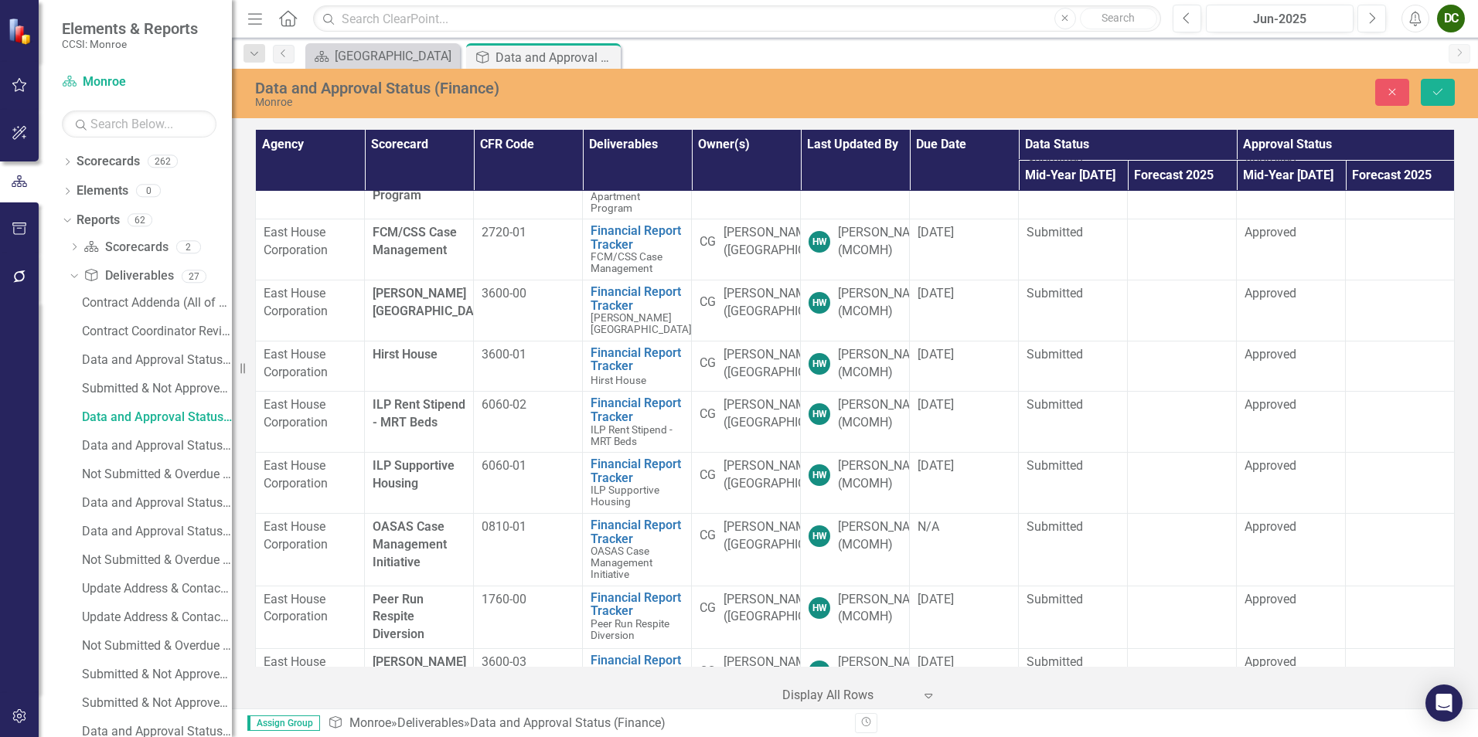
click at [924, 53] on span "[DATE]" at bounding box center [935, 46] width 36 height 15
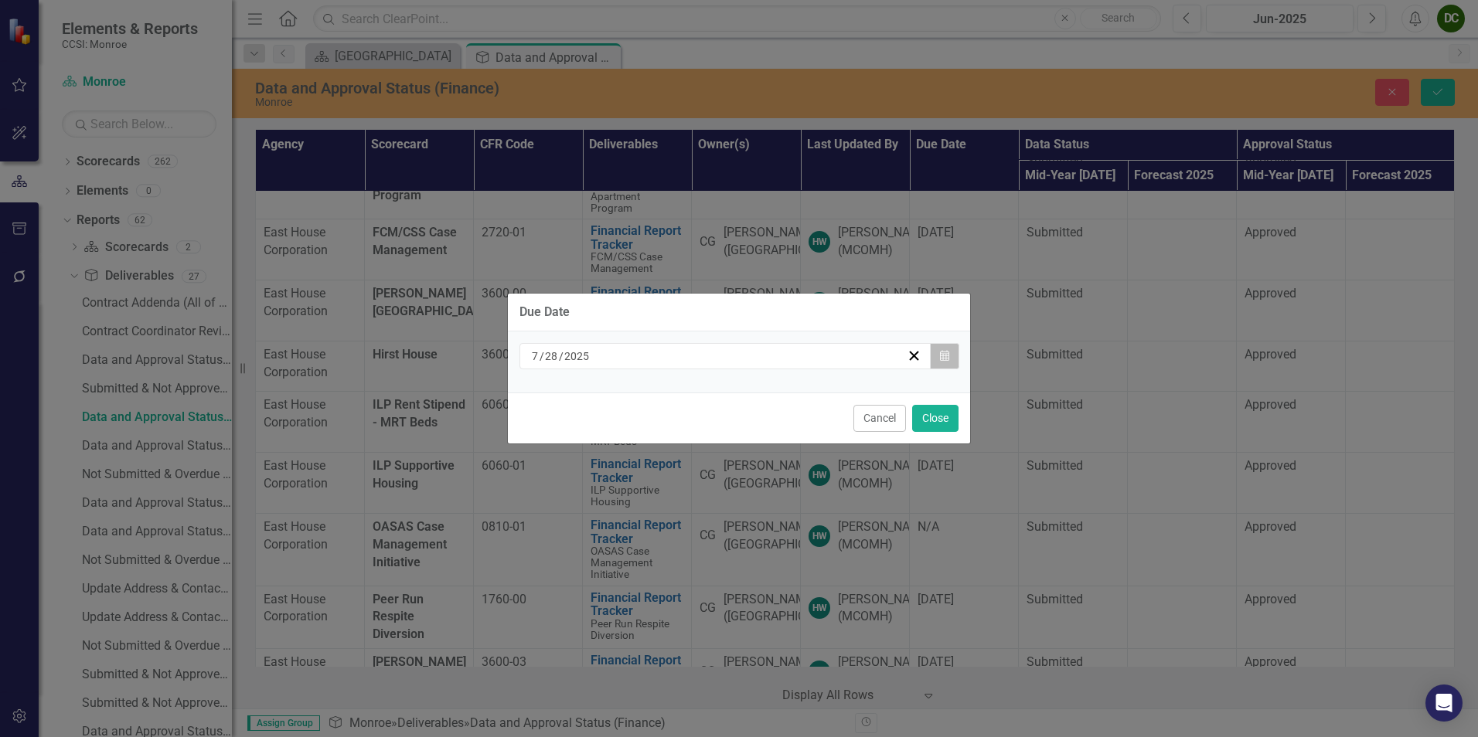
drag, startPoint x: 924, startPoint y: 577, endPoint x: 938, endPoint y: 356, distance: 222.3
click at [938, 356] on button "Calendar" at bounding box center [944, 356] width 29 height 26
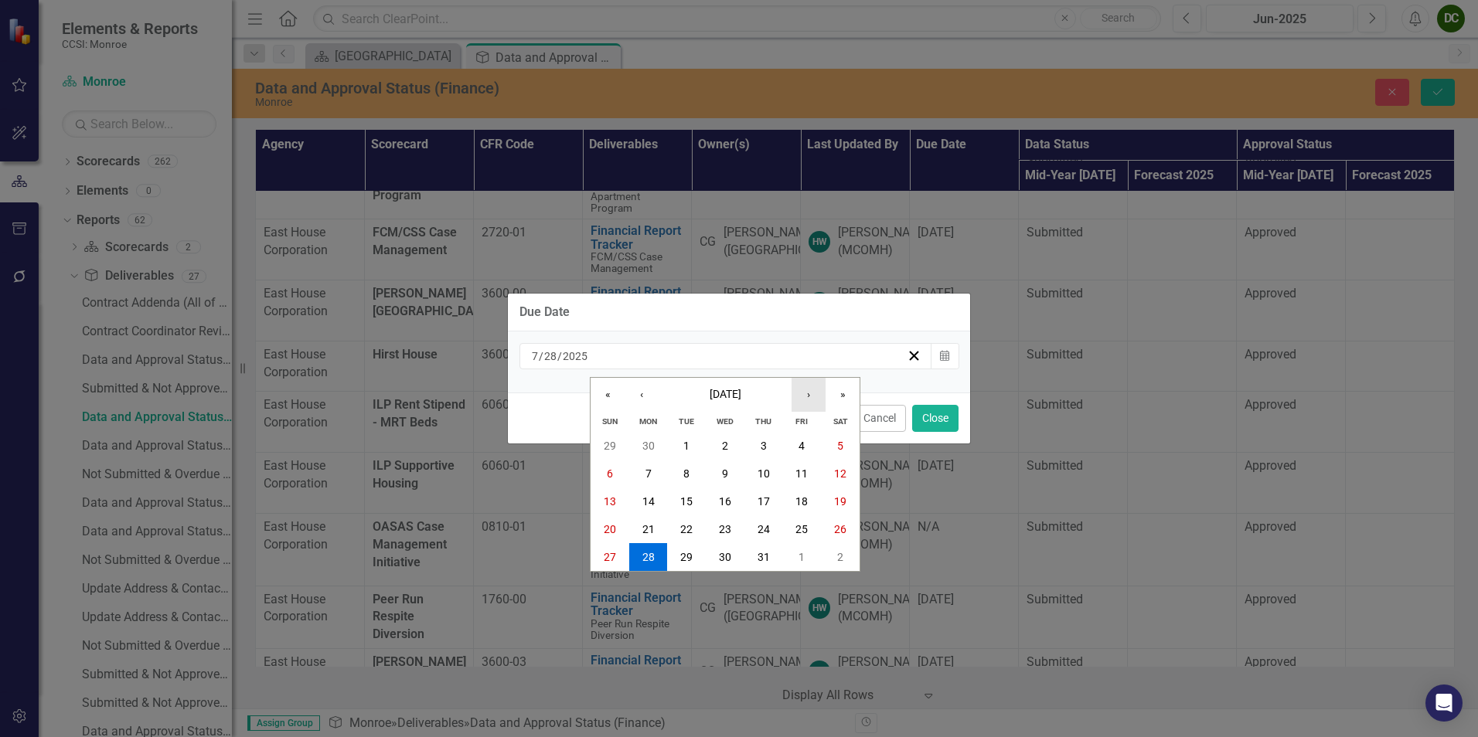
click at [806, 400] on button "›" at bounding box center [808, 395] width 34 height 34
click at [645, 482] on button "6" at bounding box center [648, 474] width 39 height 28
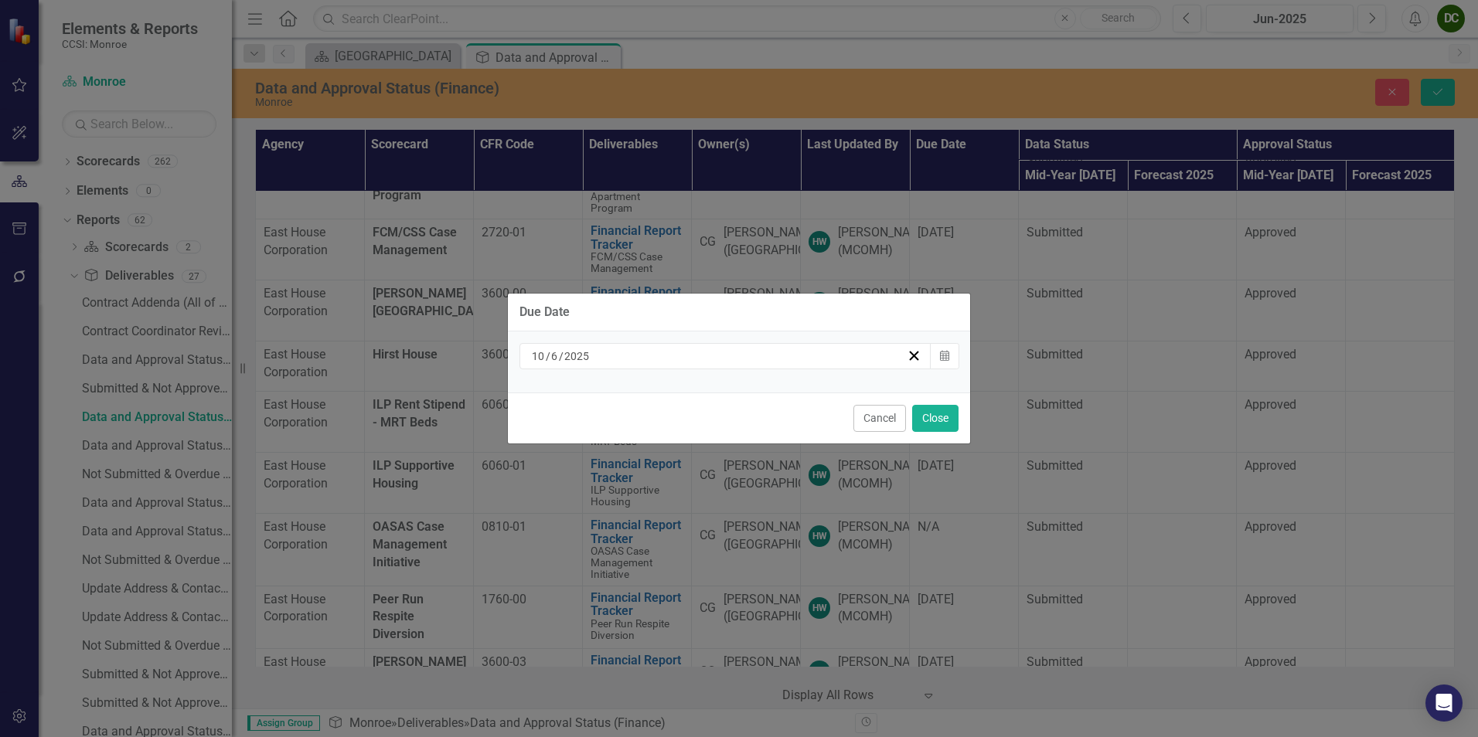
click at [944, 414] on div "Due Date [DATE] Calendar Cancel Close" at bounding box center [739, 368] width 464 height 737
click at [941, 417] on button "Close" at bounding box center [935, 418] width 46 height 27
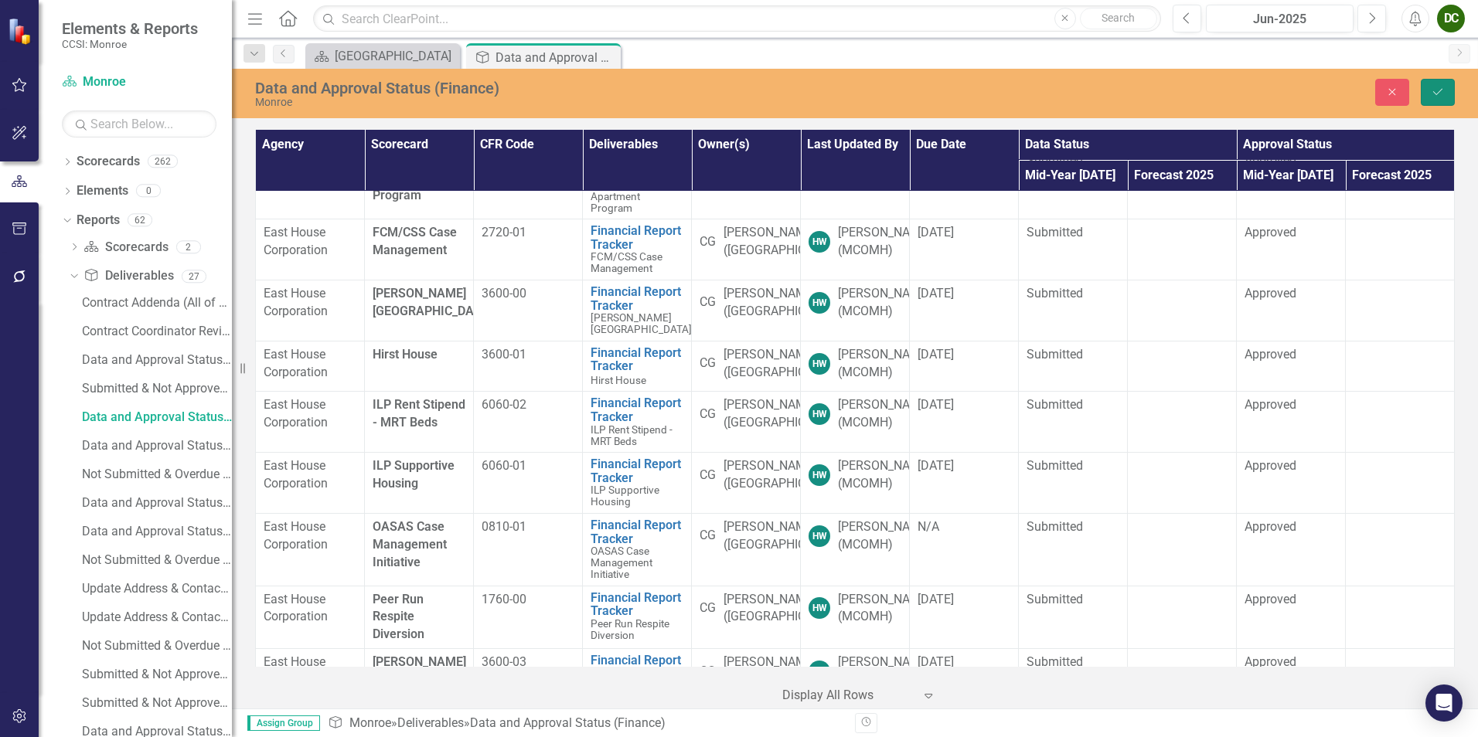
click at [1430, 92] on button "Save" at bounding box center [1438, 92] width 34 height 27
